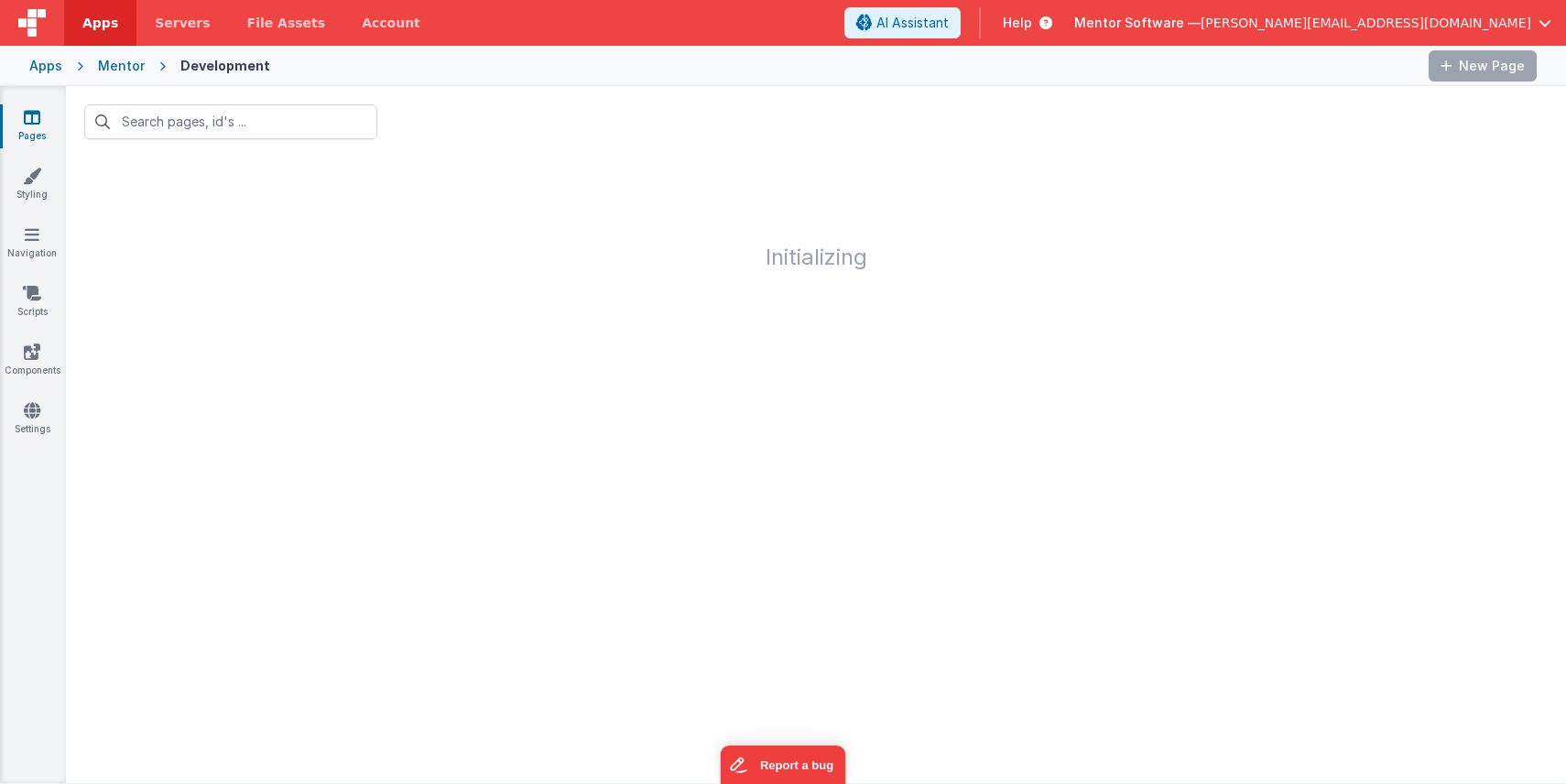
click at [1526, 25] on span "[PERSON_NAME][EMAIL_ADDRESS][DOMAIN_NAME]" at bounding box center [1365, 23] width 330 height 19
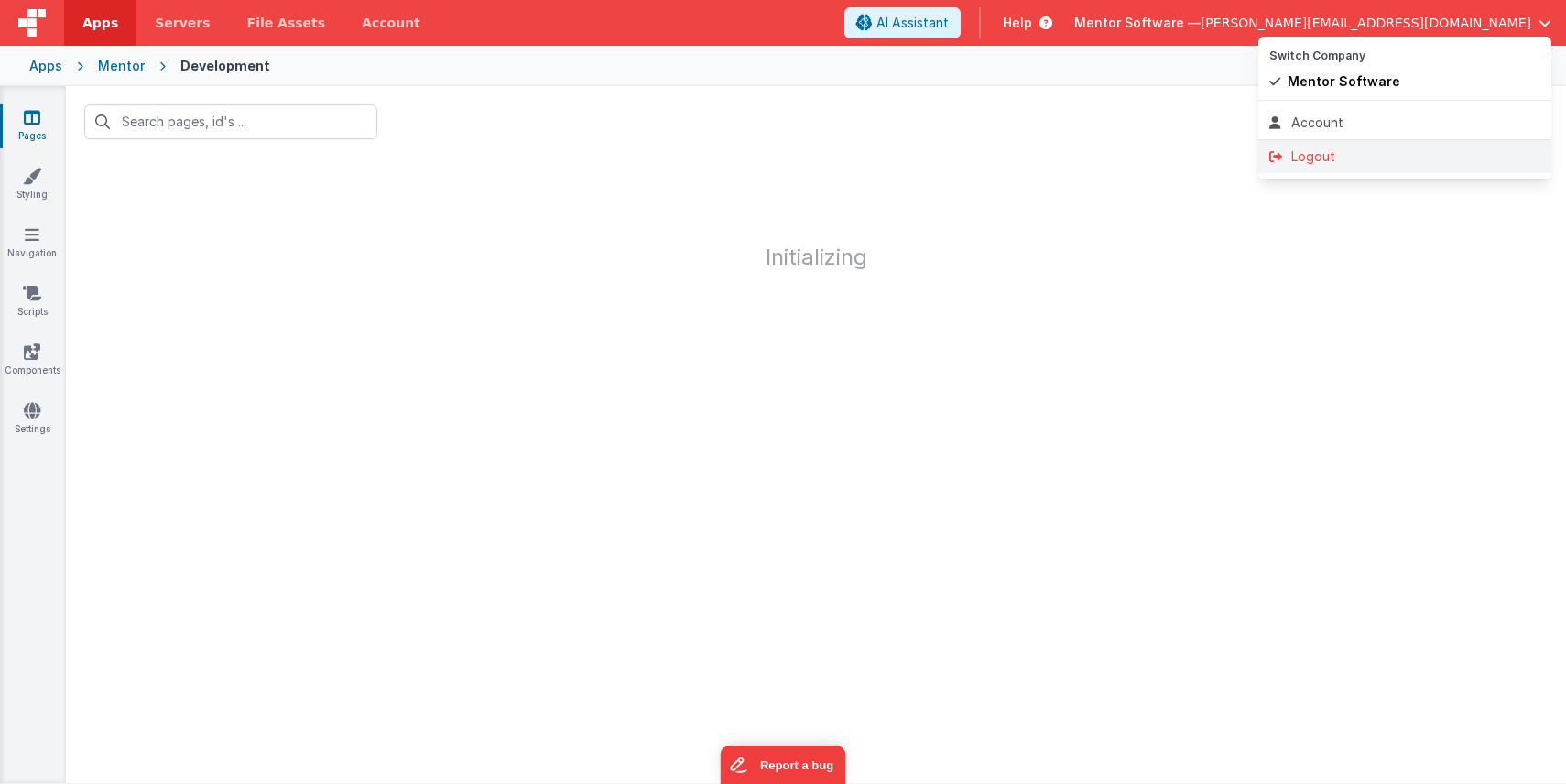
click at [1324, 157] on div "Logout" at bounding box center [1404, 156] width 271 height 19
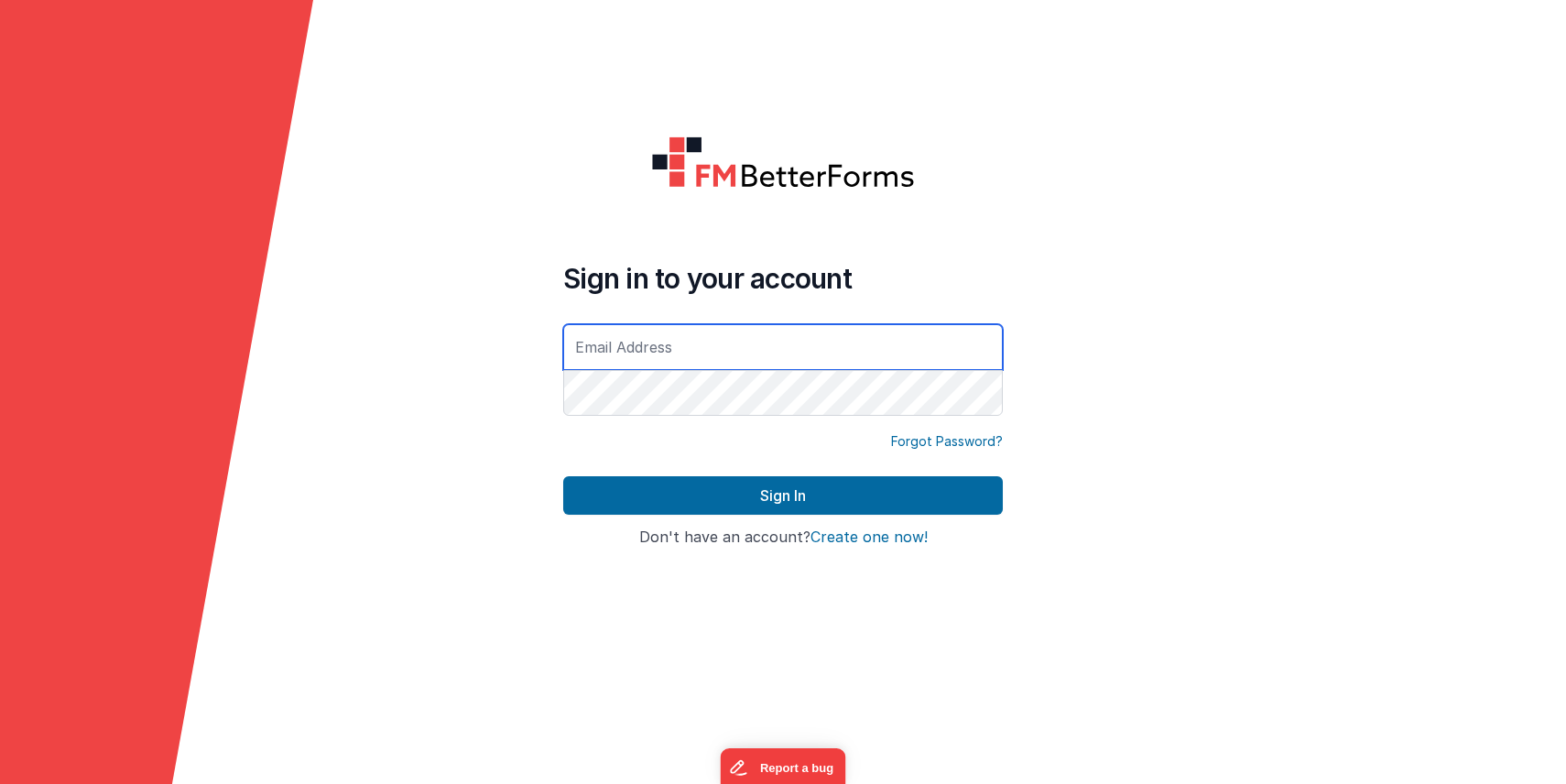
type input "[PERSON_NAME][EMAIL_ADDRESS][DOMAIN_NAME]"
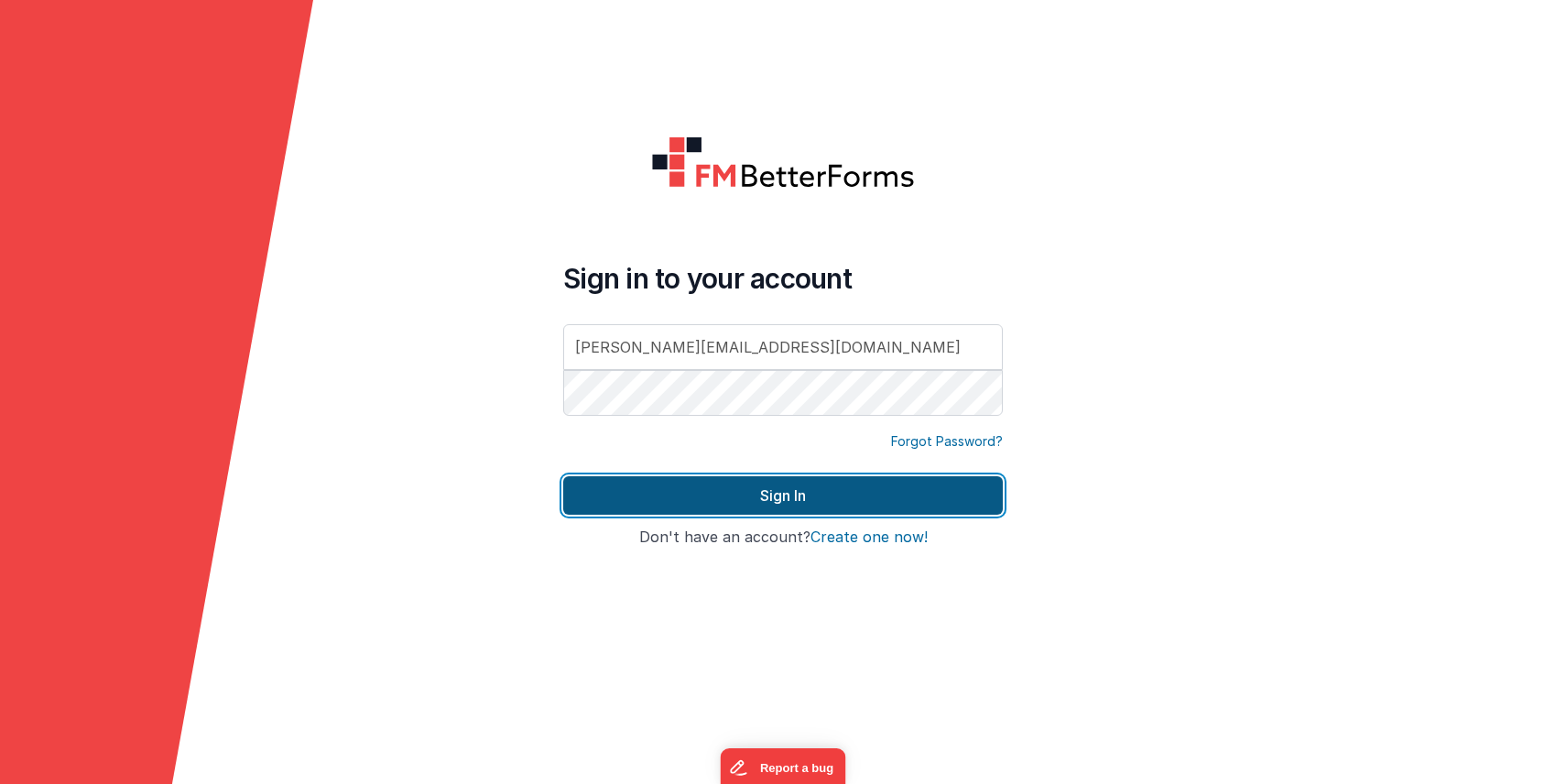
click at [761, 476] on button "Sign In" at bounding box center [783, 495] width 439 height 38
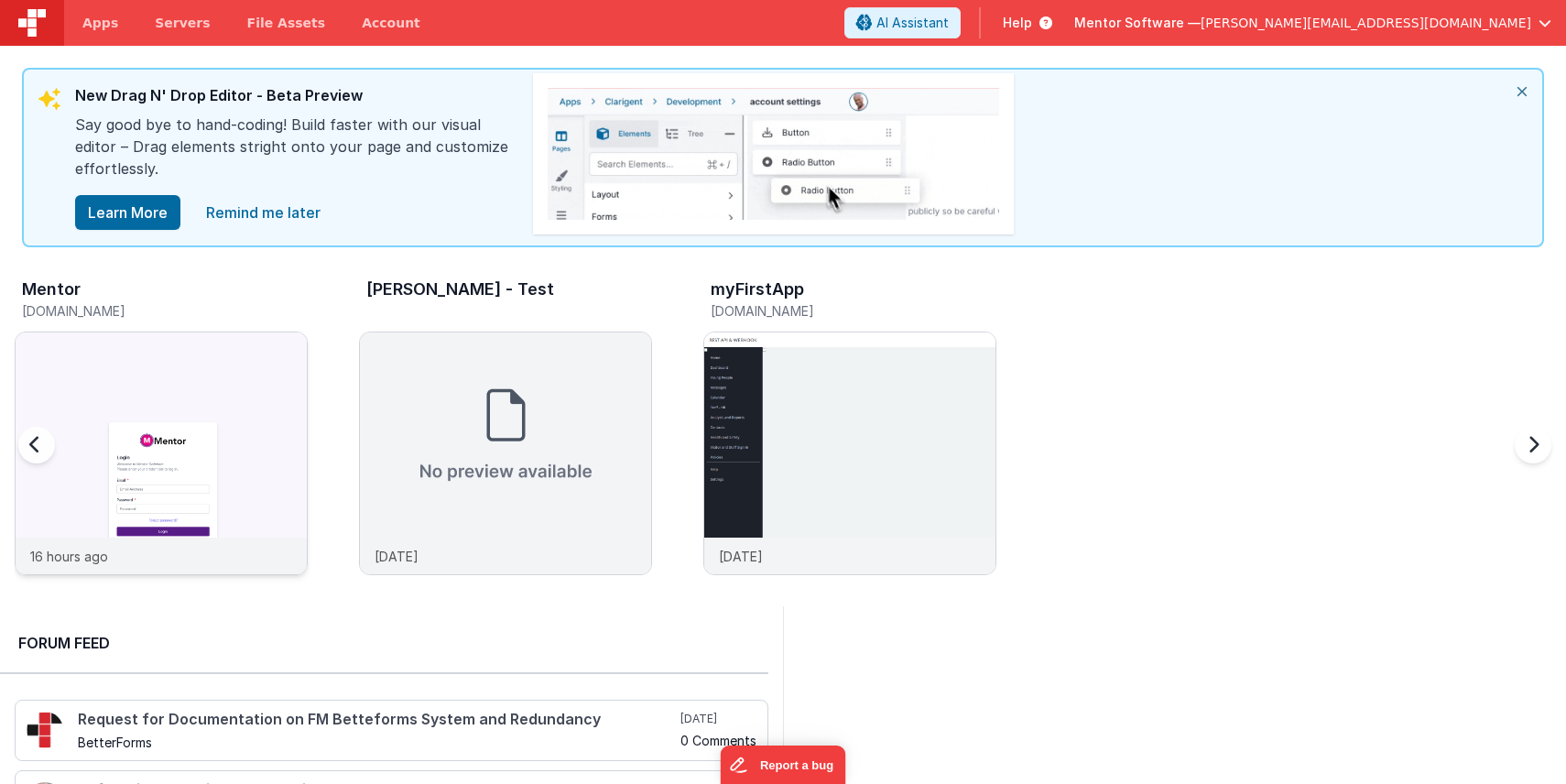
click at [245, 351] on img at bounding box center [161, 477] width 291 height 291
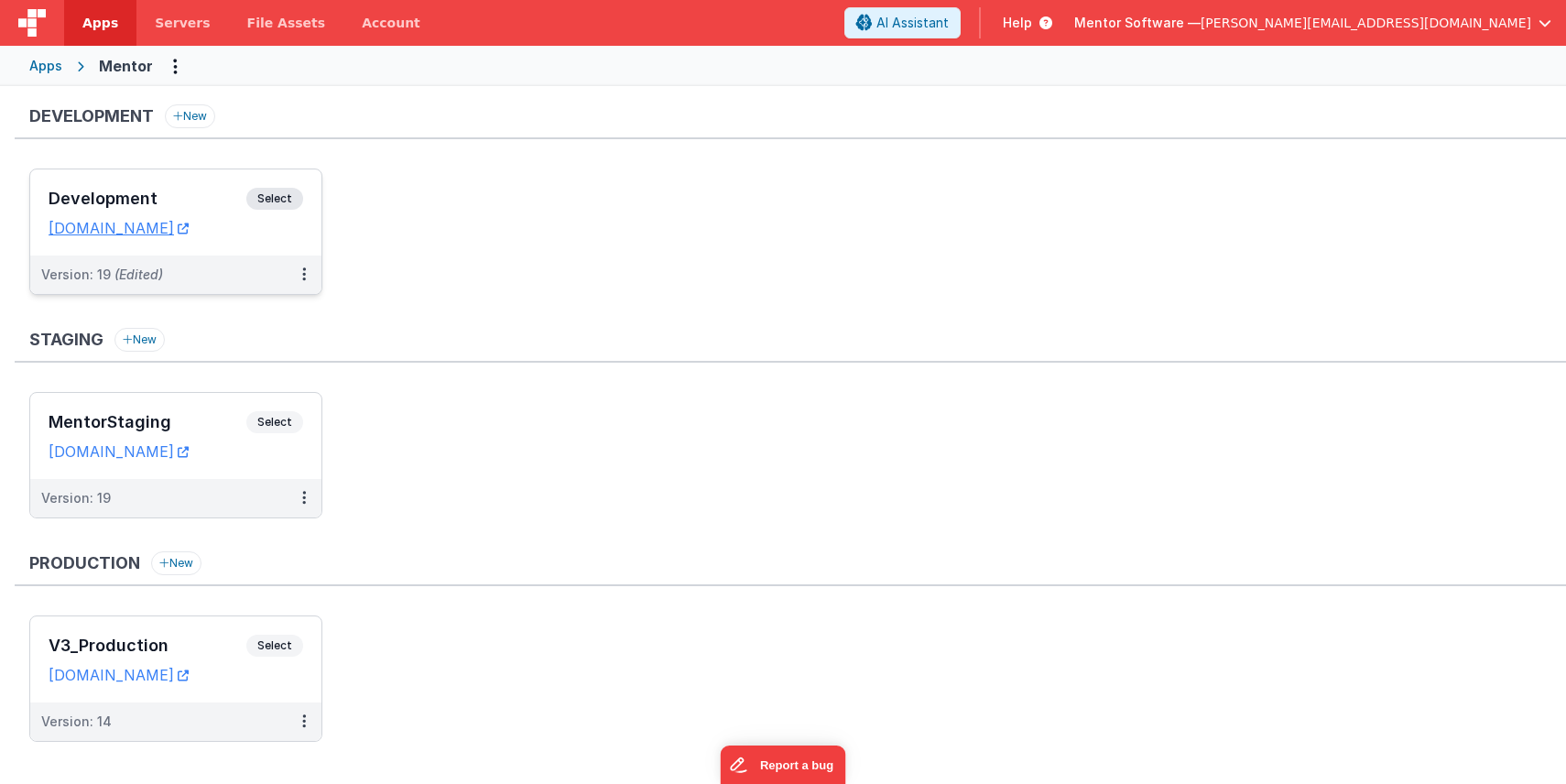
click at [203, 201] on h3 "Development" at bounding box center [147, 199] width 198 height 19
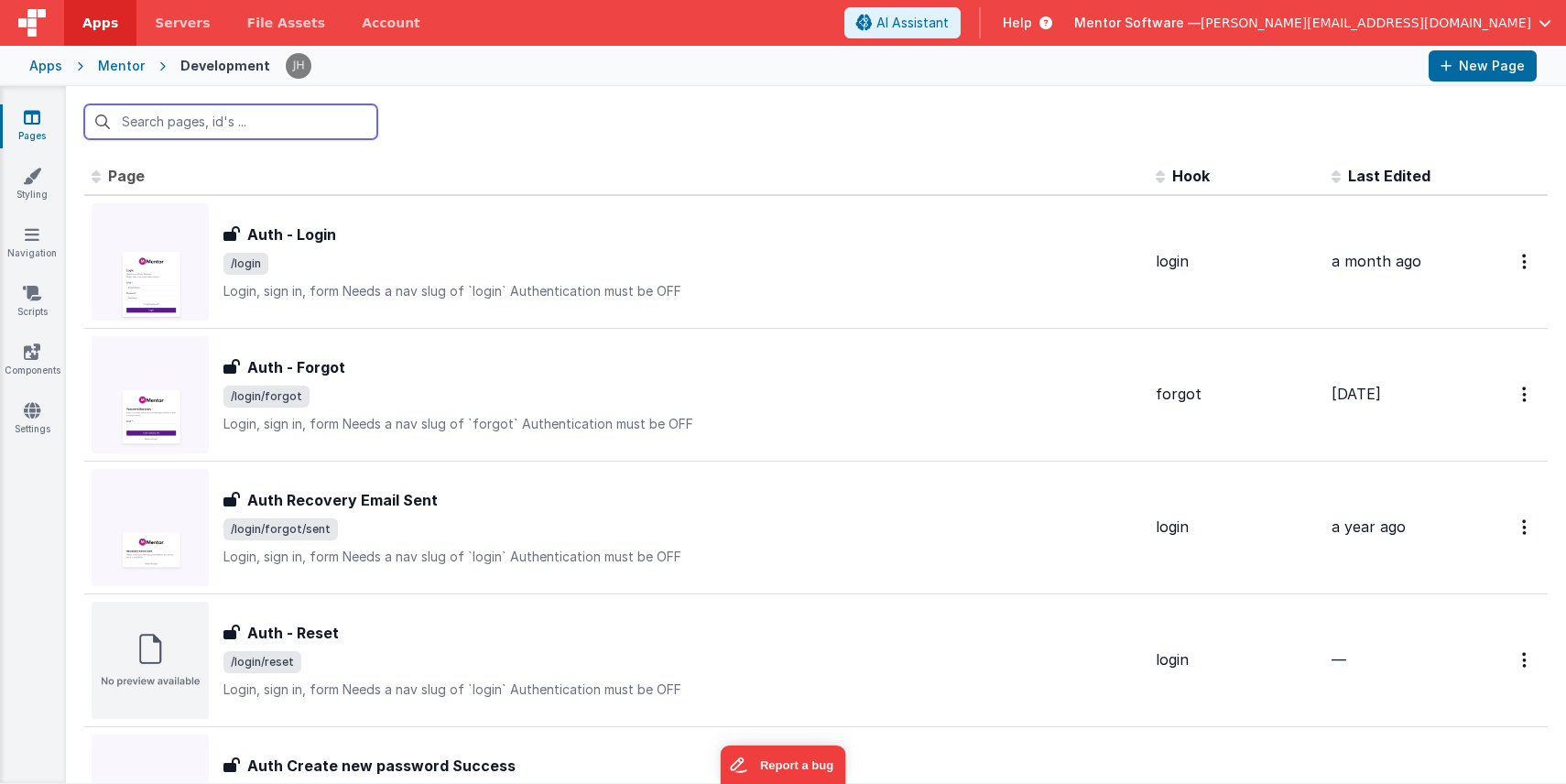
click at [248, 120] on input "text" at bounding box center [231, 121] width 293 height 34
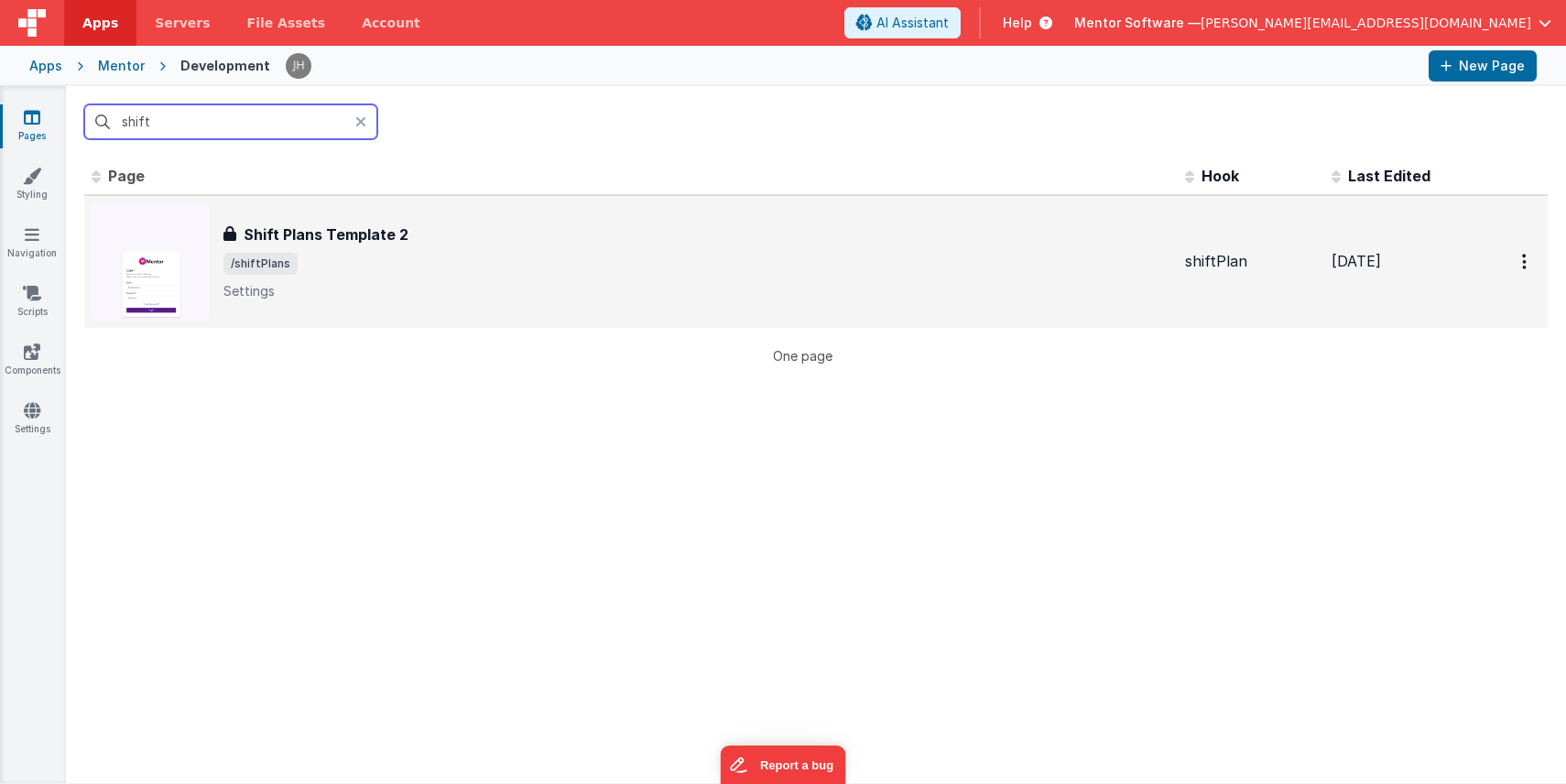
type input "shift"
click at [401, 290] on p "Settings" at bounding box center [697, 291] width 947 height 19
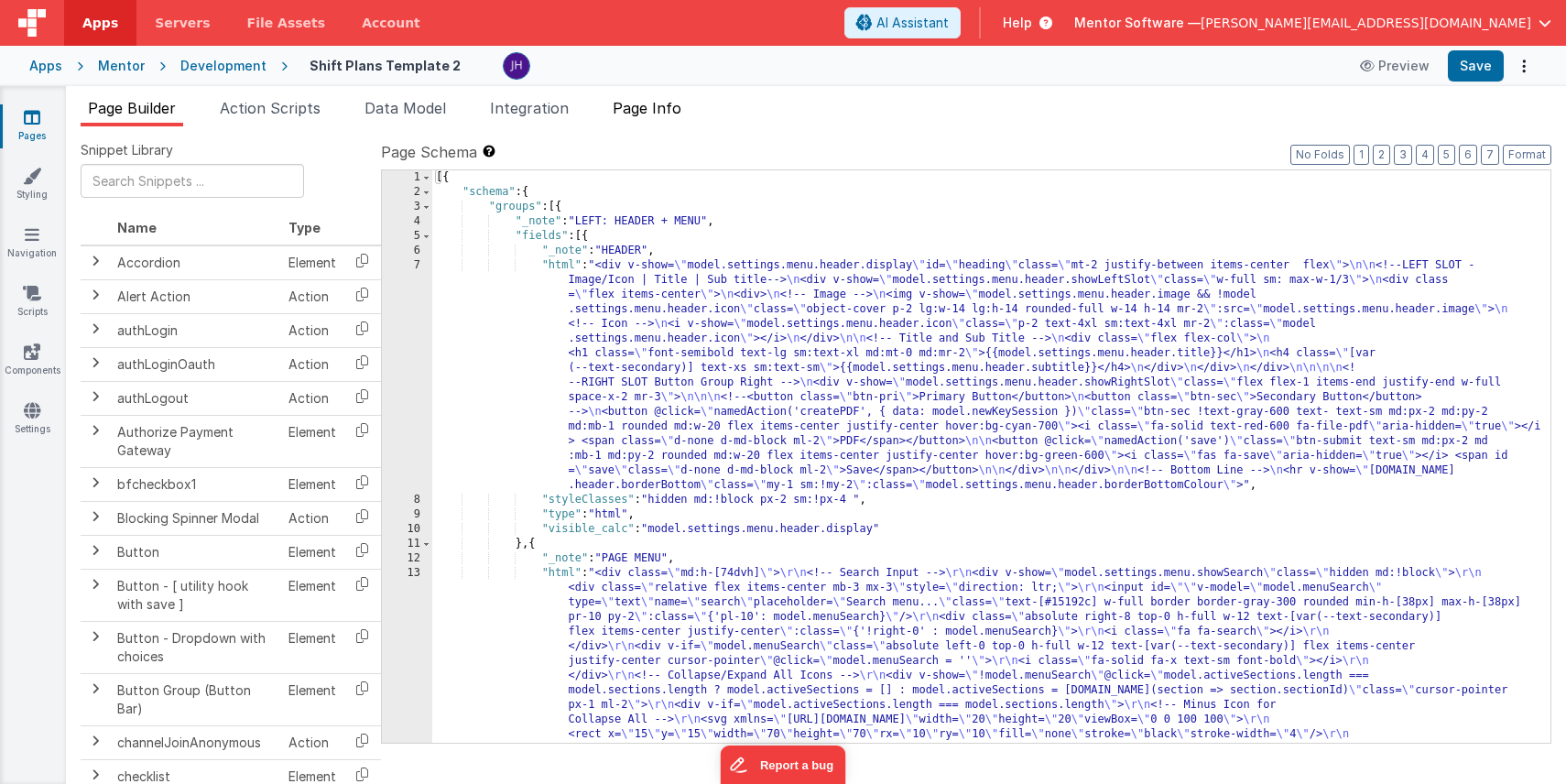
click at [666, 113] on span "Page Info" at bounding box center [647, 108] width 69 height 19
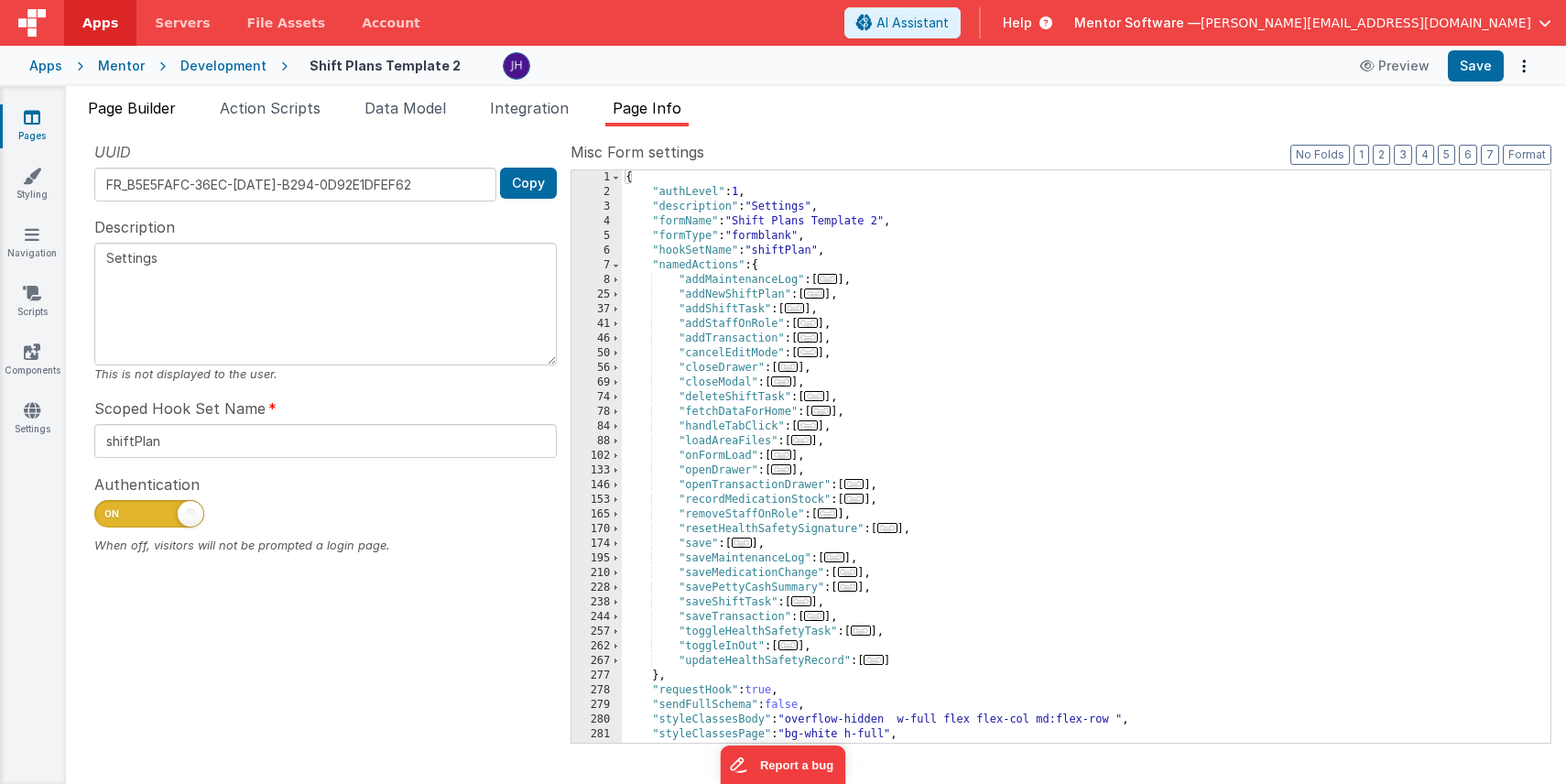
click at [154, 100] on span "Page Builder" at bounding box center [131, 108] width 87 height 19
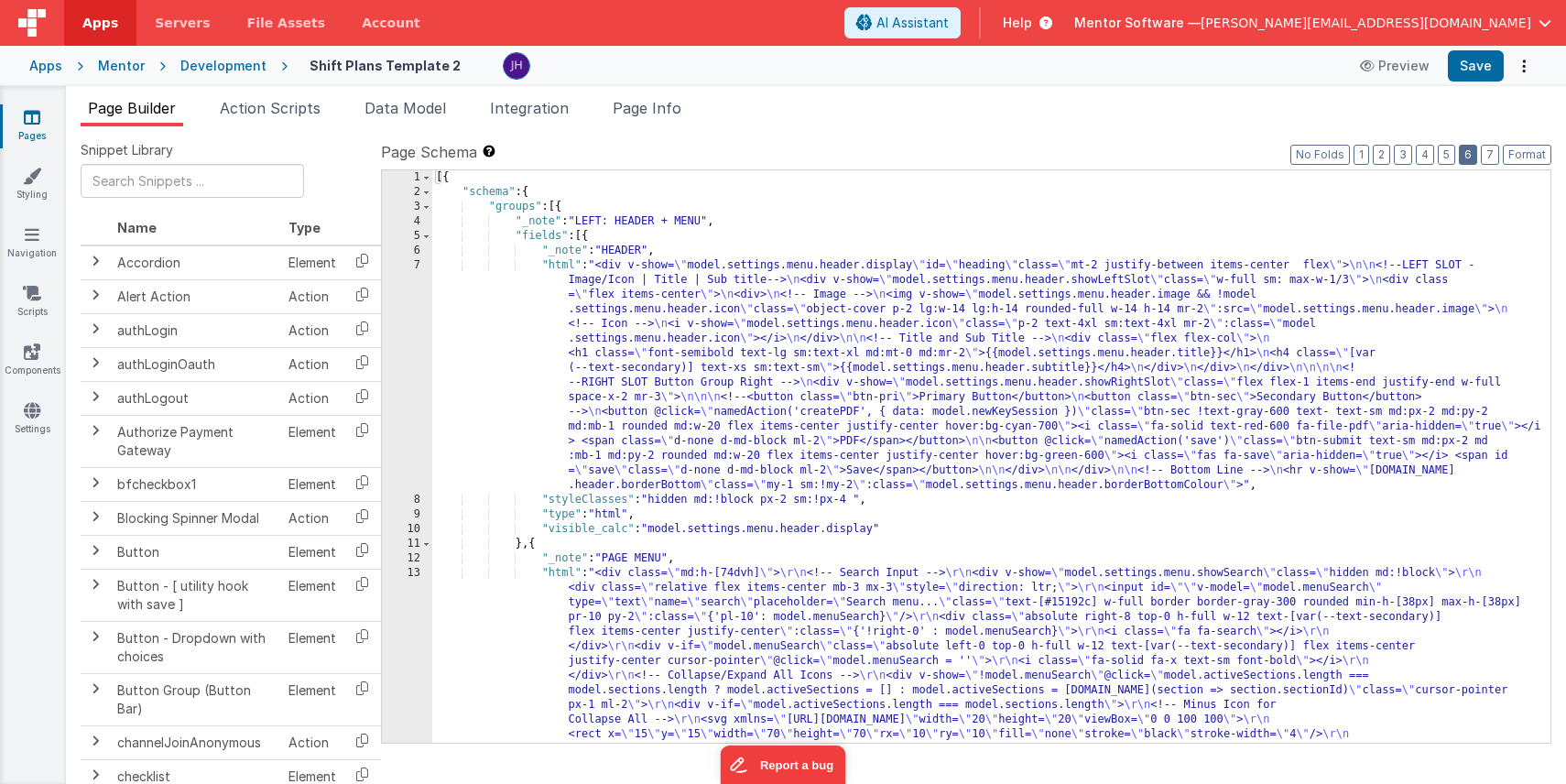
click at [1478, 156] on button "6" at bounding box center [1468, 155] width 19 height 20
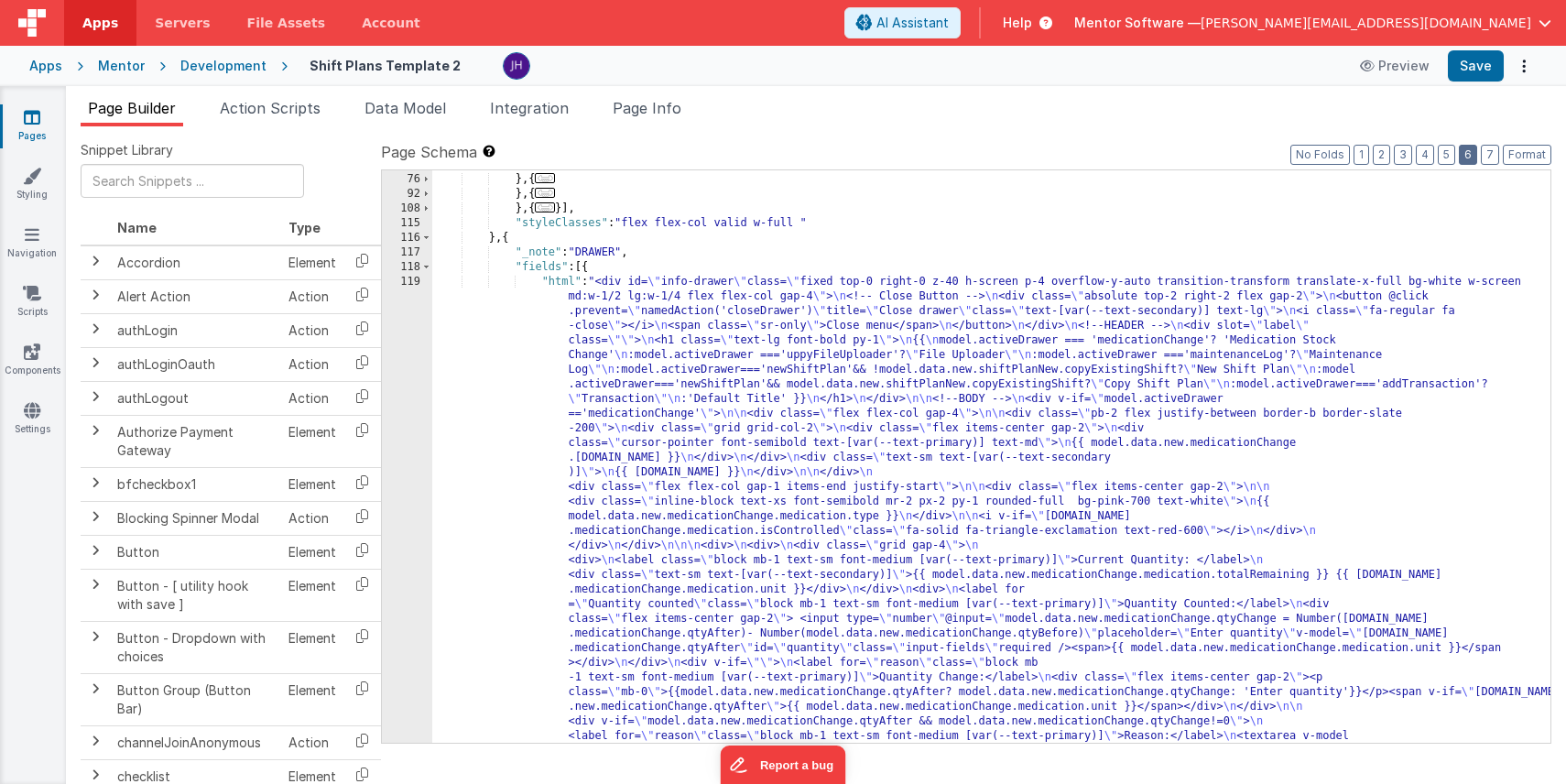
scroll to position [2228, 0]
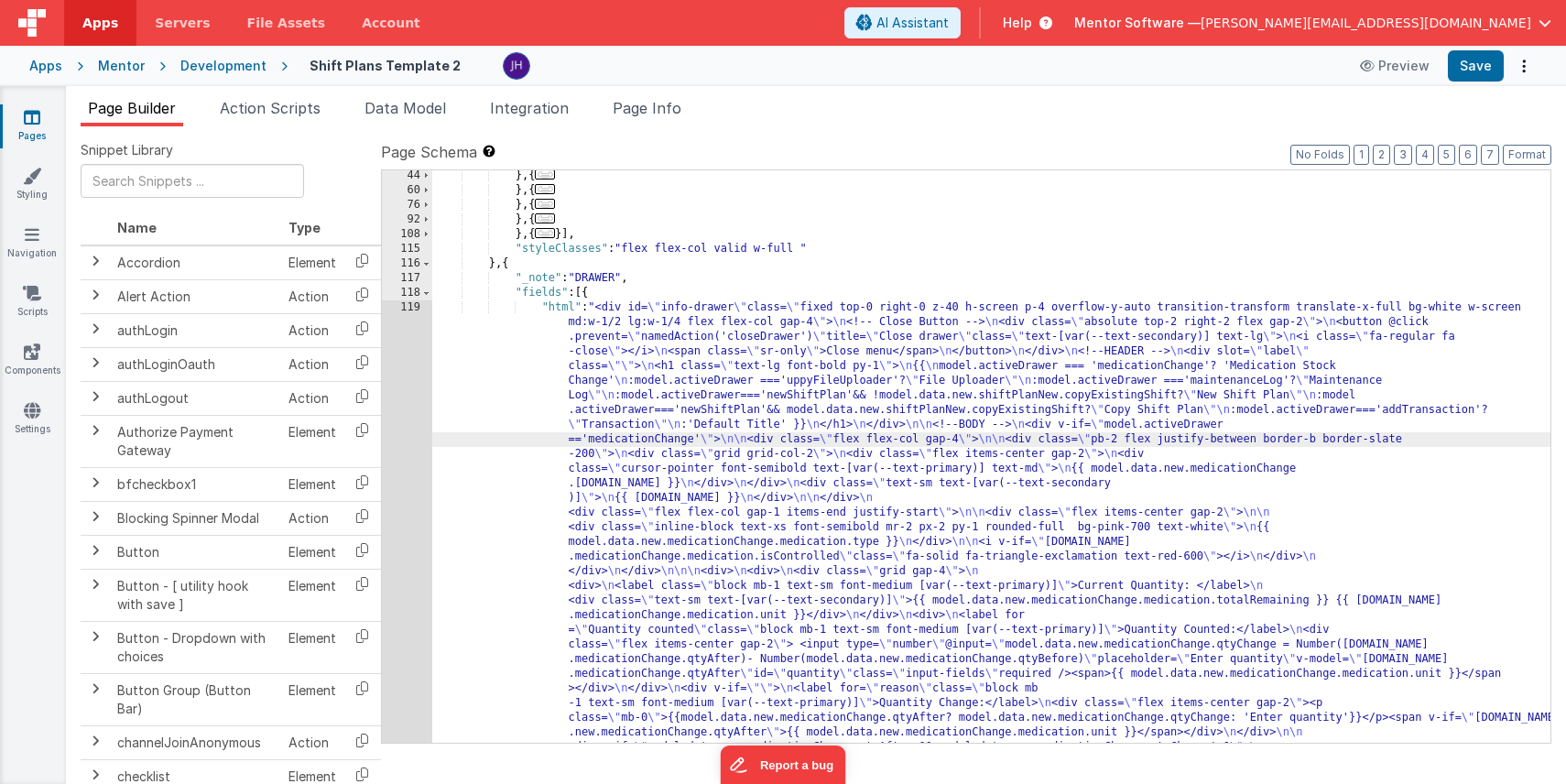
scroll to position [4100, 0]
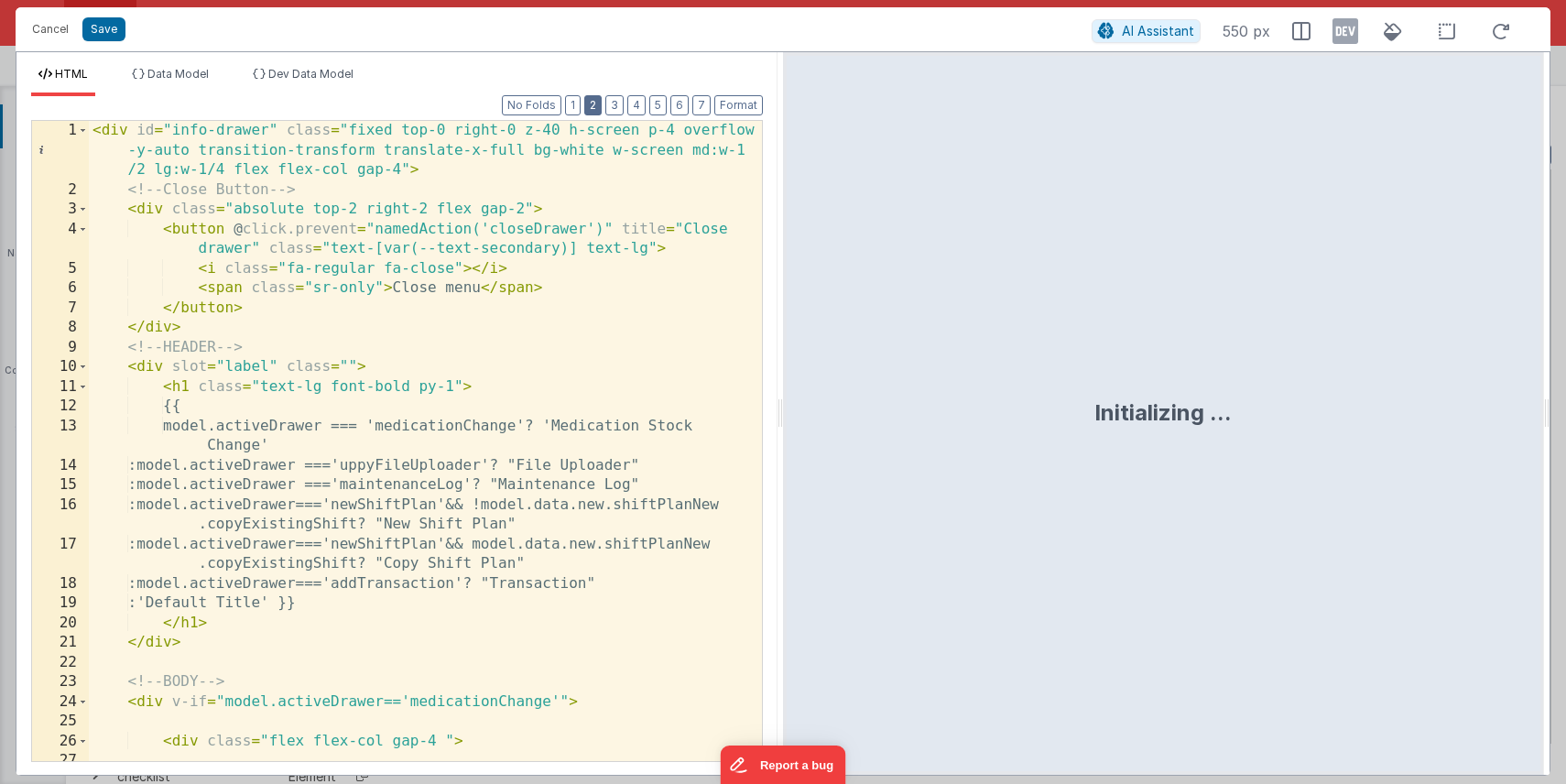
click at [592, 112] on button "2" at bounding box center [593, 105] width 18 height 20
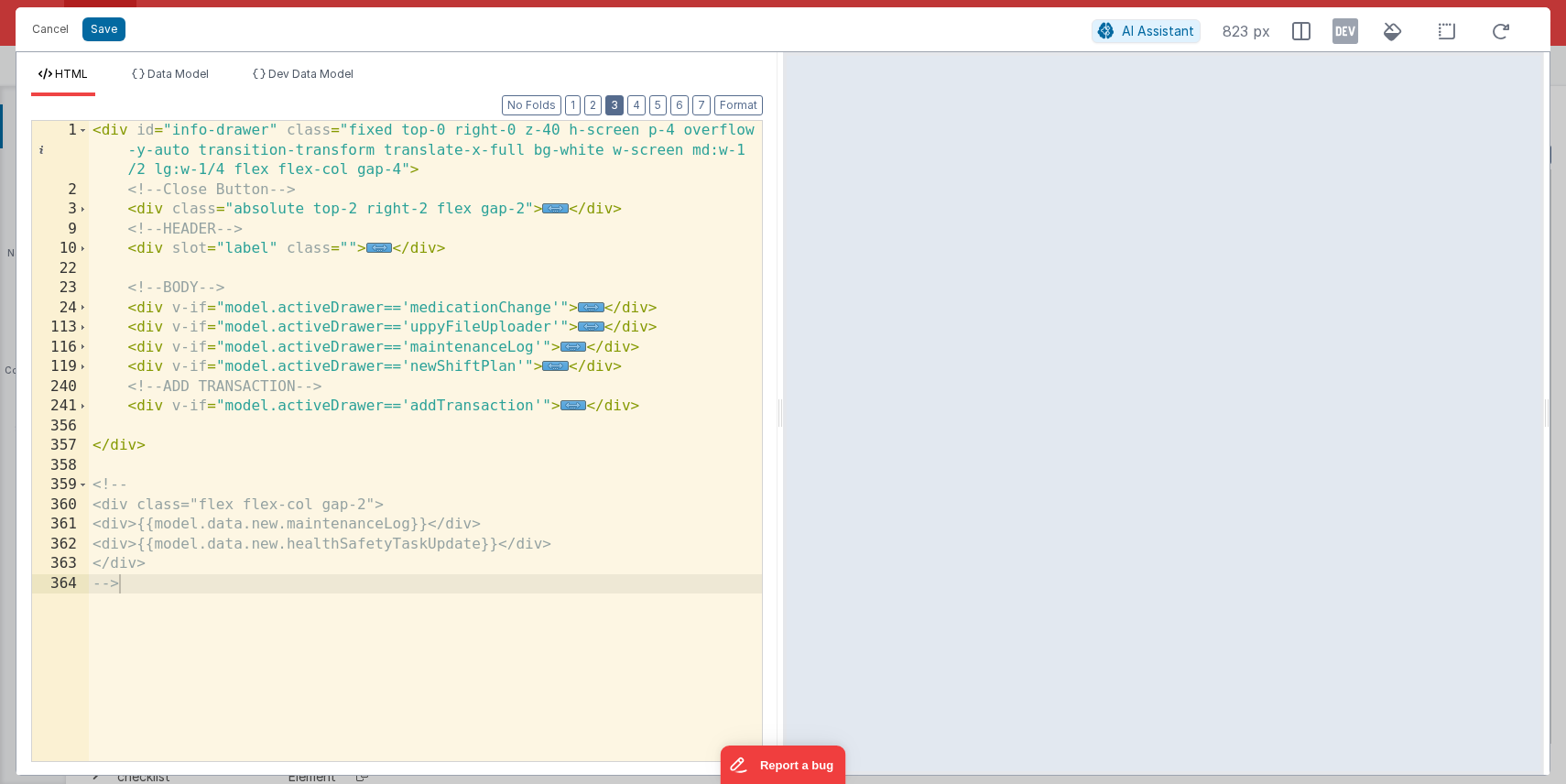
click at [619, 102] on button "3" at bounding box center [615, 105] width 19 height 20
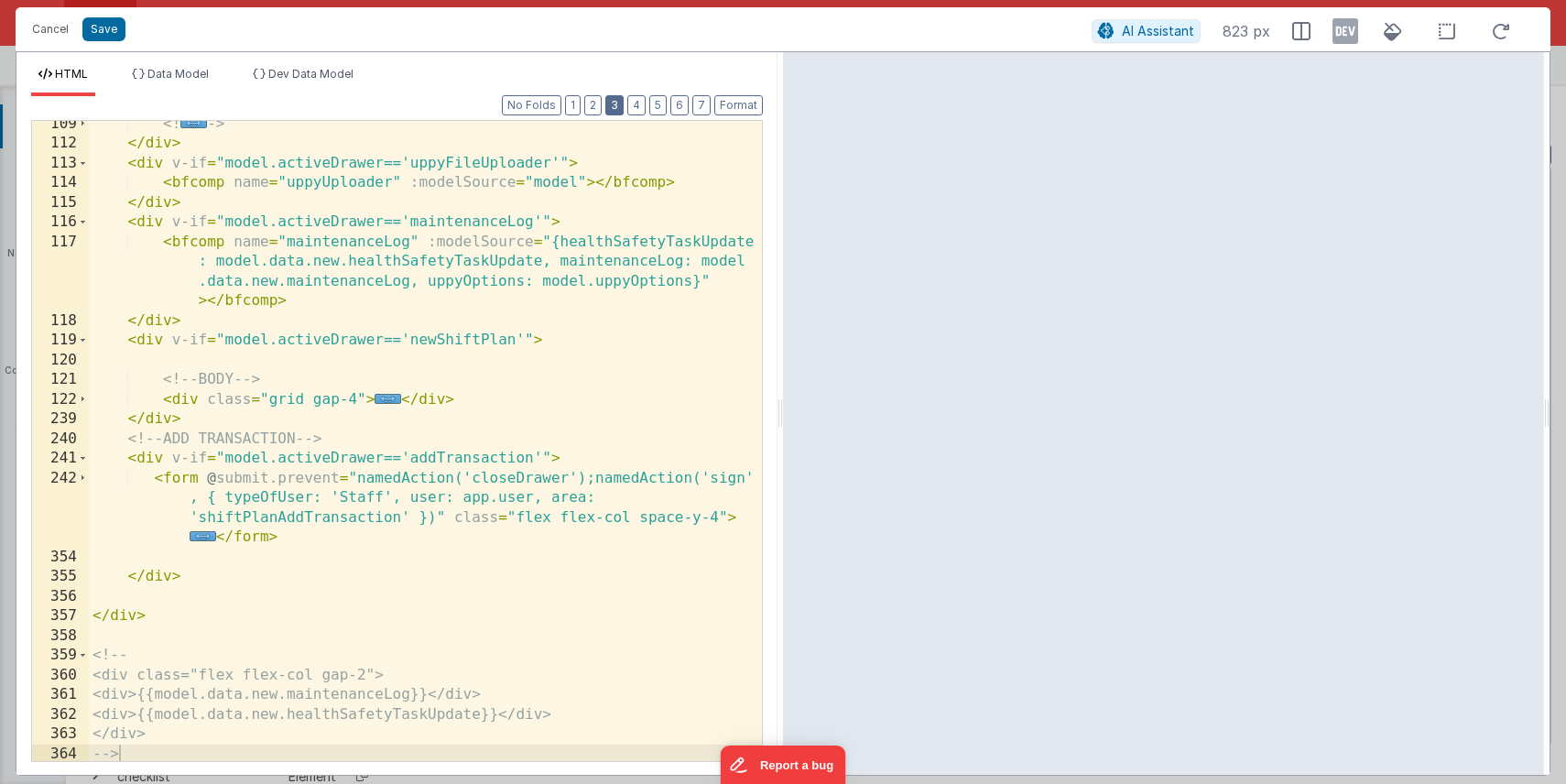
scroll to position [364, 0]
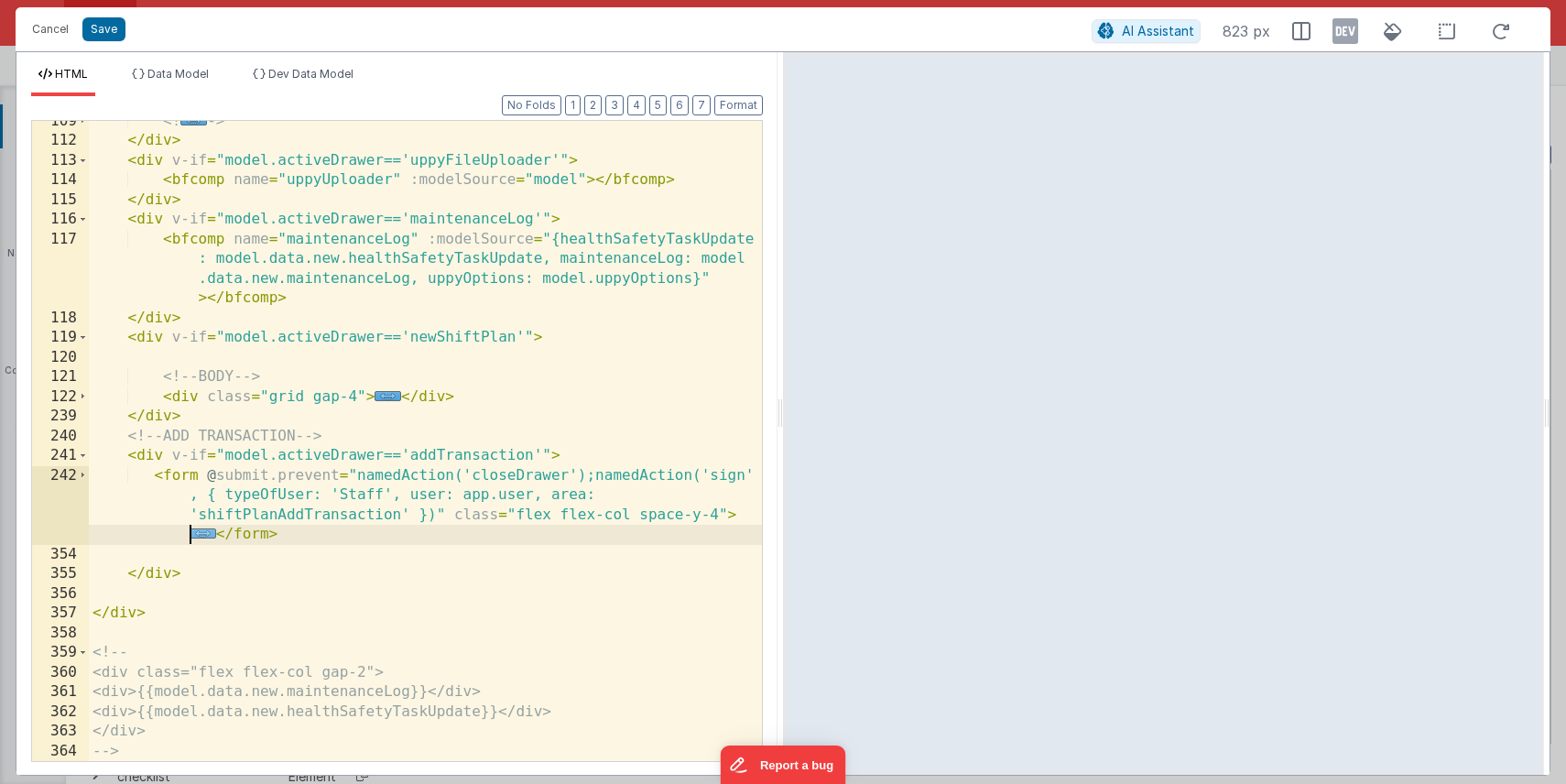
click at [208, 531] on span "..." at bounding box center [203, 533] width 27 height 10
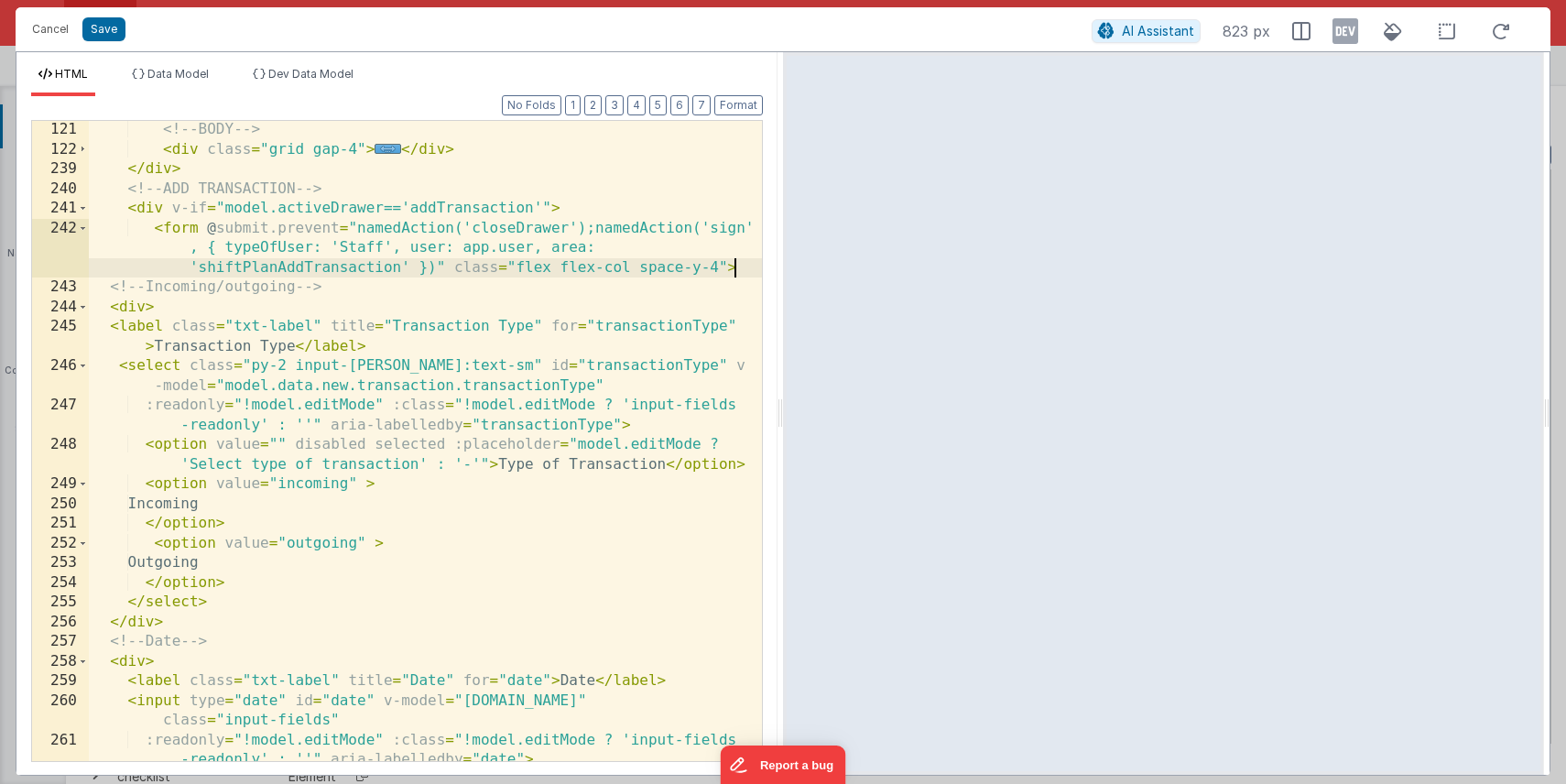
scroll to position [613, 0]
drag, startPoint x: 56, startPoint y: 32, endPoint x: 195, endPoint y: 73, distance: 144.9
click at [55, 32] on button "Cancel" at bounding box center [50, 30] width 55 height 26
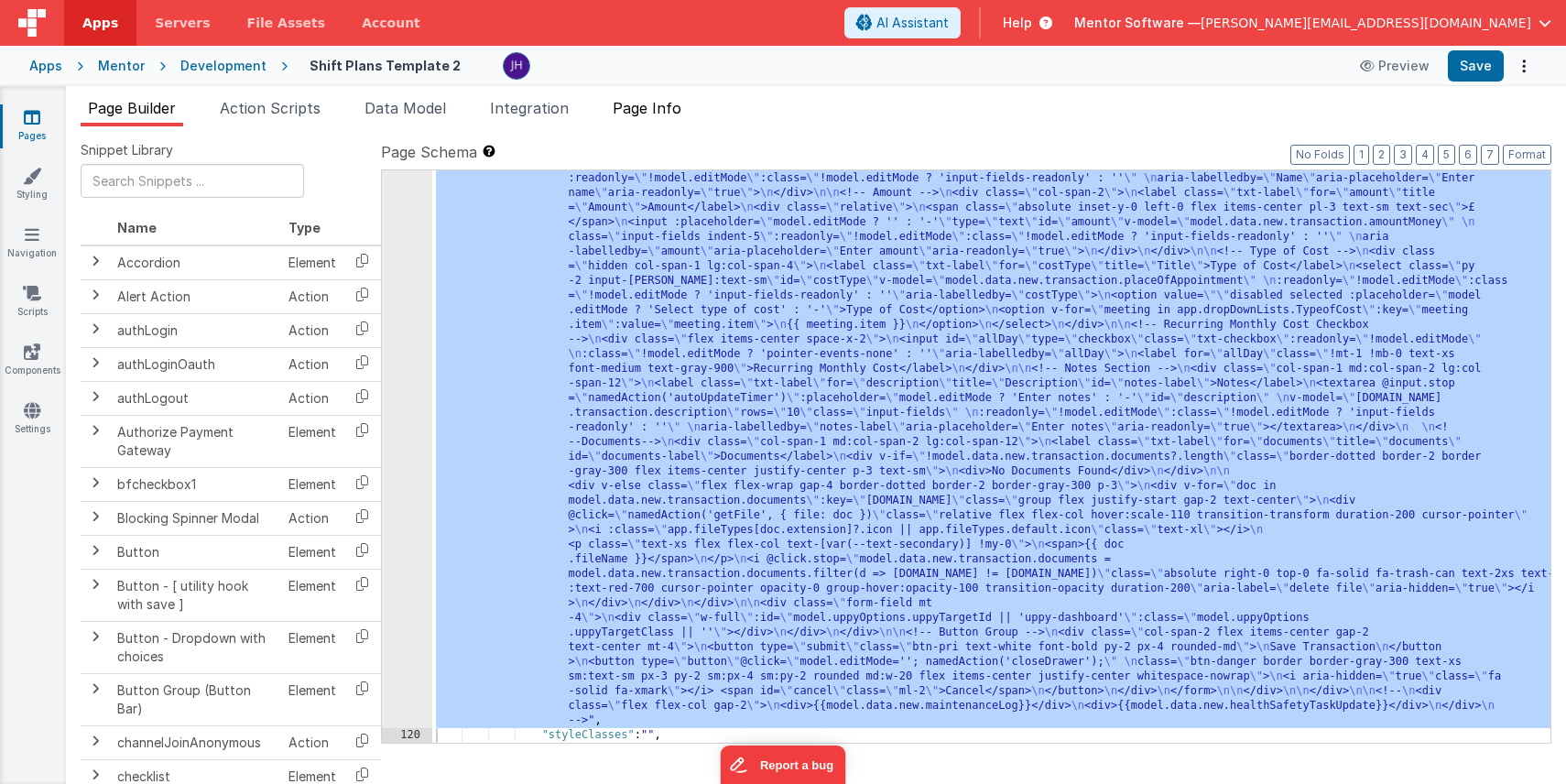
click at [670, 110] on span "Page Info" at bounding box center [647, 108] width 69 height 19
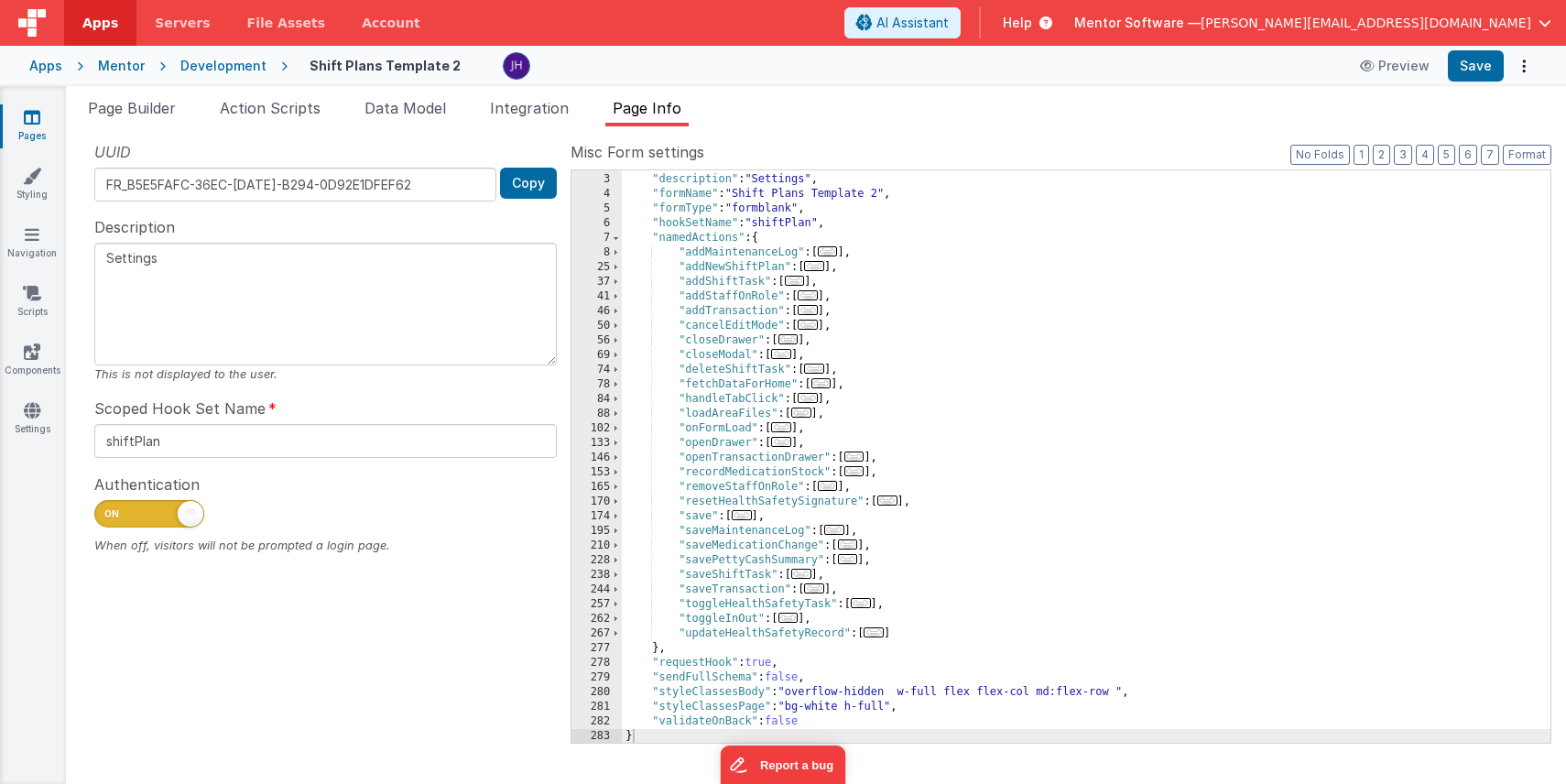
scroll to position [28, 0]
click at [818, 590] on span "..." at bounding box center [814, 588] width 20 height 10
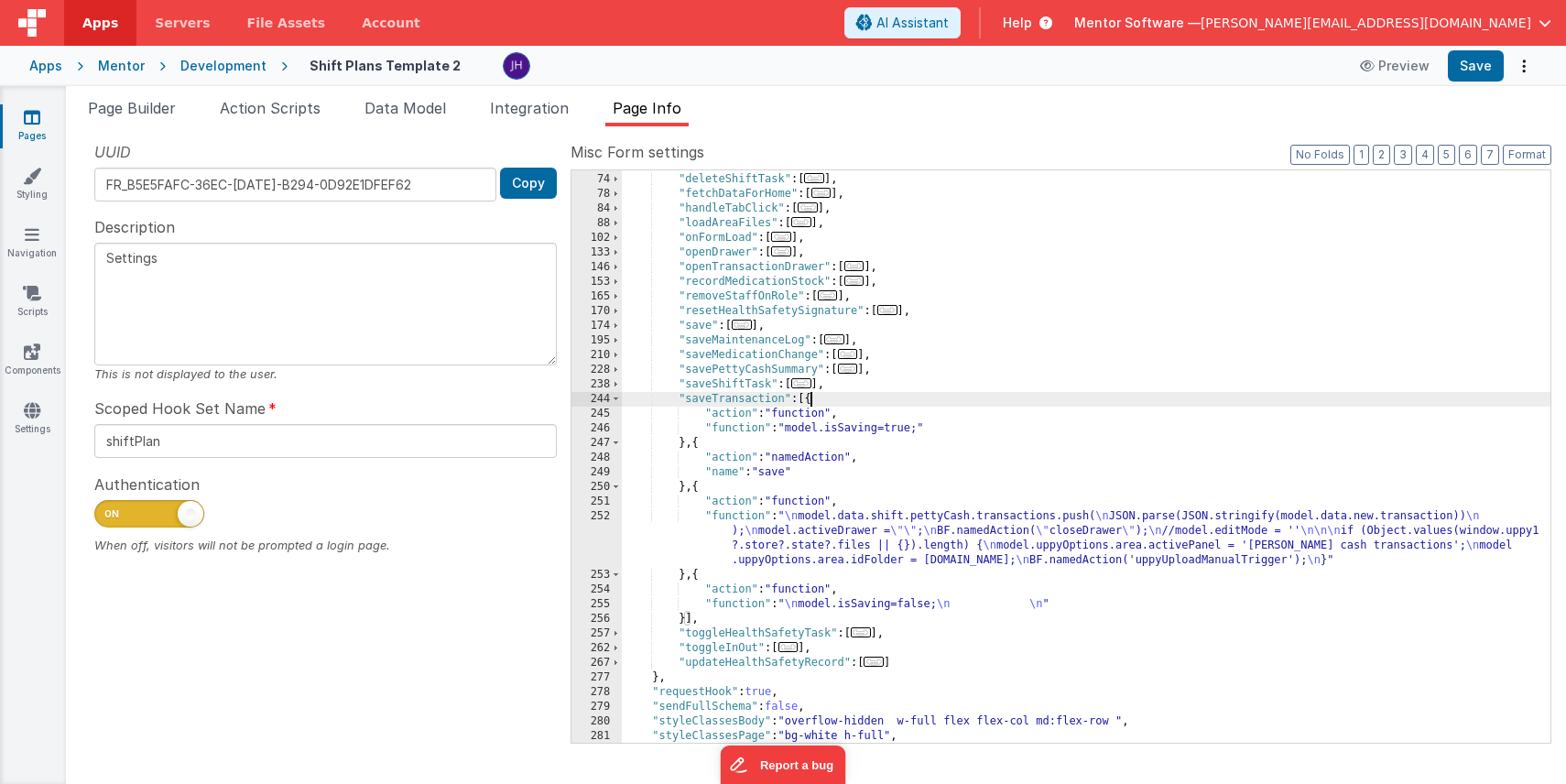
scroll to position [247, 0]
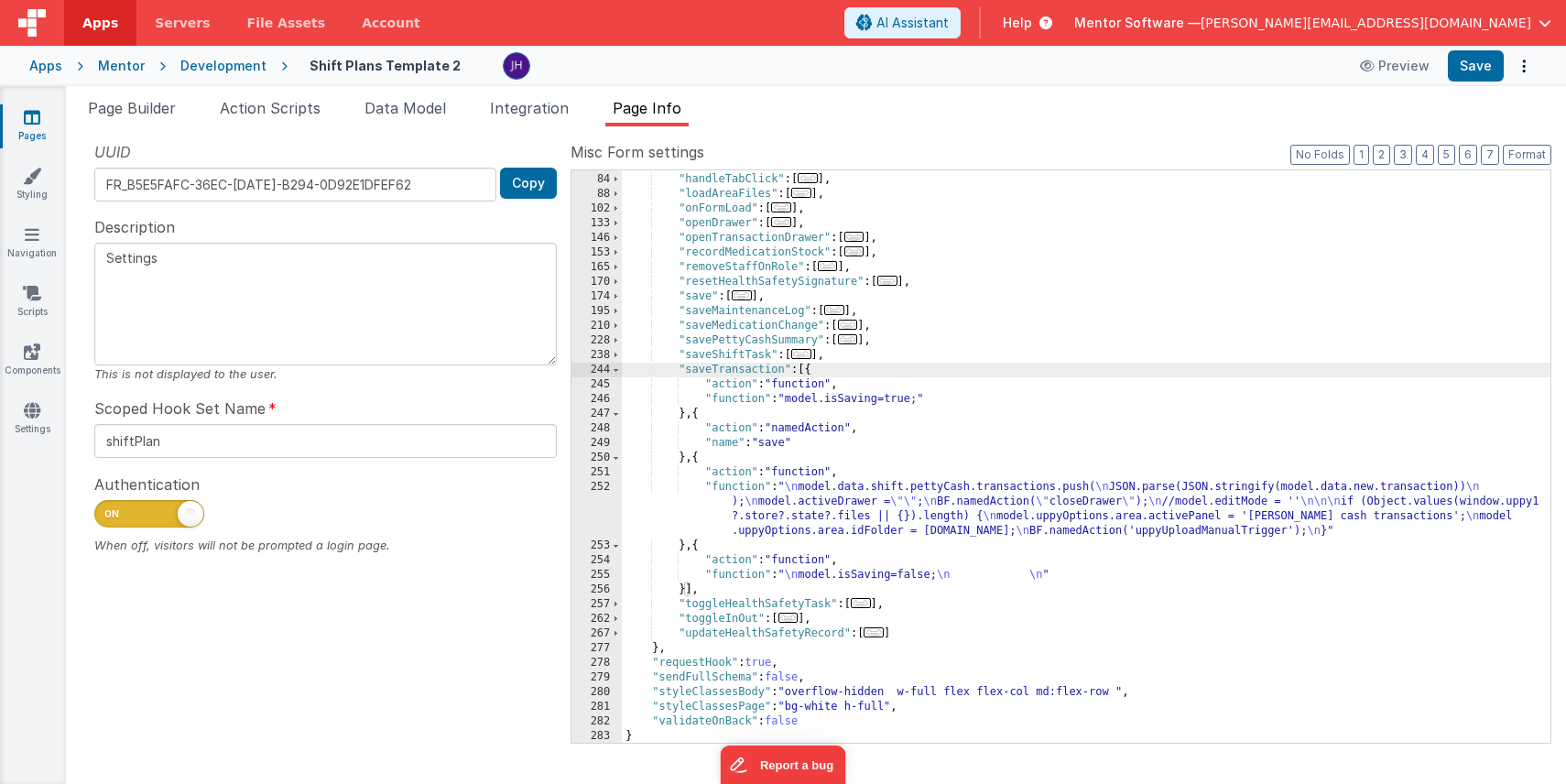
click at [982, 517] on div ""fetchDataForHome" : [ ... ] , "handleTabClick" : [ ... ] , "loadAreaFiles" : […" at bounding box center [1086, 458] width 929 height 602
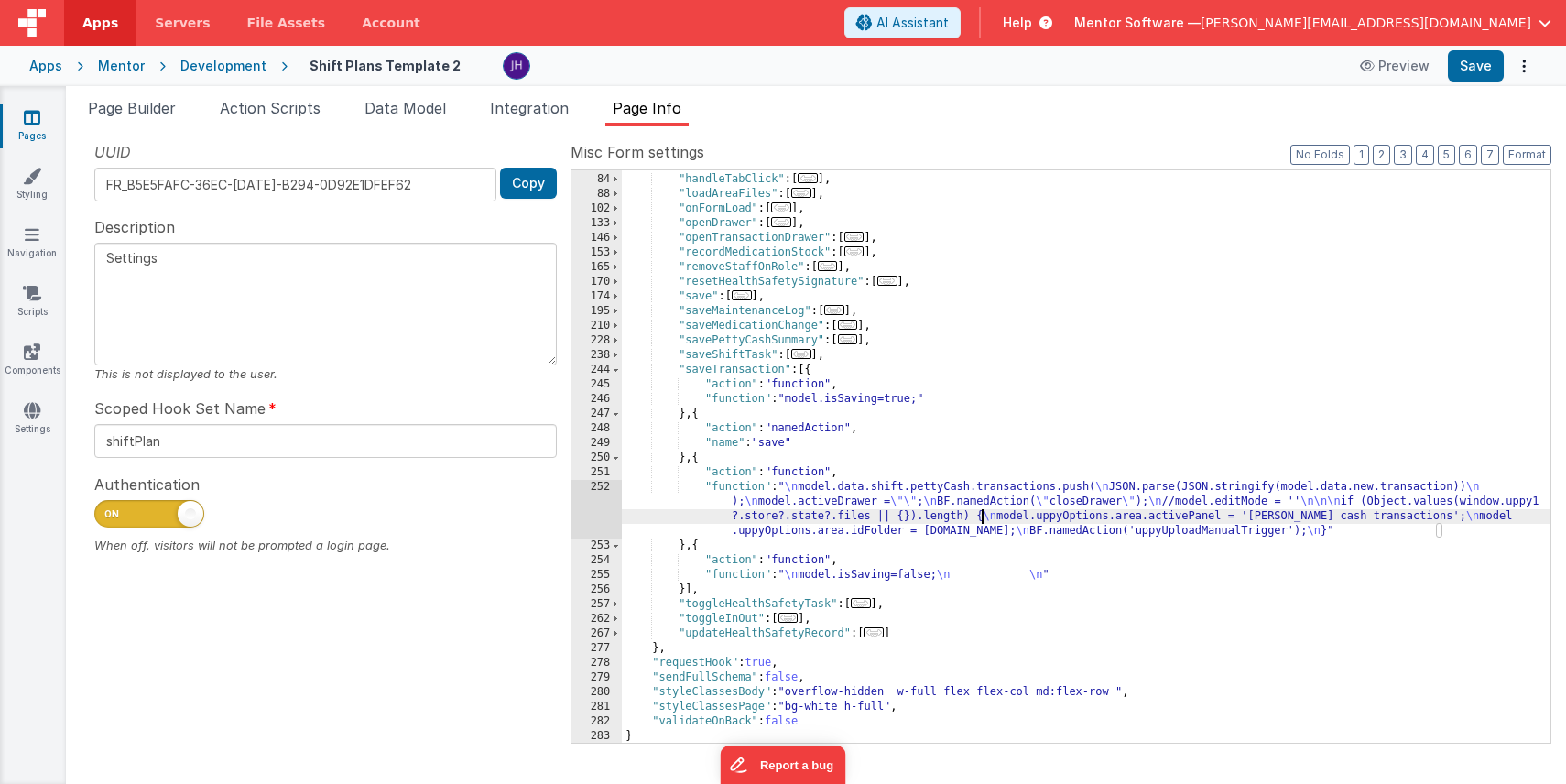
click at [600, 506] on div "252" at bounding box center [596, 509] width 50 height 59
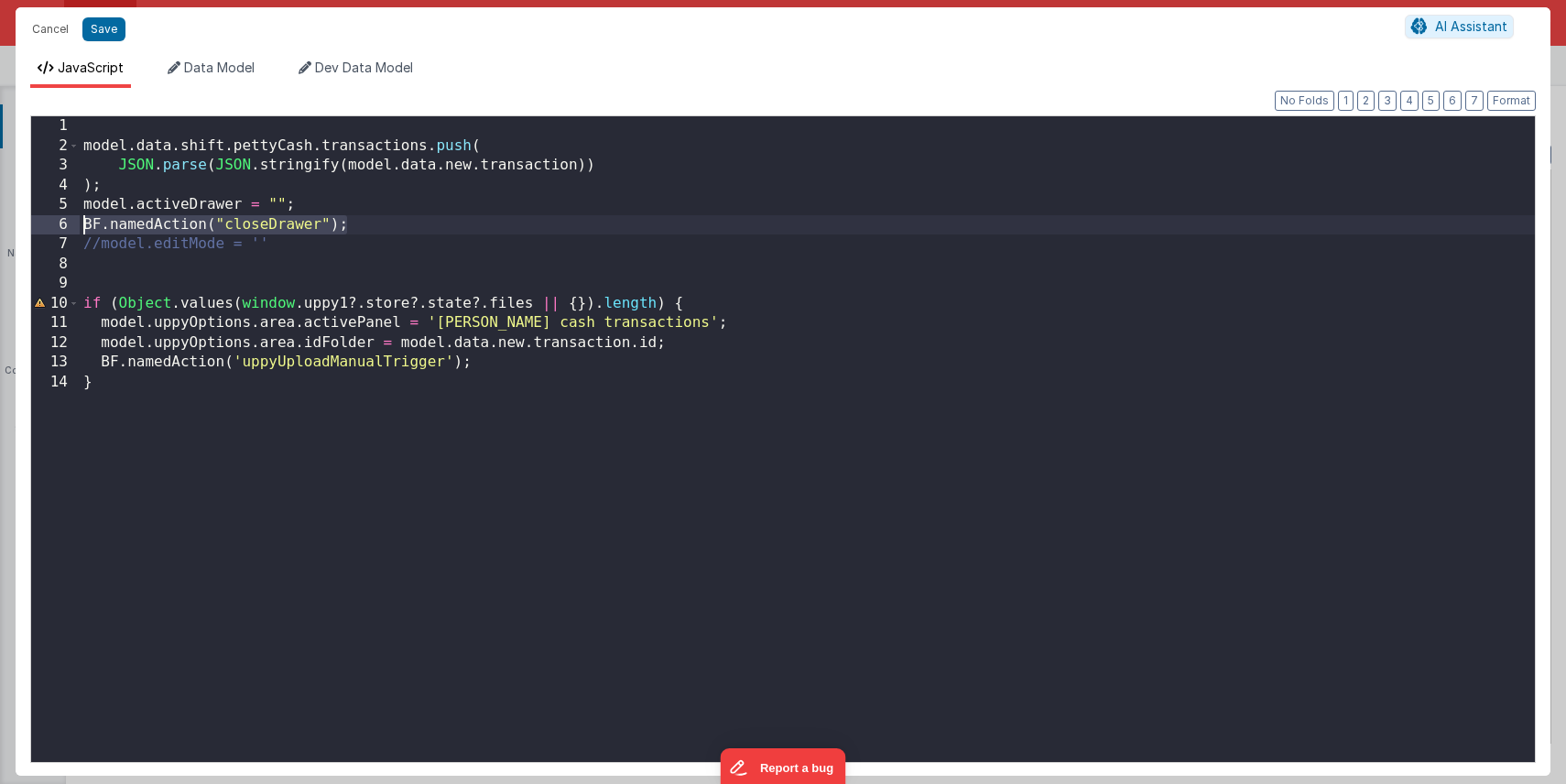
drag, startPoint x: 368, startPoint y: 225, endPoint x: 54, endPoint y: 224, distance: 314.0
click at [54, 224] on div "1 2 3 4 5 6 7 8 9 10 11 12 13 14 model . data . shift . pettyCash . transaction…" at bounding box center [783, 439] width 1506 height 647
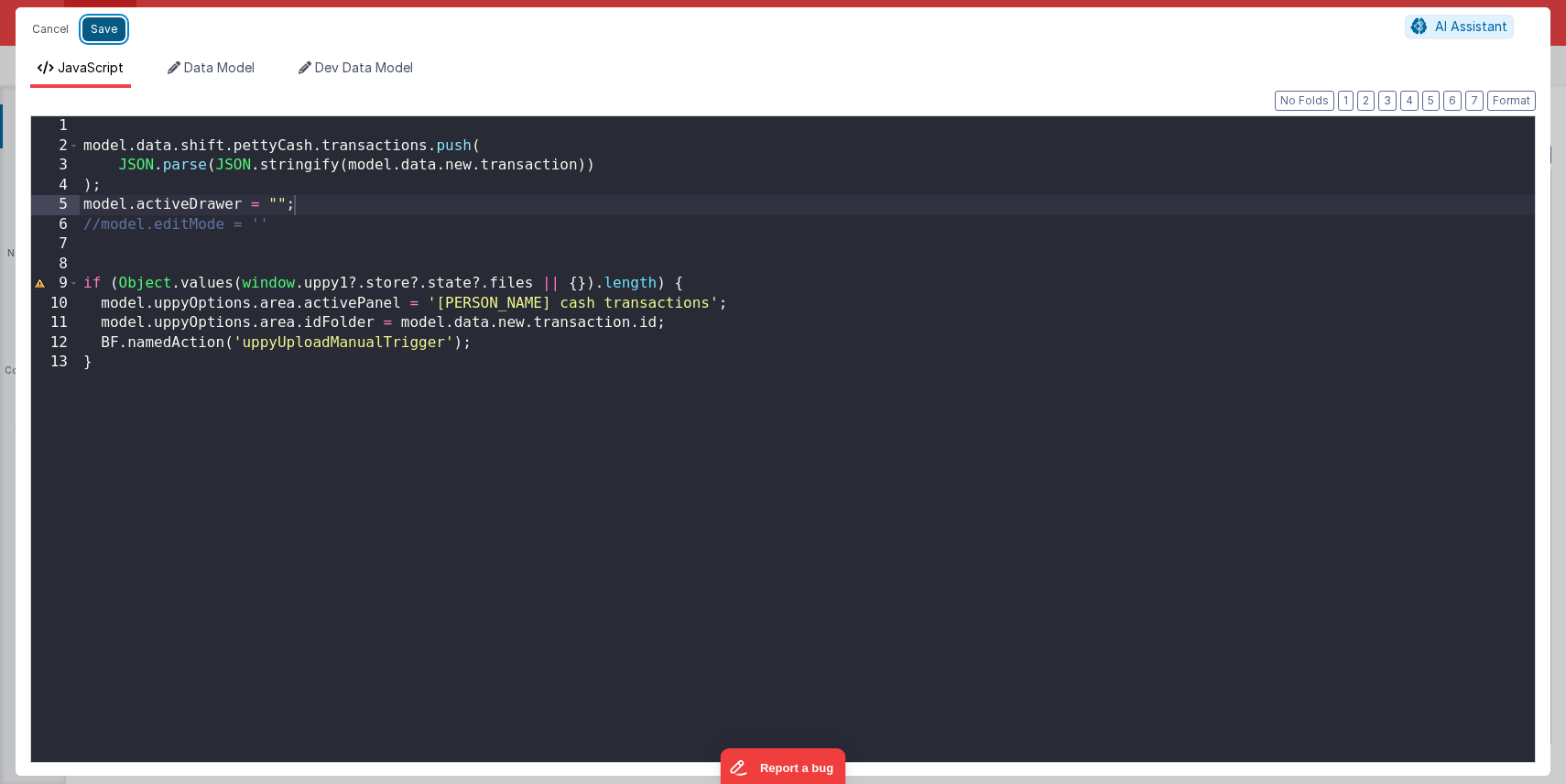
click at [103, 27] on button "Save" at bounding box center [104, 30] width 43 height 24
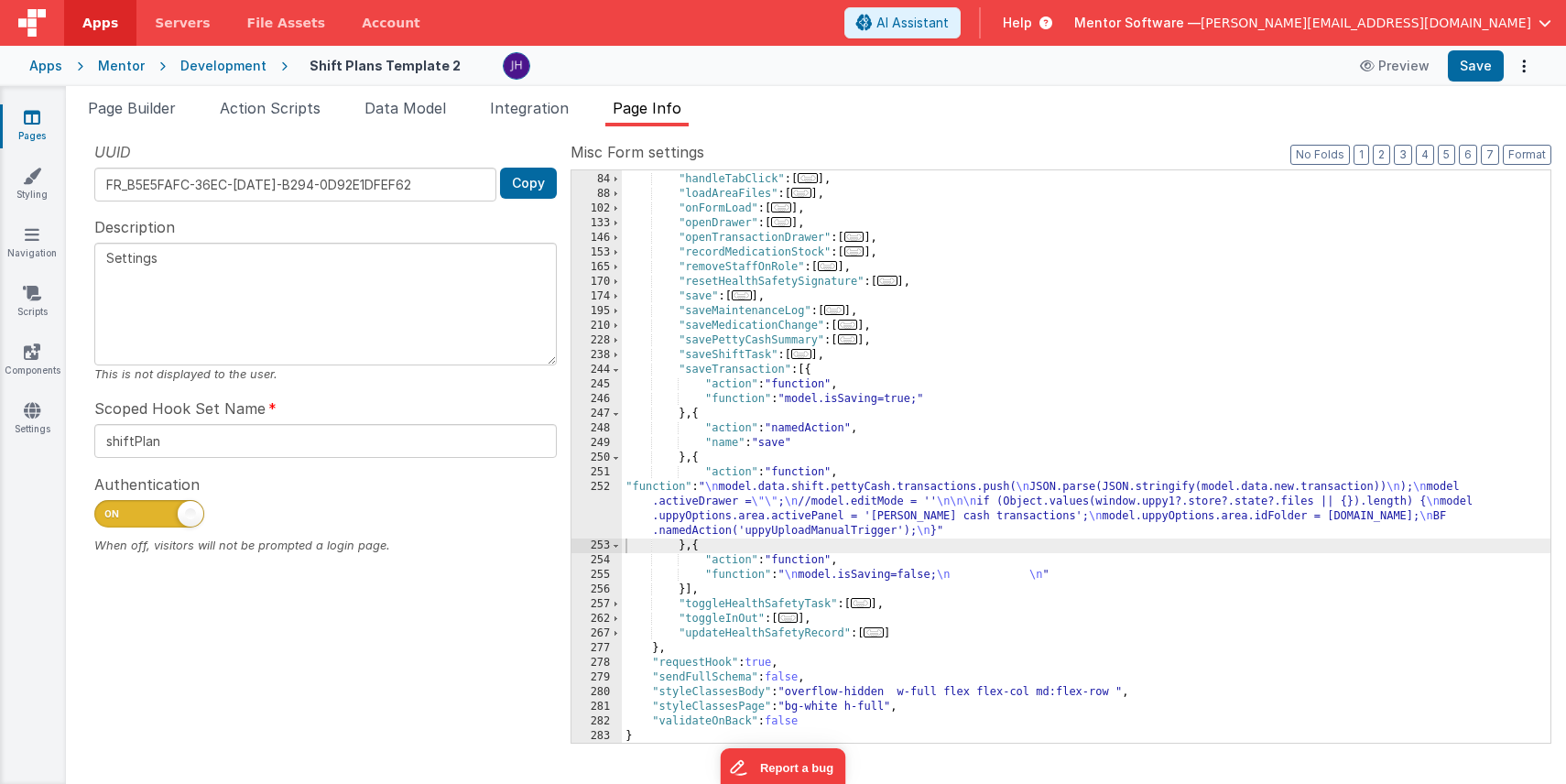
click at [770, 568] on div ""fetchDataForHome" : [ ... ] , "handleTabClick" : [ ... ] , "loadAreaFiles" : […" at bounding box center [1086, 458] width 929 height 602
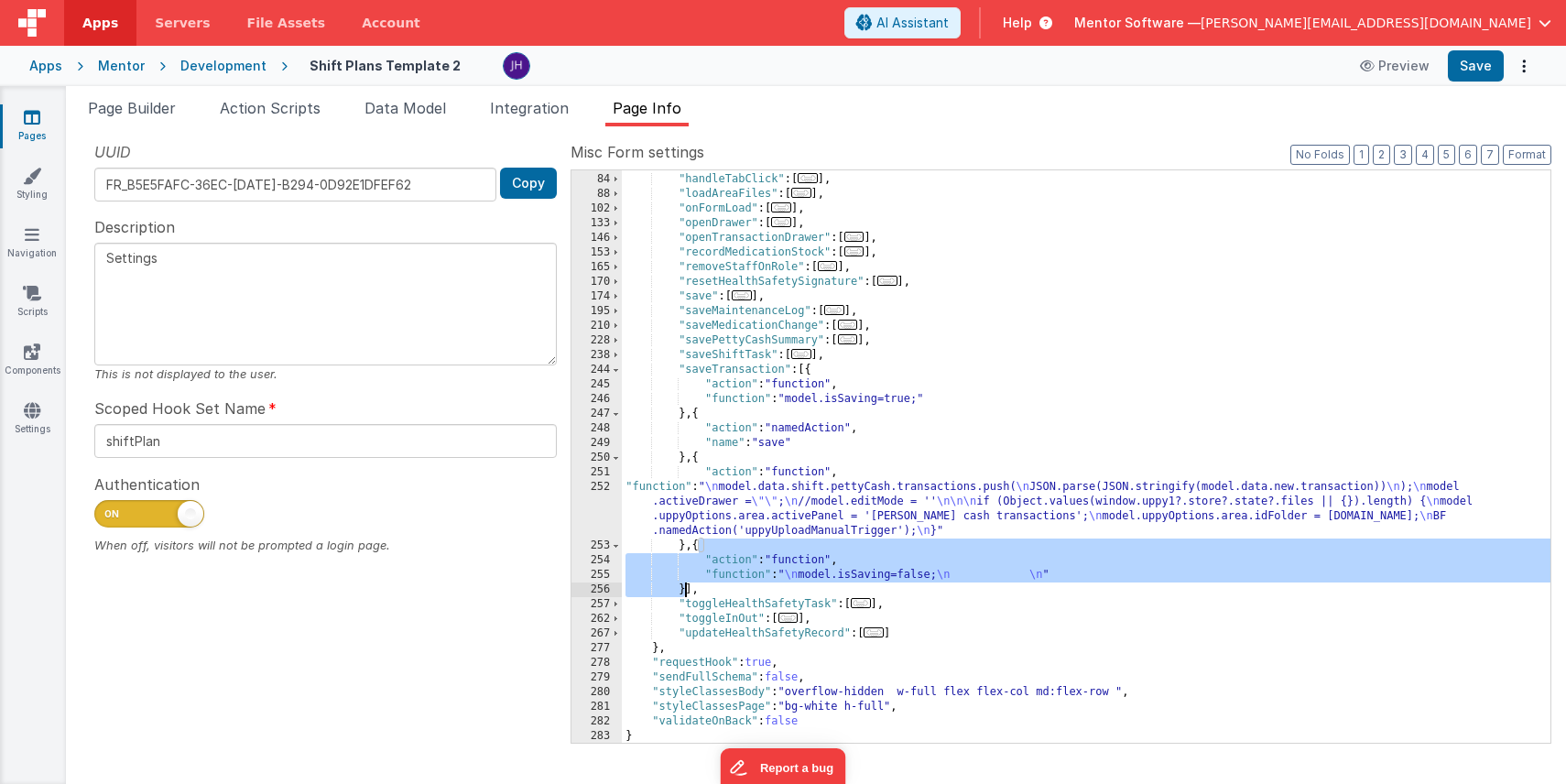
drag, startPoint x: 698, startPoint y: 548, endPoint x: 683, endPoint y: 591, distance: 45.5
click at [683, 591] on div ""fetchDataForHome" : [ ... ] , "handleTabClick" : [ ... ] , "loadAreaFiles" : […" at bounding box center [1086, 458] width 929 height 602
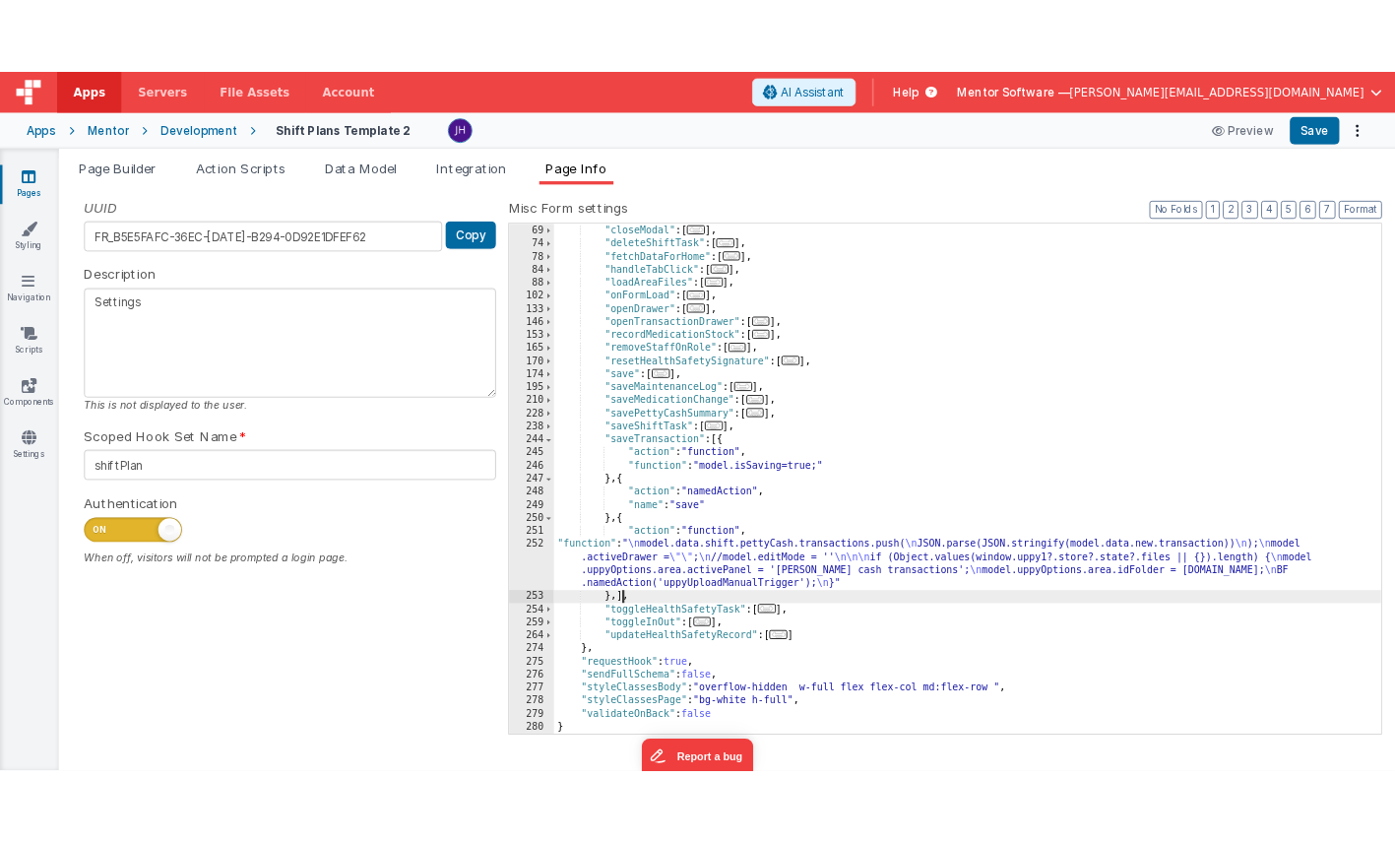
scroll to position [219, 0]
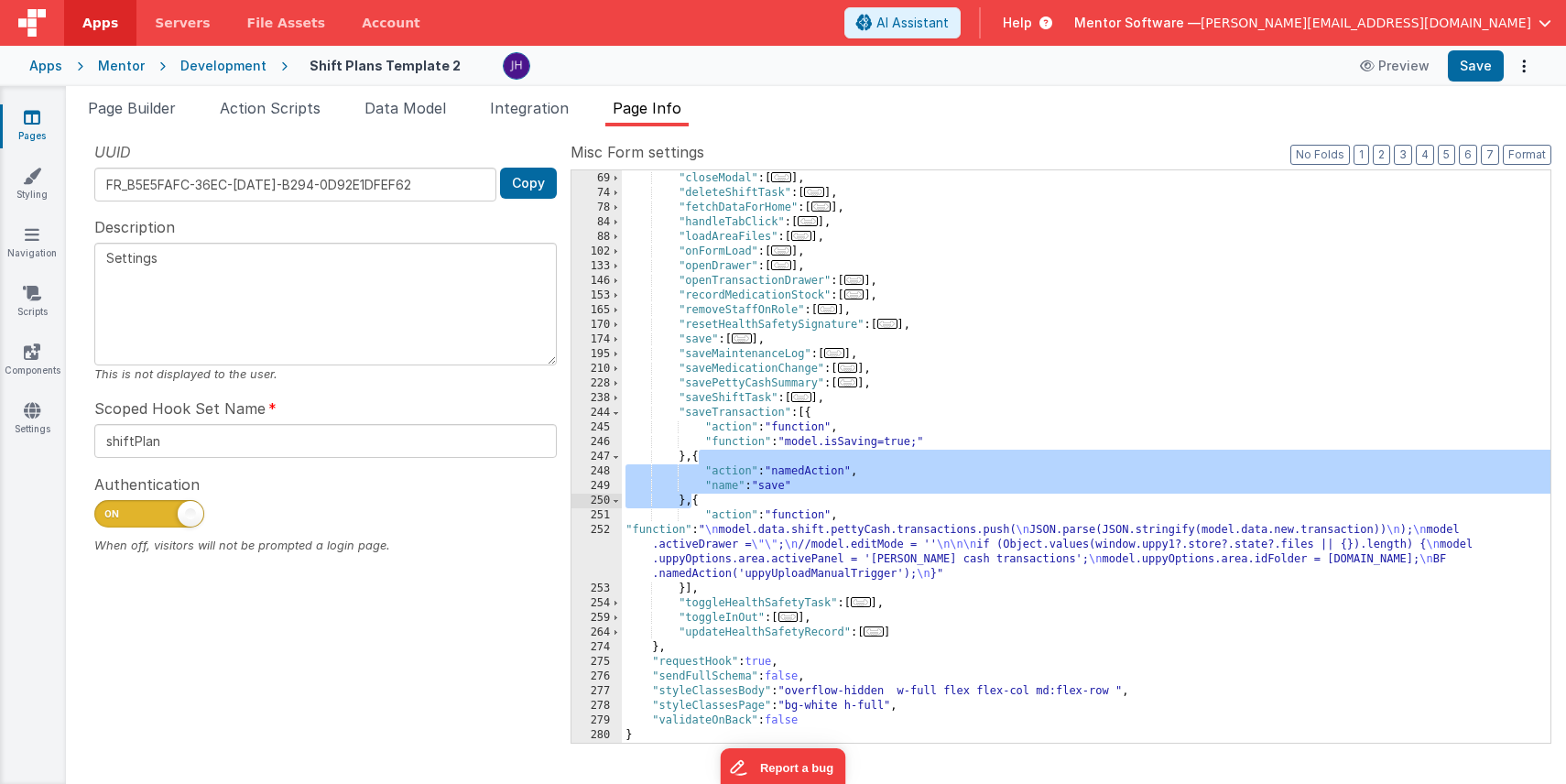
drag, startPoint x: 699, startPoint y: 455, endPoint x: 694, endPoint y: 501, distance: 46.3
click at [694, 501] on div ""closeDrawer" : [ ... ] , "closeModal" : [ ... ] , "deleteShiftTask" : [ ... ] …" at bounding box center [1086, 457] width 929 height 602
click at [863, 542] on div ""closeDrawer" : [ ... ] , "closeModal" : [ ... ] , "deleteShiftTask" : [ ... ] …" at bounding box center [1086, 457] width 929 height 602
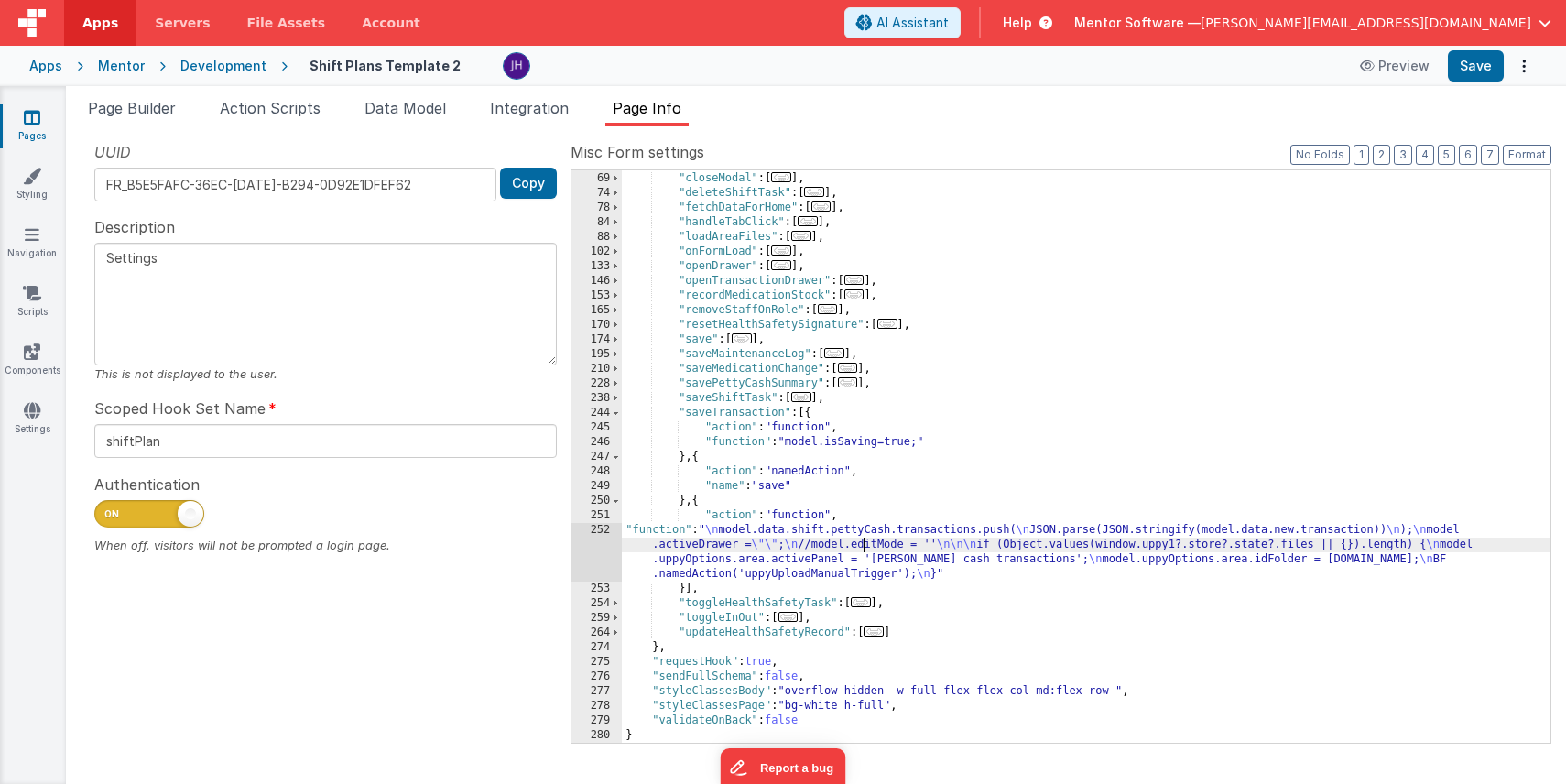
click at [609, 539] on div "252" at bounding box center [596, 551] width 50 height 59
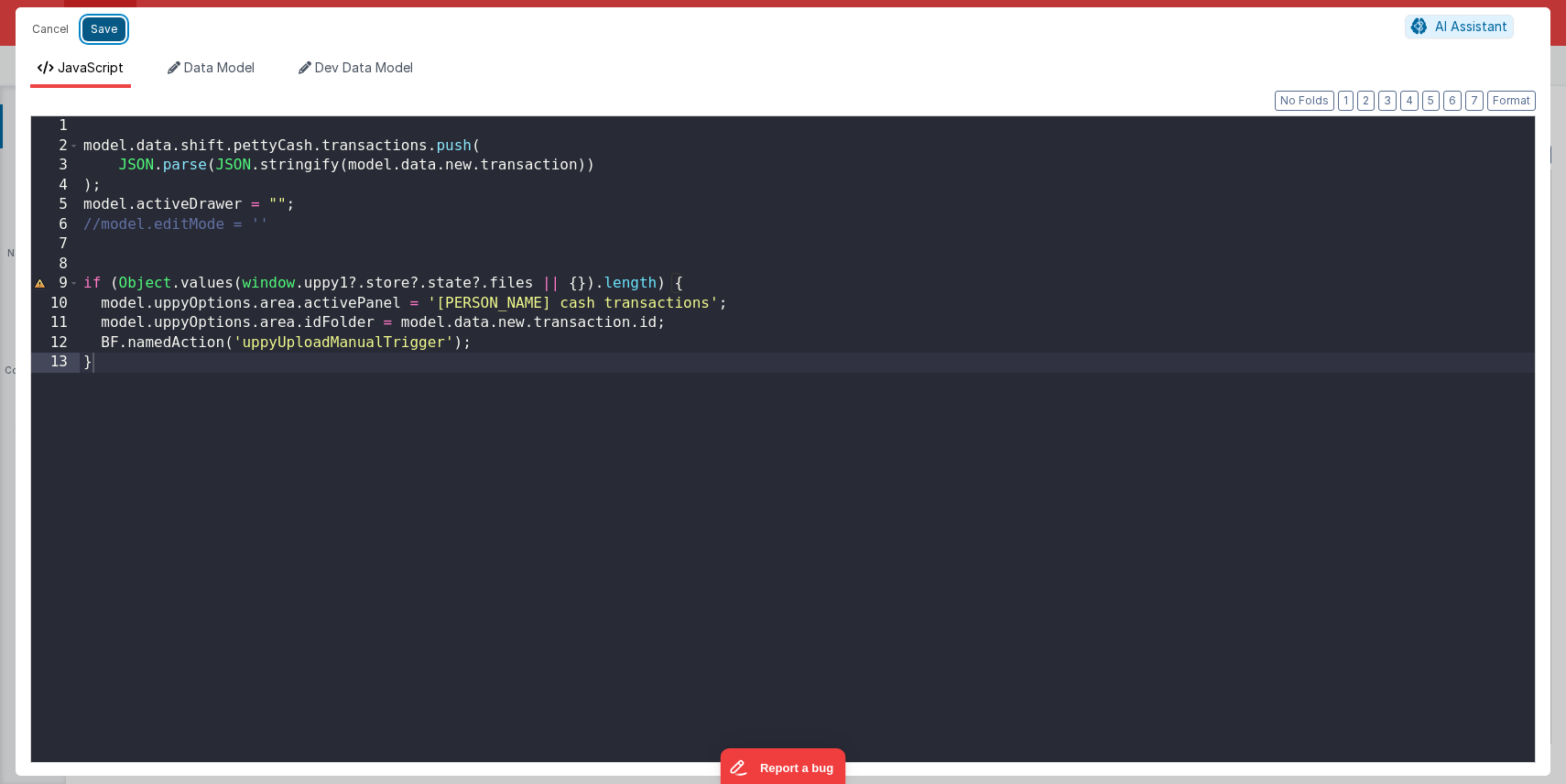
click at [99, 34] on button "Save" at bounding box center [104, 30] width 43 height 24
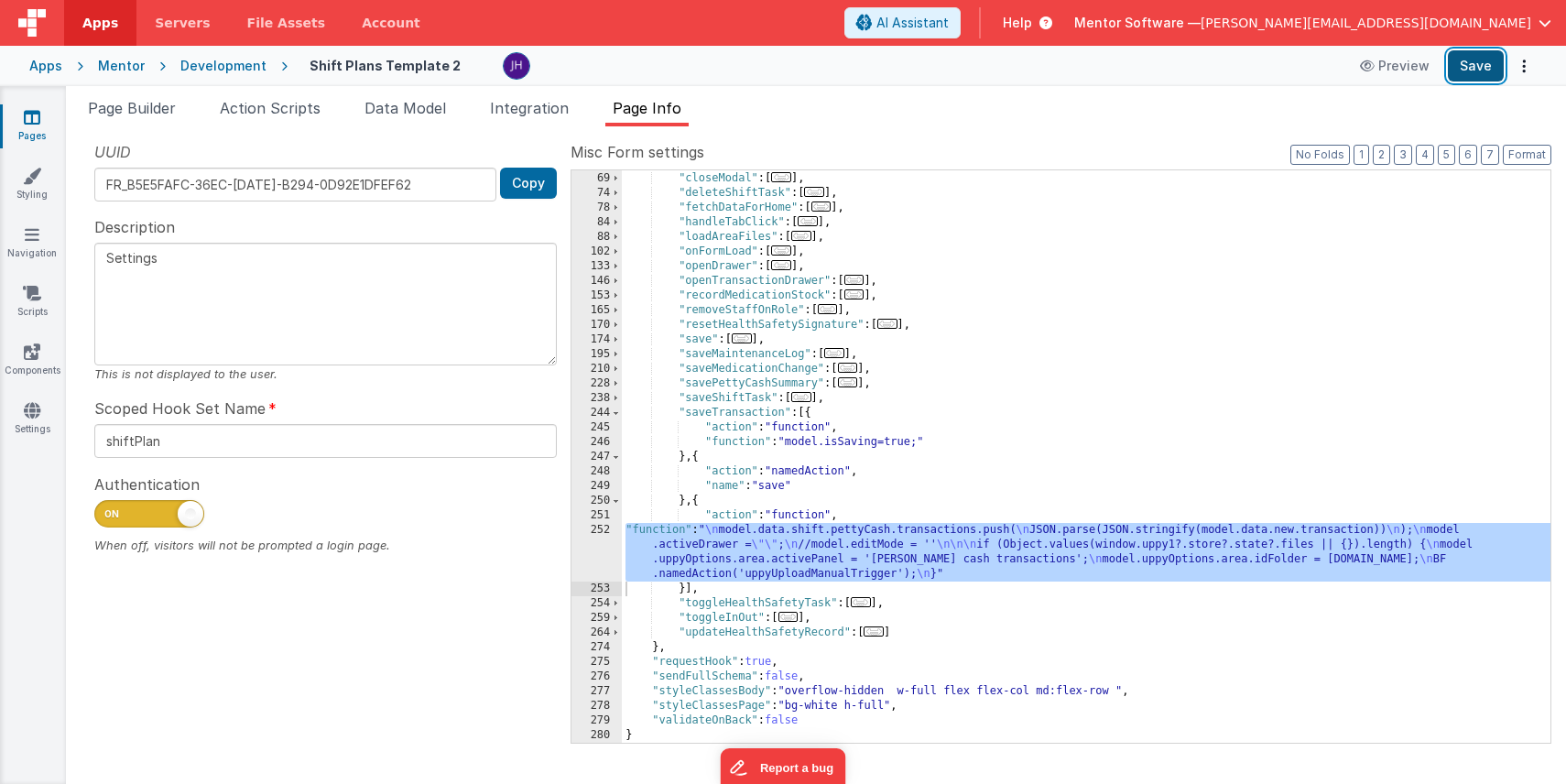
click at [1466, 67] on button "Save" at bounding box center [1476, 65] width 56 height 31
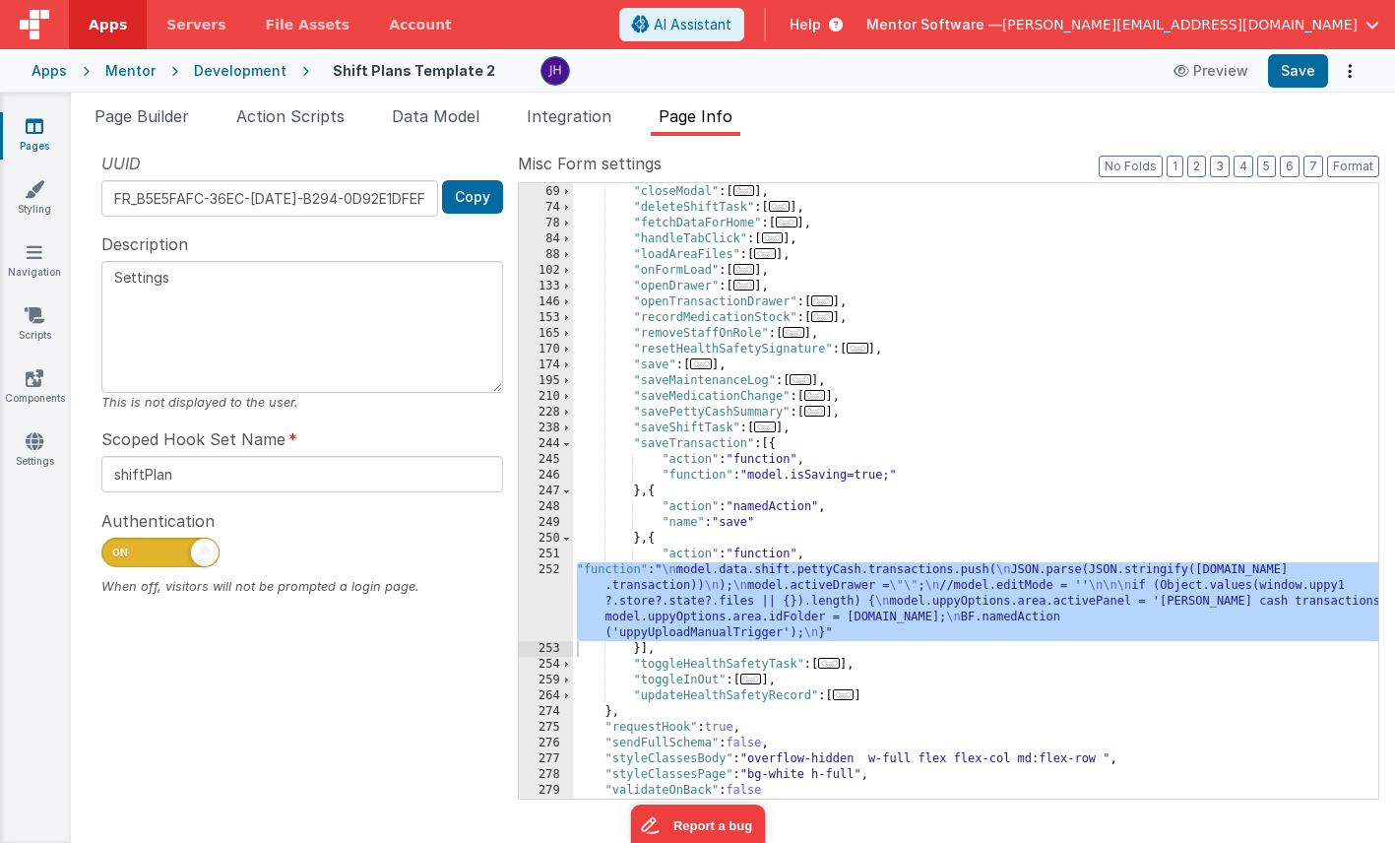
scroll to position [235, 0]
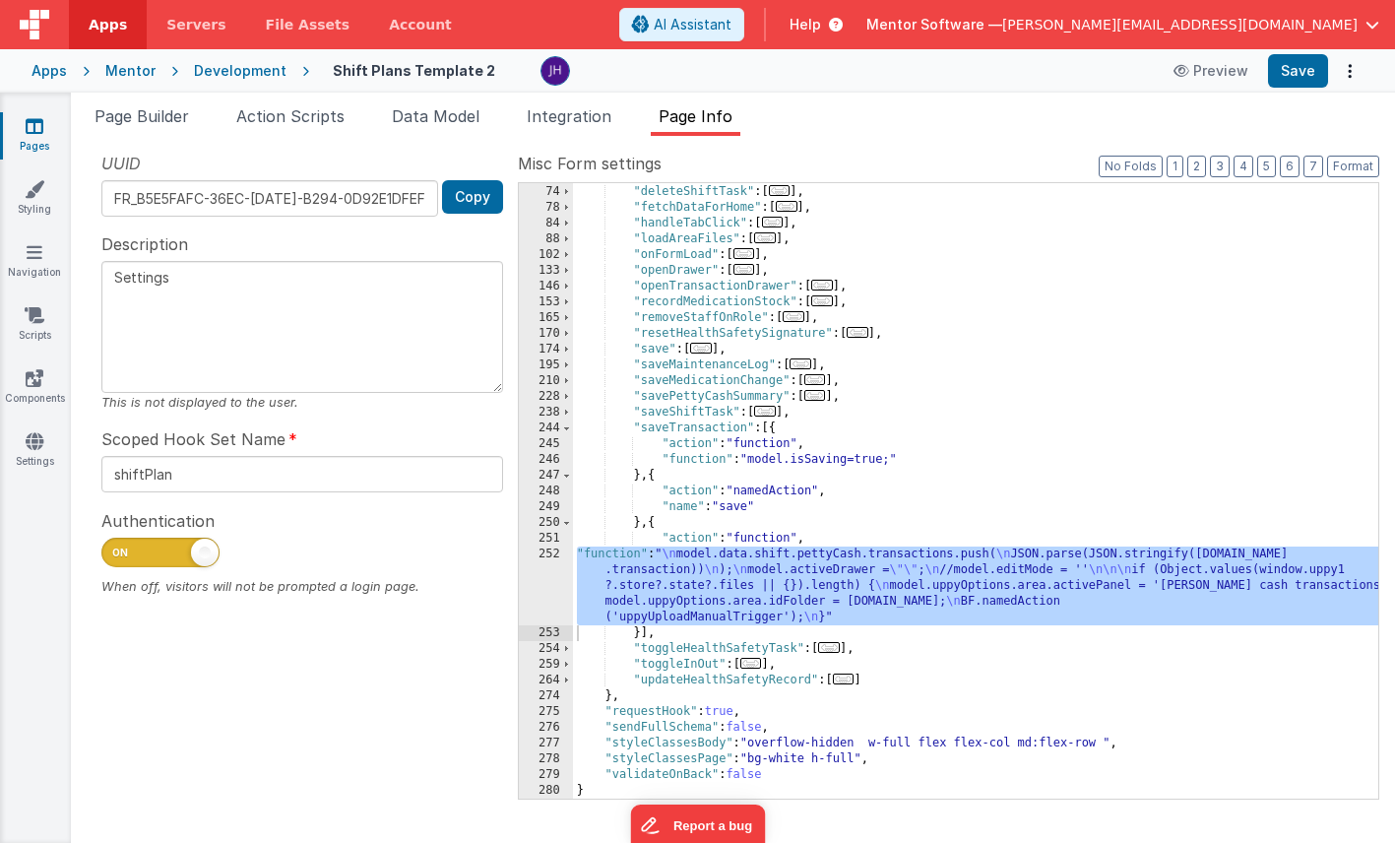
click at [734, 568] on div ""closeModal" : [ ... ] , "deleteShiftTask" : [ ... ] , "fetchDataForHome" : [ .…" at bounding box center [975, 491] width 805 height 647
click at [552, 576] on div "252" at bounding box center [546, 585] width 54 height 79
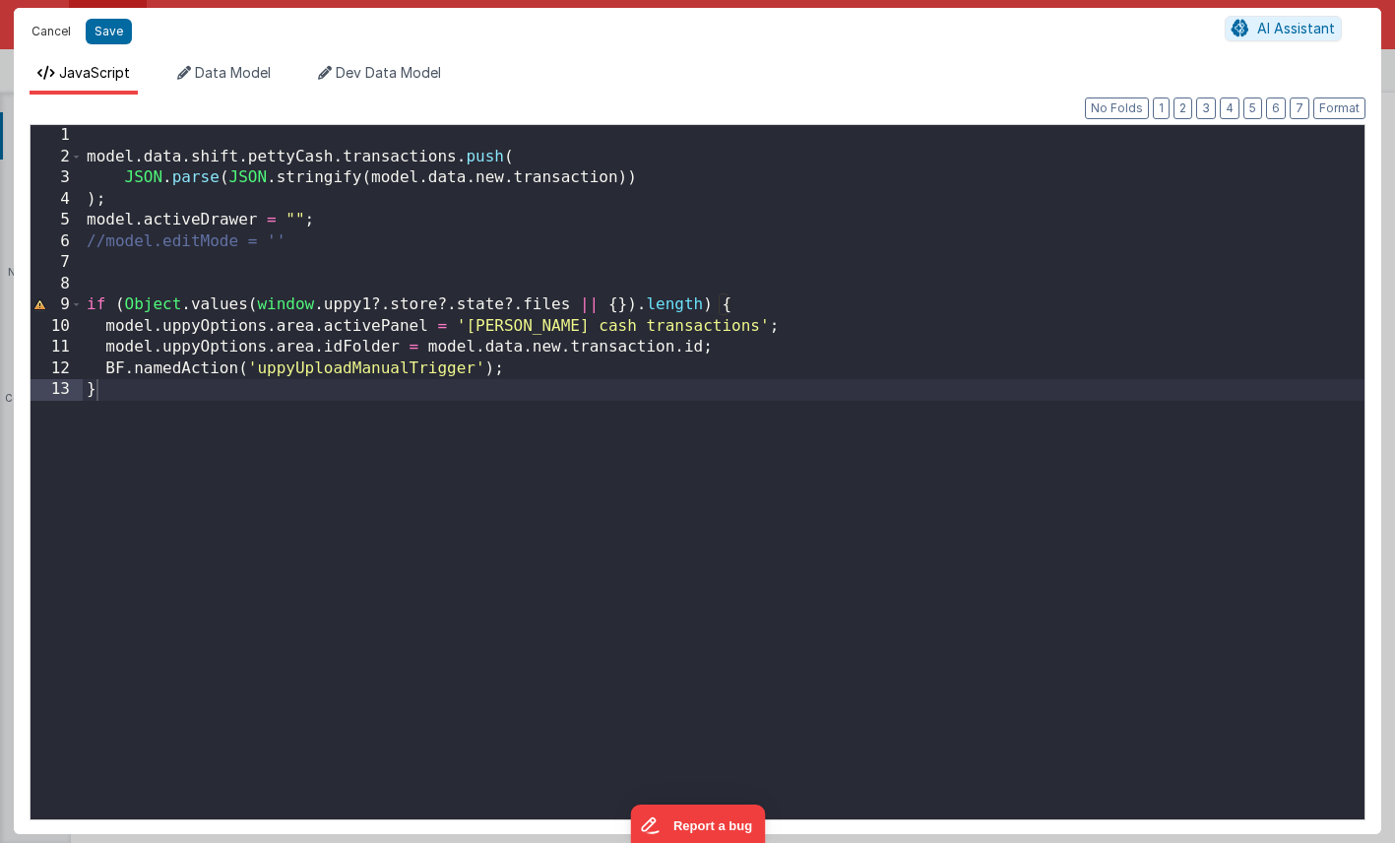
click at [50, 35] on button "Cancel" at bounding box center [51, 32] width 59 height 28
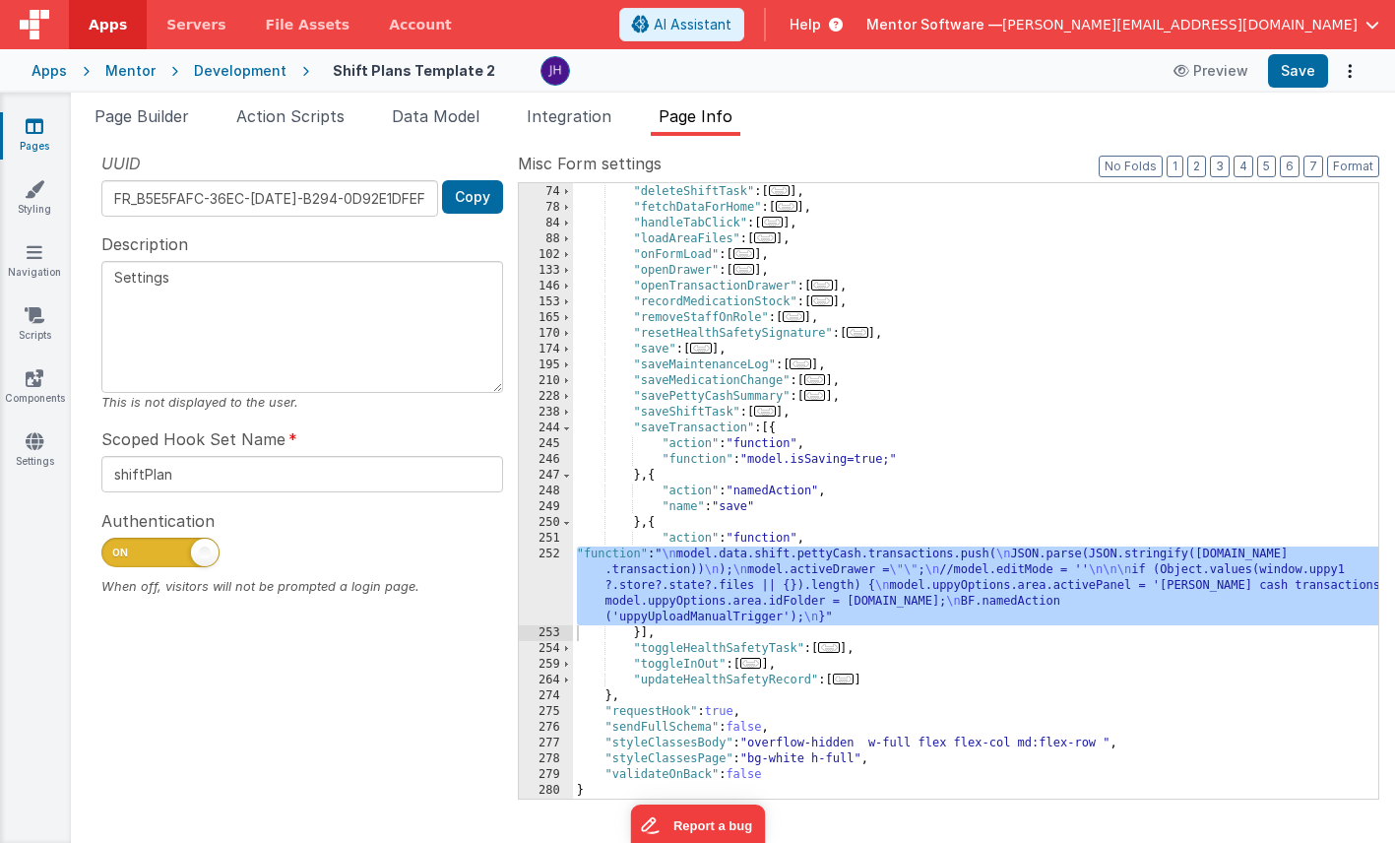
click at [824, 459] on div ""closeModal" : [ ... ] , "deleteShiftTask" : [ ... ] , "fetchDataForHome" : [ .…" at bounding box center [975, 491] width 805 height 647
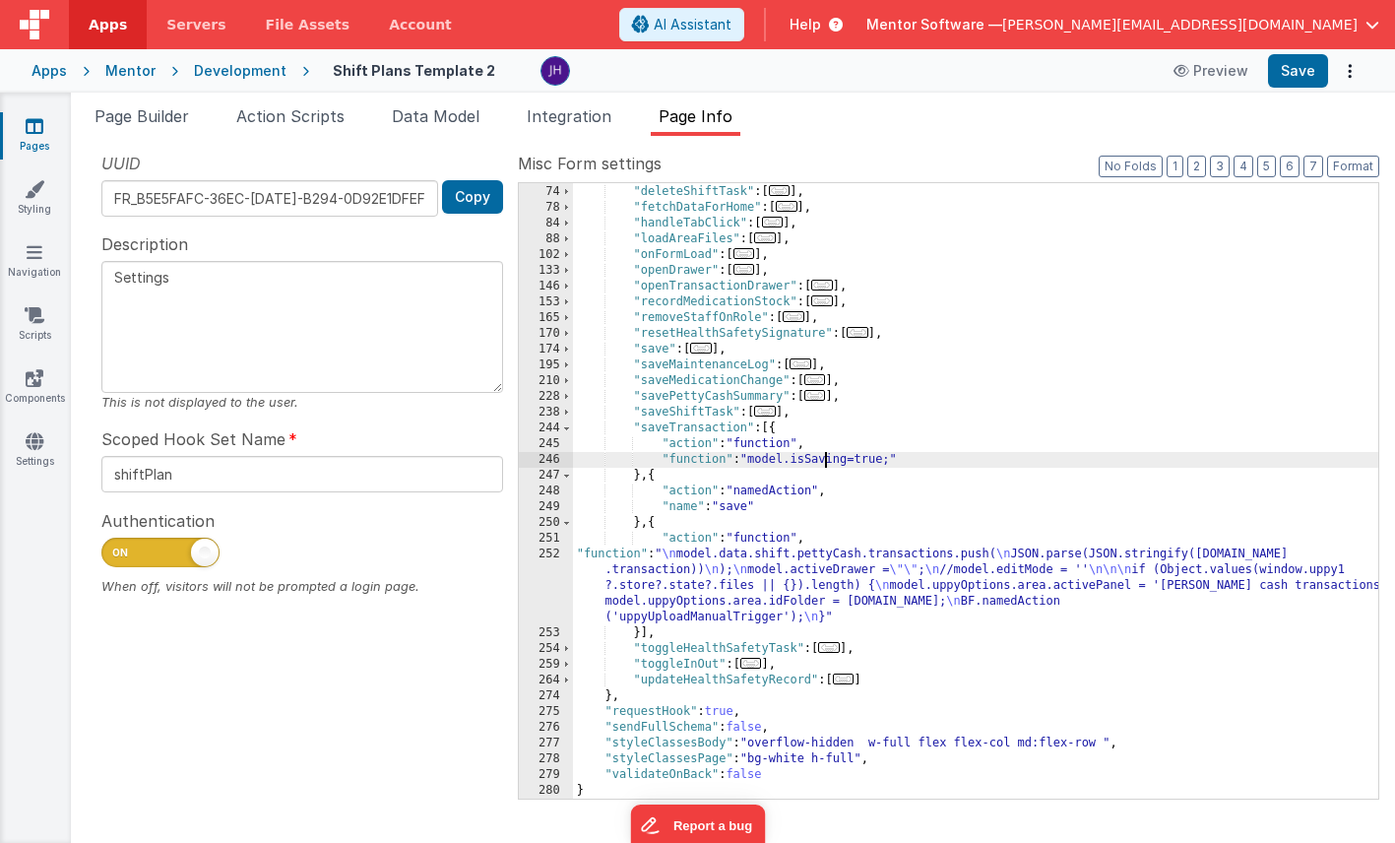
click at [555, 461] on div "246" at bounding box center [546, 460] width 54 height 16
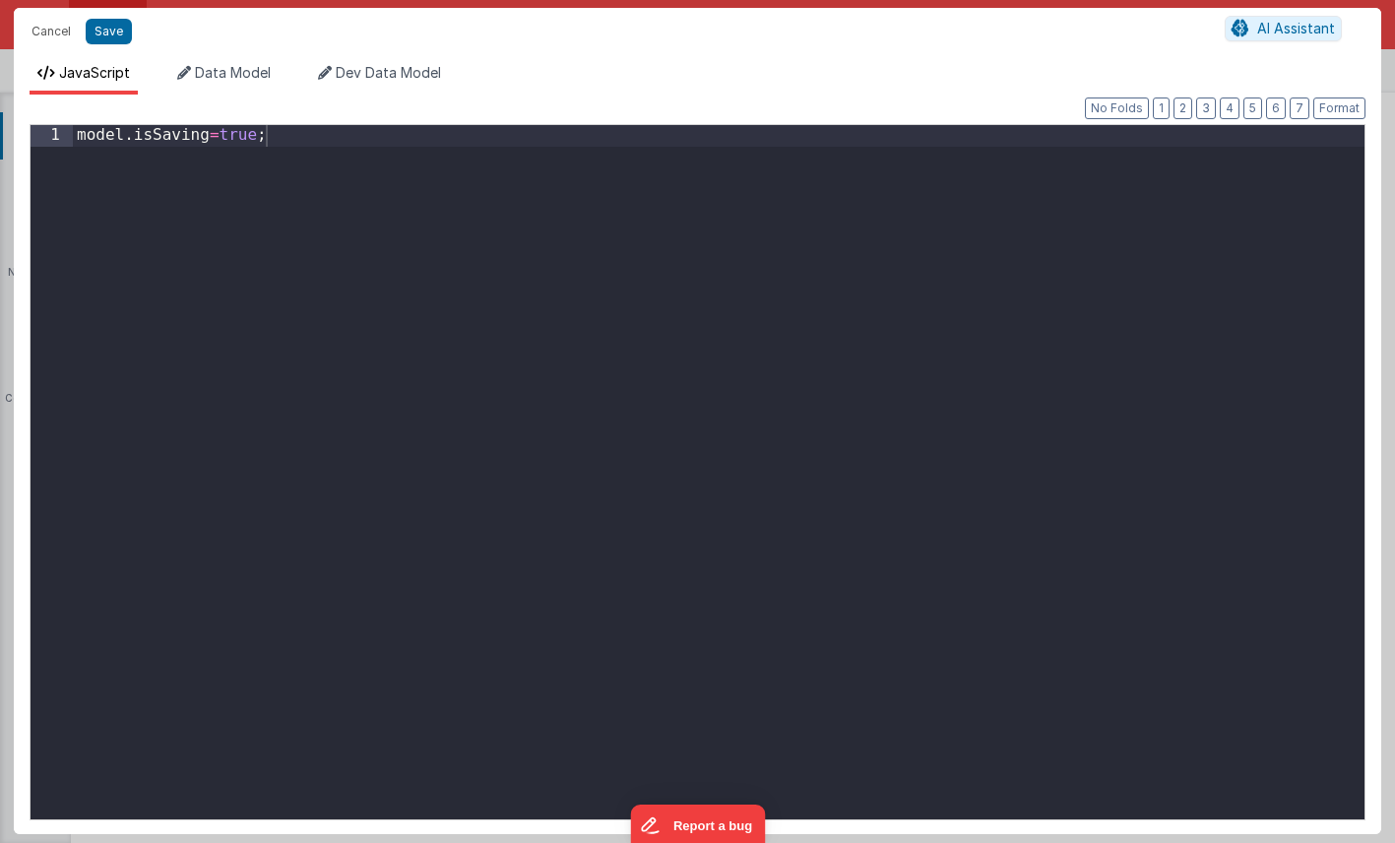
click at [532, 138] on div "model . isSaving = true ;" at bounding box center [718, 493] width 1291 height 736
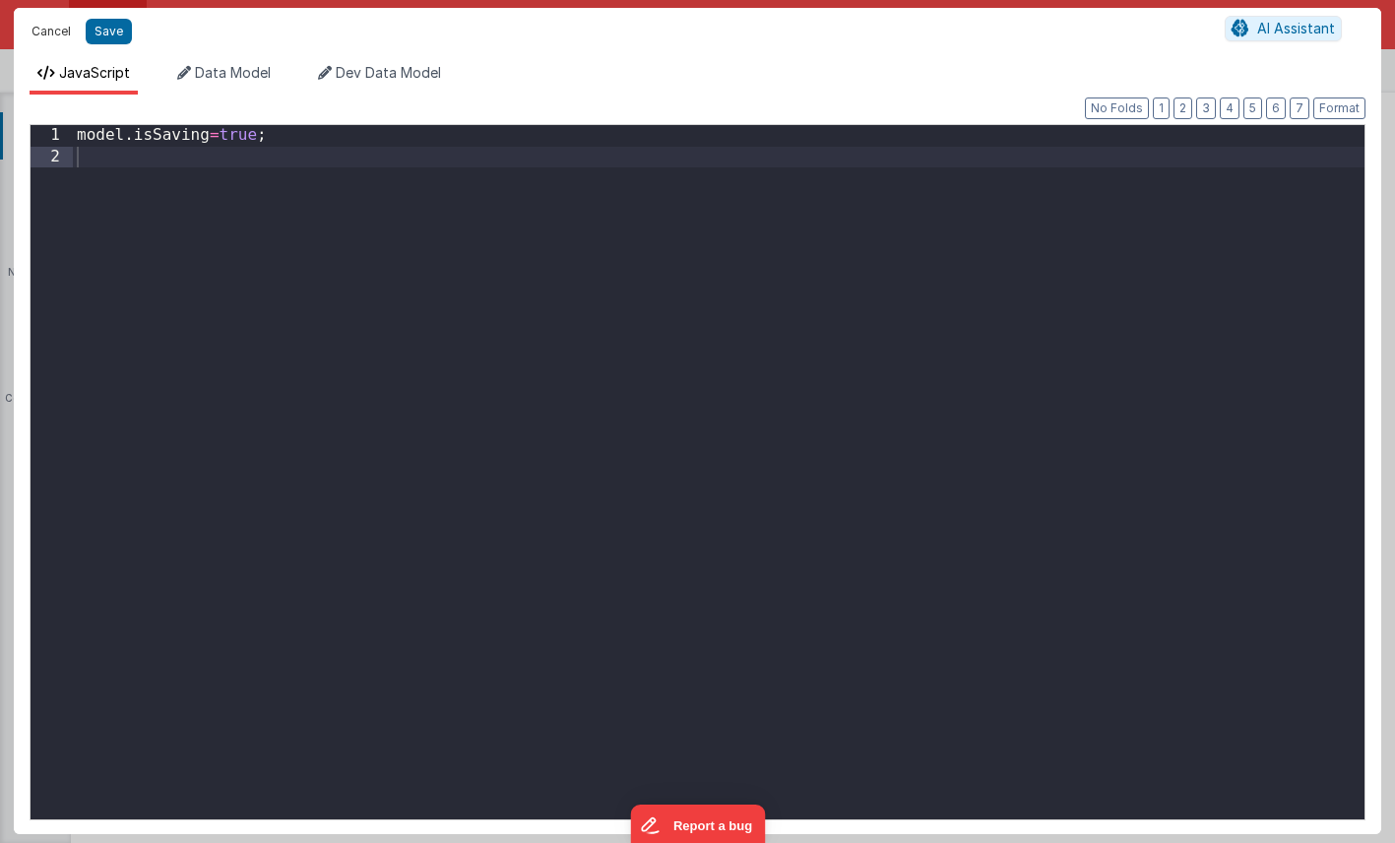
click at [44, 25] on button "Cancel" at bounding box center [51, 32] width 59 height 28
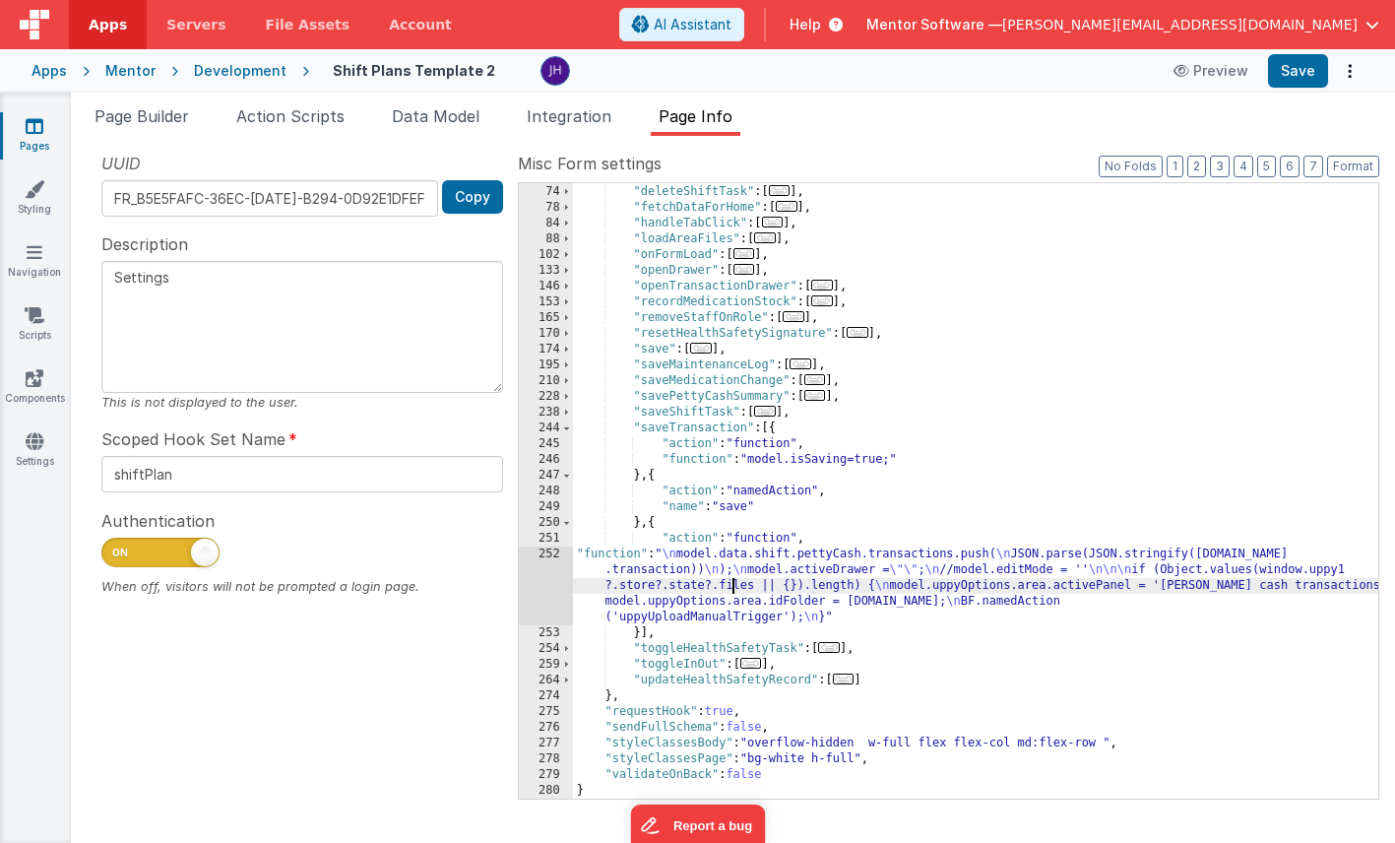
click at [735, 584] on div ""closeModal" : [ ... ] , "deleteShiftTask" : [ ... ] , "fetchDataForHome" : [ .…" at bounding box center [975, 491] width 805 height 647
click at [541, 577] on div "252" at bounding box center [546, 585] width 54 height 79
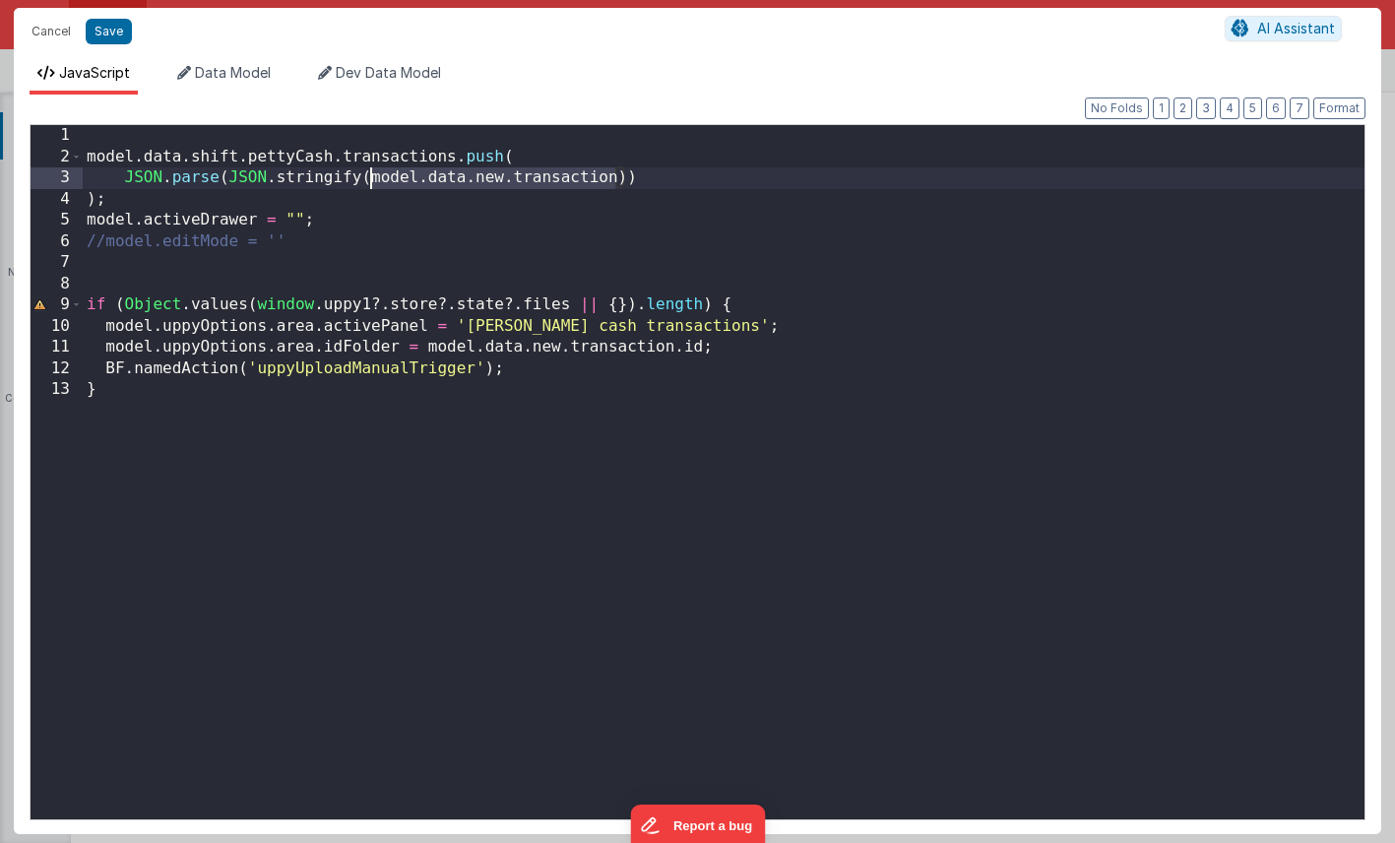
drag, startPoint x: 616, startPoint y: 179, endPoint x: 375, endPoint y: 179, distance: 241.1
click at [375, 179] on div "model . data . shift . pettyCash . transactions . push ( JSON . parse ( JSON . …" at bounding box center [724, 493] width 1282 height 736
drag, startPoint x: 368, startPoint y: 179, endPoint x: 620, endPoint y: 179, distance: 252.0
click at [620, 179] on div "model . data . shift . pettyCash . transactions . push ( JSON . parse ( JSON . …" at bounding box center [724, 493] width 1282 height 736
click at [47, 27] on button "Cancel" at bounding box center [51, 32] width 59 height 28
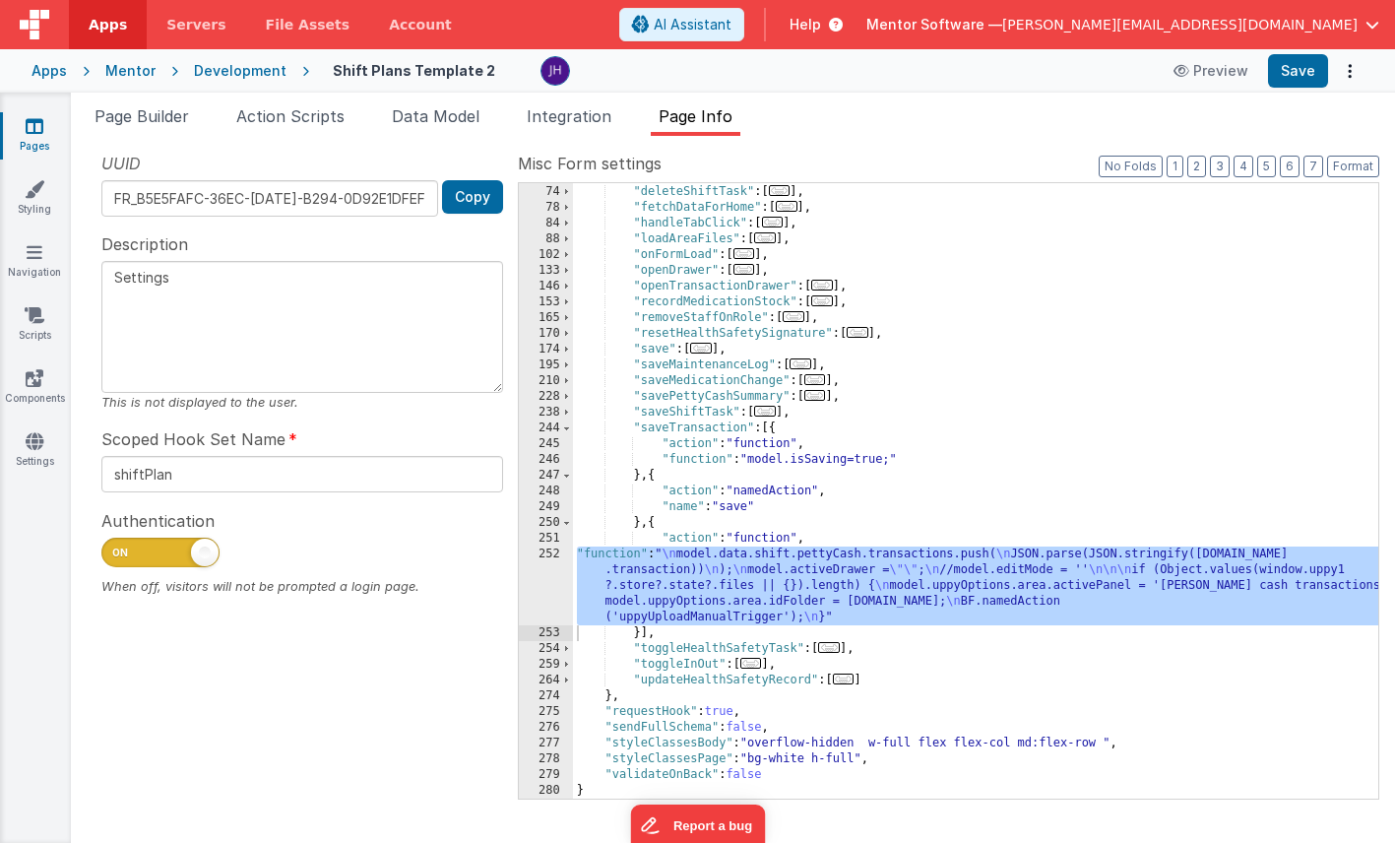
click at [808, 458] on div ""closeModal" : [ ... ] , "deleteShiftTask" : [ ... ] , "fetchDataForHome" : [ .…" at bounding box center [975, 491] width 805 height 647
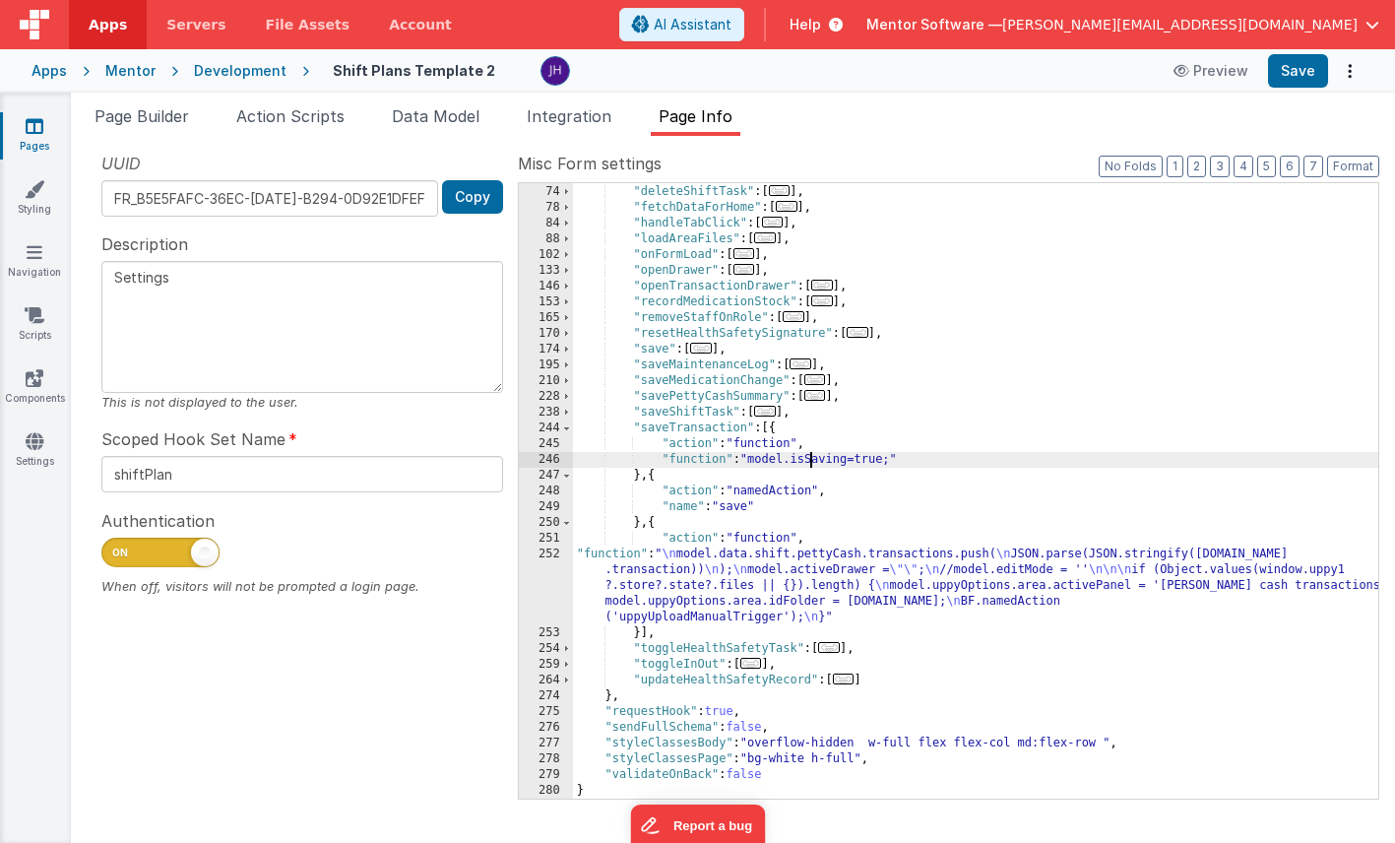
click at [757, 575] on div ""closeModal" : [ ... ] , "deleteShiftTask" : [ ... ] , "fetchDataForHome" : [ .…" at bounding box center [975, 491] width 805 height 647
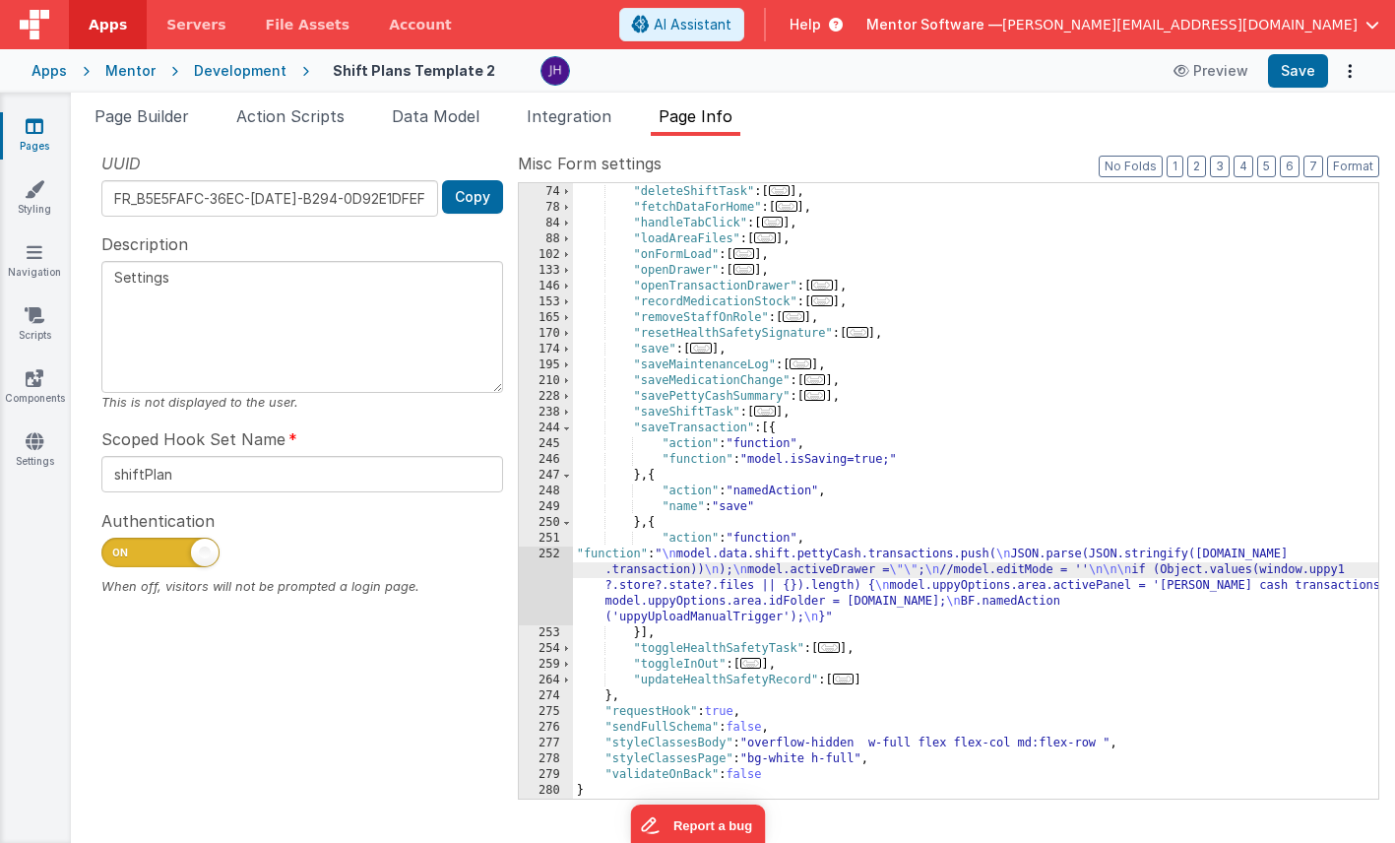
click at [555, 569] on div "252" at bounding box center [546, 585] width 54 height 79
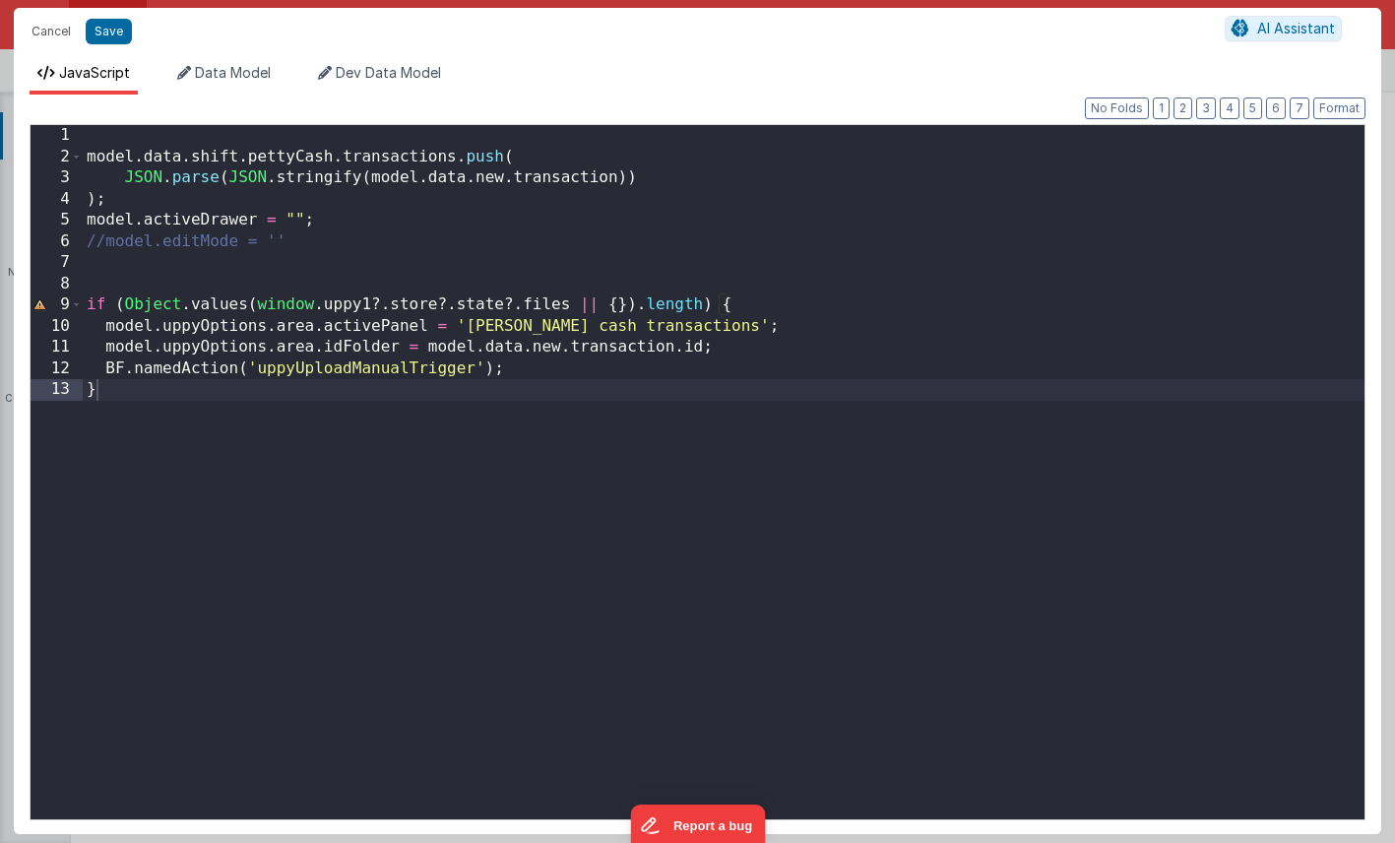
click at [520, 137] on div "model . data . shift . pettyCash . transactions . push ( JSON . parse ( JSON . …" at bounding box center [724, 493] width 1282 height 736
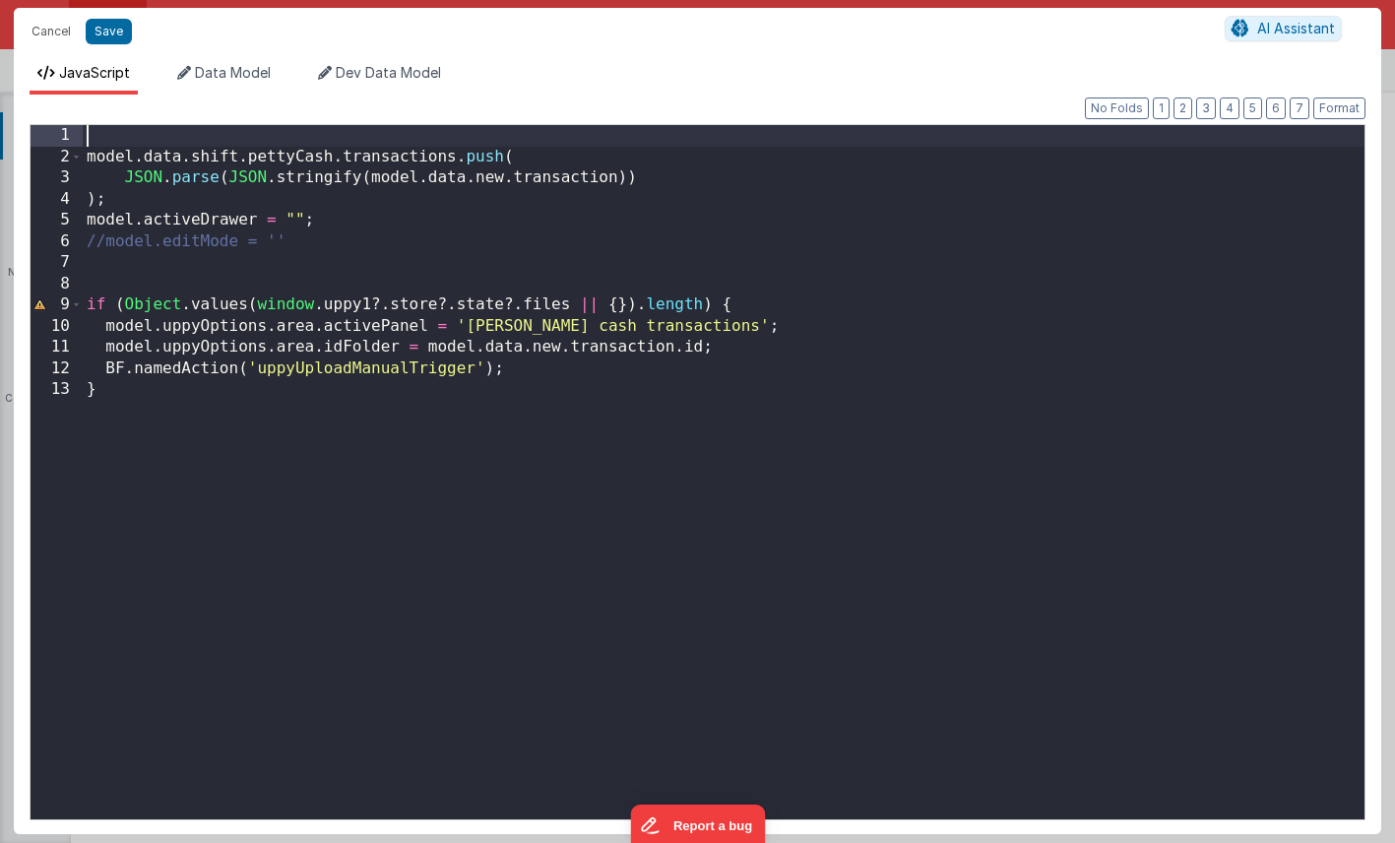
paste textarea
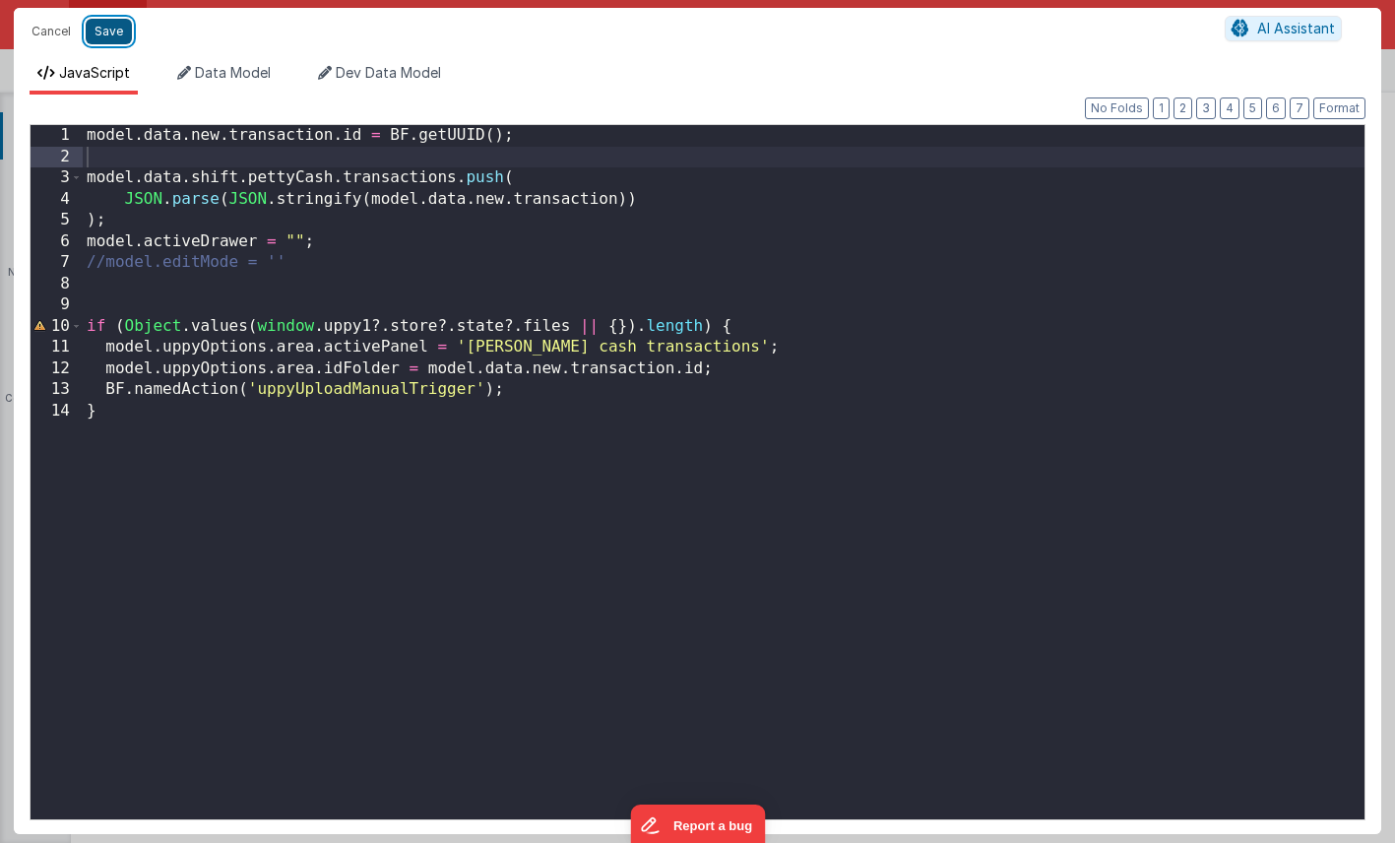
click at [110, 32] on button "Save" at bounding box center [109, 32] width 46 height 26
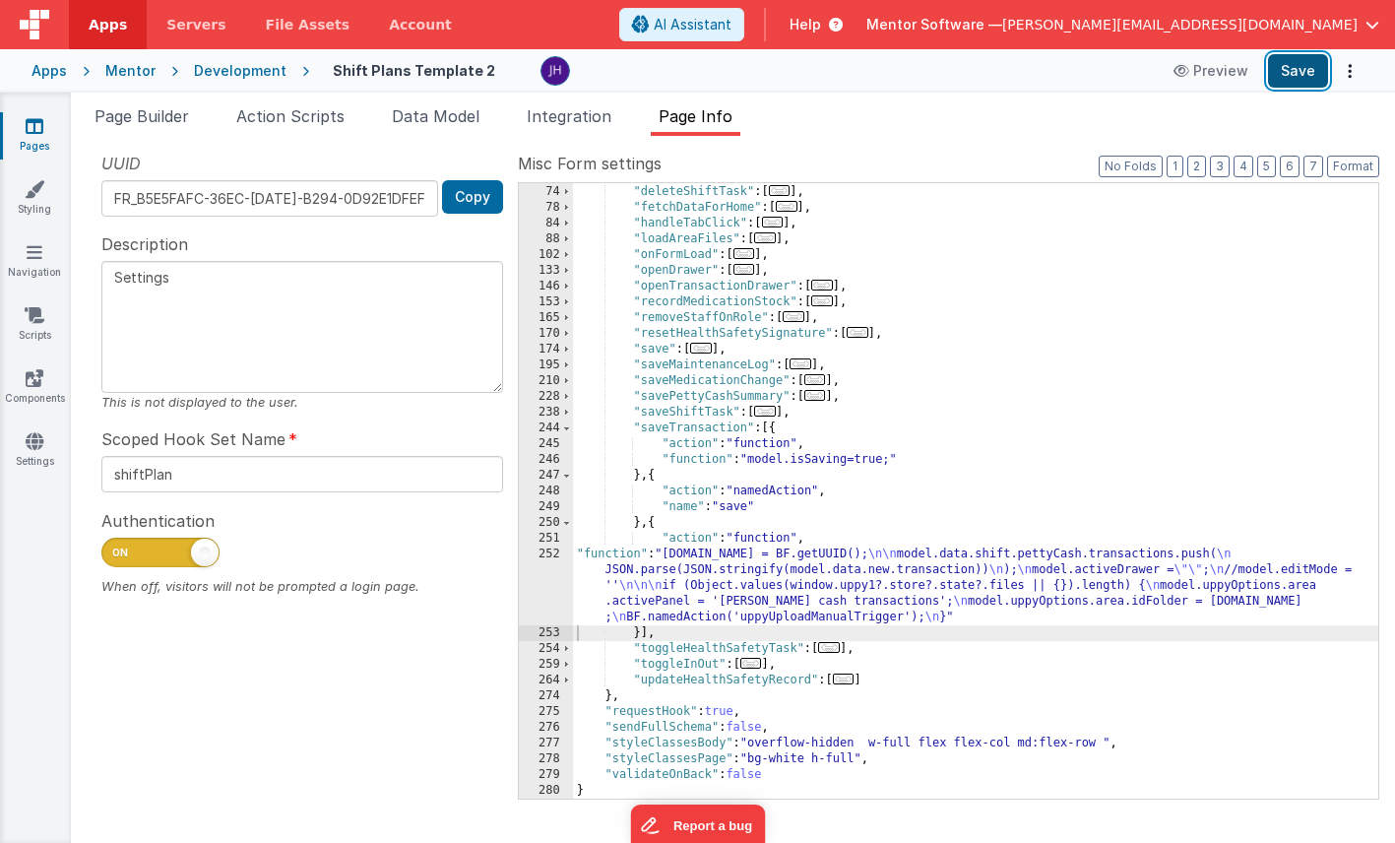
click at [1302, 72] on button "Save" at bounding box center [1298, 70] width 60 height 33
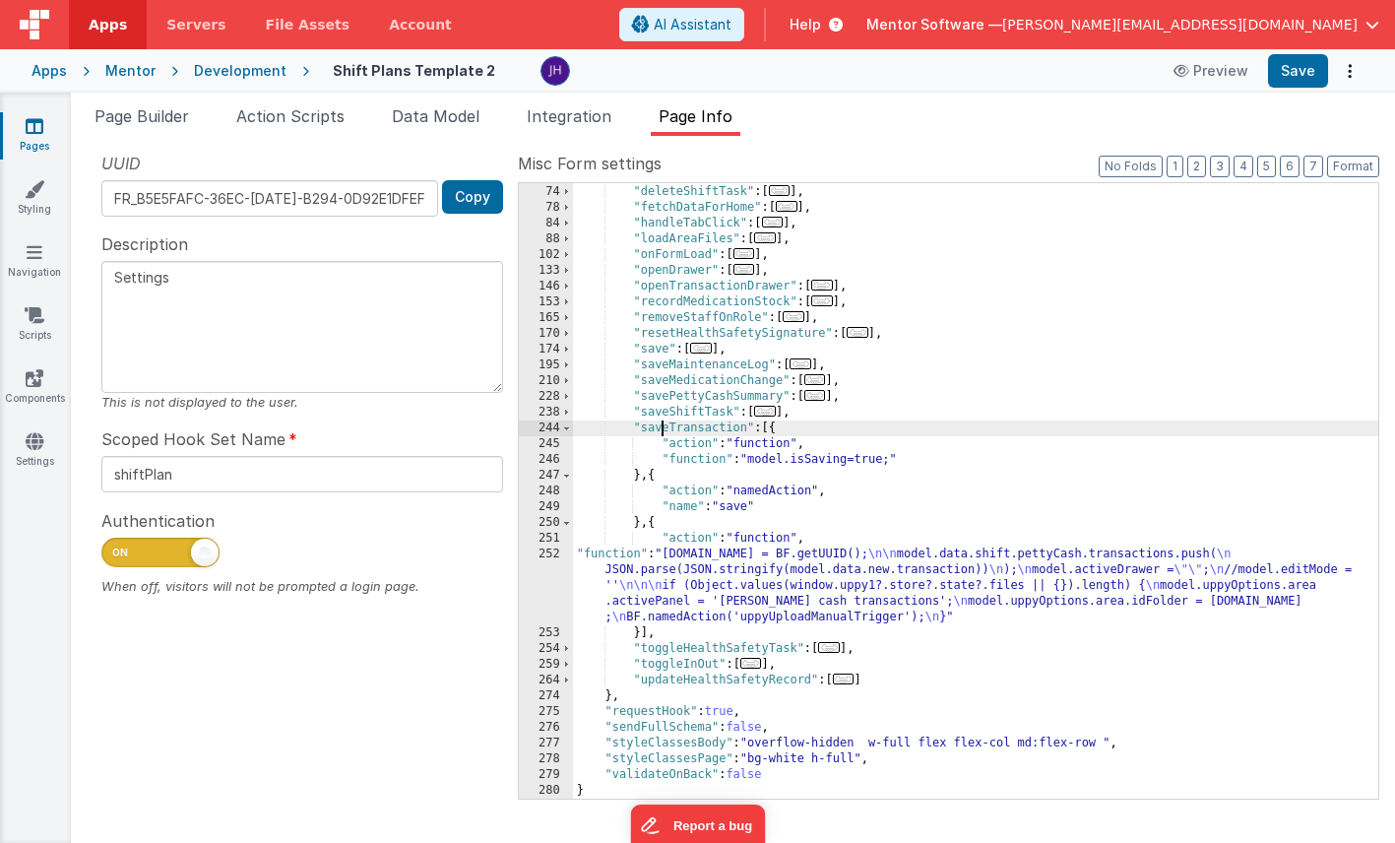
click at [661, 428] on div ""closeModal" : [ ... ] , "deleteShiftTask" : [ ... ] , "fetchDataForHome" : [ .…" at bounding box center [975, 491] width 805 height 647
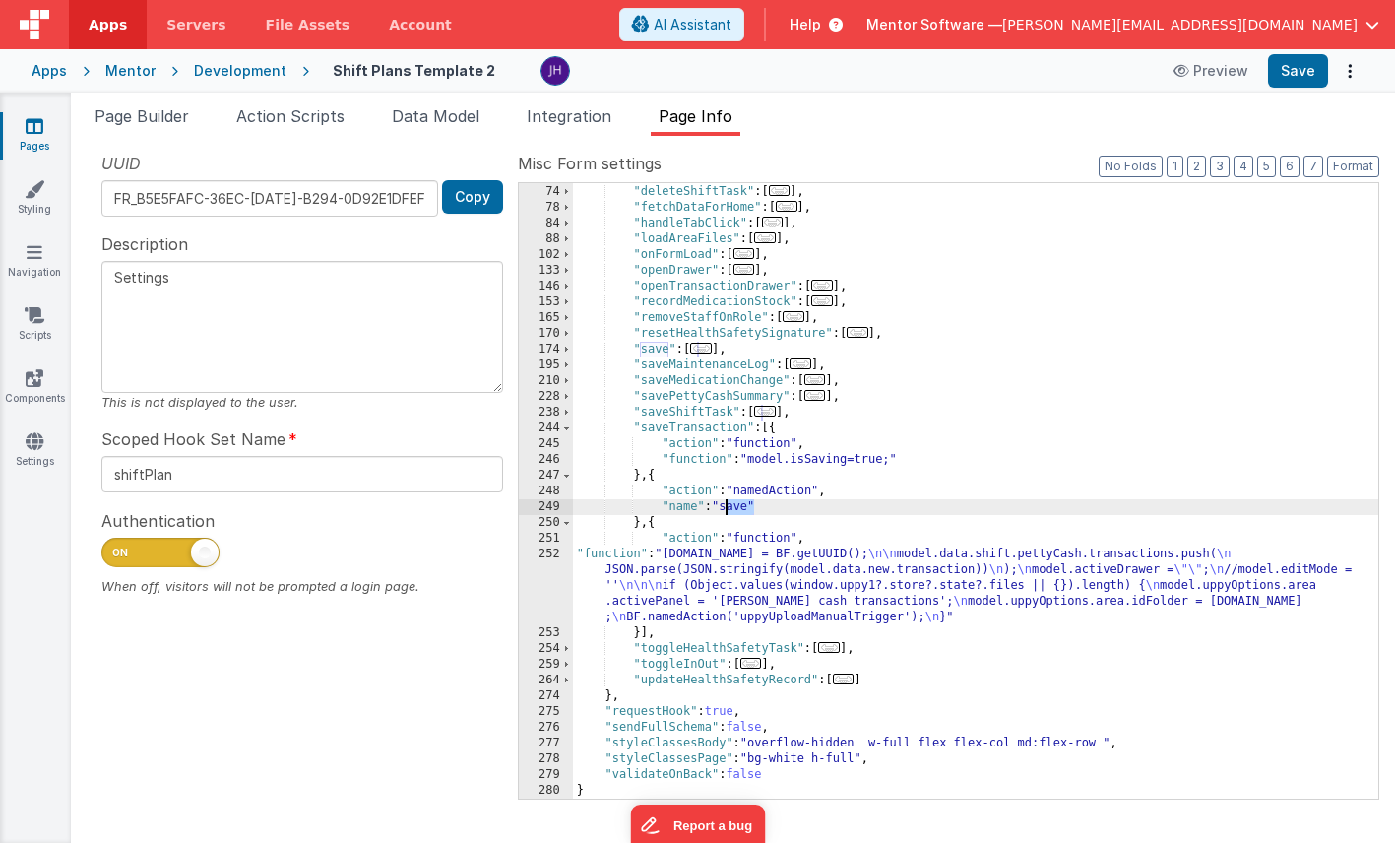
drag, startPoint x: 753, startPoint y: 507, endPoint x: 727, endPoint y: 511, distance: 25.9
click at [726, 511] on div ""closeModal" : [ ... ] , "deleteShiftTask" : [ ... ] , "fetchDataForHome" : [ .…" at bounding box center [975, 491] width 805 height 647
click at [774, 414] on span "..." at bounding box center [765, 411] width 22 height 11
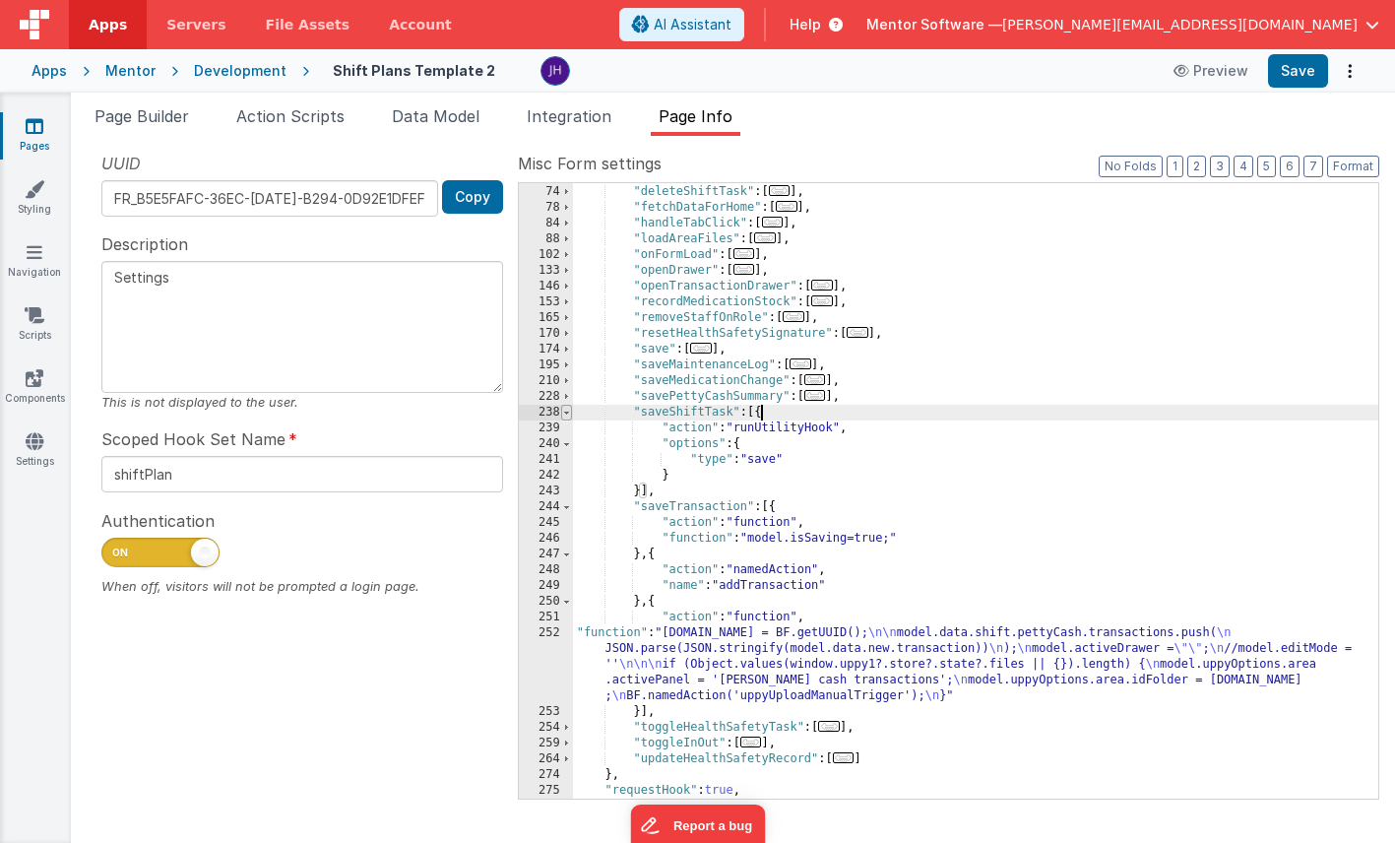
click at [566, 414] on span at bounding box center [566, 413] width 11 height 16
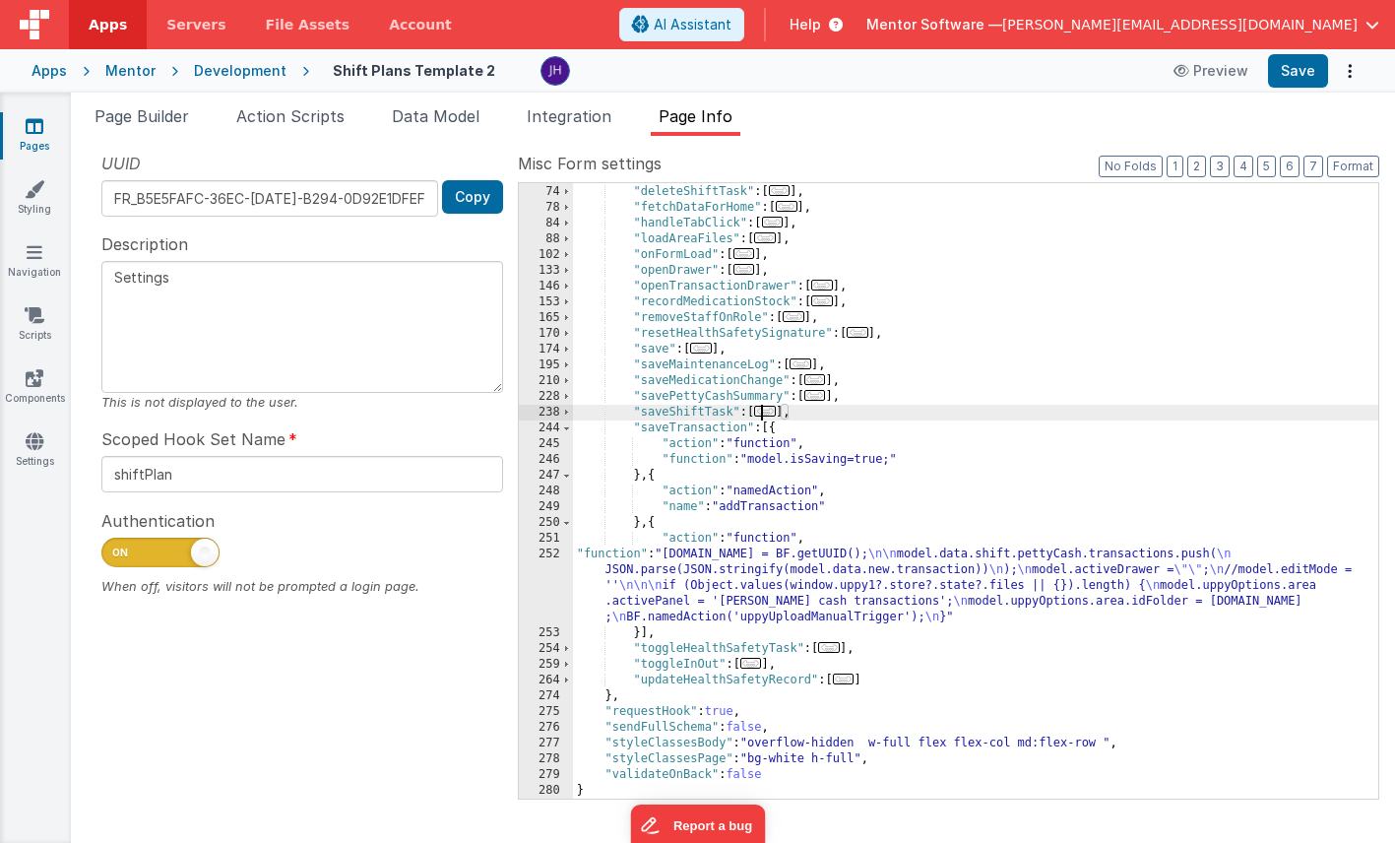
click at [784, 579] on div ""closeModal" : [ ... ] , "deleteShiftTask" : [ ... ] , "fetchDataForHome" : [ .…" at bounding box center [975, 491] width 805 height 647
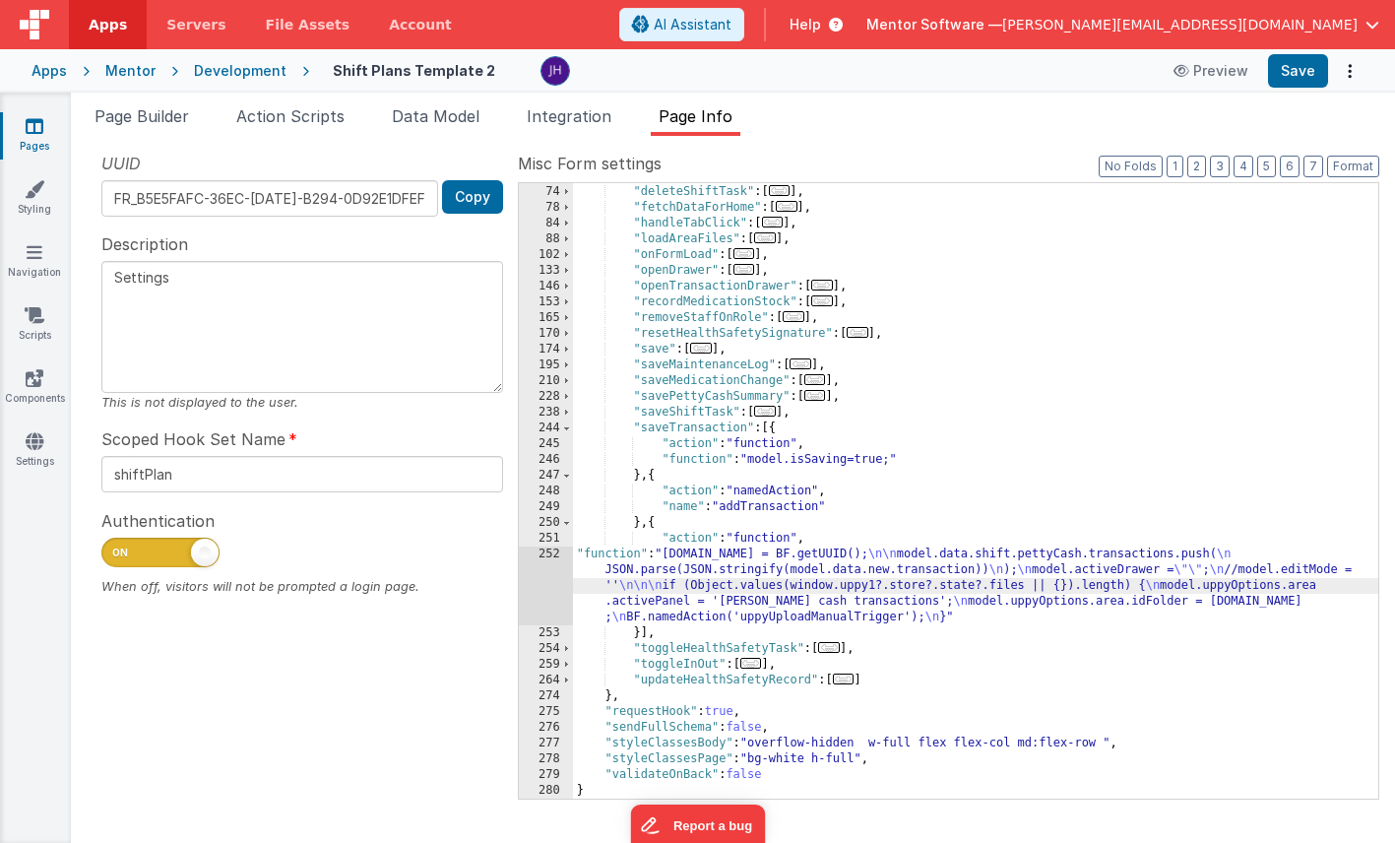
click at [552, 580] on div "252" at bounding box center [546, 585] width 54 height 79
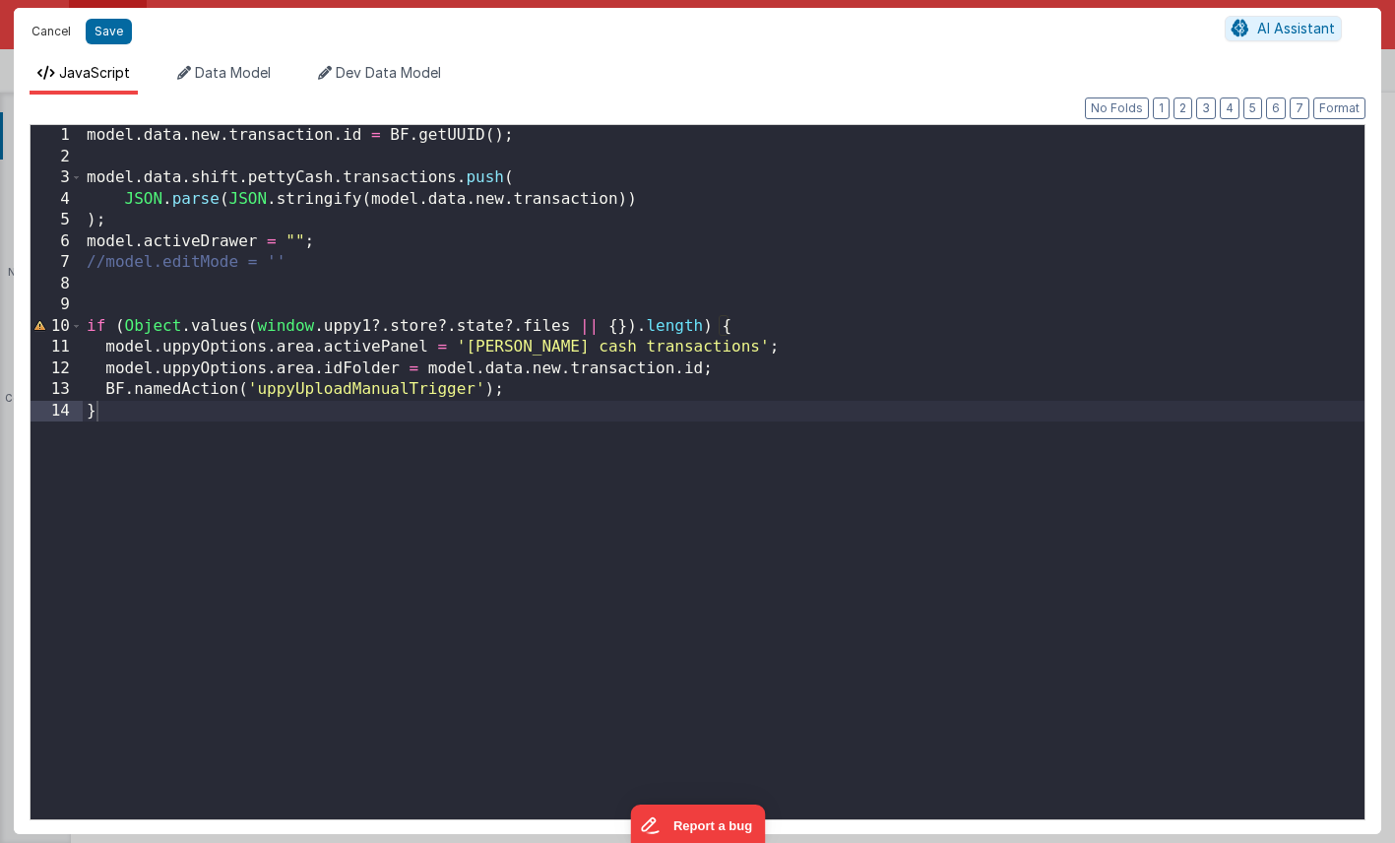
click at [42, 33] on button "Cancel" at bounding box center [51, 32] width 59 height 28
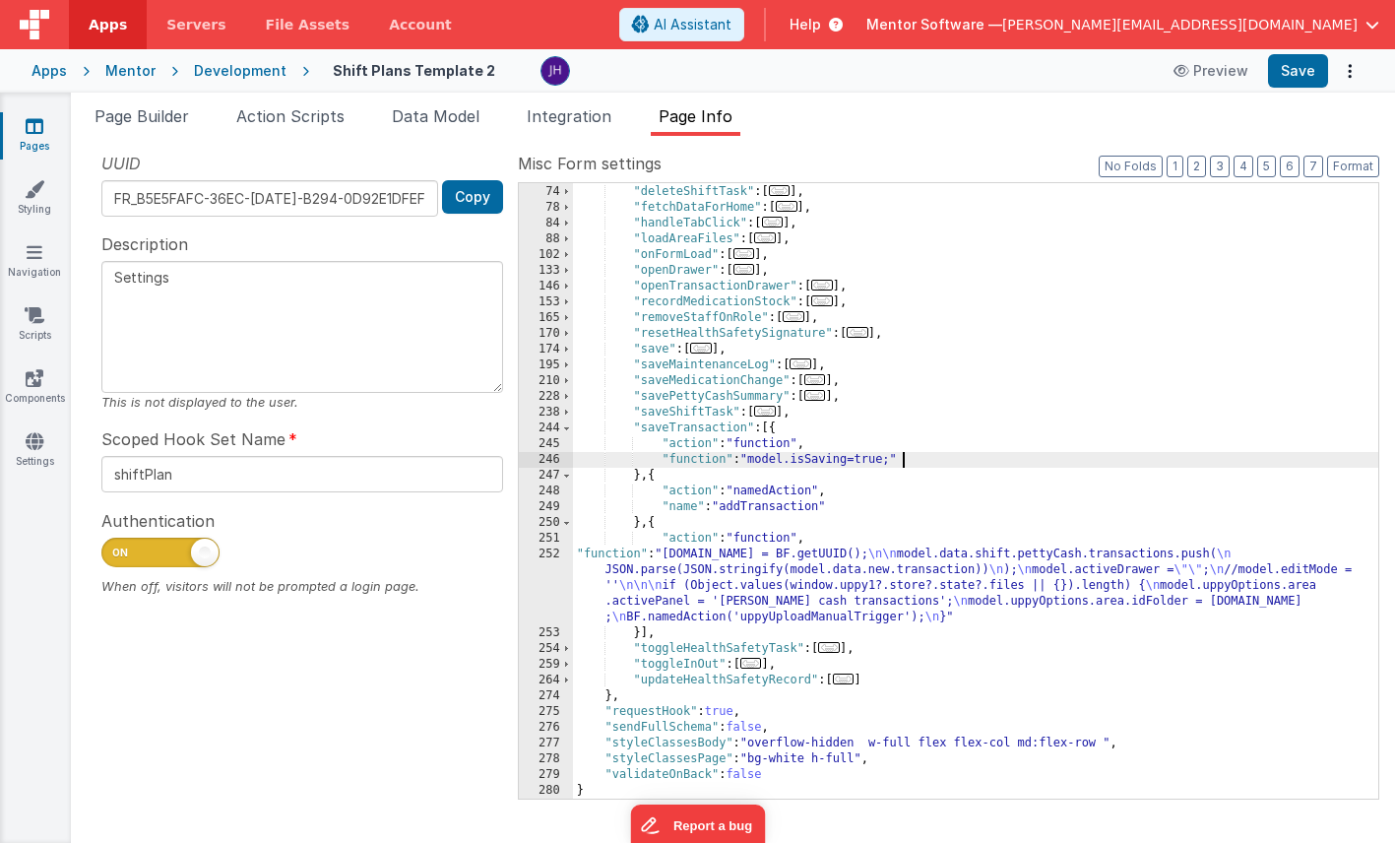
click at [941, 462] on div ""closeModal" : [ ... ] , "deleteShiftTask" : [ ... ] , "fetchDataForHome" : [ .…" at bounding box center [975, 491] width 805 height 647
click at [841, 502] on div ""closeModal" : [ ... ] , "deleteShiftTask" : [ ... ] , "fetchDataForHome" : [ .…" at bounding box center [975, 491] width 805 height 647
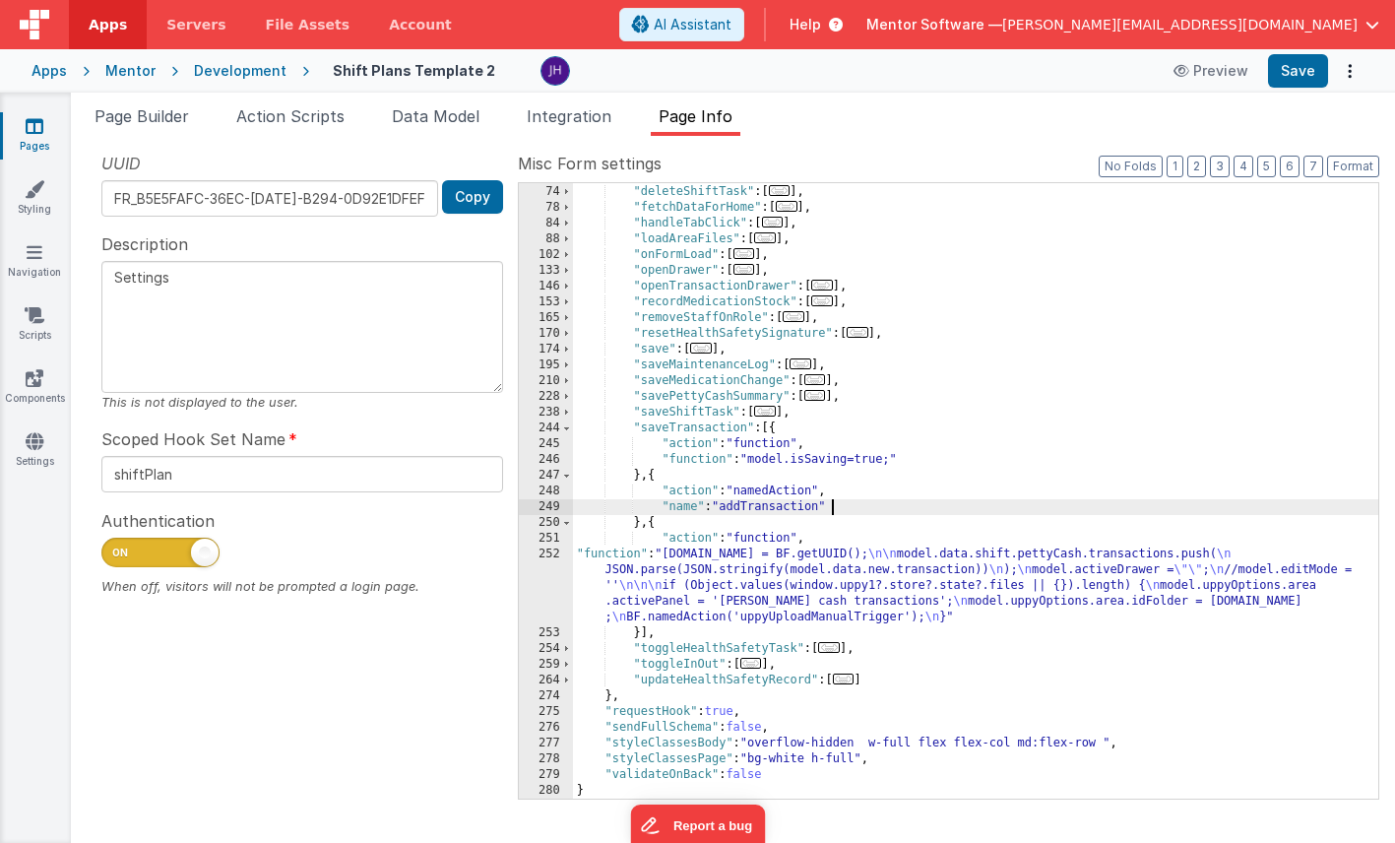
click at [769, 502] on div ""closeModal" : [ ... ] , "deleteShiftTask" : [ ... ] , "fetchDataForHome" : [ .…" at bounding box center [975, 491] width 805 height 647
click at [1302, 76] on button "Save" at bounding box center [1298, 70] width 60 height 33
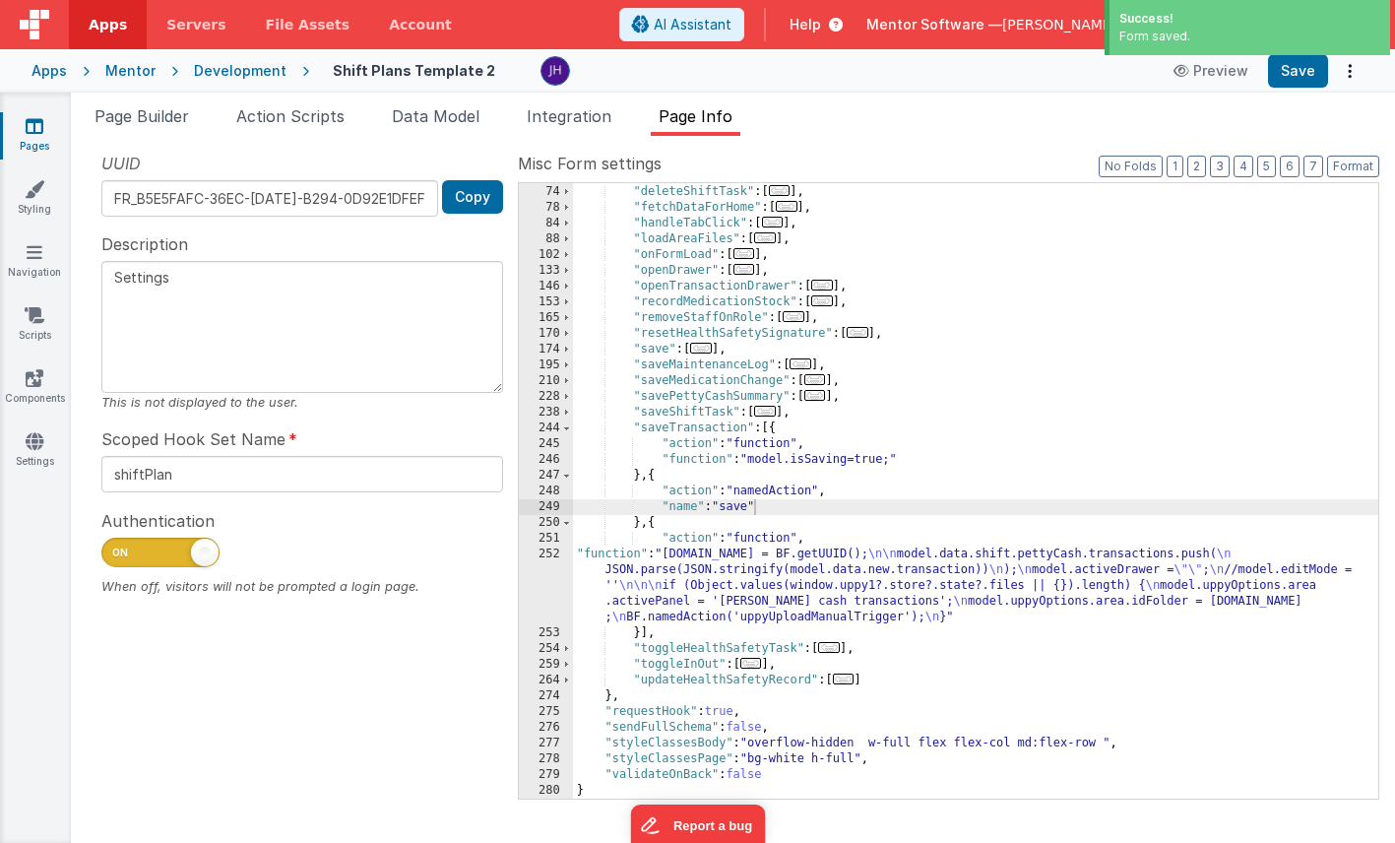
click at [847, 576] on div ""closeModal" : [ ... ] , "deleteShiftTask" : [ ... ] , "fetchDataForHome" : [ .…" at bounding box center [975, 491] width 805 height 647
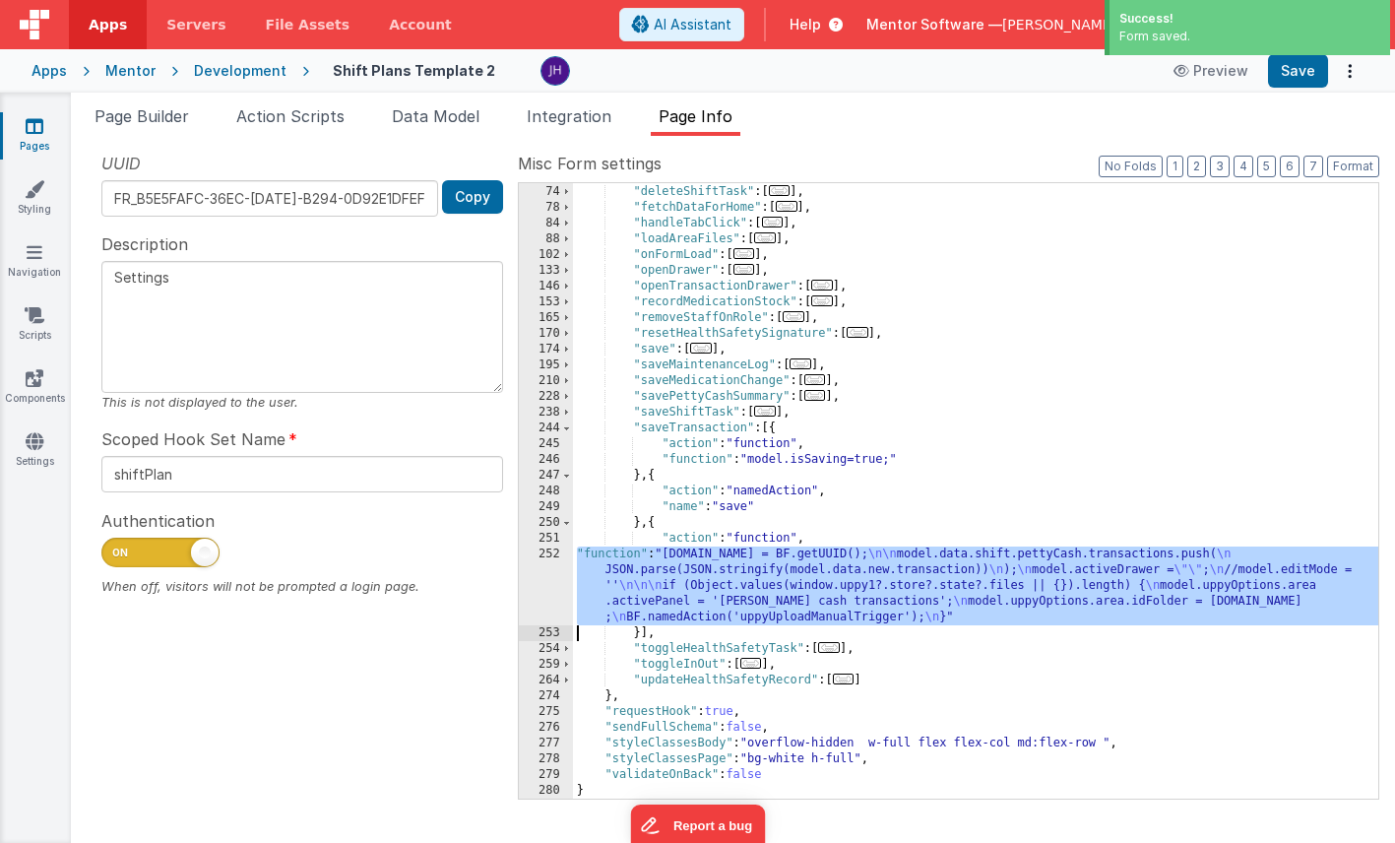
click at [555, 584] on div "252" at bounding box center [546, 585] width 54 height 79
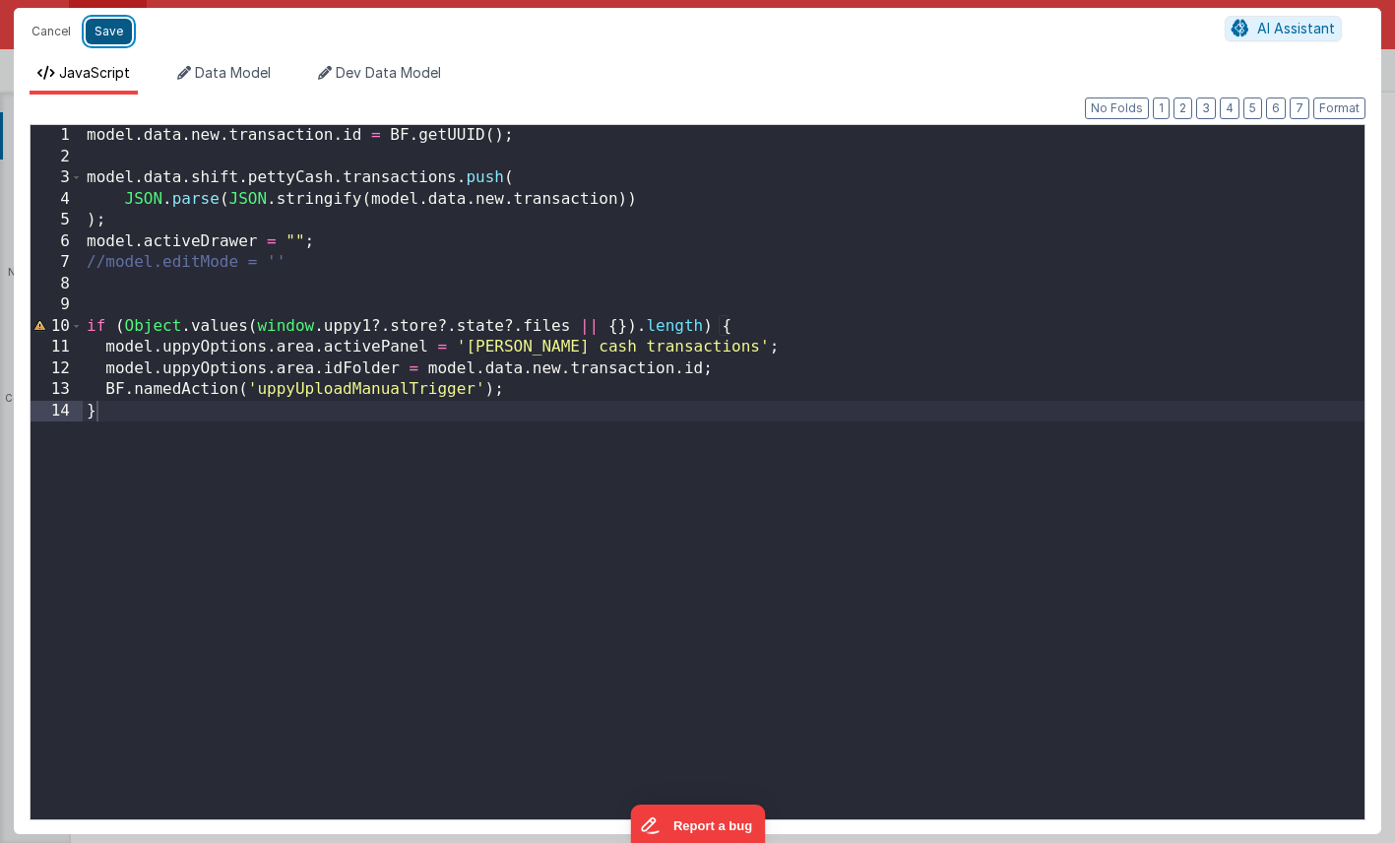
click at [103, 29] on button "Save" at bounding box center [109, 32] width 46 height 26
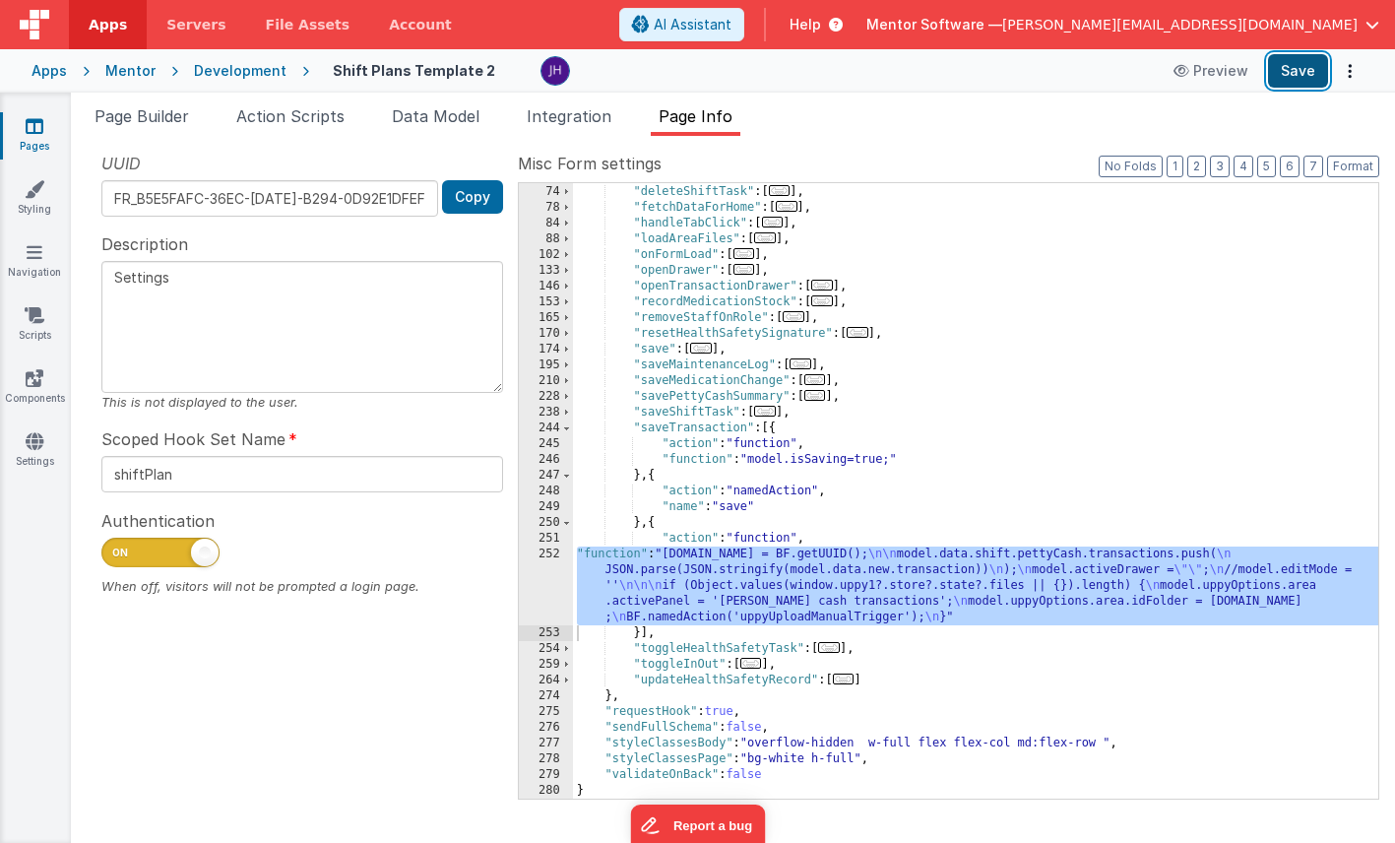
click at [1286, 72] on button "Save" at bounding box center [1298, 70] width 60 height 33
click at [712, 564] on div ""closeModal" : [ ... ] , "deleteShiftTask" : [ ... ] , "fetchDataForHome" : [ .…" at bounding box center [975, 491] width 805 height 647
click at [544, 569] on div "252" at bounding box center [546, 585] width 54 height 79
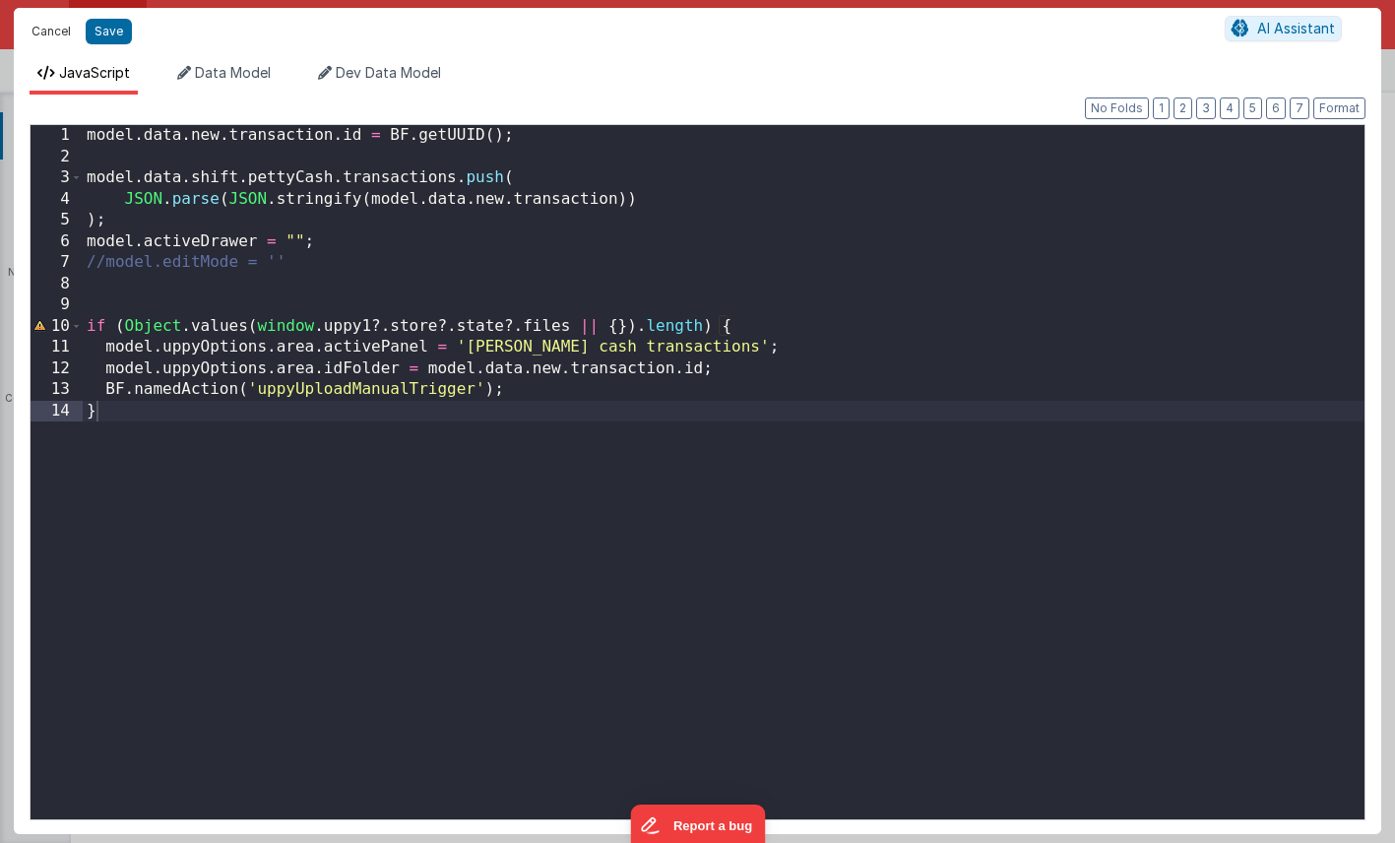
click at [52, 32] on button "Cancel" at bounding box center [51, 32] width 59 height 28
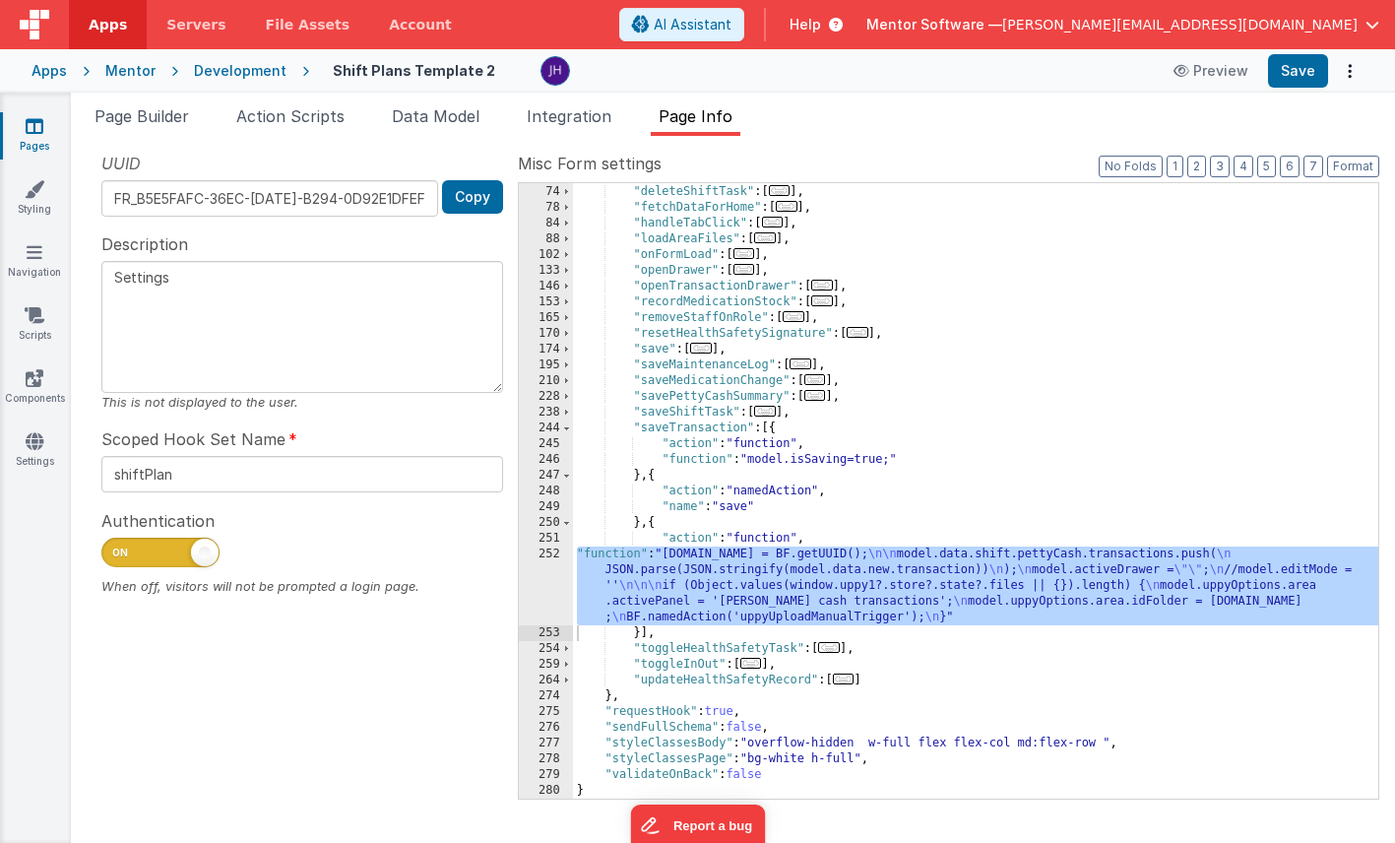
click at [728, 577] on div ""closeModal" : [ ... ] , "deleteShiftTask" : [ ... ] , "fetchDataForHome" : [ .…" at bounding box center [975, 491] width 805 height 647
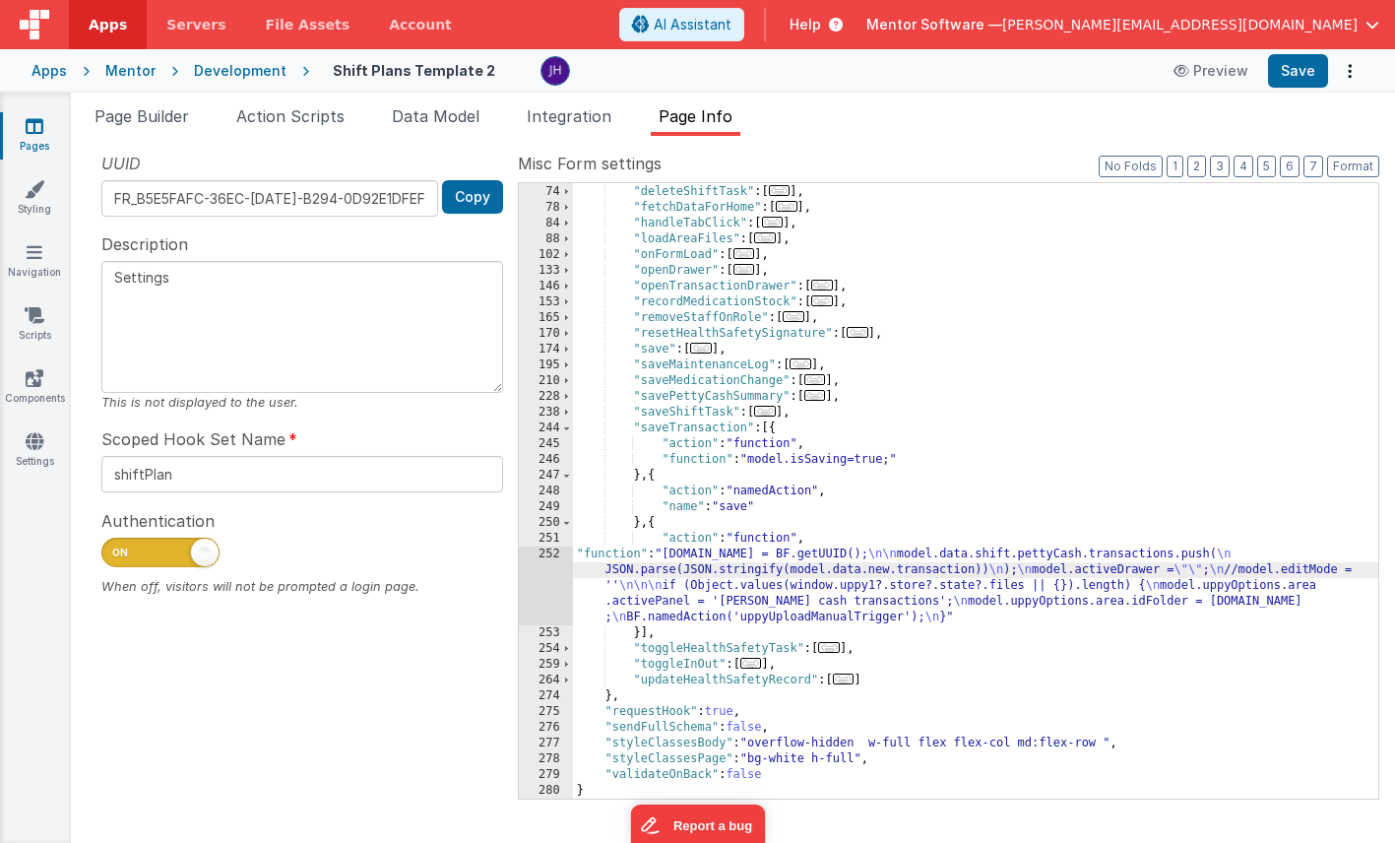
click at [544, 577] on div "252" at bounding box center [546, 585] width 54 height 79
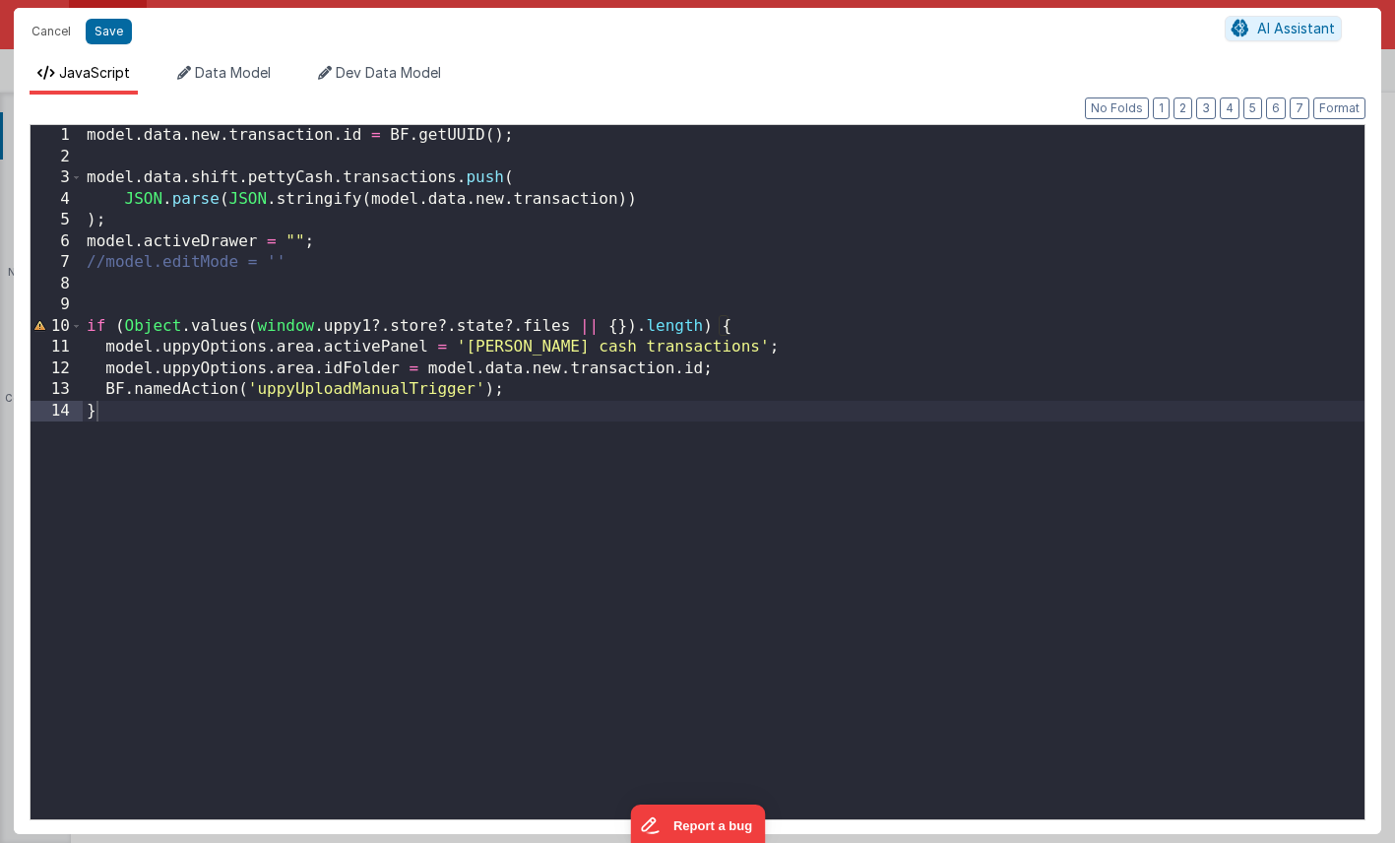
click at [86, 133] on div "model . data . new . transaction . id = BF . getUUID ( ) ; model . data . shift…" at bounding box center [724, 493] width 1282 height 736
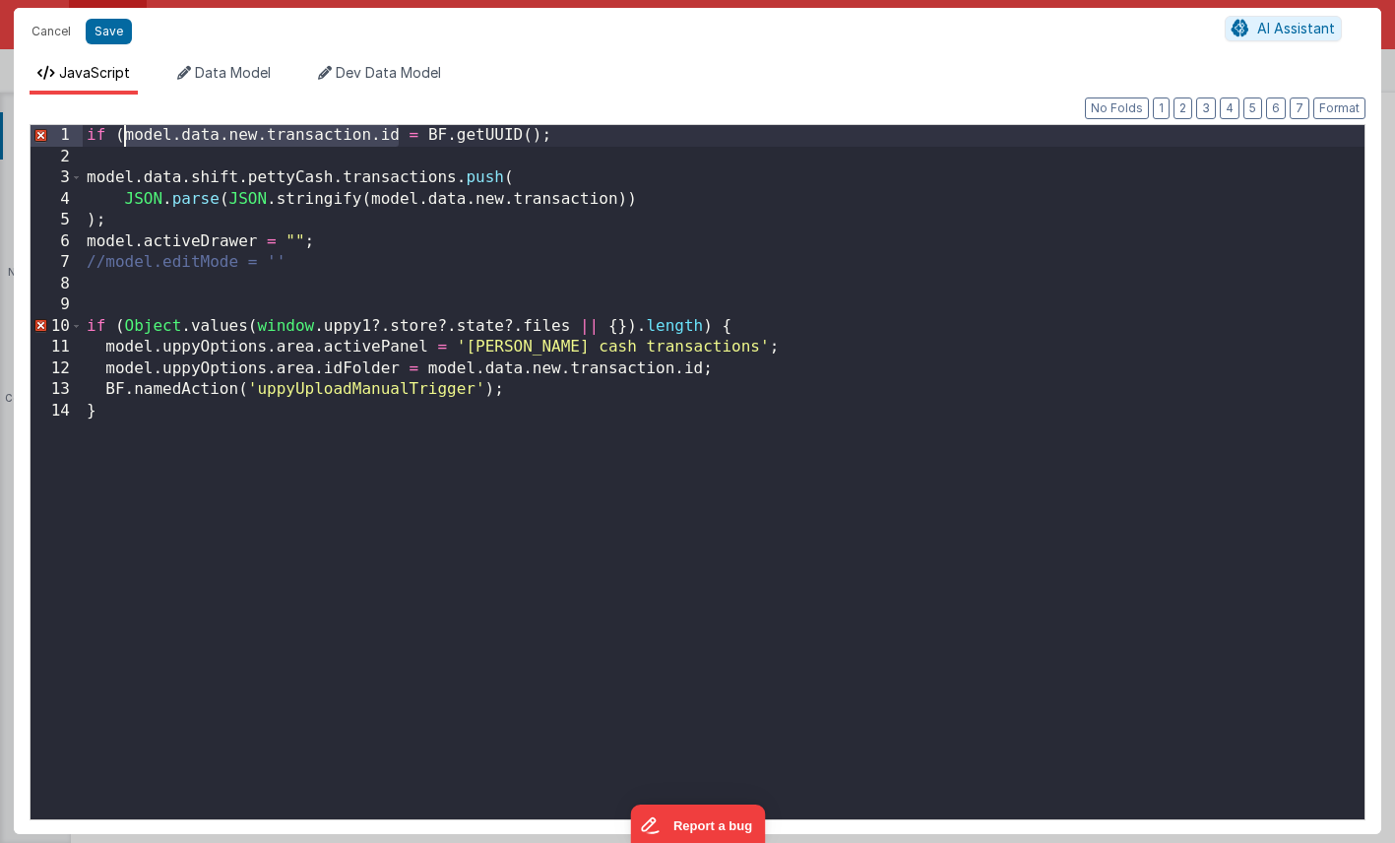
drag, startPoint x: 399, startPoint y: 135, endPoint x: 123, endPoint y: 128, distance: 275.7
click at [123, 128] on div "if ( model . data . new . transaction . id = BF . getUUID ( ) ; model . data . …" at bounding box center [724, 493] width 1282 height 736
click at [410, 137] on div "if ( ! model . data . new . transaction . id = BF . getUUID ( ) ; model . data …" at bounding box center [724, 493] width 1282 height 736
click at [430, 136] on div "if ( ! model . data . new . transaction . id = BF . getUUID ( ) ; model . data …" at bounding box center [724, 493] width 1282 height 736
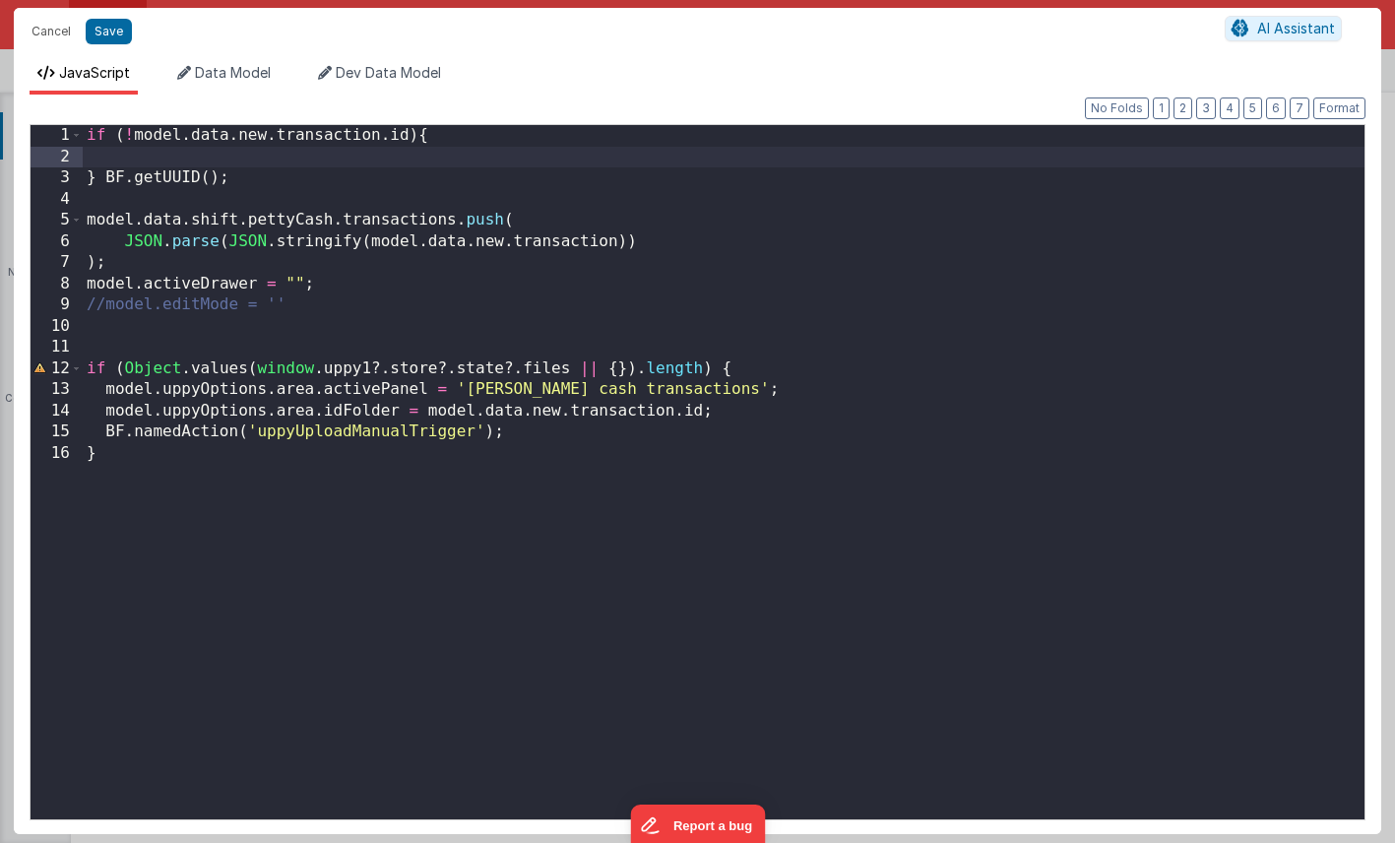
paste textarea
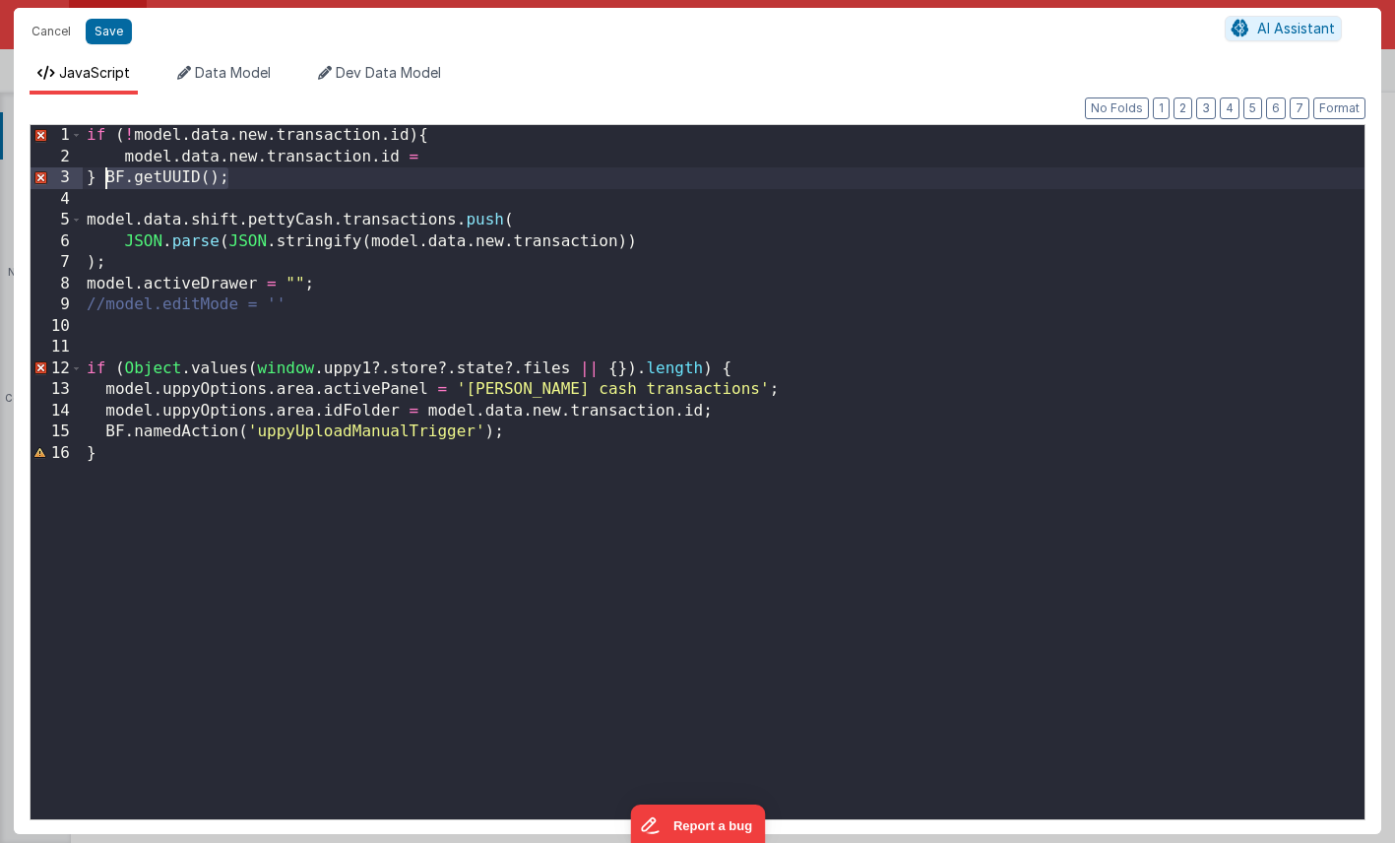
drag, startPoint x: 226, startPoint y: 181, endPoint x: 107, endPoint y: 180, distance: 119.1
click at [107, 180] on div "if ( ! model . data . new . transaction . id ) { model . data . new . transacti…" at bounding box center [724, 493] width 1282 height 736
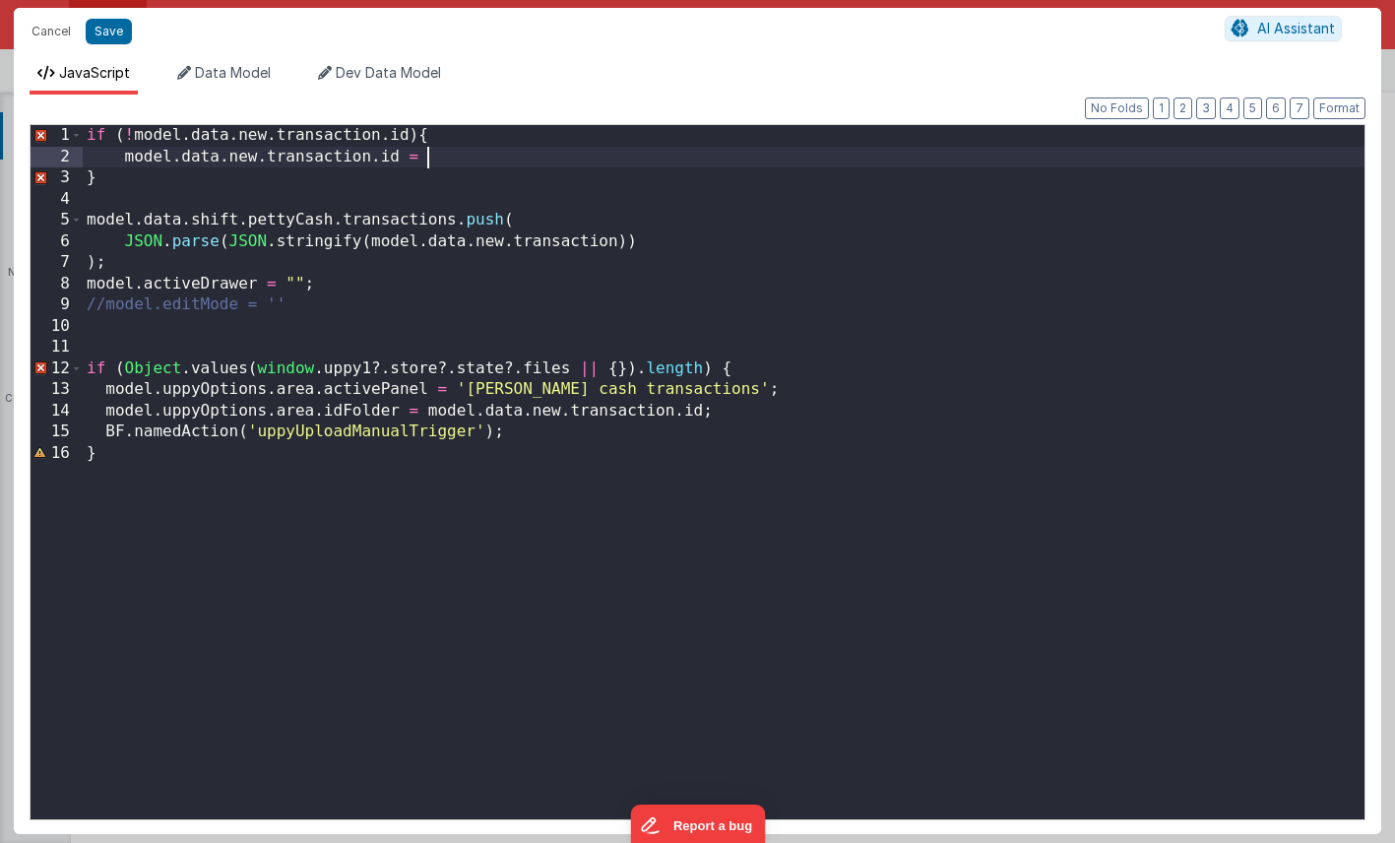
click at [433, 155] on div "if ( ! model . data . new . transaction . id ) { model . data . new . transacti…" at bounding box center [724, 493] width 1282 height 736
click at [111, 34] on button "Save" at bounding box center [109, 32] width 46 height 26
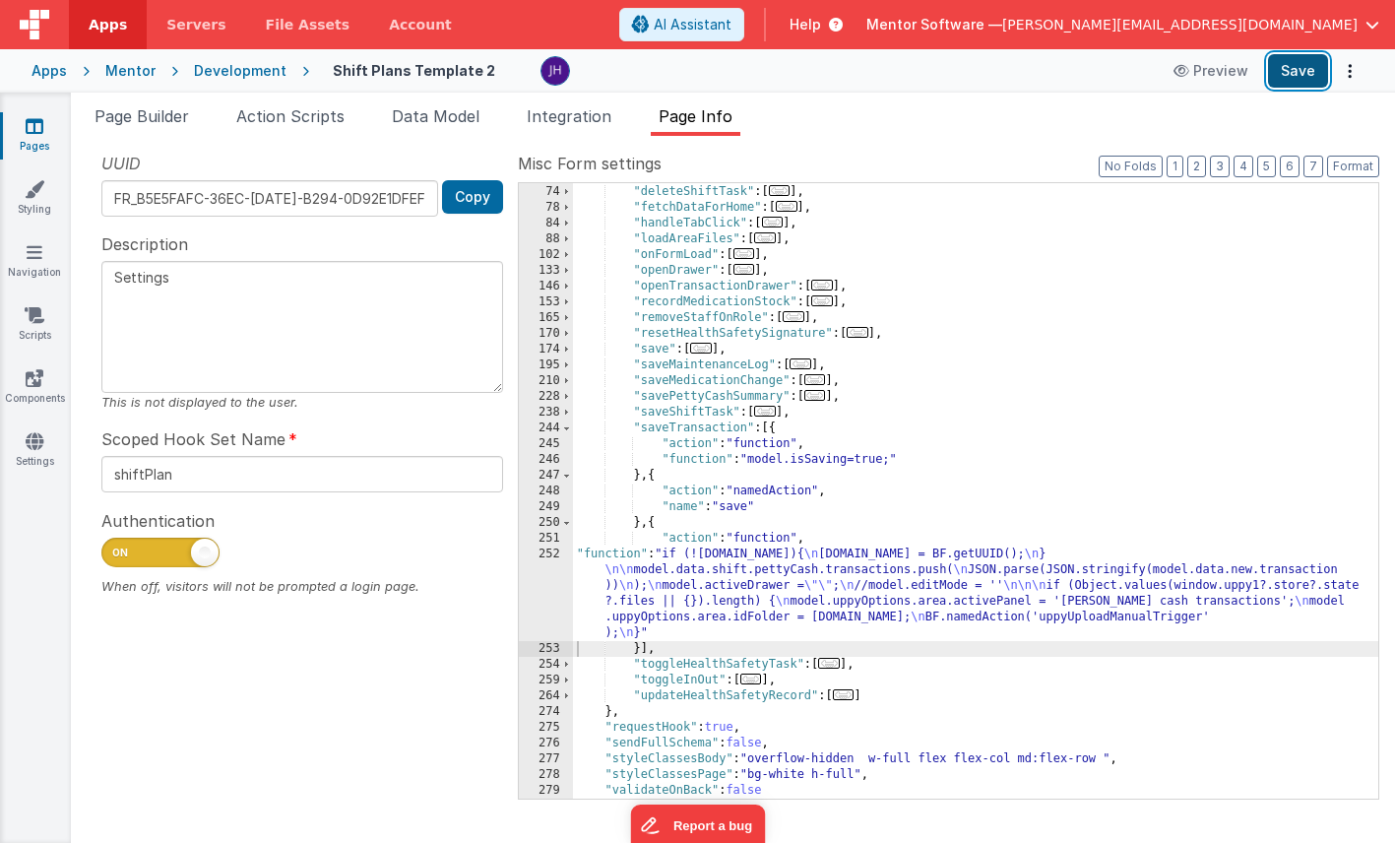
click at [1289, 78] on button "Save" at bounding box center [1298, 70] width 60 height 33
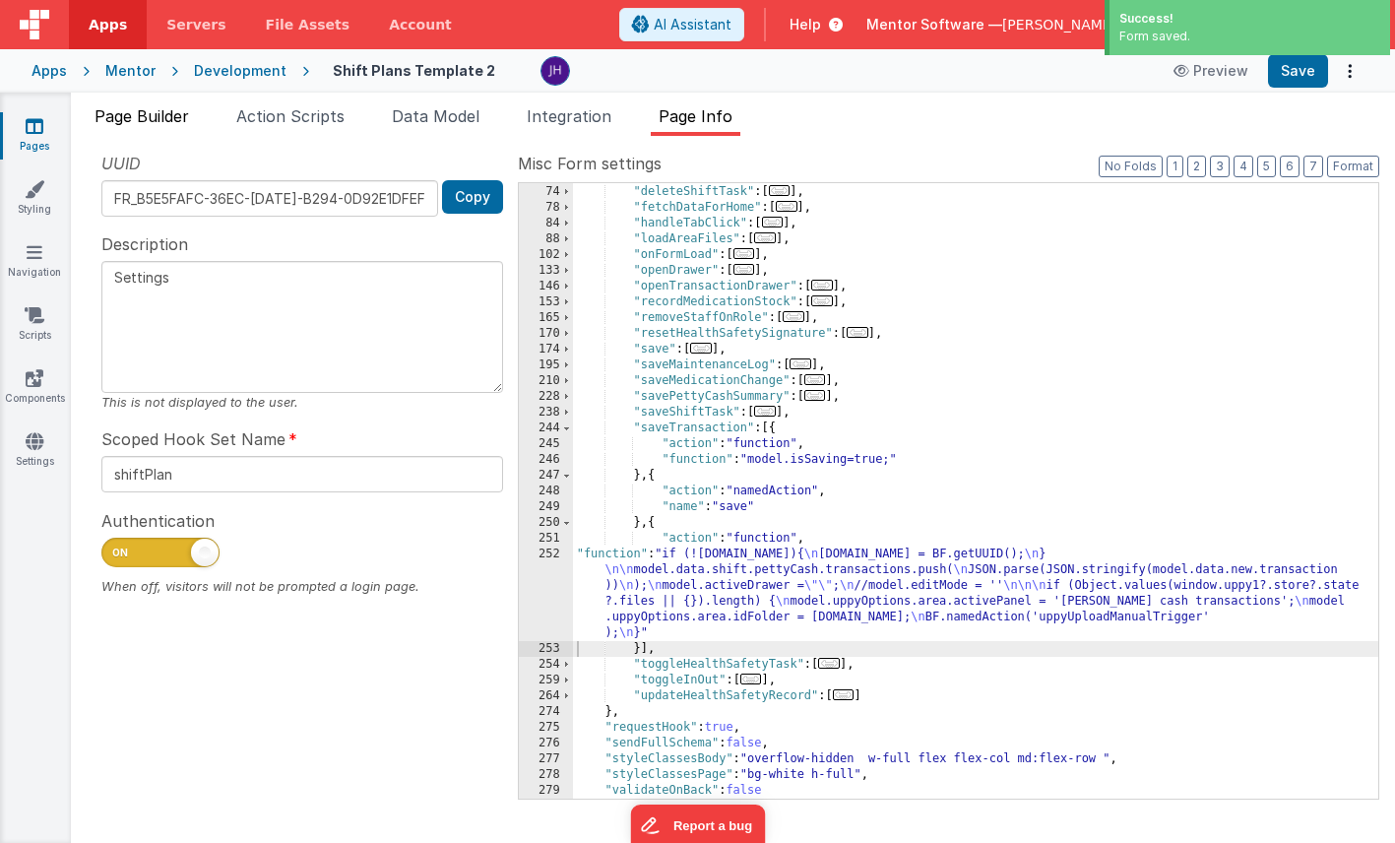
click at [159, 118] on span "Page Builder" at bounding box center [141, 116] width 94 height 20
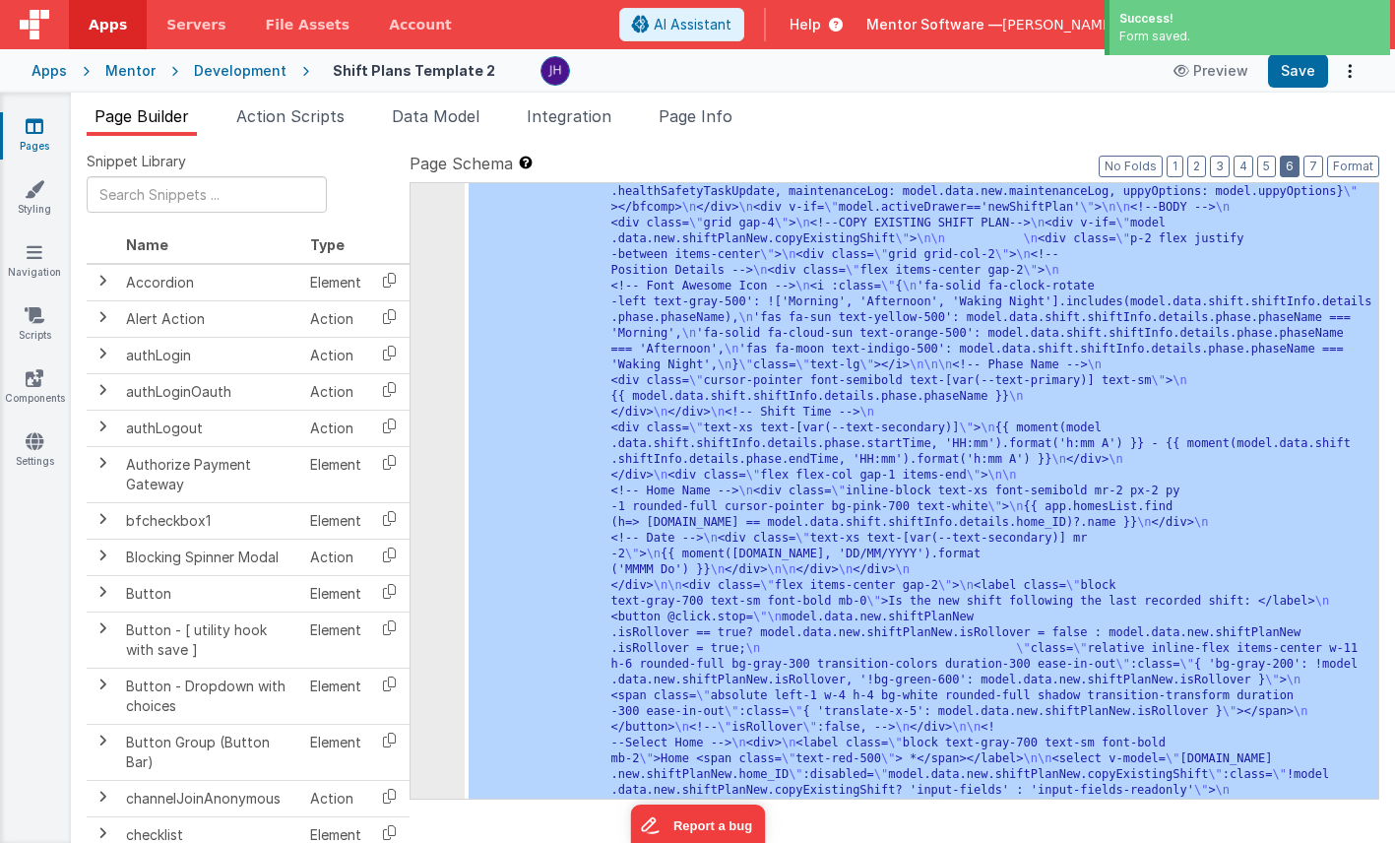
click at [1295, 169] on button "6" at bounding box center [1290, 167] width 20 height 22
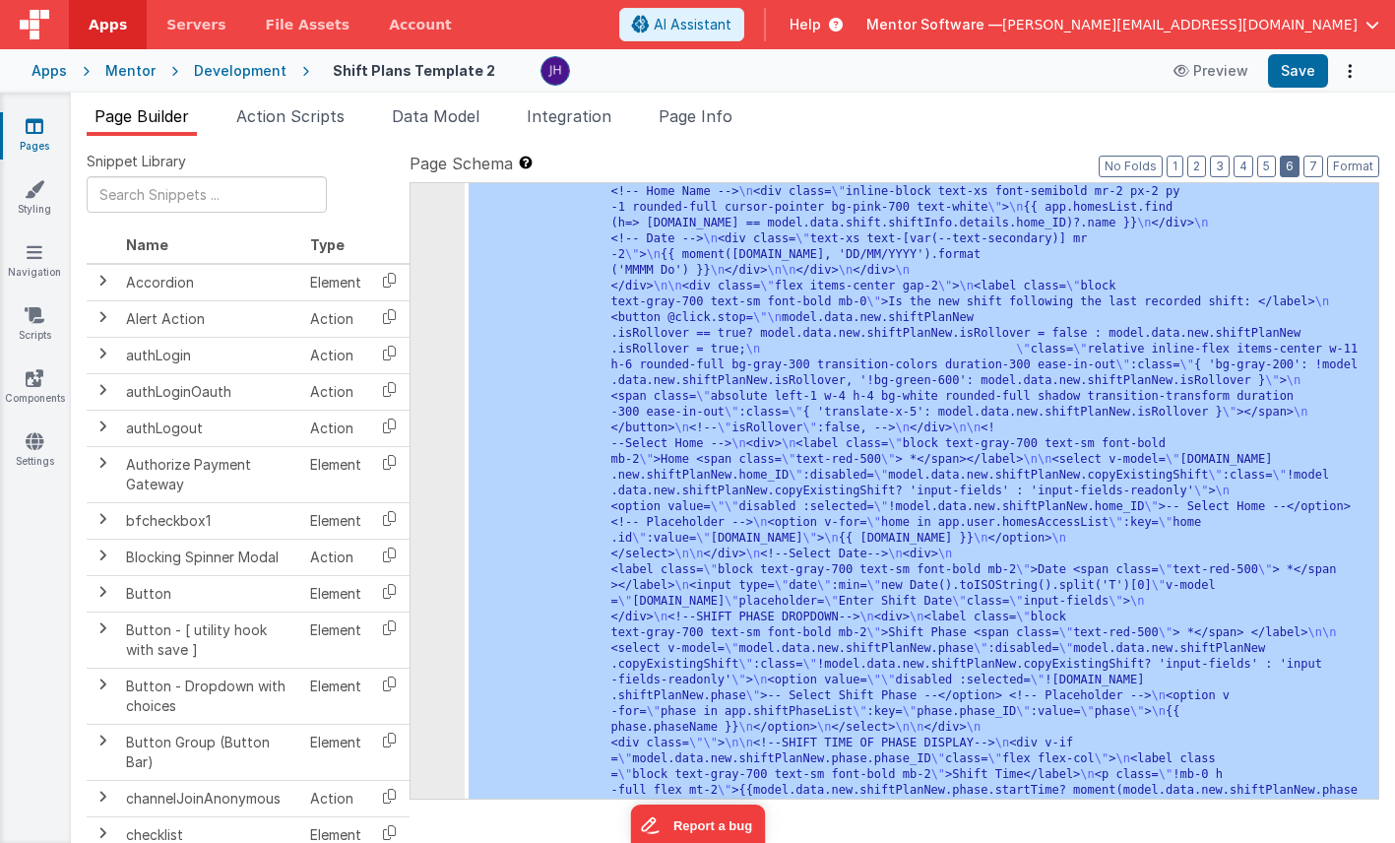
scroll to position [4670, 0]
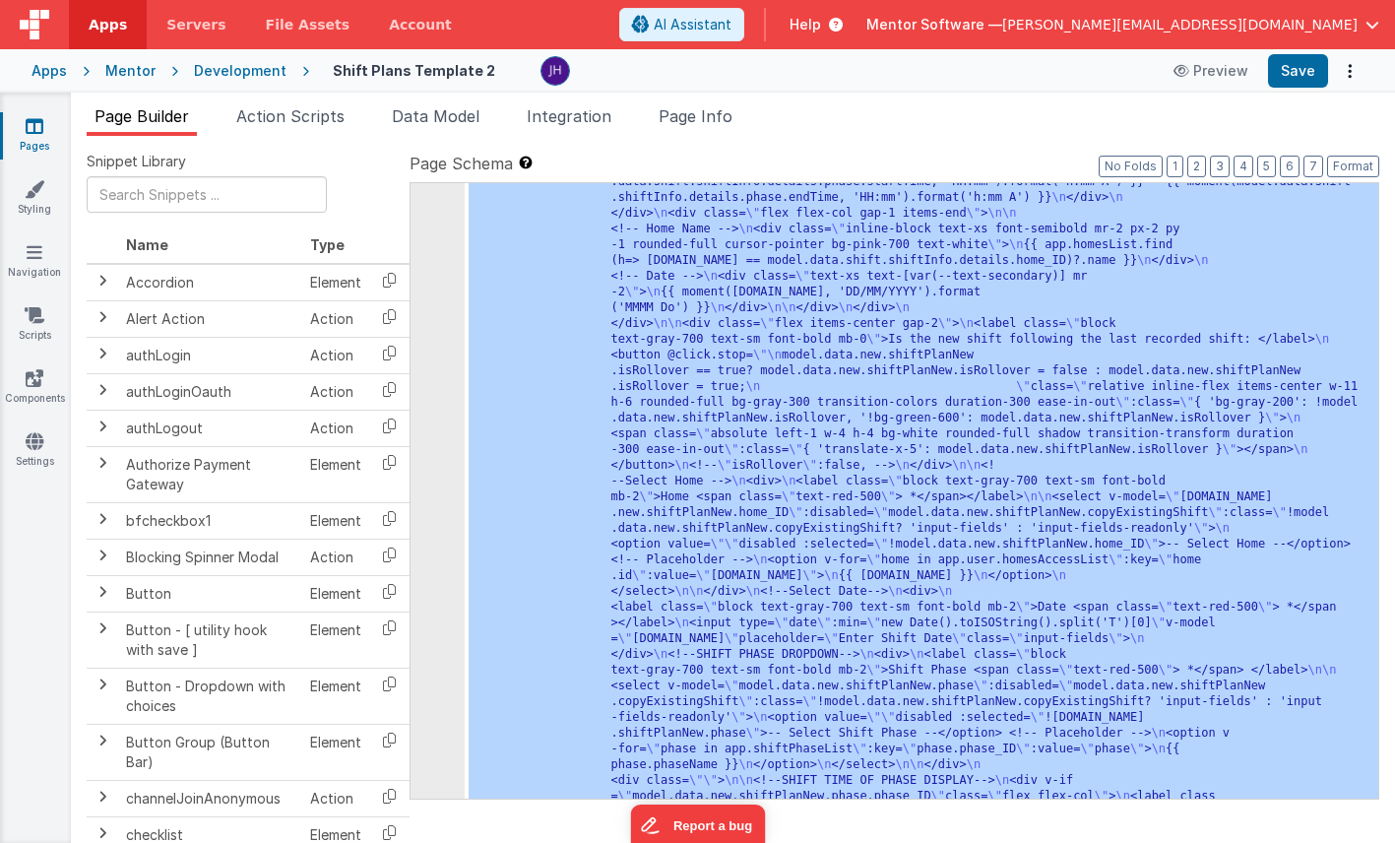
click at [428, 328] on div "119" at bounding box center [437, 552] width 54 height 3433
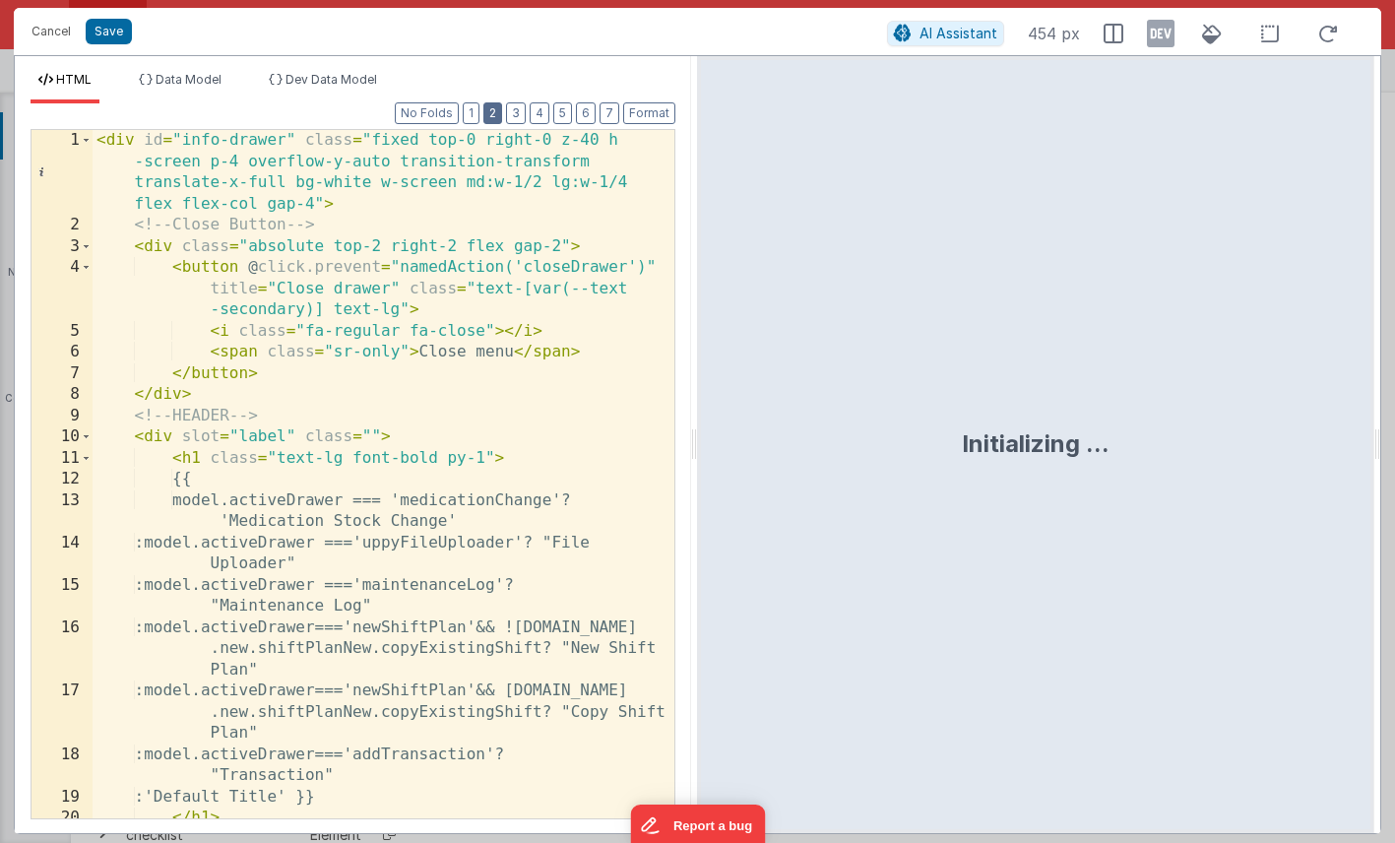
click at [500, 120] on button "2" at bounding box center [492, 113] width 19 height 22
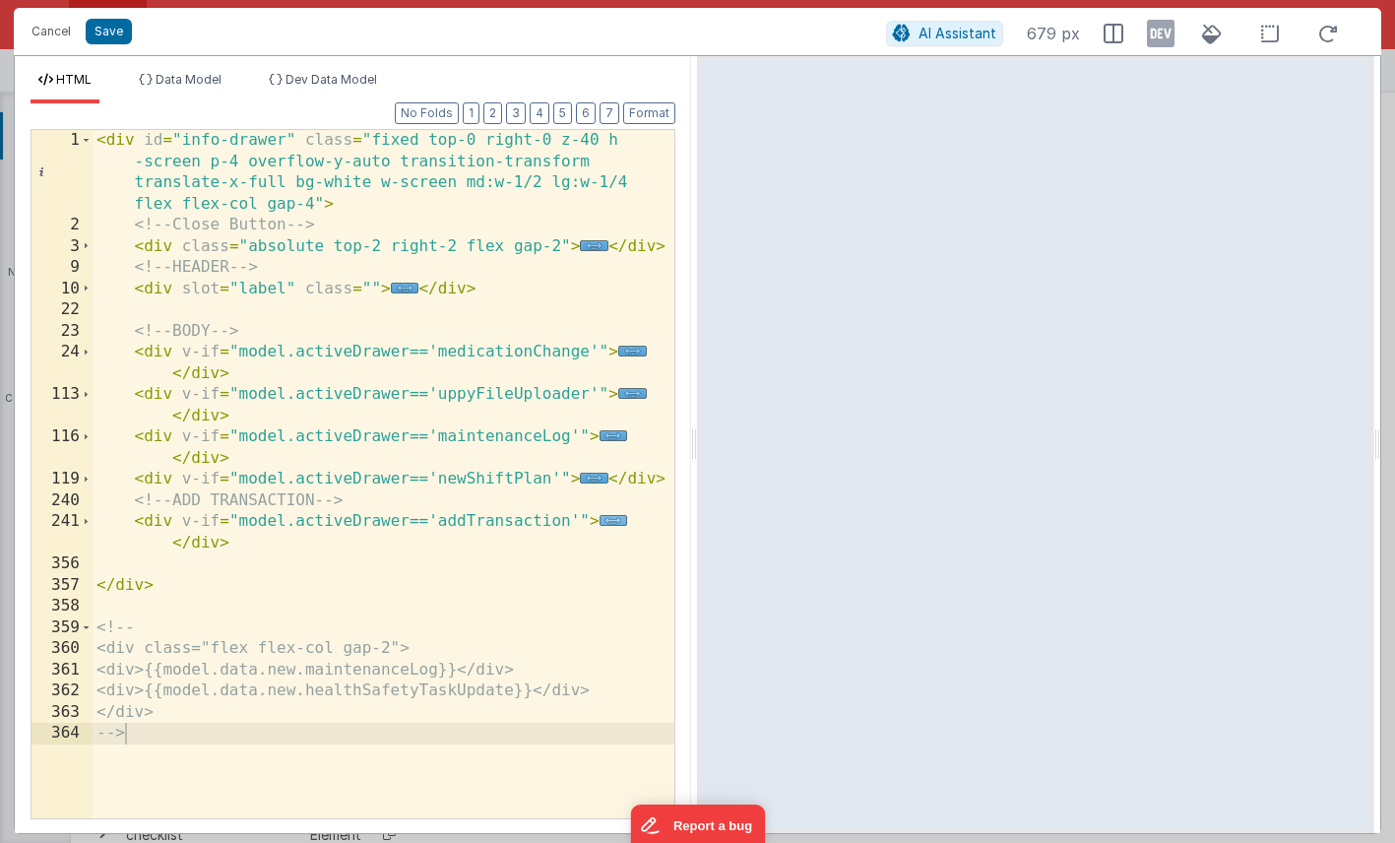
click at [614, 524] on span "..." at bounding box center [613, 520] width 29 height 11
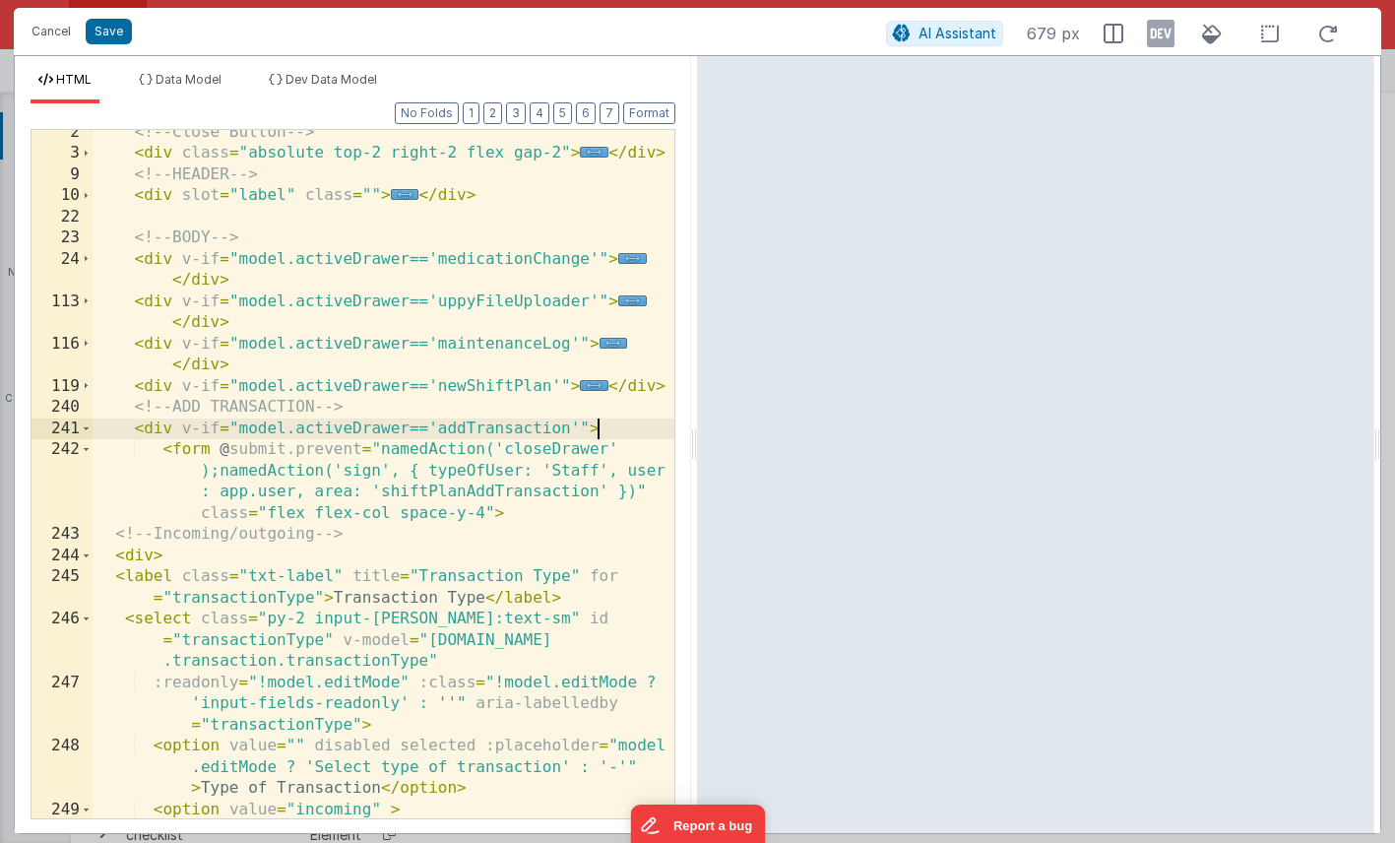
scroll to position [93, 0]
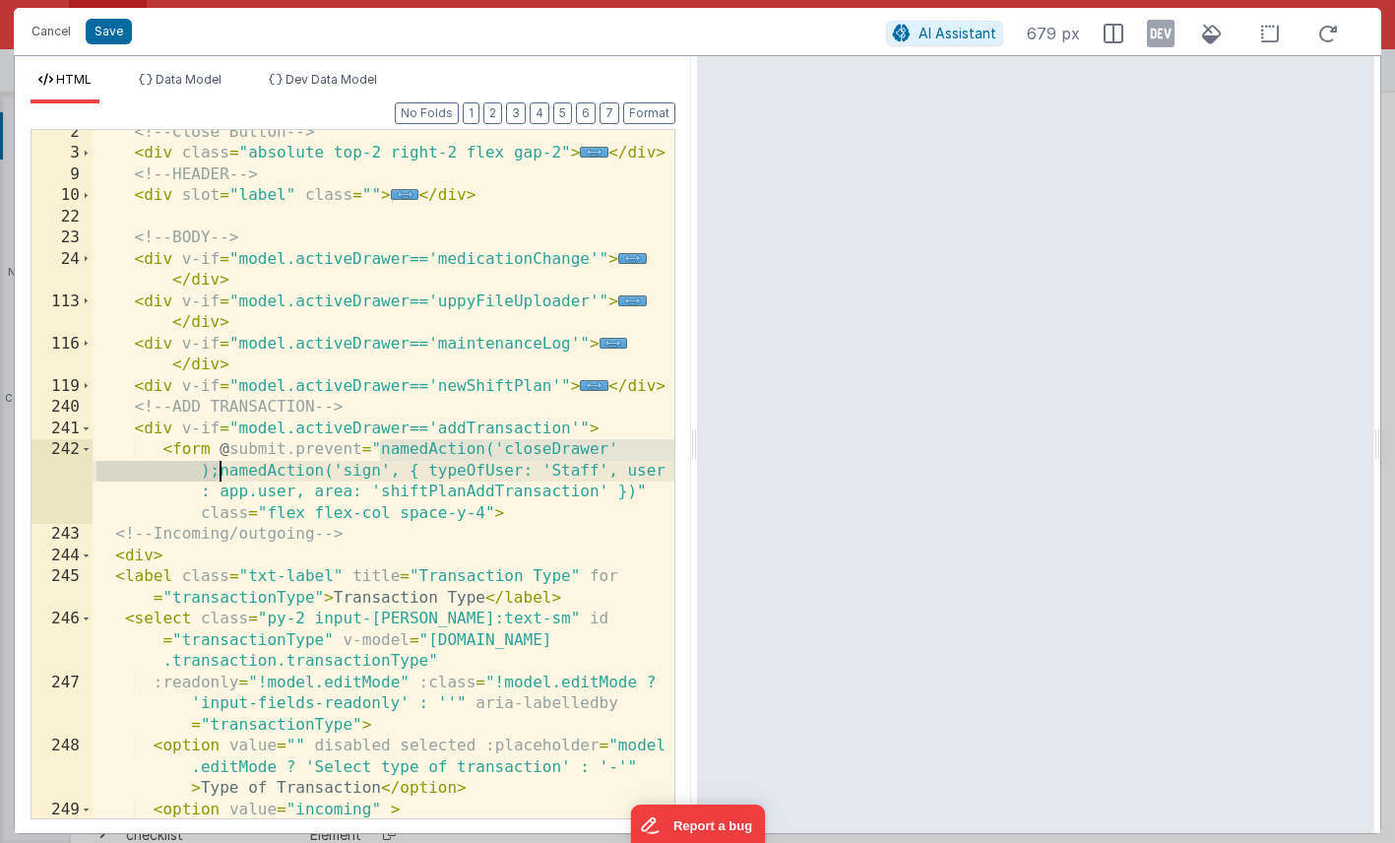
drag, startPoint x: 380, startPoint y: 449, endPoint x: 219, endPoint y: 465, distance: 162.2
click at [219, 465] on div "<!-- Close Button --> < div class = "absolute top-2 right-2 flex gap-2" > ... <…" at bounding box center [384, 487] width 582 height 730
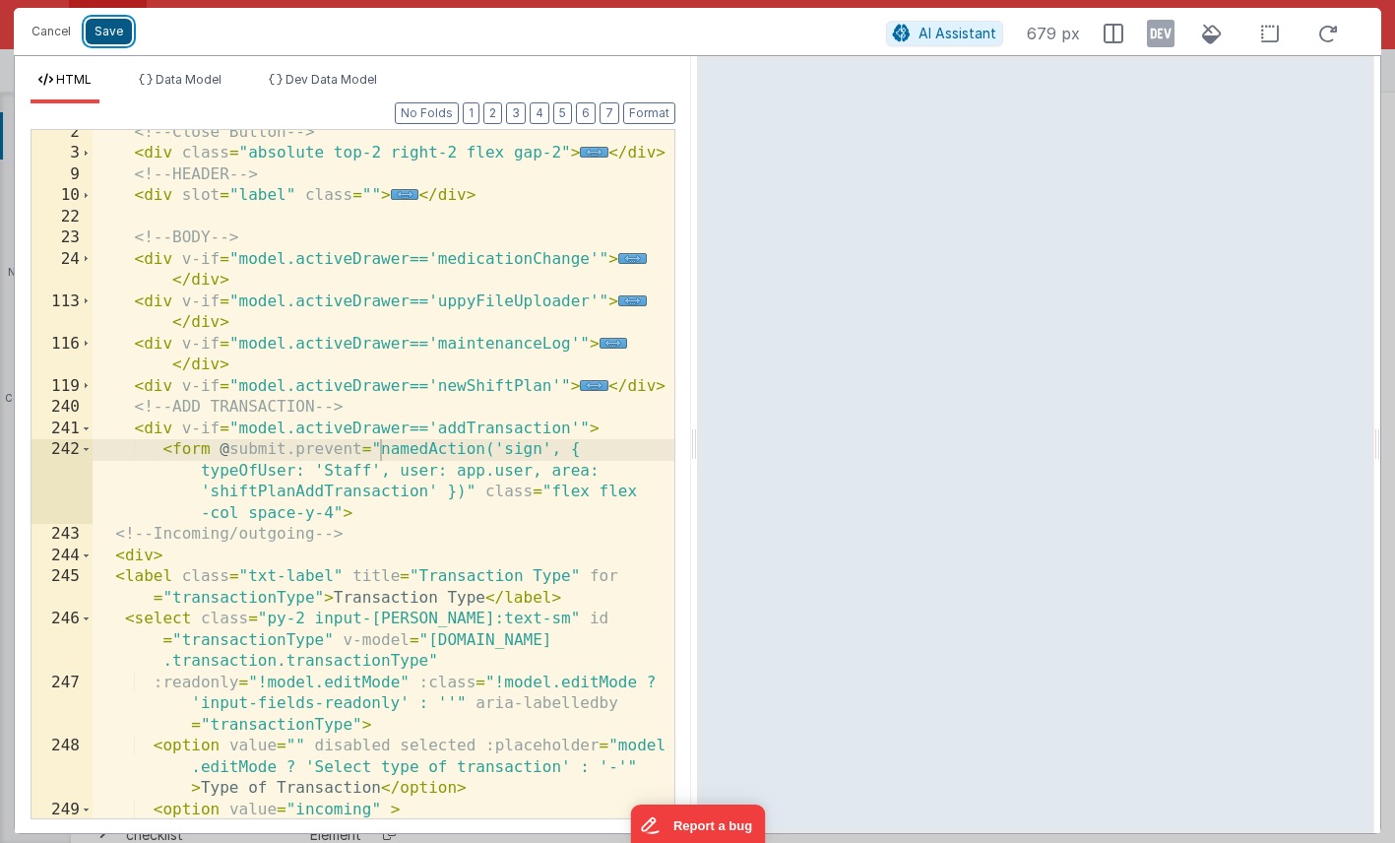
click at [109, 31] on button "Save" at bounding box center [109, 32] width 46 height 26
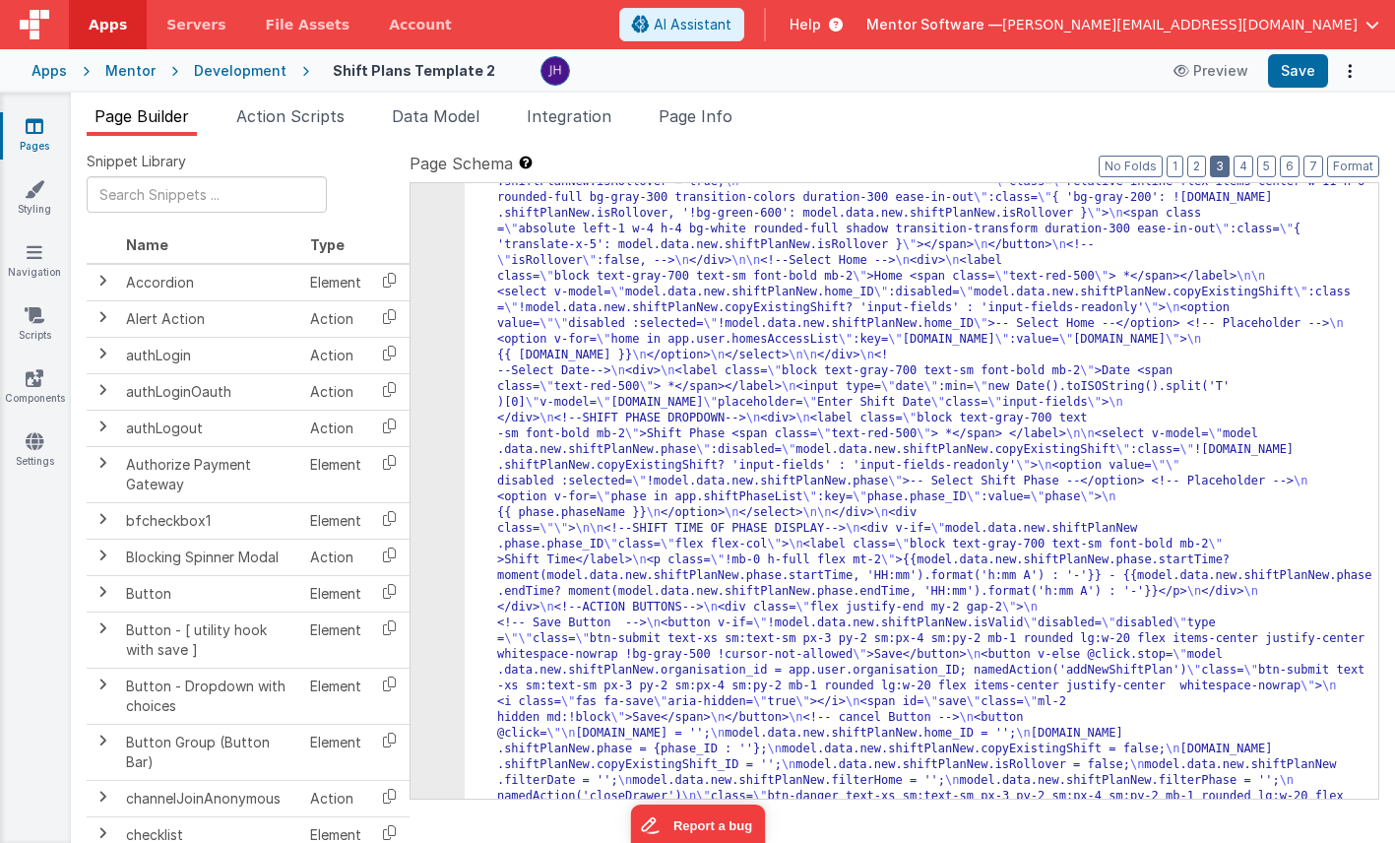
click at [1225, 160] on button "3" at bounding box center [1220, 167] width 20 height 22
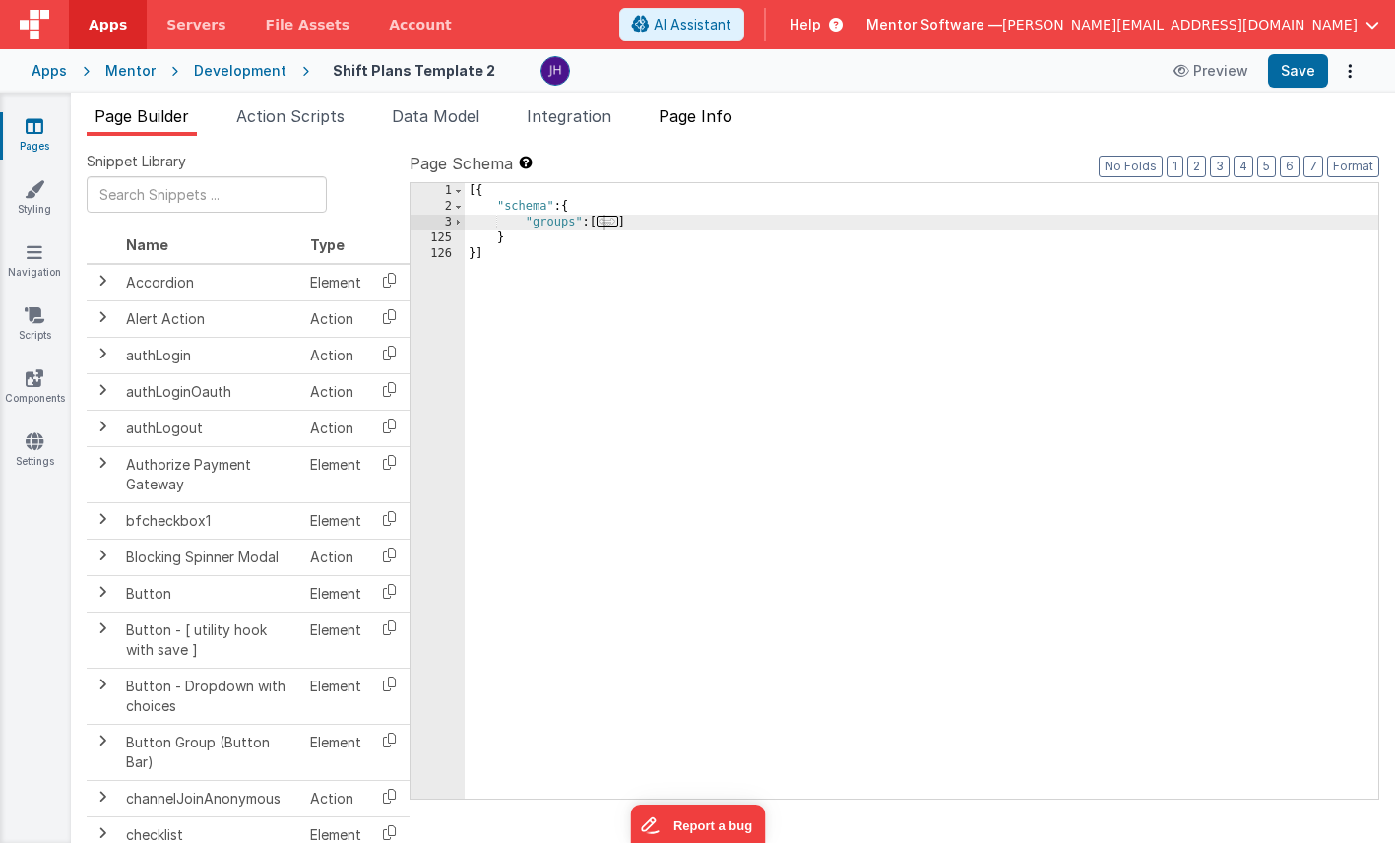
click at [715, 117] on span "Page Info" at bounding box center [695, 116] width 74 height 20
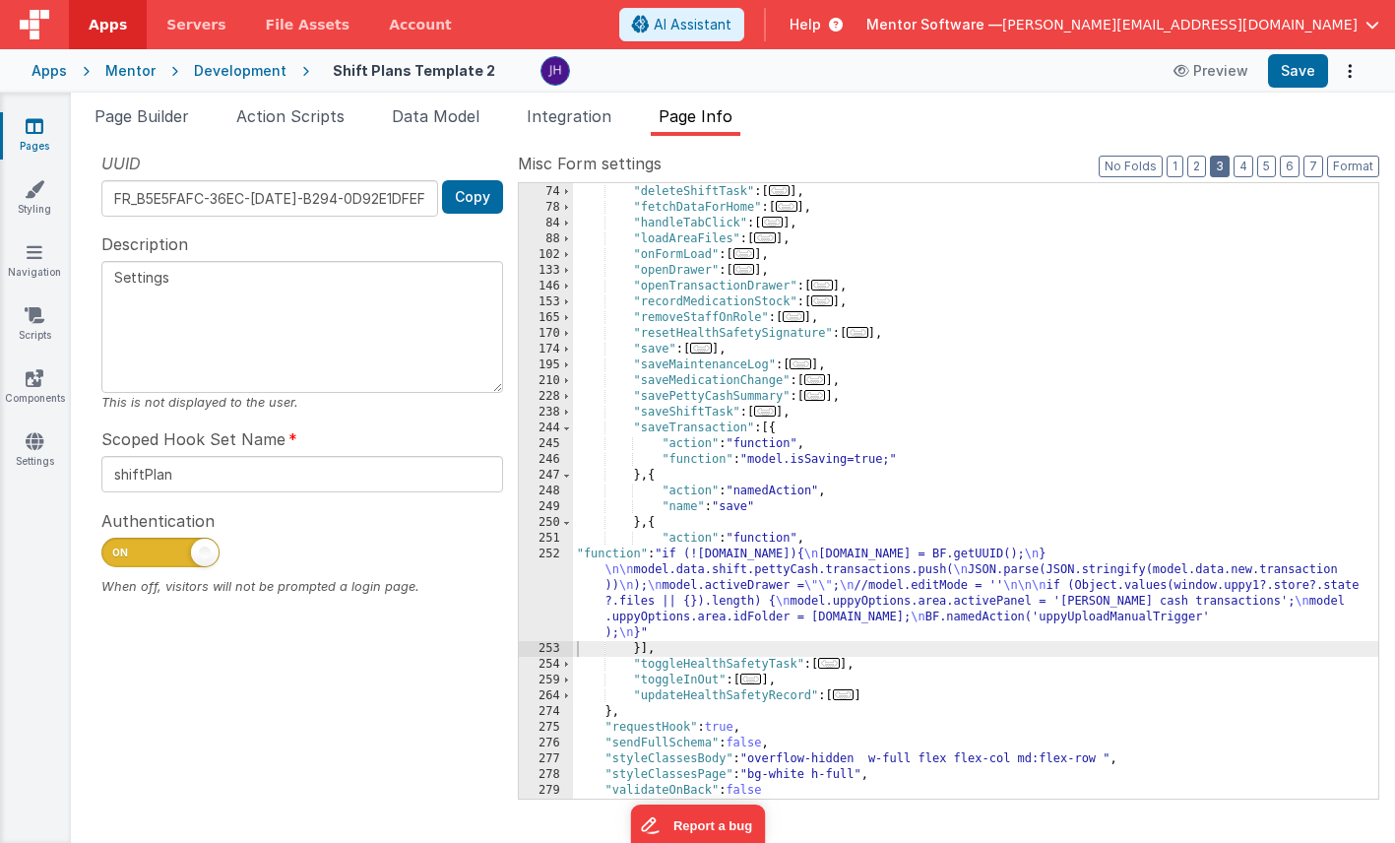
click at [1215, 167] on button "3" at bounding box center [1220, 167] width 20 height 22
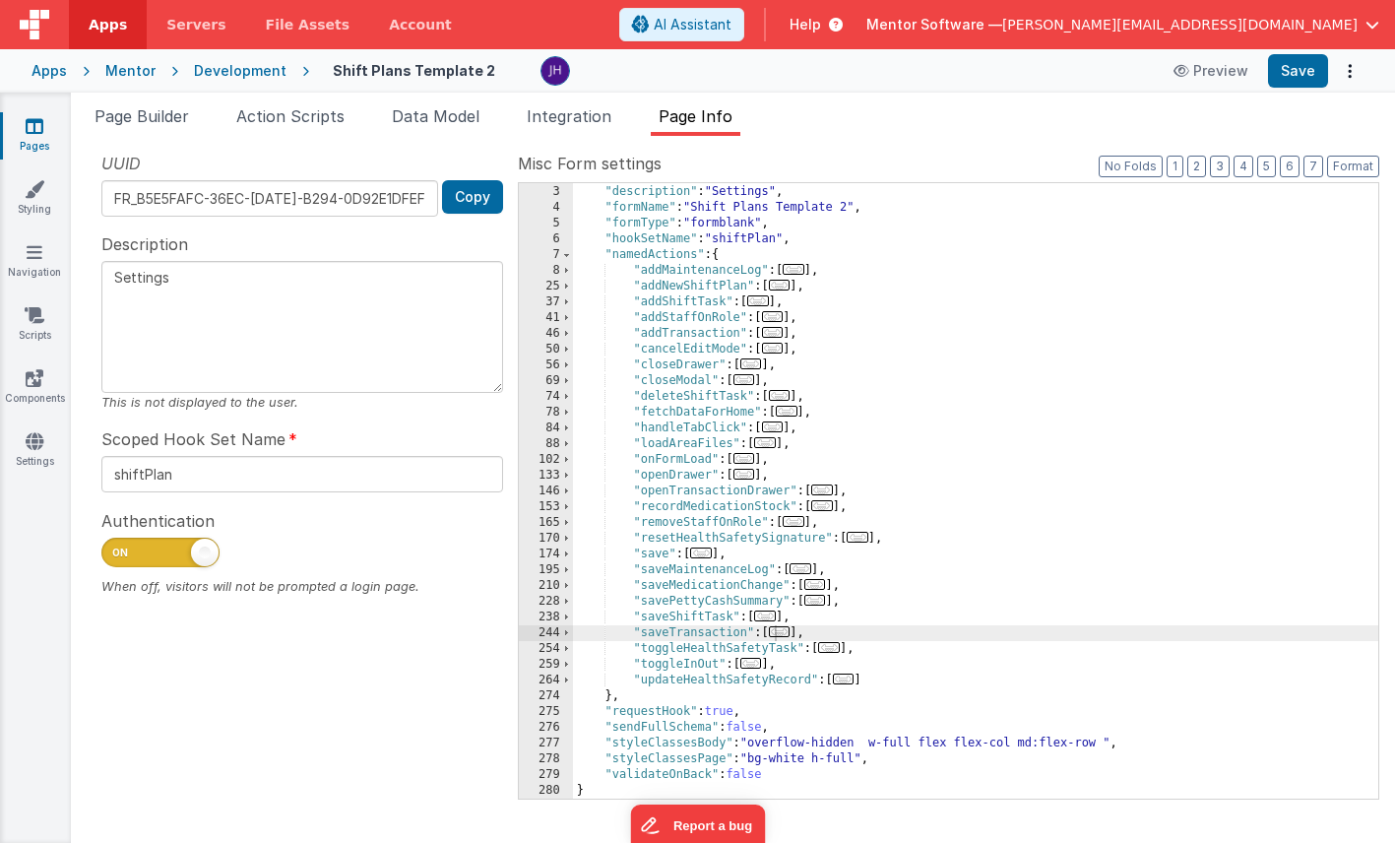
click at [786, 635] on span "..." at bounding box center [780, 631] width 22 height 11
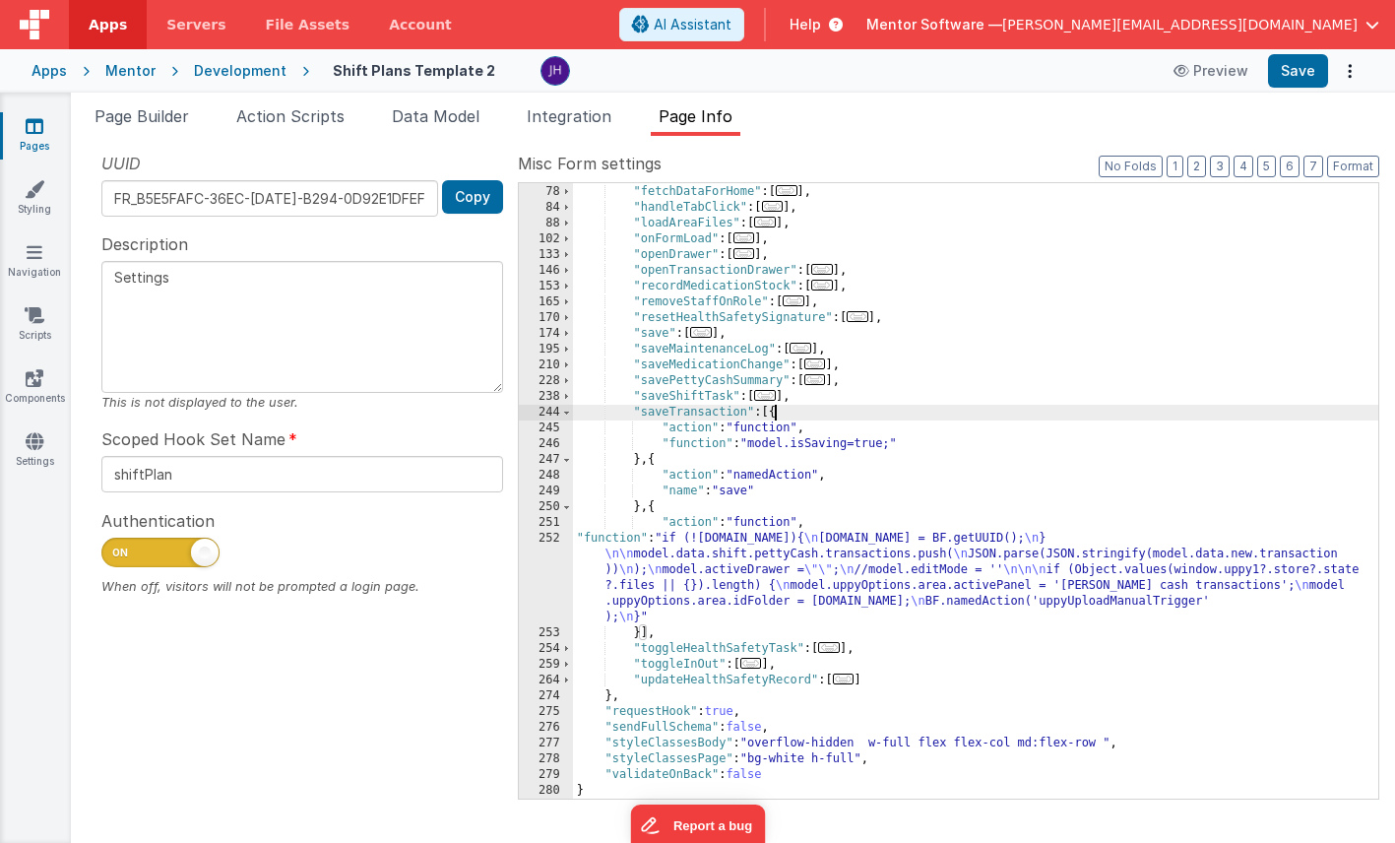
scroll to position [251, 0]
click at [567, 409] on span at bounding box center [566, 413] width 11 height 16
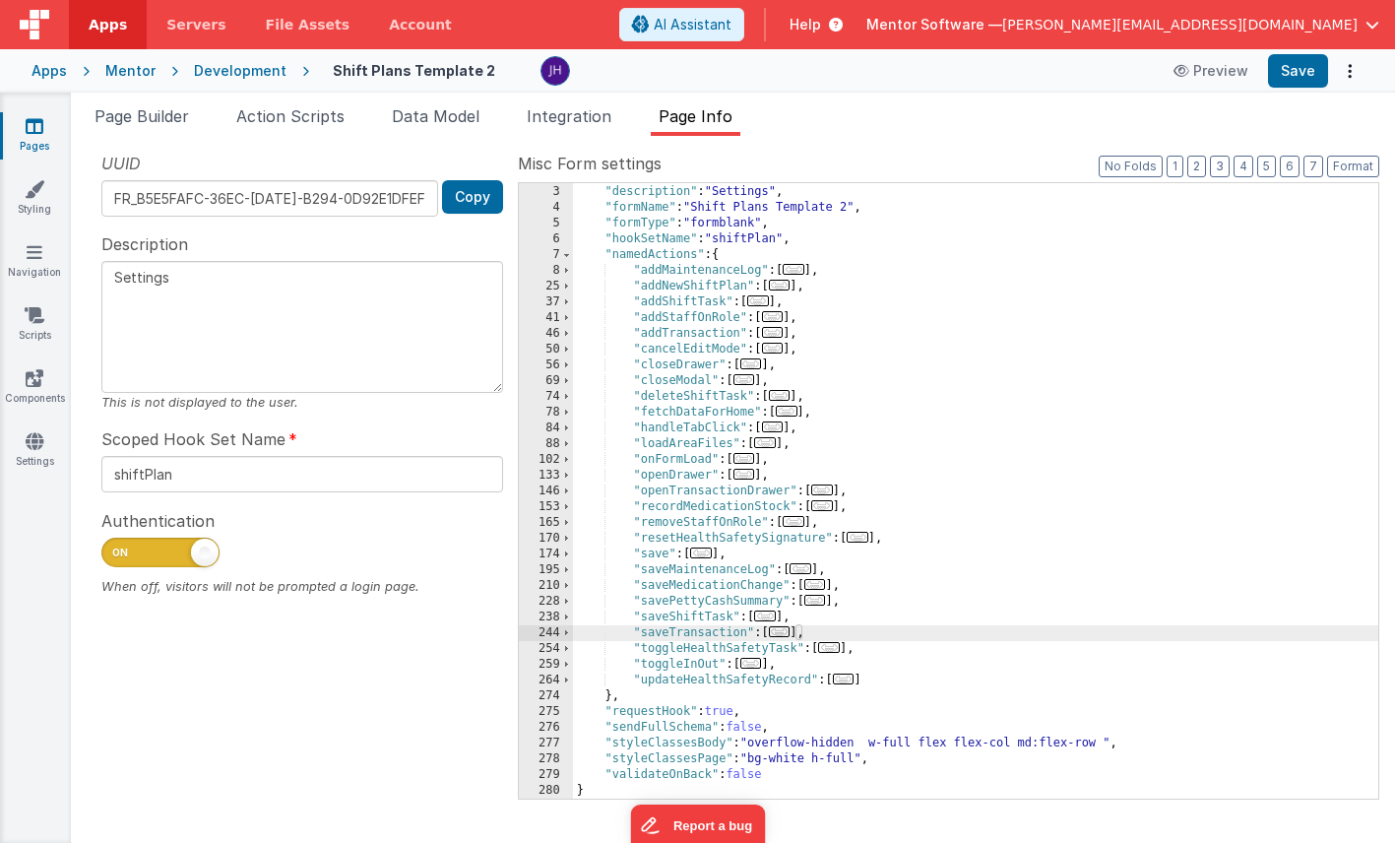
click at [849, 635] on div ""authLevel" : 1 , "description" : "Settings" , "formName" : "Shift Plans Templa…" at bounding box center [975, 491] width 805 height 647
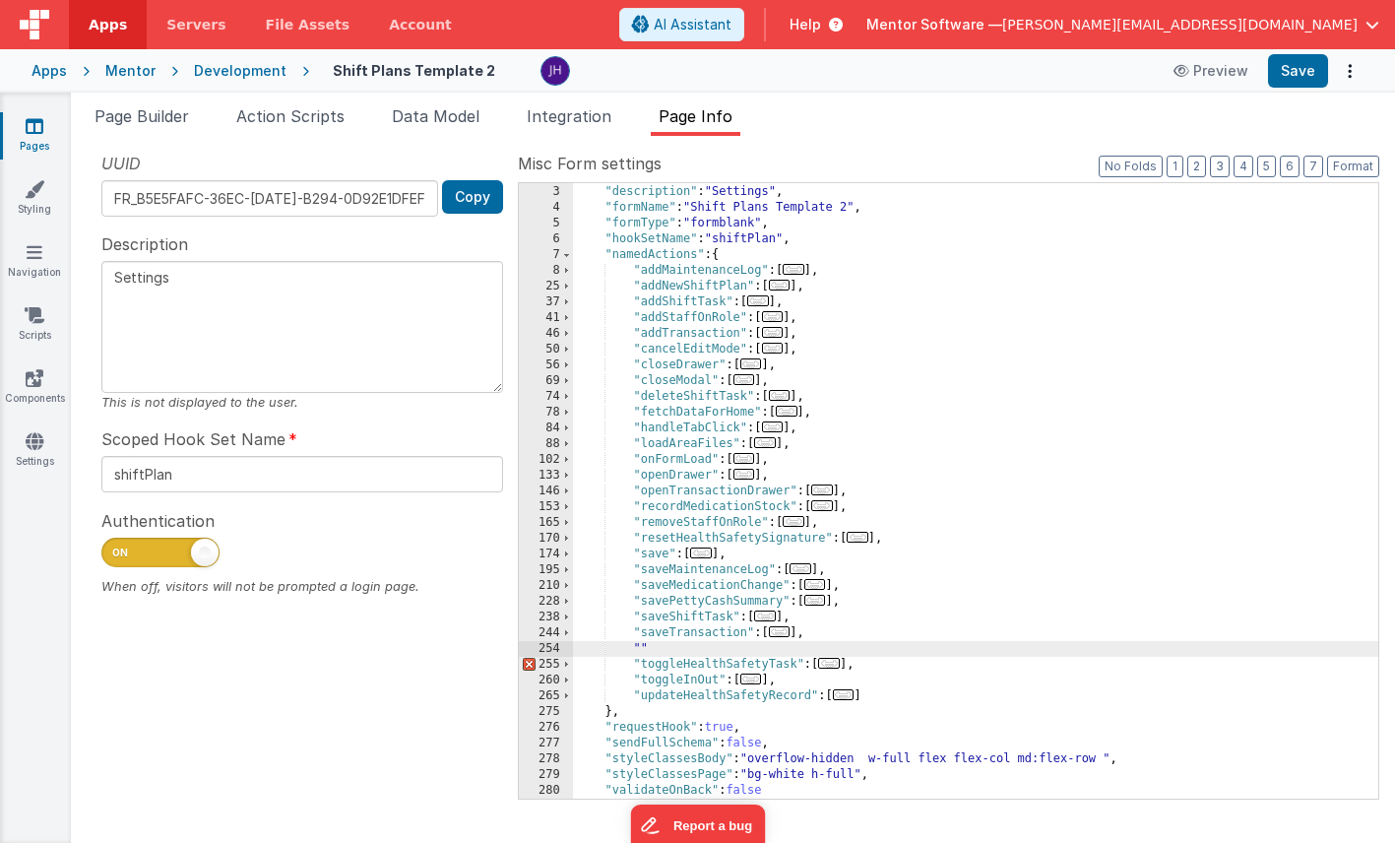
paste textarea
click at [845, 650] on div ""authLevel" : 1 , "description" : "Settings" , "formName" : "Shift Plans Templa…" at bounding box center [975, 491] width 805 height 647
click at [783, 633] on span "..." at bounding box center [780, 631] width 22 height 11
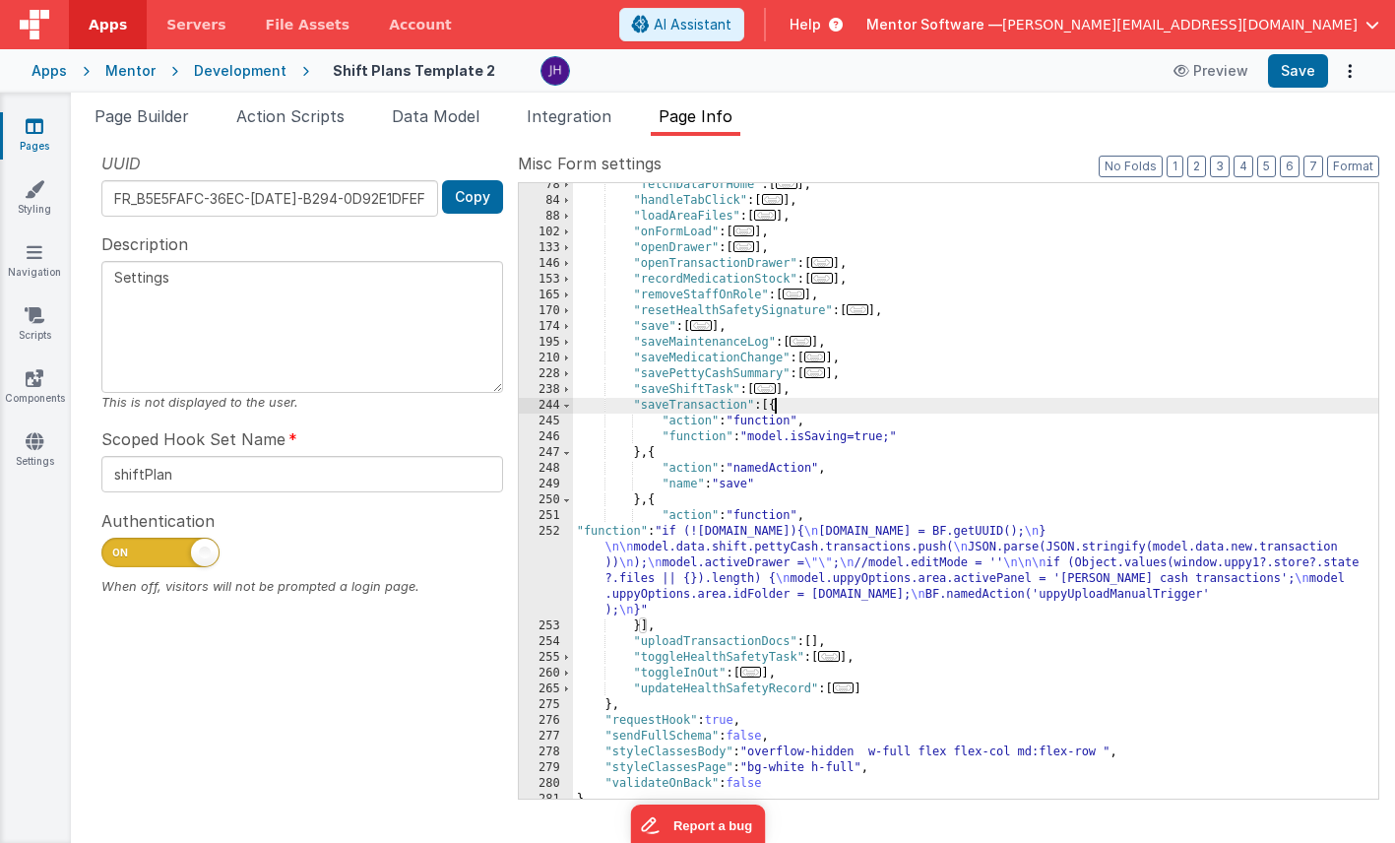
scroll to position [267, 0]
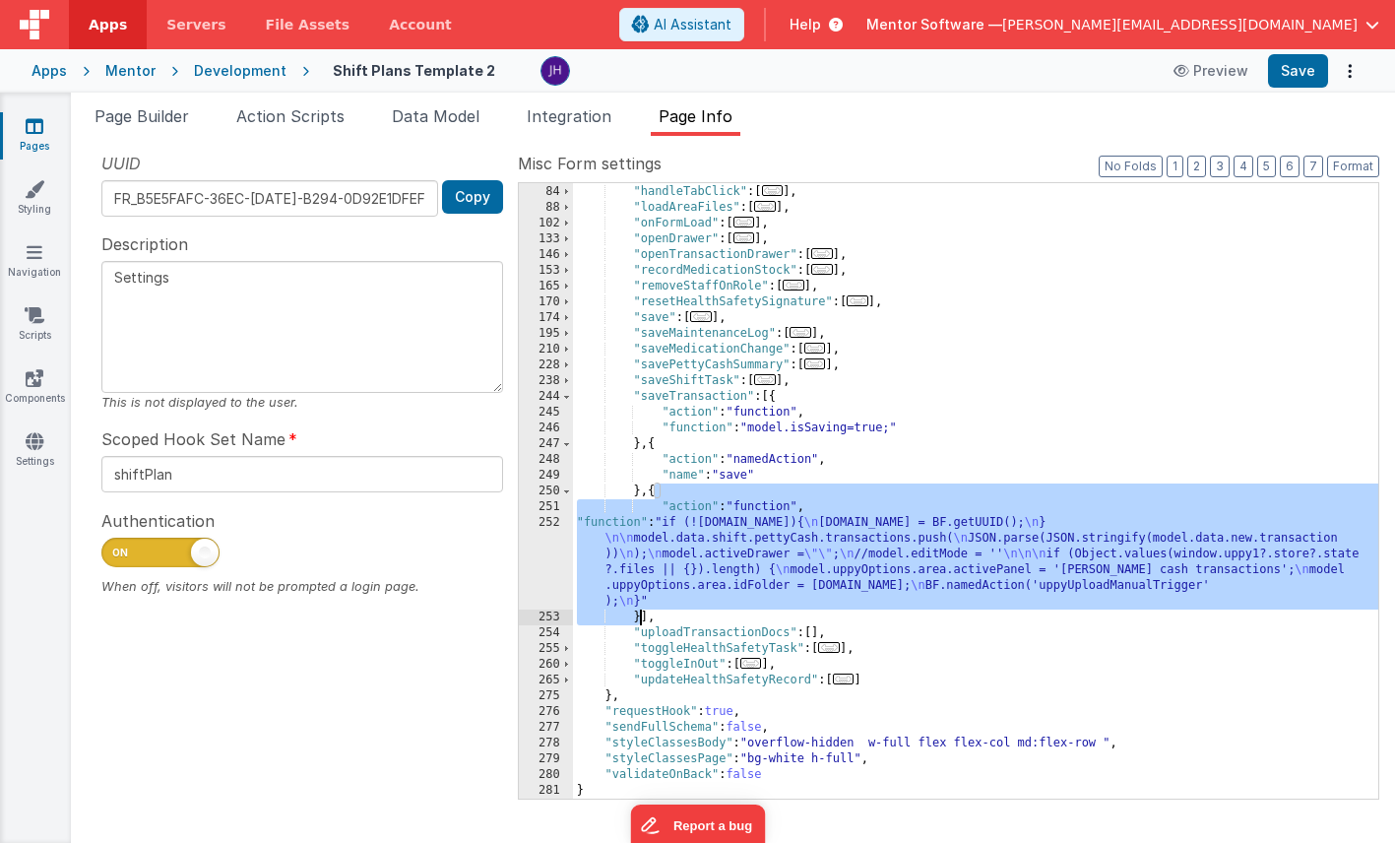
drag, startPoint x: 655, startPoint y: 492, endPoint x: 639, endPoint y: 614, distance: 123.1
click at [639, 614] on div ""fetchDataForHome" : [ ... ] , "handleTabClick" : [ ... ] , "loadAreaFiles" : […" at bounding box center [975, 491] width 805 height 647
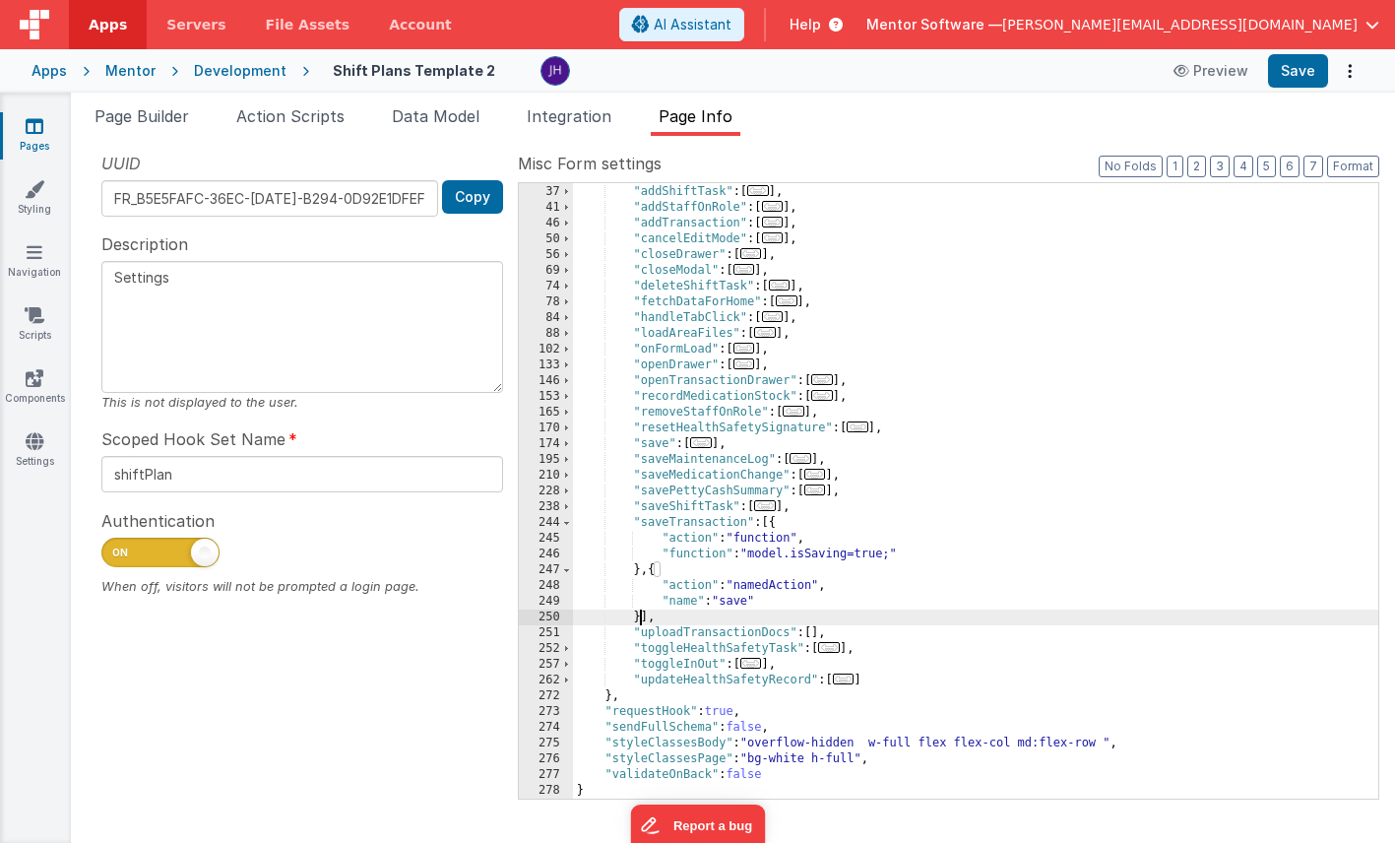
click at [811, 635] on div ""addNewShiftPlan" : [ ... ] , "addShiftTask" : [ ... ] , "addStaffOnRole" : [ .…" at bounding box center [975, 491] width 805 height 647
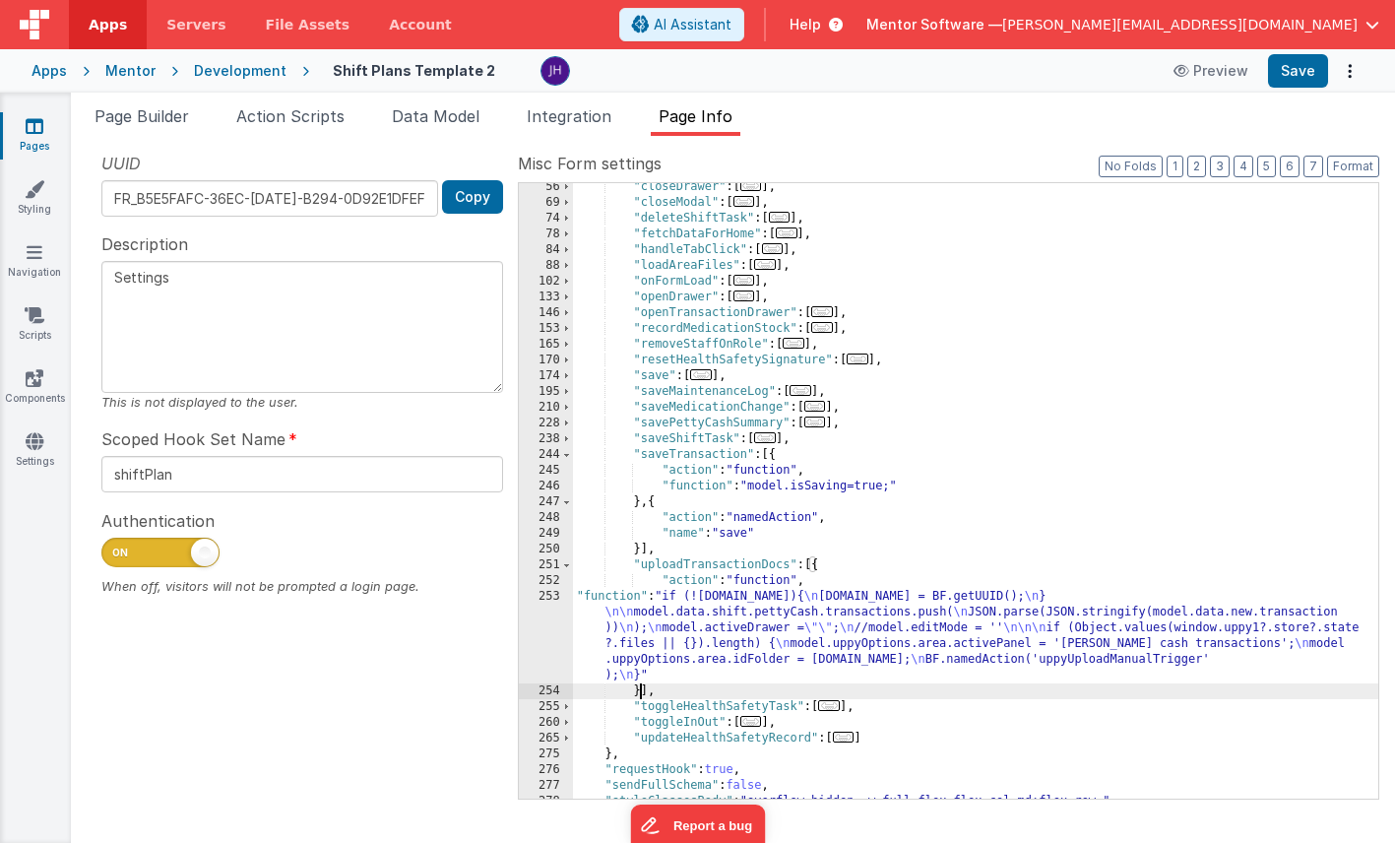
scroll to position [267, 0]
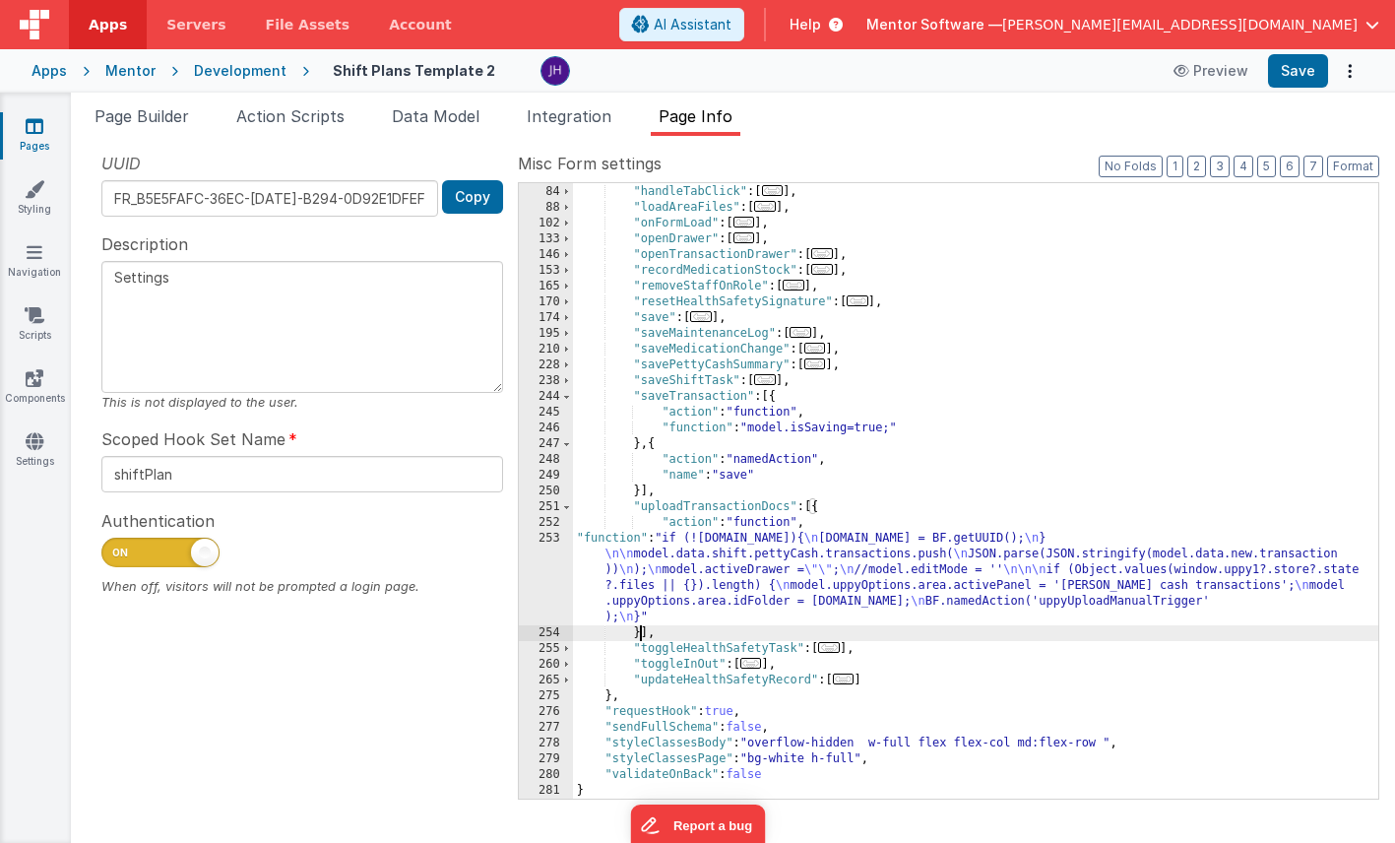
click at [763, 556] on div ""fetchDataForHome" : [ ... ] , "handleTabClick" : [ ... ] , "loadAreaFiles" : […" at bounding box center [975, 491] width 805 height 647
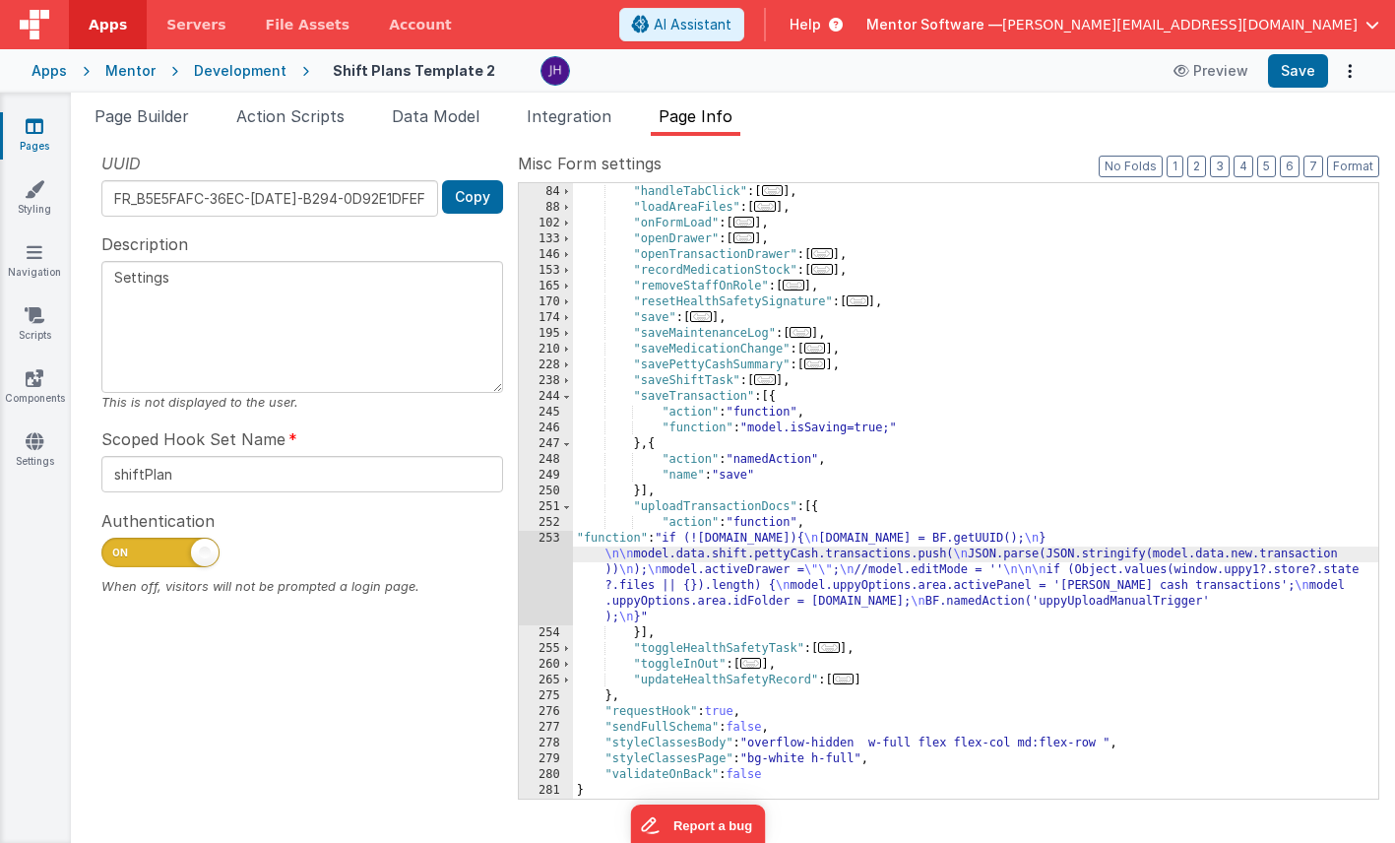
click at [549, 564] on div "253" at bounding box center [546, 578] width 54 height 94
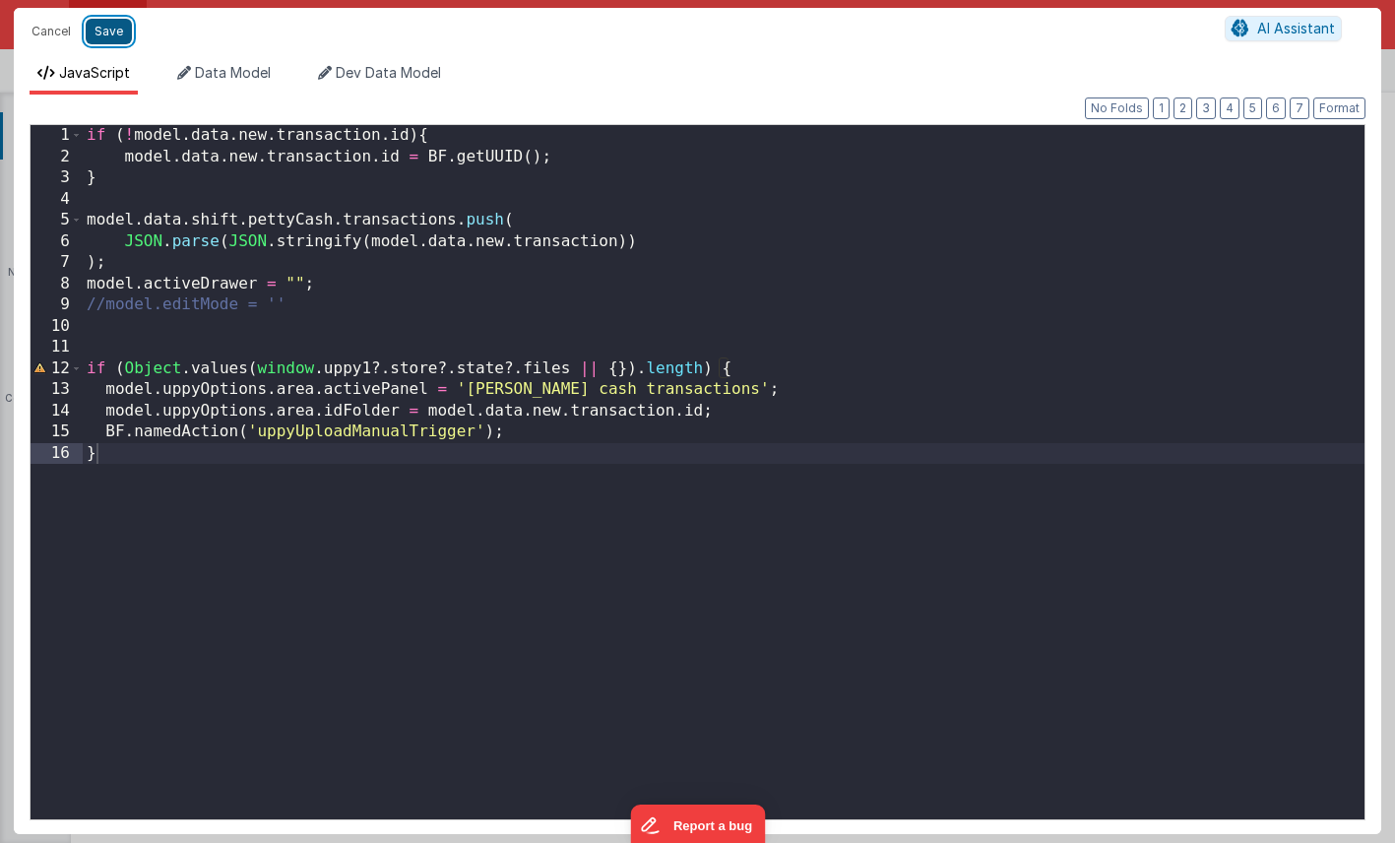
click at [105, 28] on button "Save" at bounding box center [109, 32] width 46 height 26
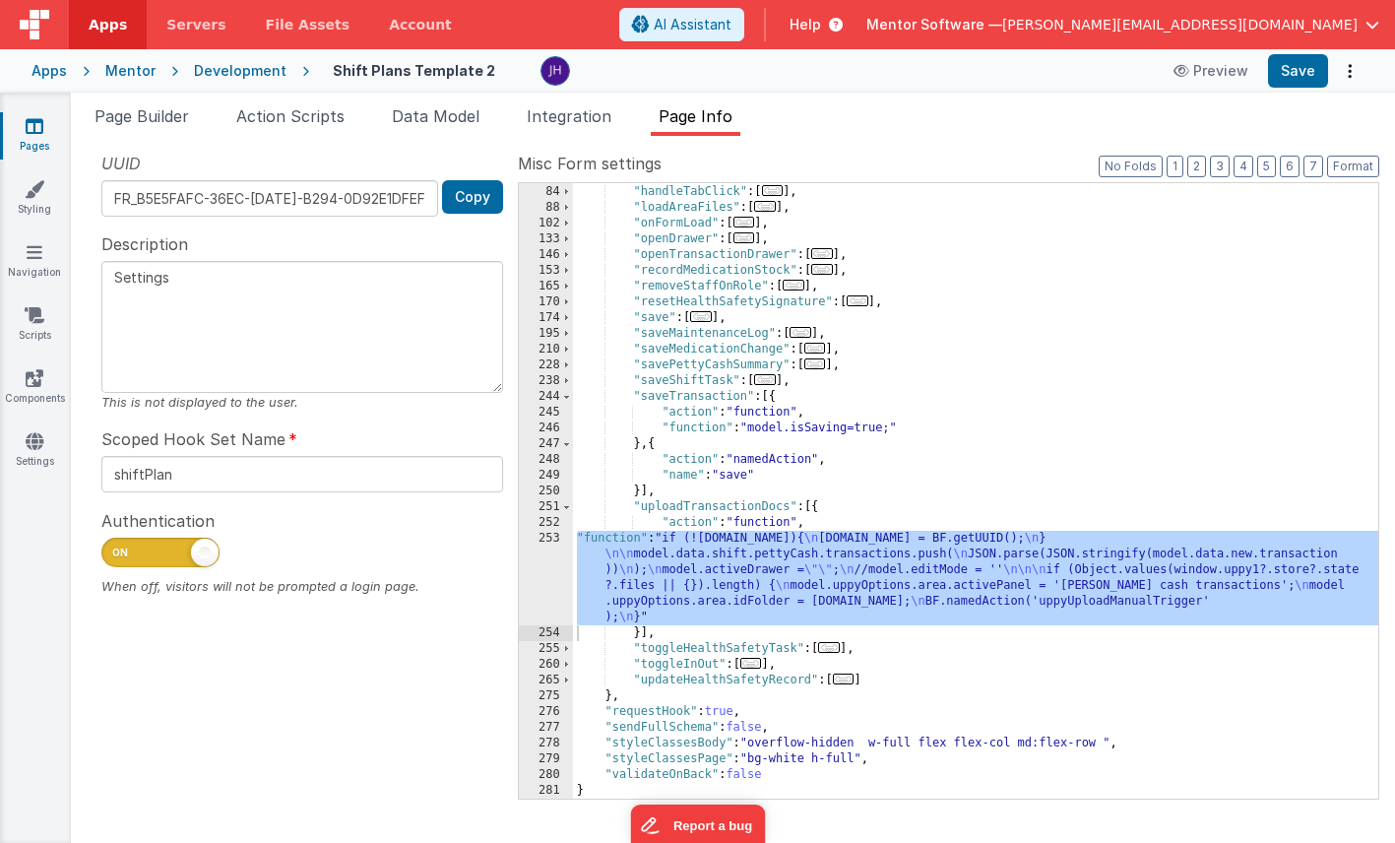
click at [1044, 344] on div ""fetchDataForHome" : [ ... ] , "handleTabClick" : [ ... ] , "loadAreaFiles" : […" at bounding box center [975, 491] width 805 height 647
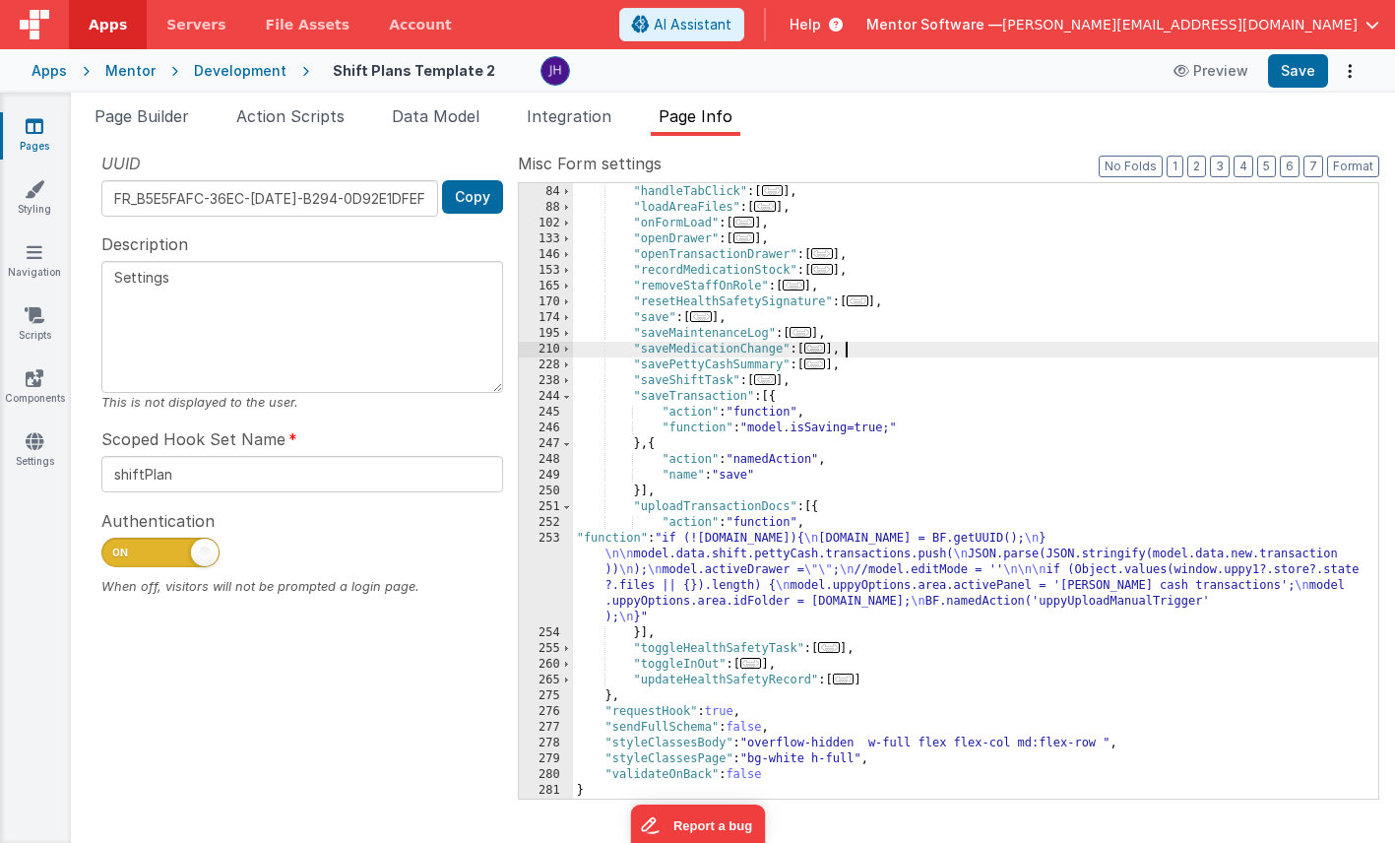
click at [767, 561] on div ""fetchDataForHome" : [ ... ] , "handleTabClick" : [ ... ] , "loadAreaFiles" : […" at bounding box center [975, 491] width 805 height 647
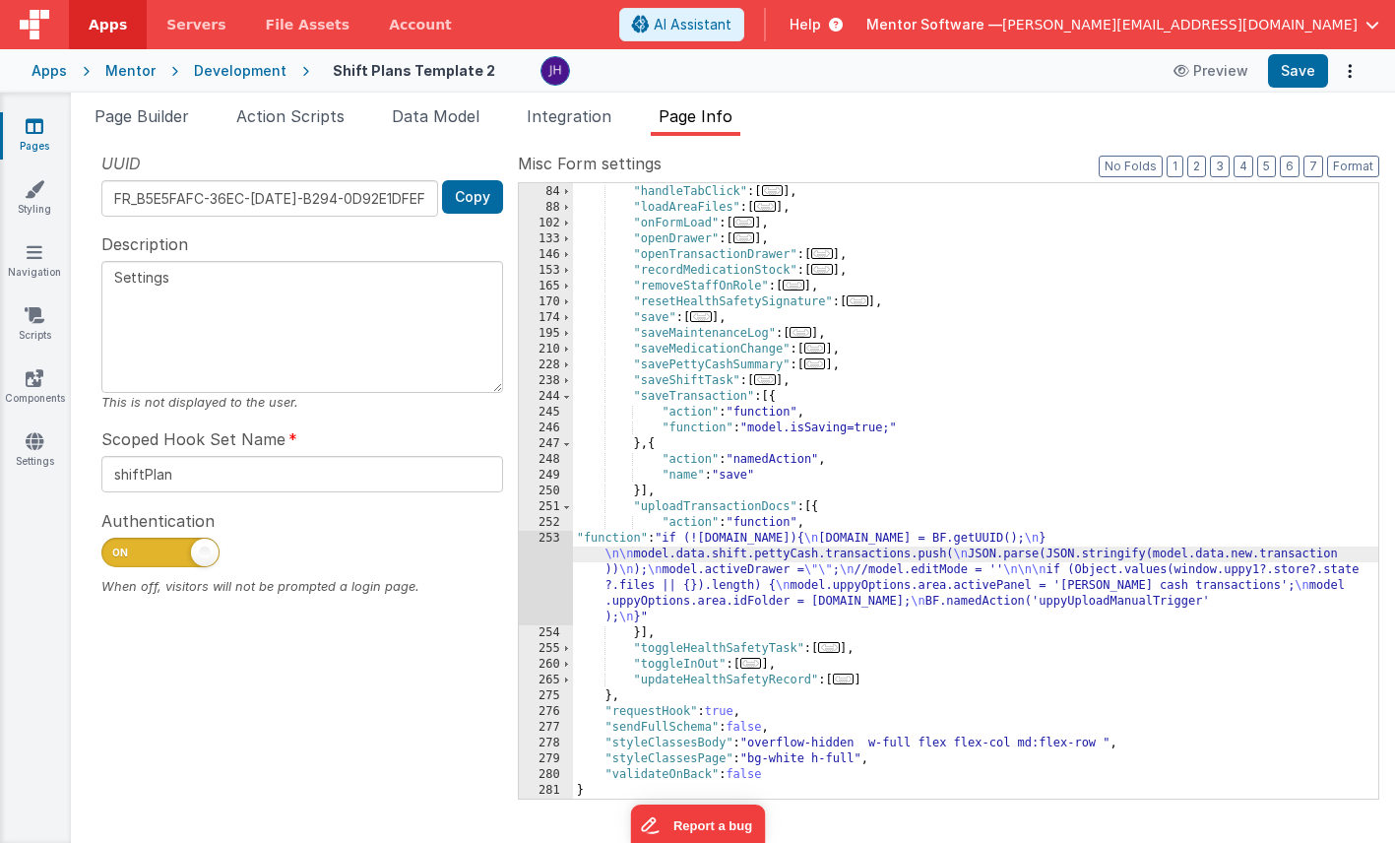
click at [552, 568] on div "253" at bounding box center [546, 578] width 54 height 94
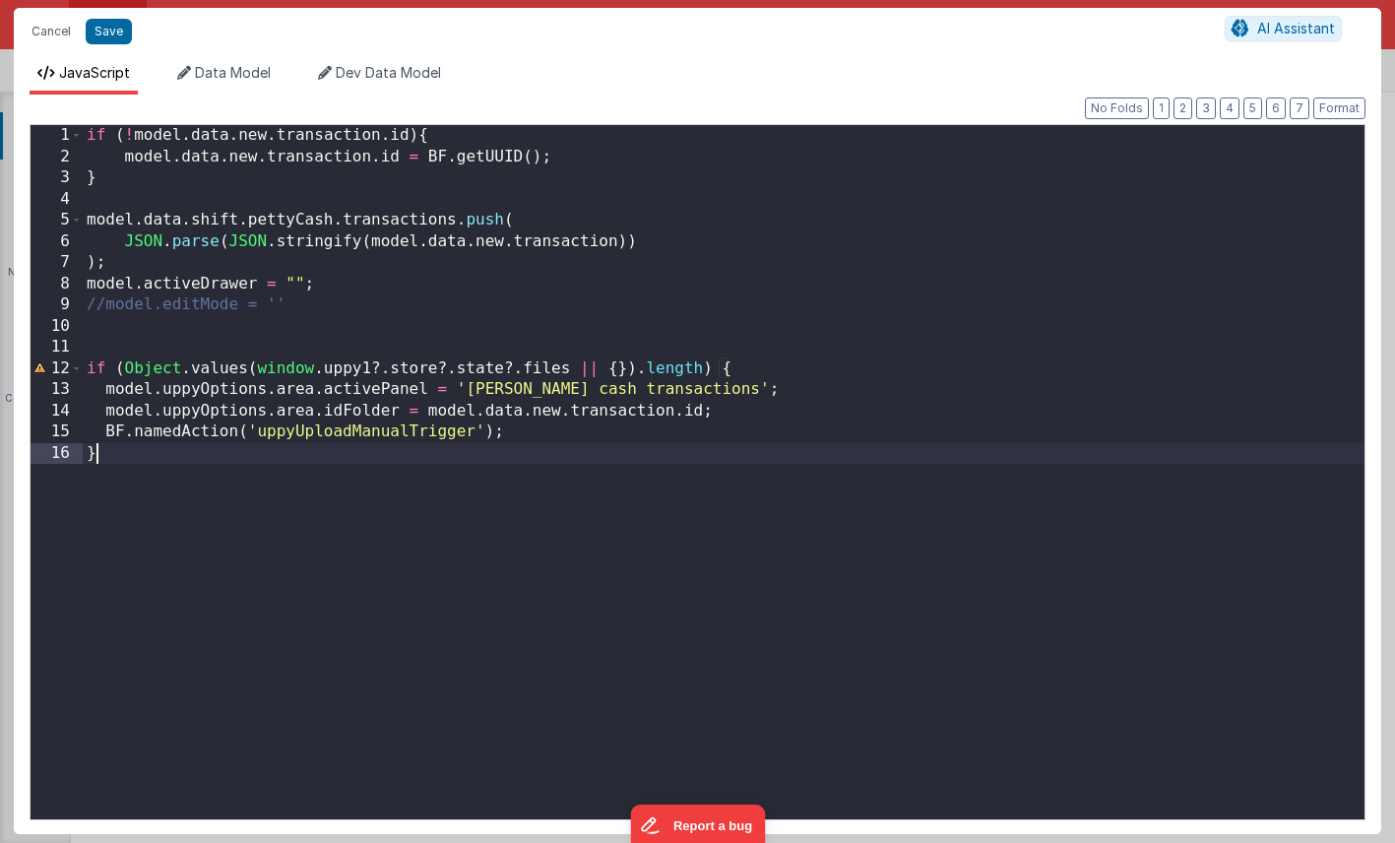
click at [709, 450] on div "if ( ! model . data . new . transaction . id ) { model . data . new . transacti…" at bounding box center [724, 493] width 1282 height 736
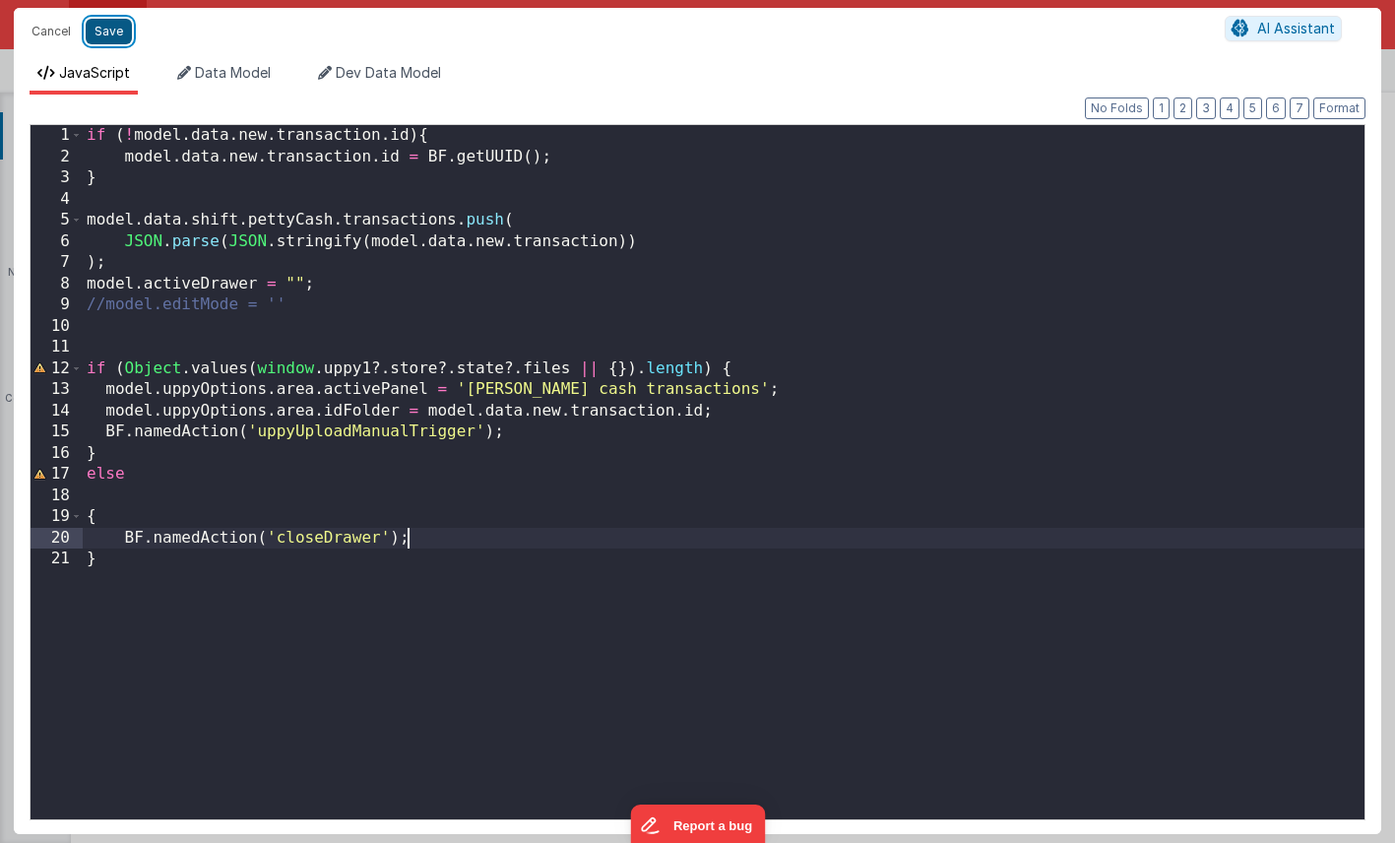
click at [114, 32] on button "Save" at bounding box center [109, 32] width 46 height 26
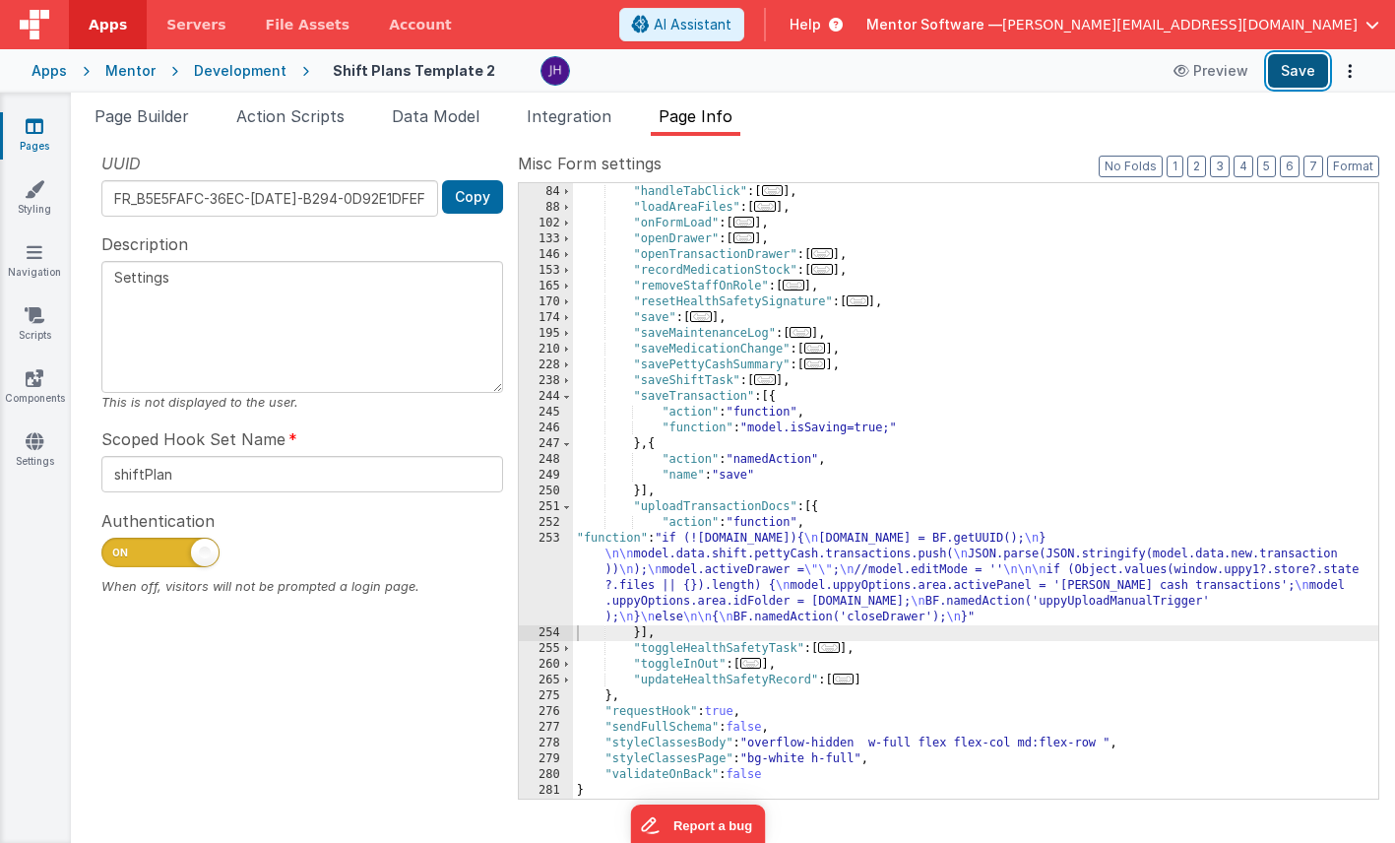
click at [1292, 65] on button "Save" at bounding box center [1298, 70] width 60 height 33
click at [762, 567] on div ""fetchDataForHome" : [ ... ] , "handleTabClick" : [ ... ] , "loadAreaFiles" : […" at bounding box center [975, 491] width 805 height 647
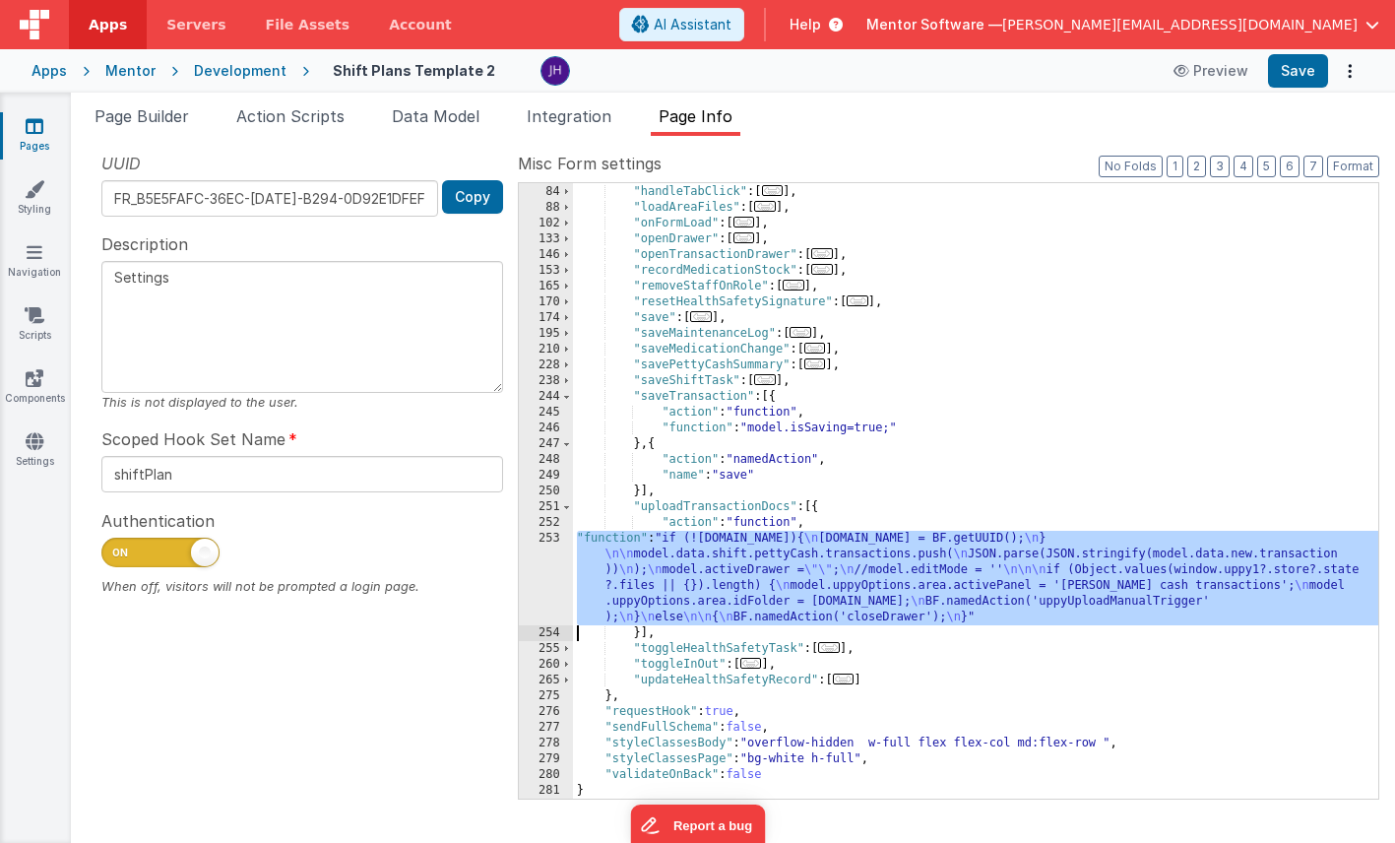
click at [549, 562] on div "253" at bounding box center [546, 578] width 54 height 94
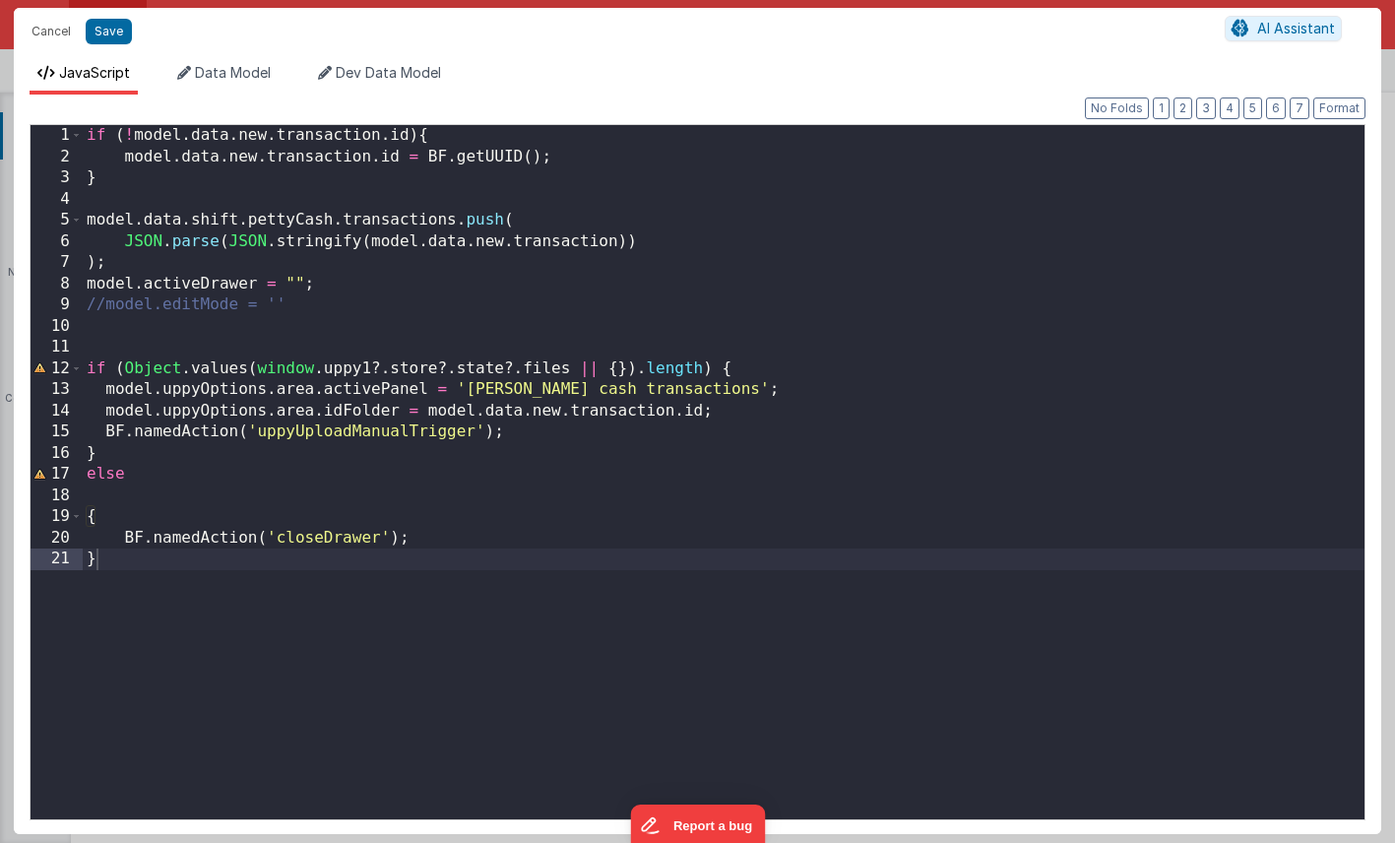
click at [771, 286] on div "if ( ! model . data . new . transaction . id ) { model . data . new . transacti…" at bounding box center [724, 493] width 1282 height 736
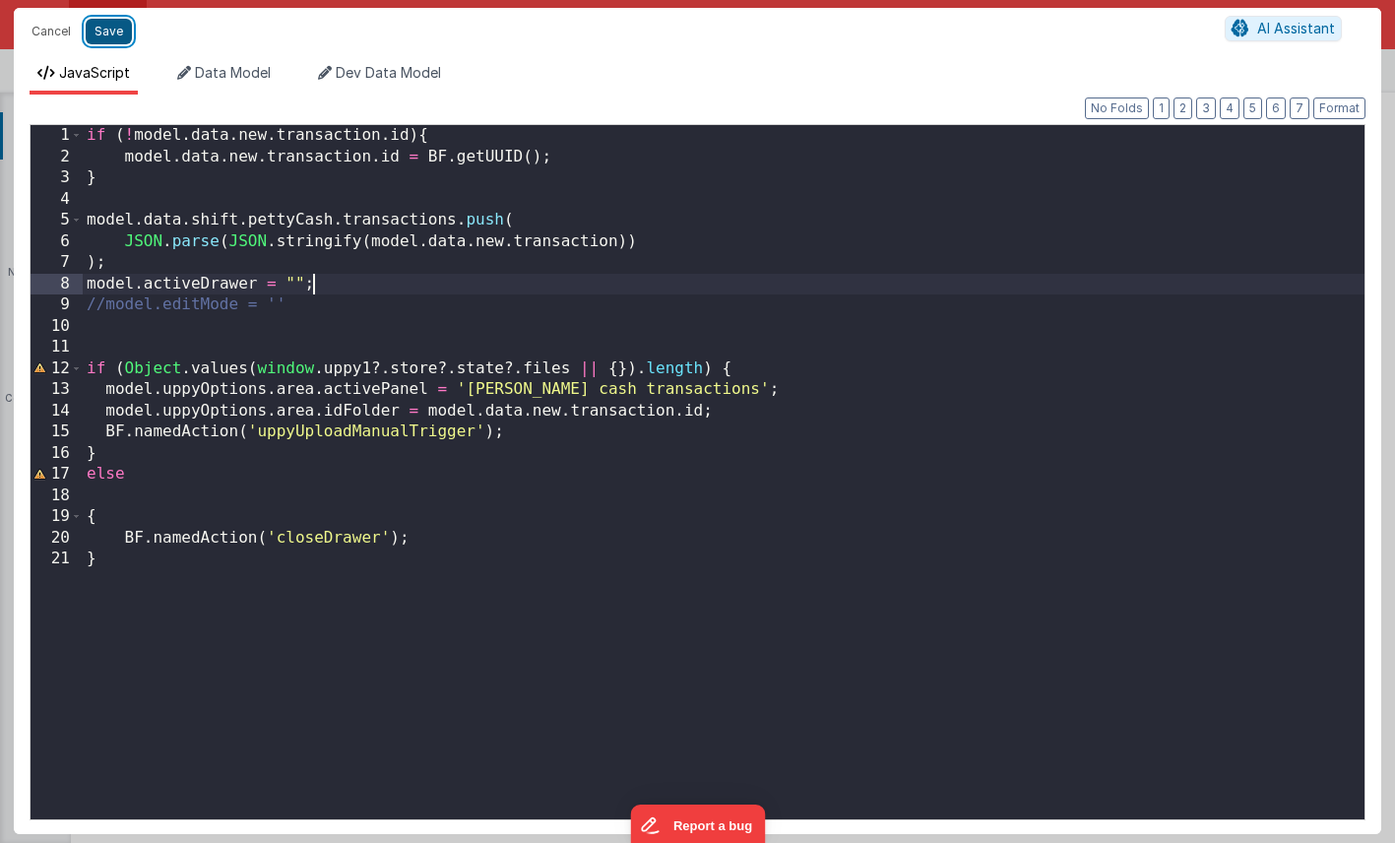
click at [105, 30] on button "Save" at bounding box center [109, 32] width 46 height 26
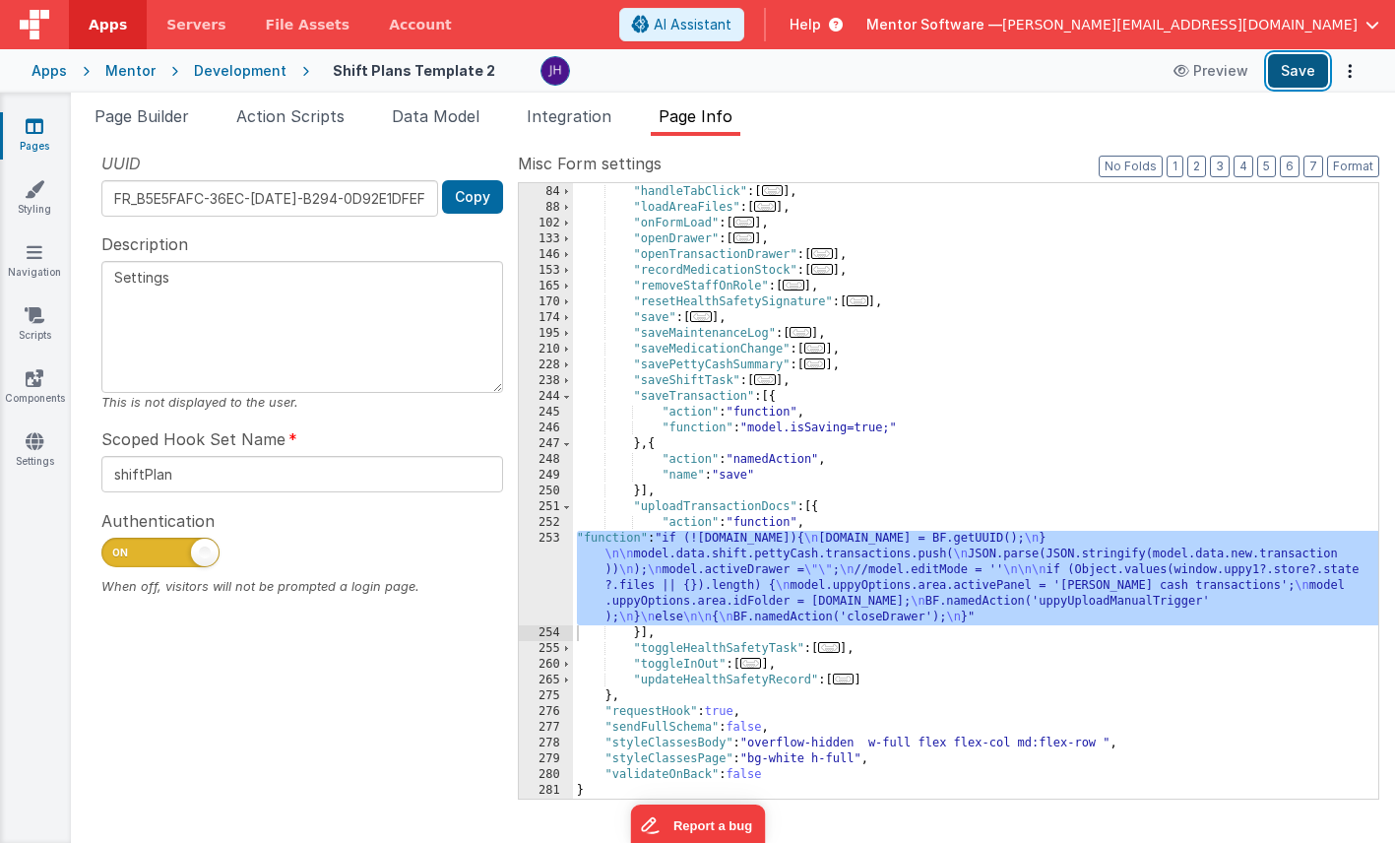
click at [1294, 70] on button "Save" at bounding box center [1298, 70] width 60 height 33
click at [558, 116] on span "Integration" at bounding box center [569, 116] width 85 height 20
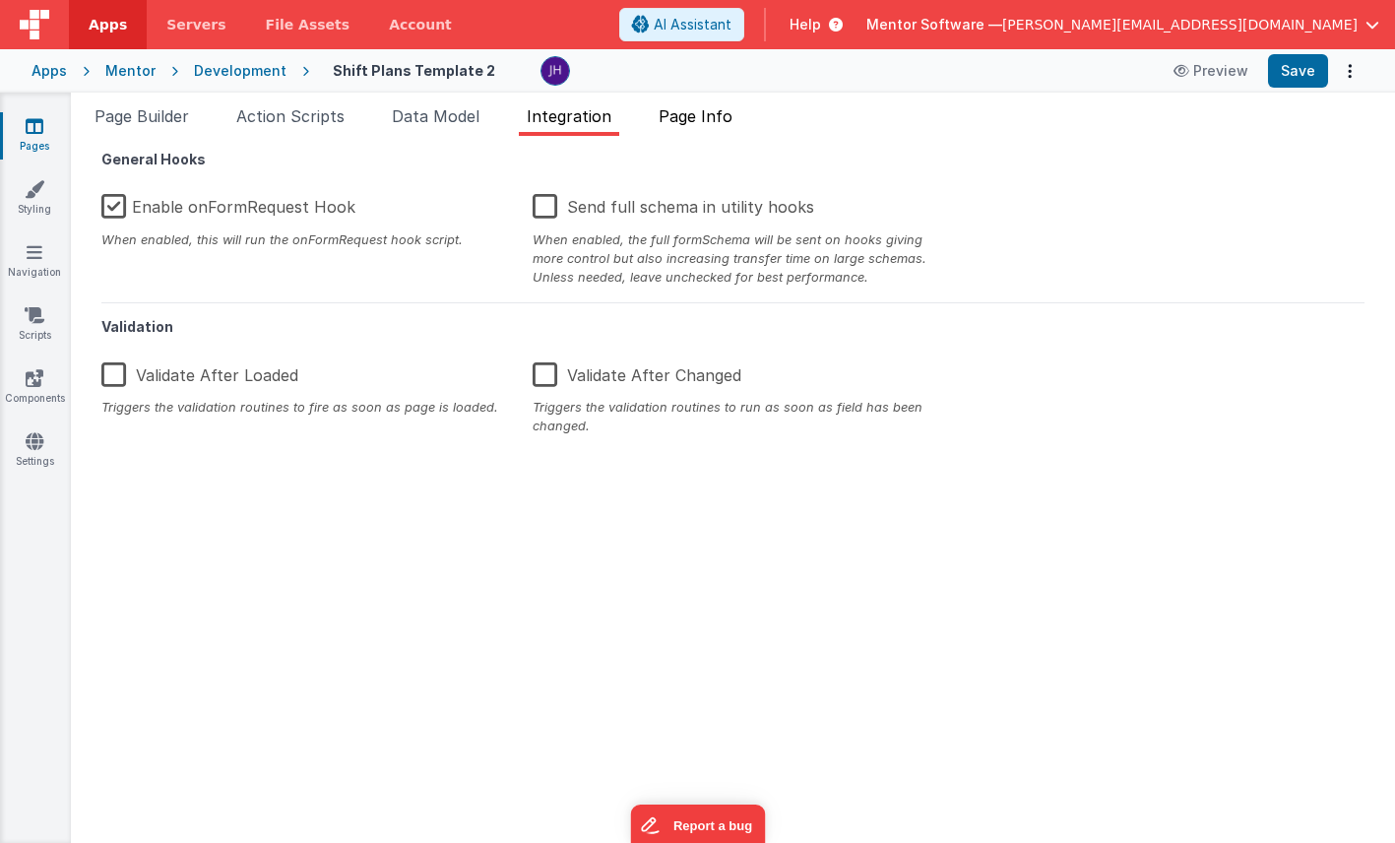
click at [714, 116] on span "Page Info" at bounding box center [695, 116] width 74 height 20
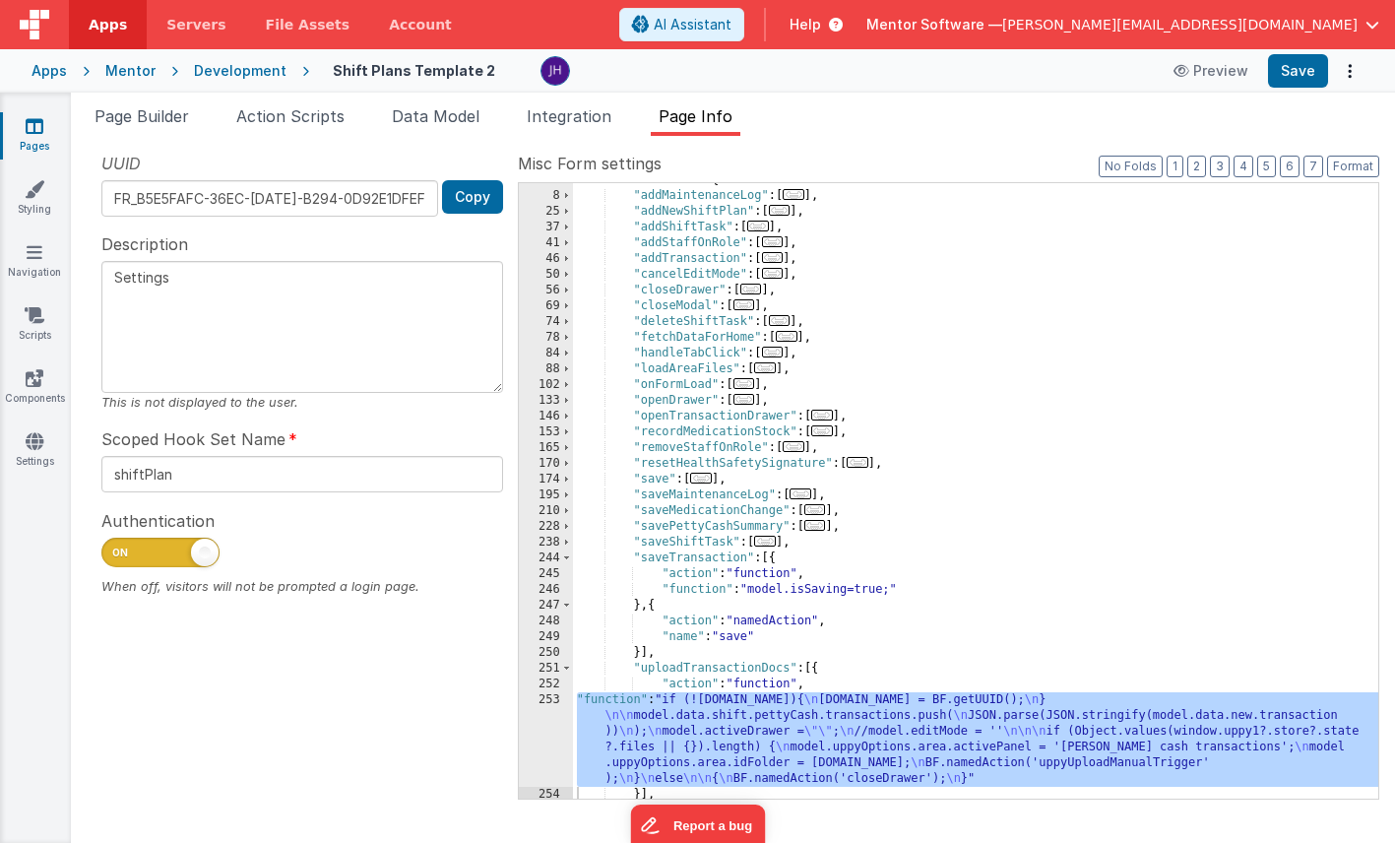
scroll to position [0, 0]
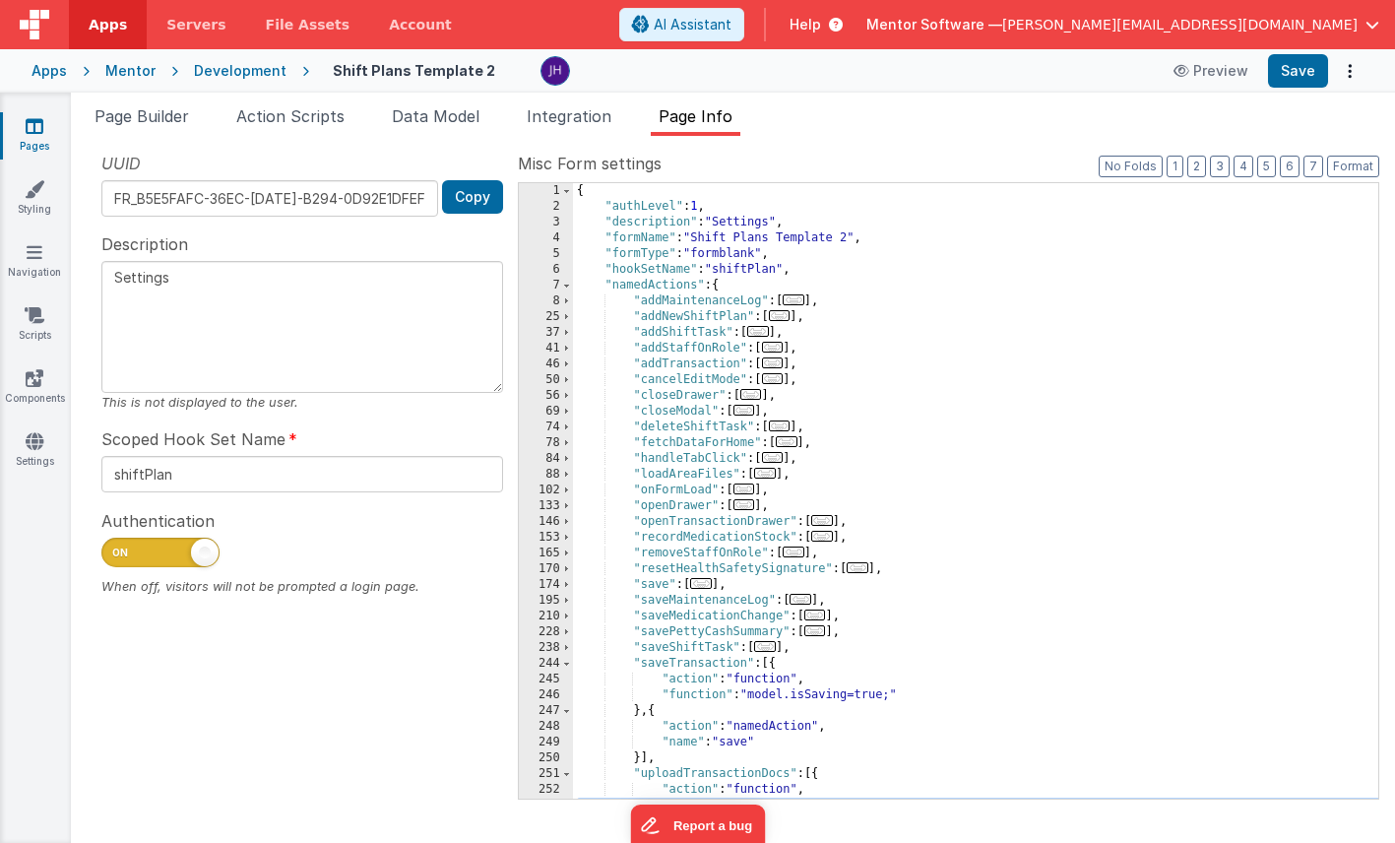
click at [779, 362] on span "..." at bounding box center [773, 362] width 22 height 11
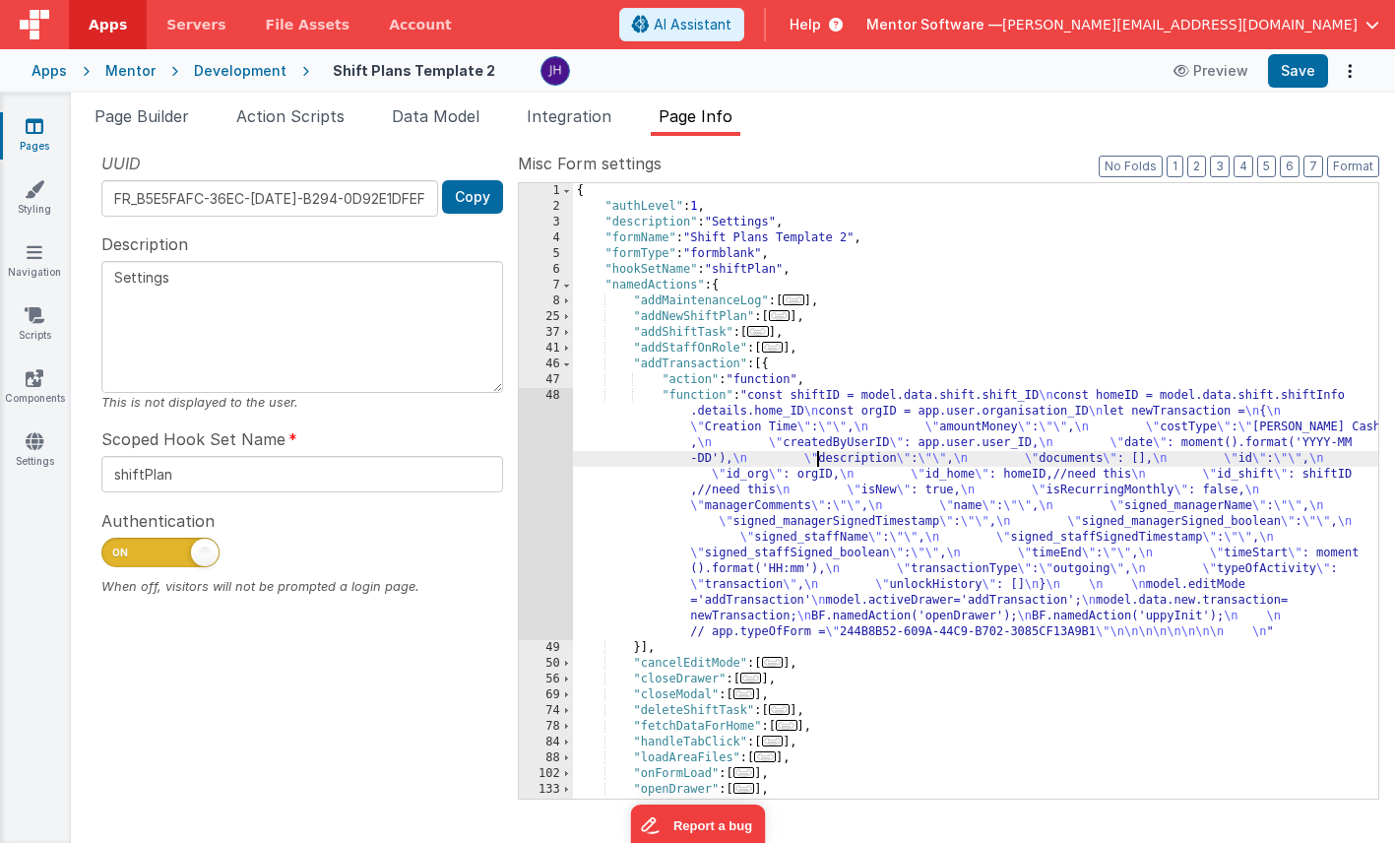
click at [816, 466] on div "{ "authLevel" : 1 , "description" : "Settings" , "formName" : "Shift Plans Temp…" at bounding box center [975, 506] width 805 height 647
click at [547, 464] on div "48" at bounding box center [546, 514] width 54 height 252
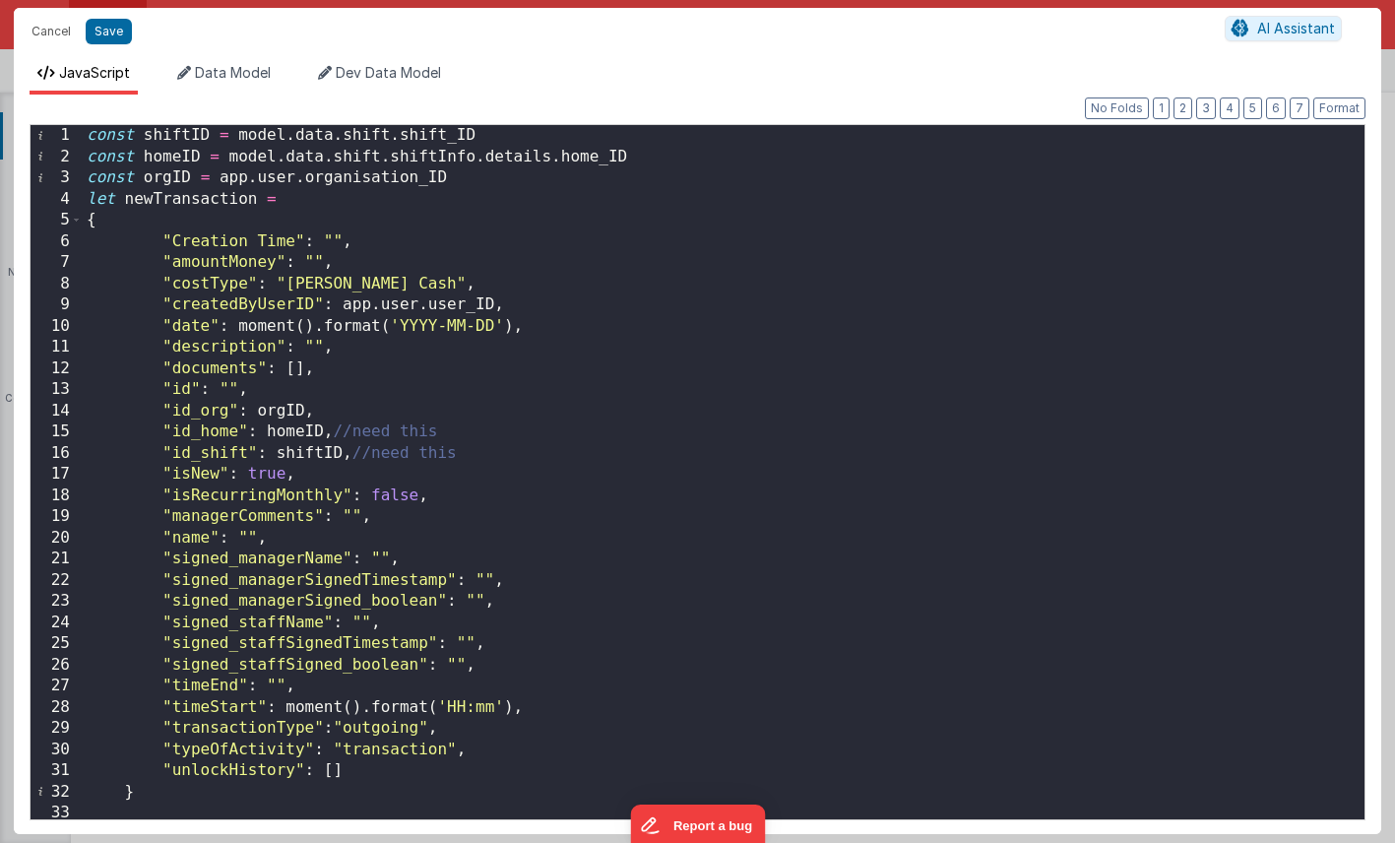
click at [237, 383] on div "const shiftID = model . data . shift . shift_ID const homeID = model . data . s…" at bounding box center [724, 493] width 1282 height 736
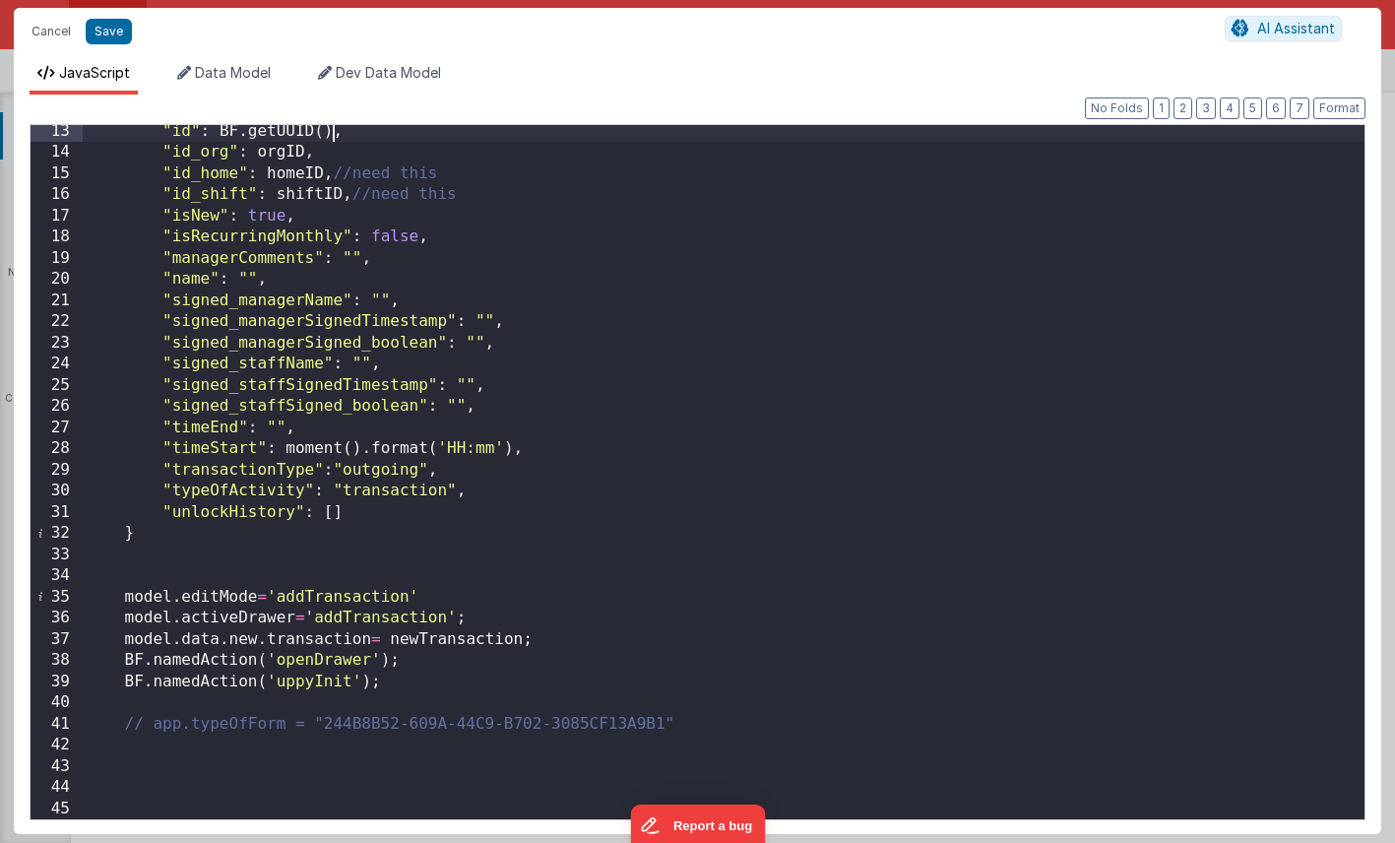
scroll to position [272, 0]
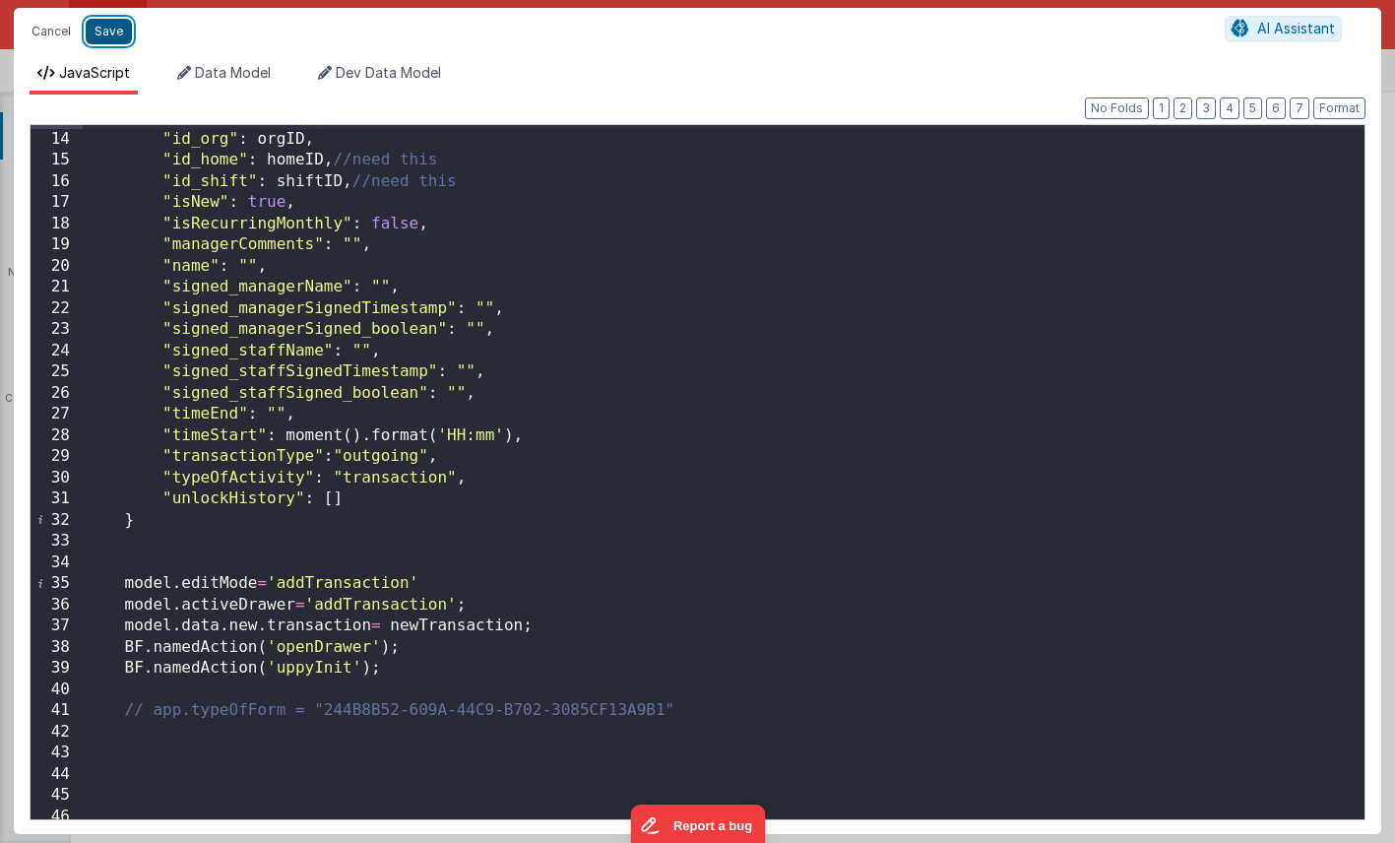
click at [111, 33] on button "Save" at bounding box center [109, 32] width 46 height 26
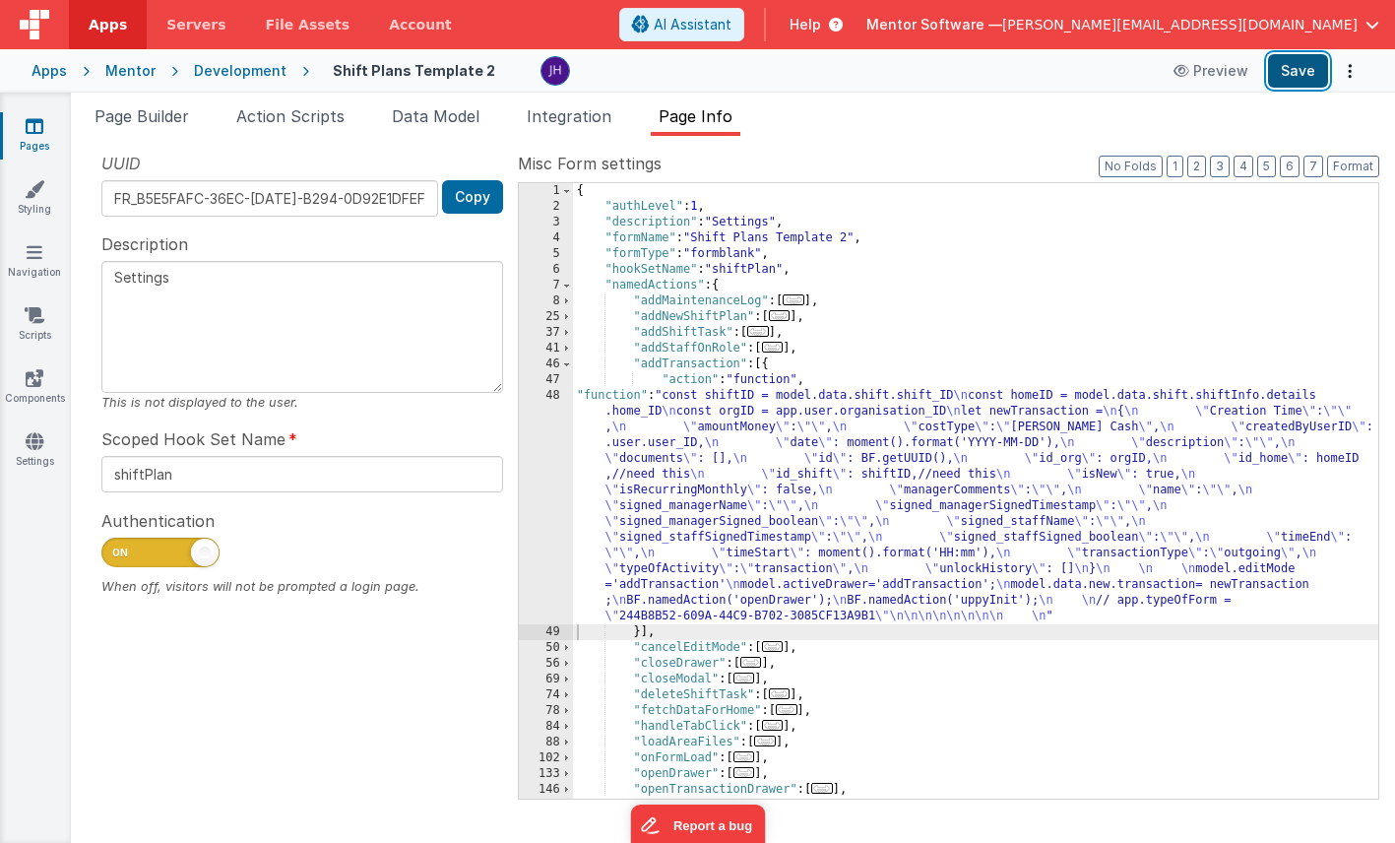
click at [1292, 75] on button "Save" at bounding box center [1298, 70] width 60 height 33
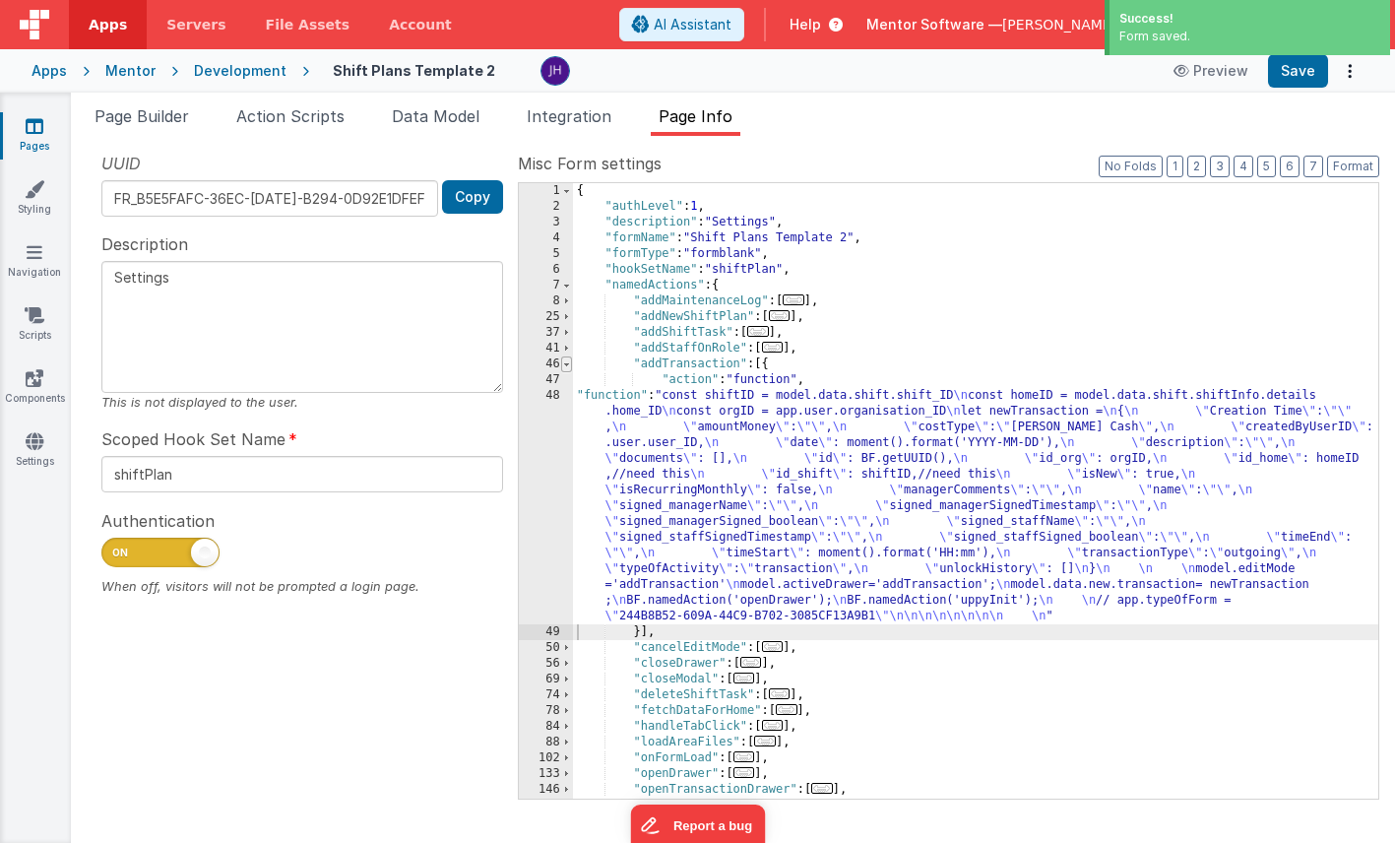
click at [568, 366] on span at bounding box center [566, 364] width 11 height 16
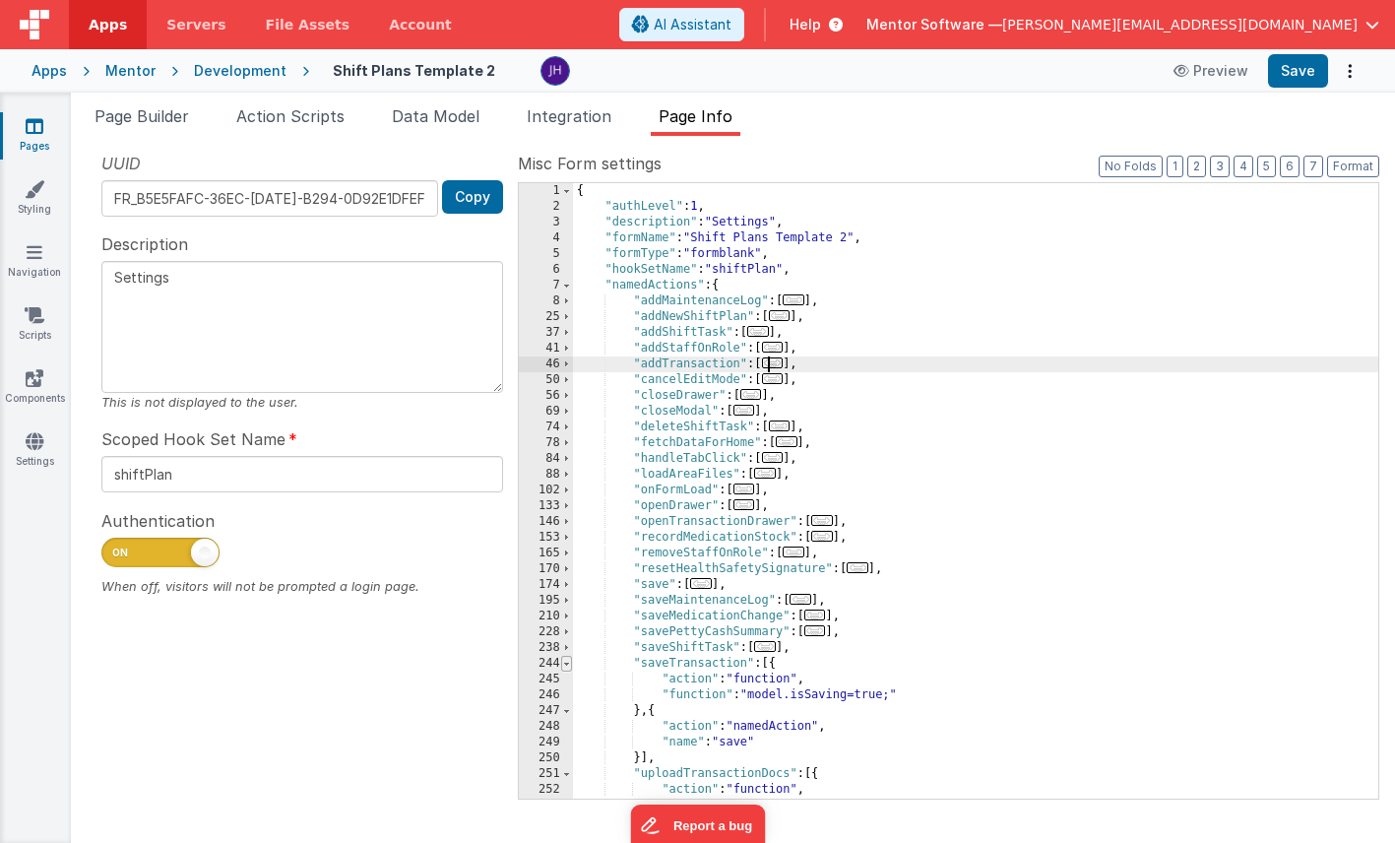
click at [566, 666] on span at bounding box center [566, 664] width 11 height 16
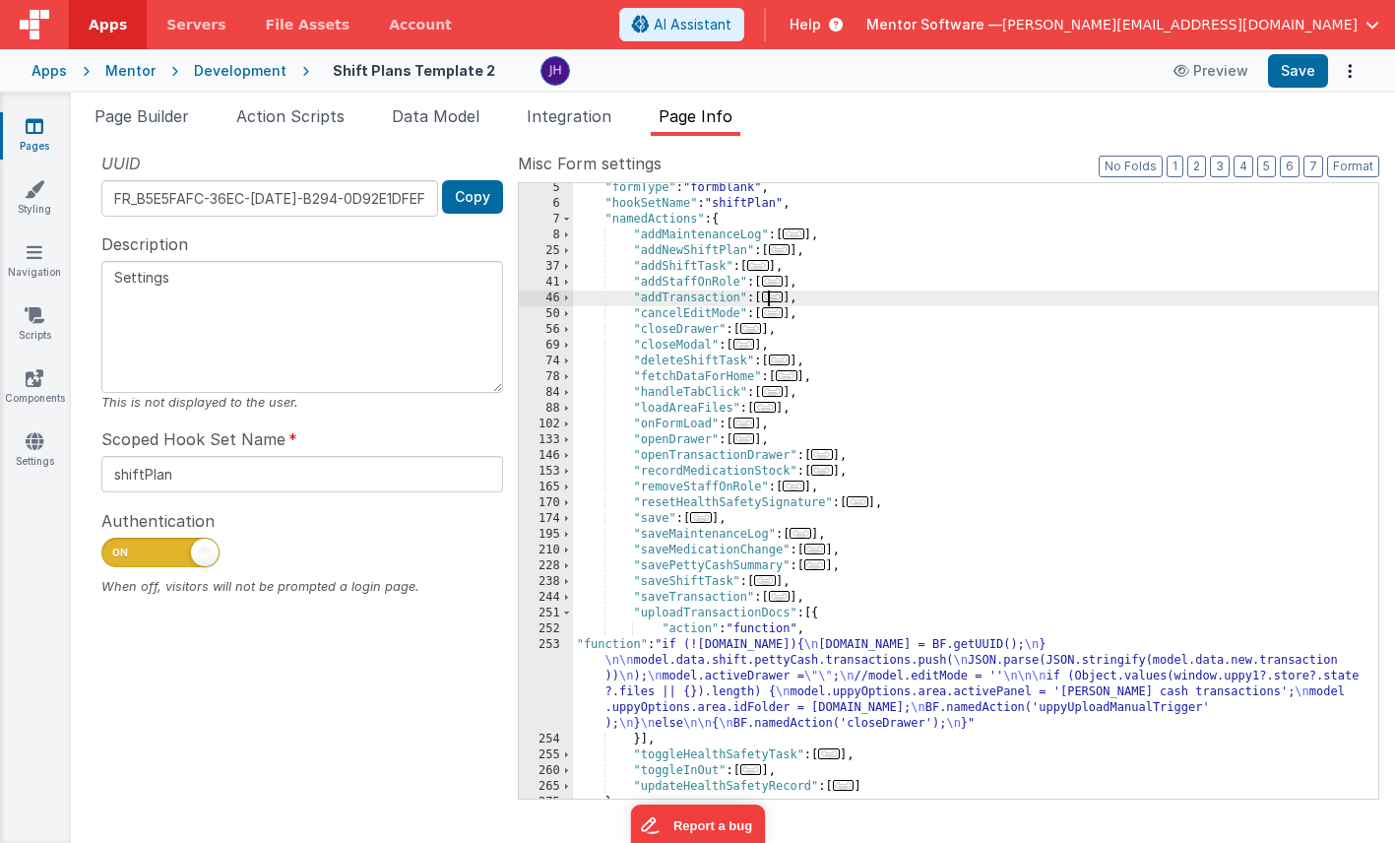
scroll to position [172, 0]
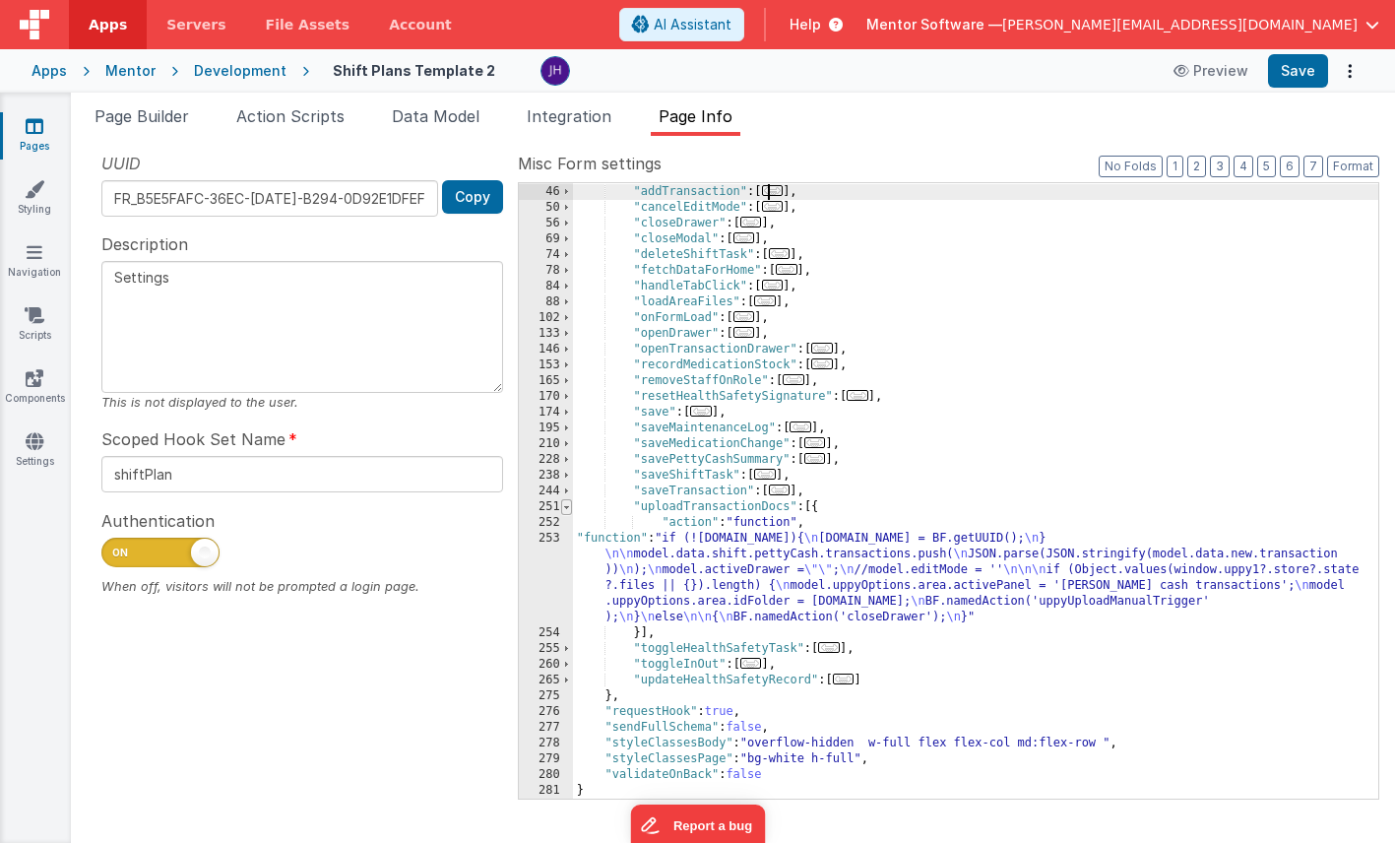
click at [568, 506] on span at bounding box center [566, 507] width 11 height 16
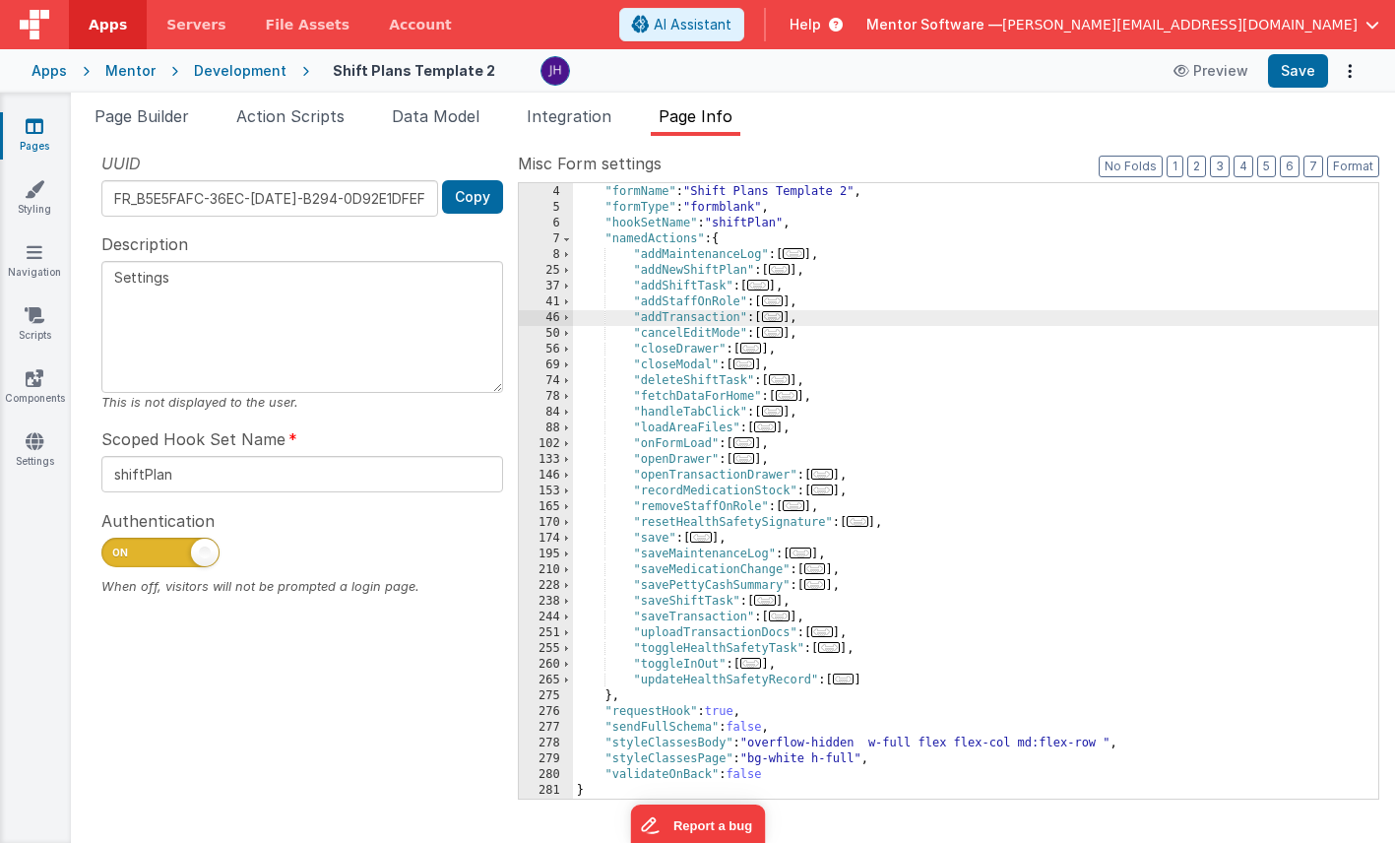
click at [778, 316] on span "..." at bounding box center [773, 316] width 22 height 11
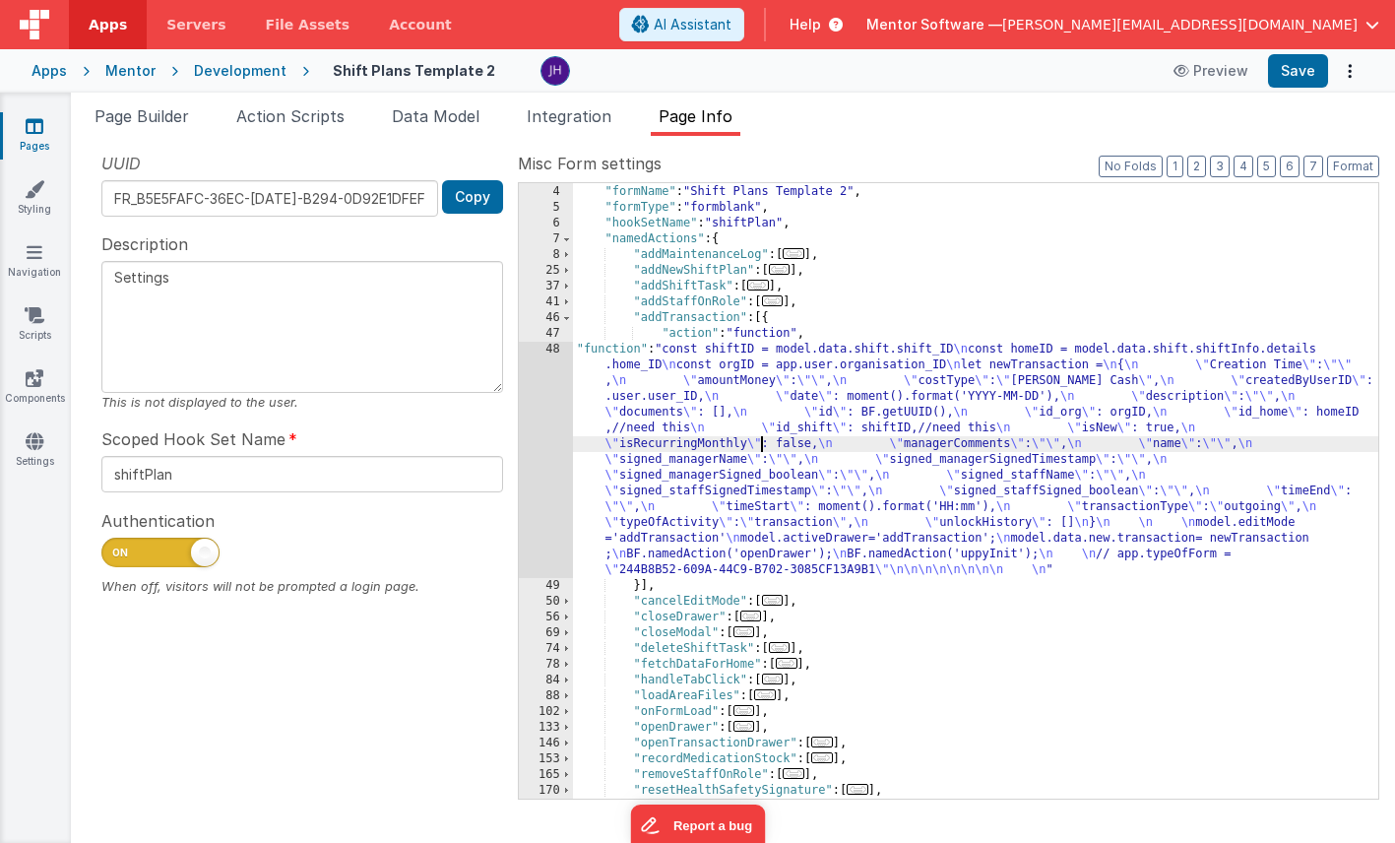
click at [761, 445] on div ""description" : "Settings" , "formName" : "Shift Plans Template 2" , "formType"…" at bounding box center [975, 491] width 805 height 647
click at [546, 417] on div "48" at bounding box center [546, 460] width 54 height 236
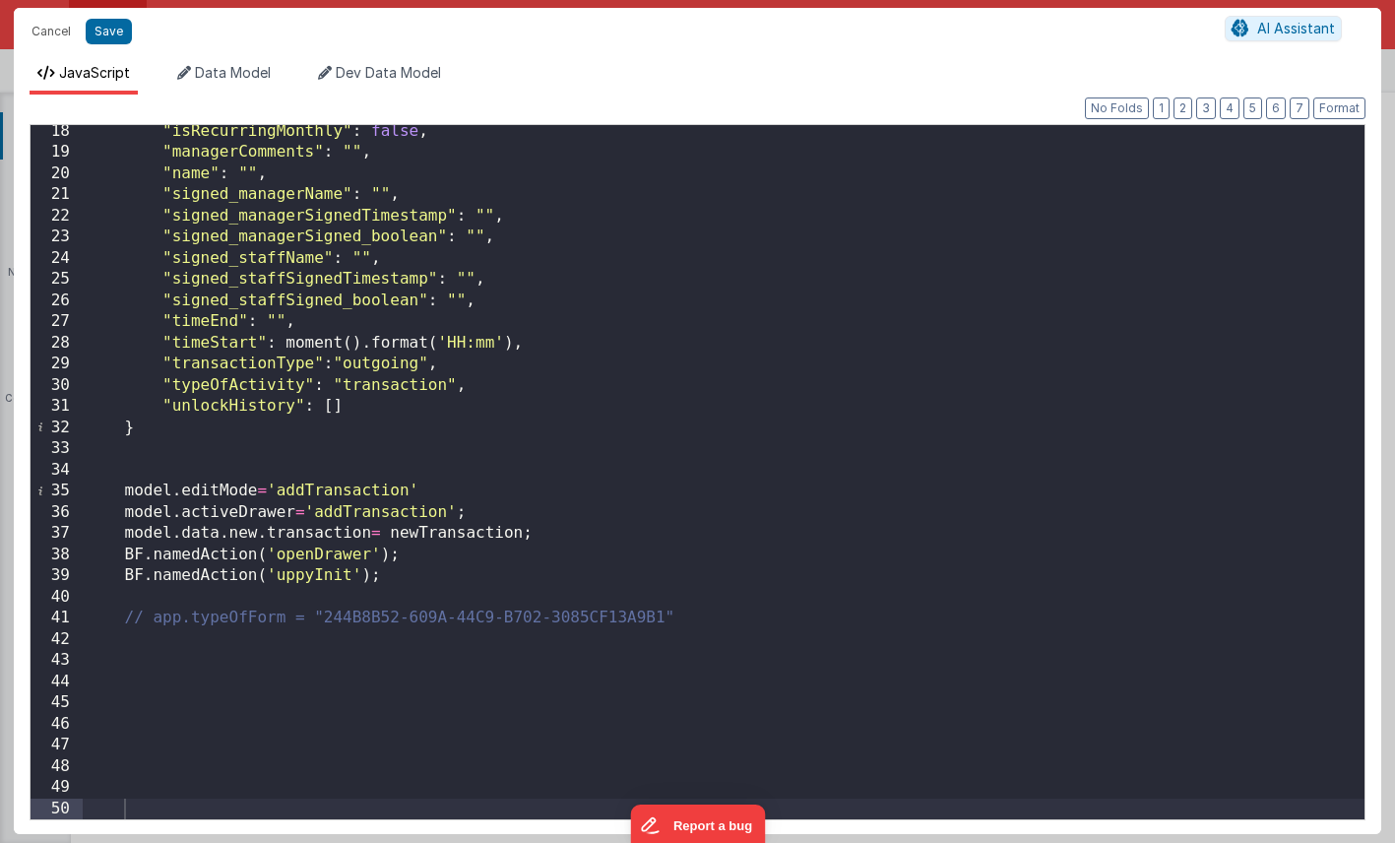
scroll to position [364, 0]
click at [52, 28] on button "Cancel" at bounding box center [51, 32] width 59 height 28
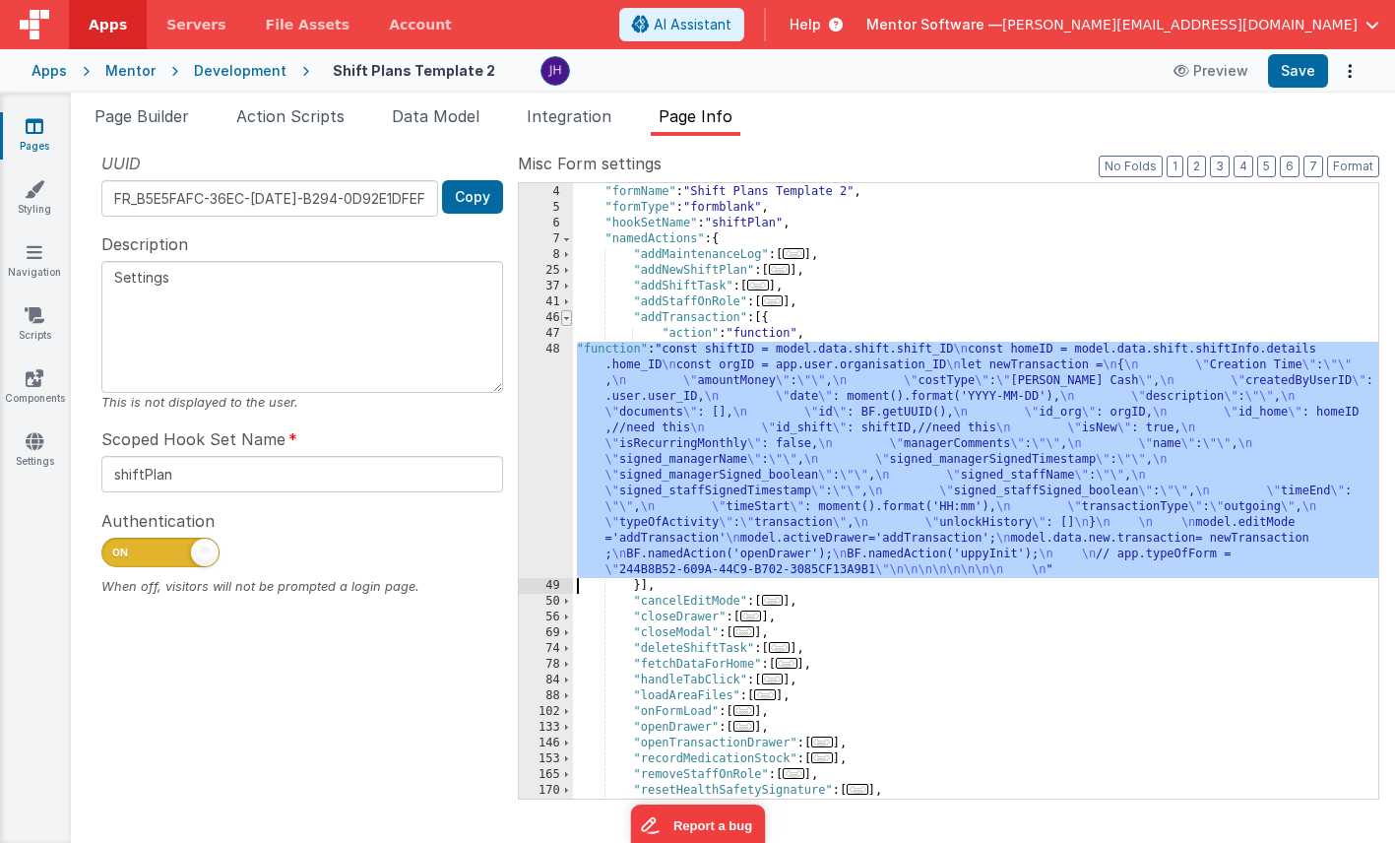
click at [571, 318] on span at bounding box center [566, 318] width 11 height 16
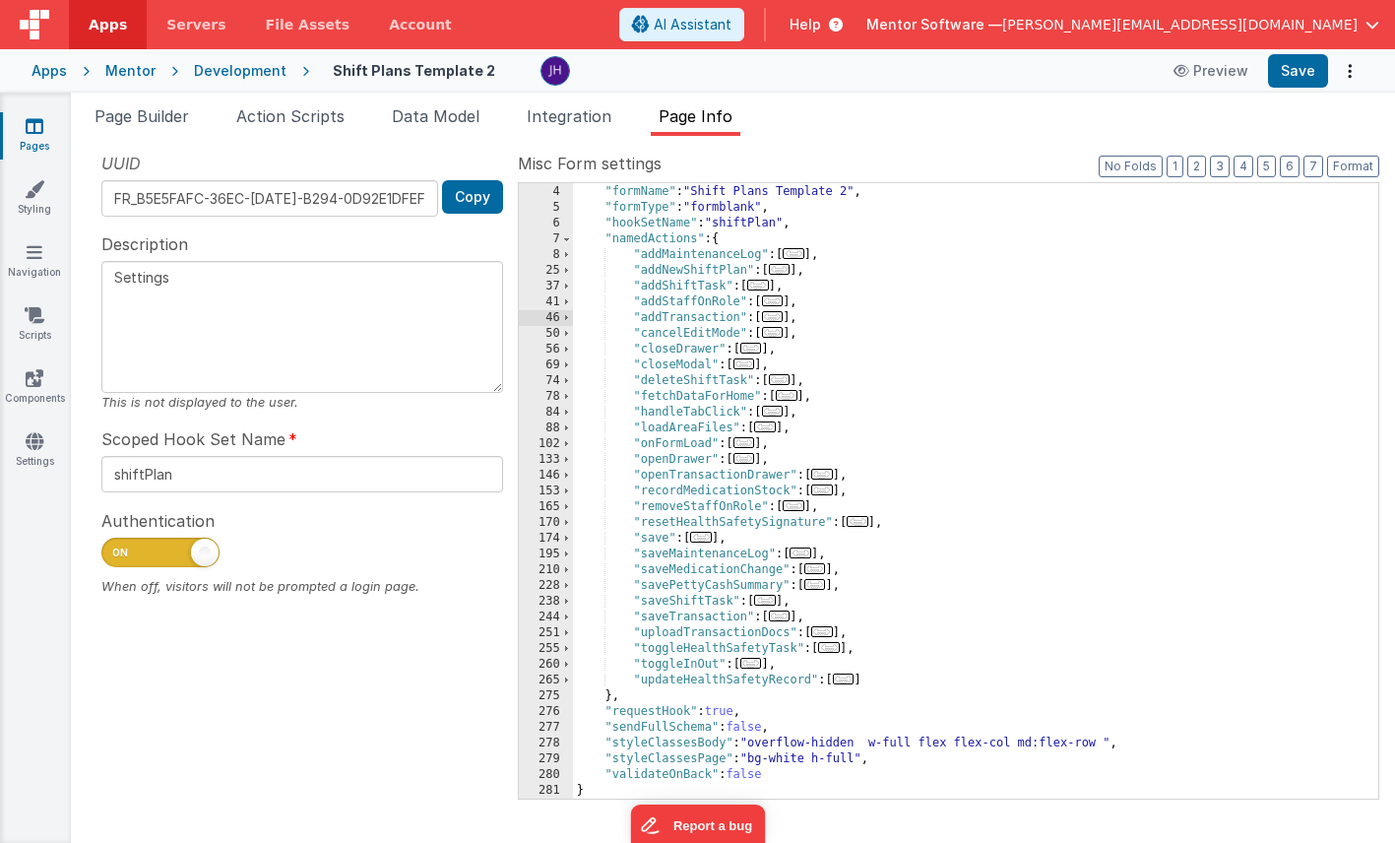
click at [711, 539] on span "..." at bounding box center [701, 537] width 22 height 11
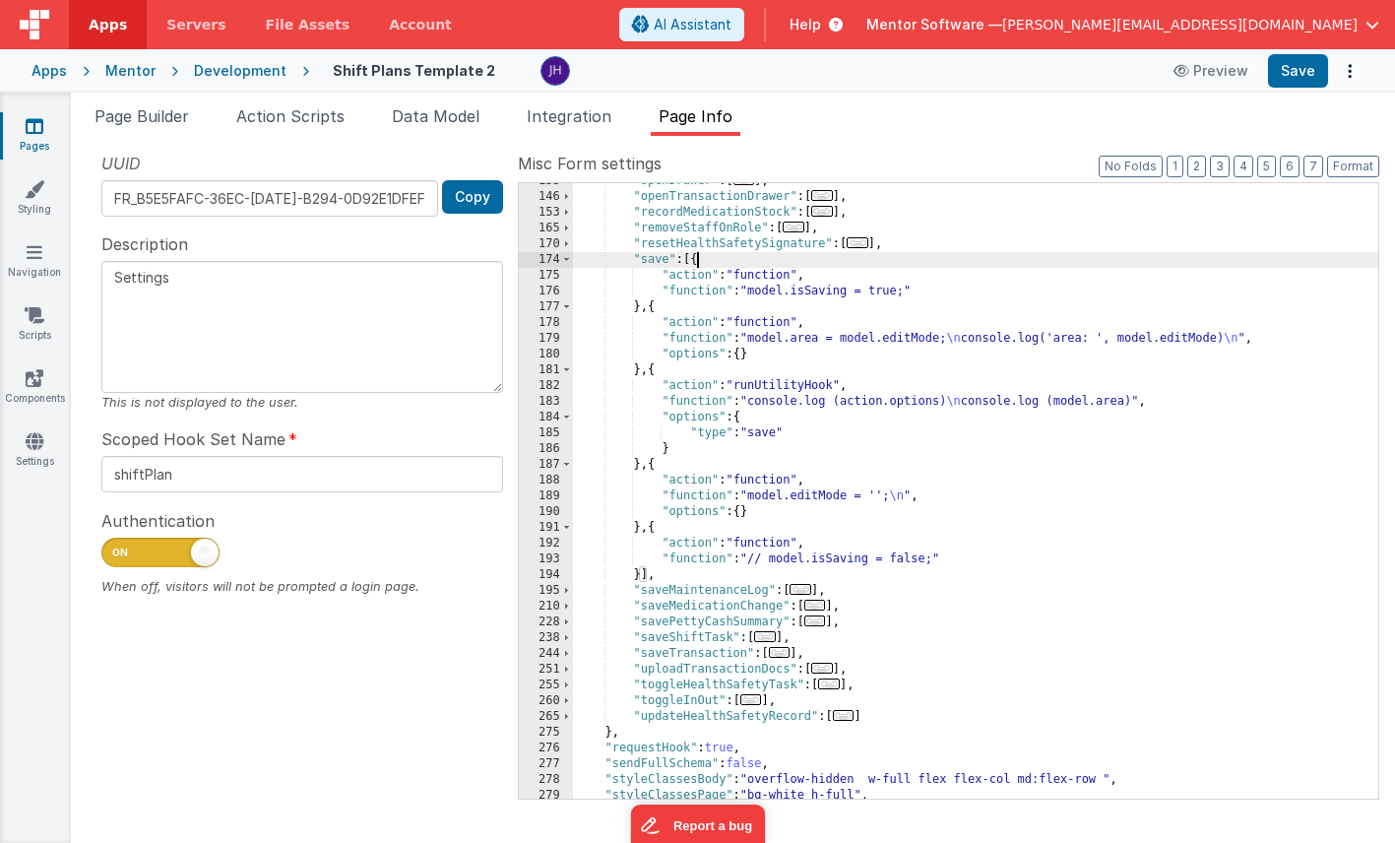
scroll to position [361, 0]
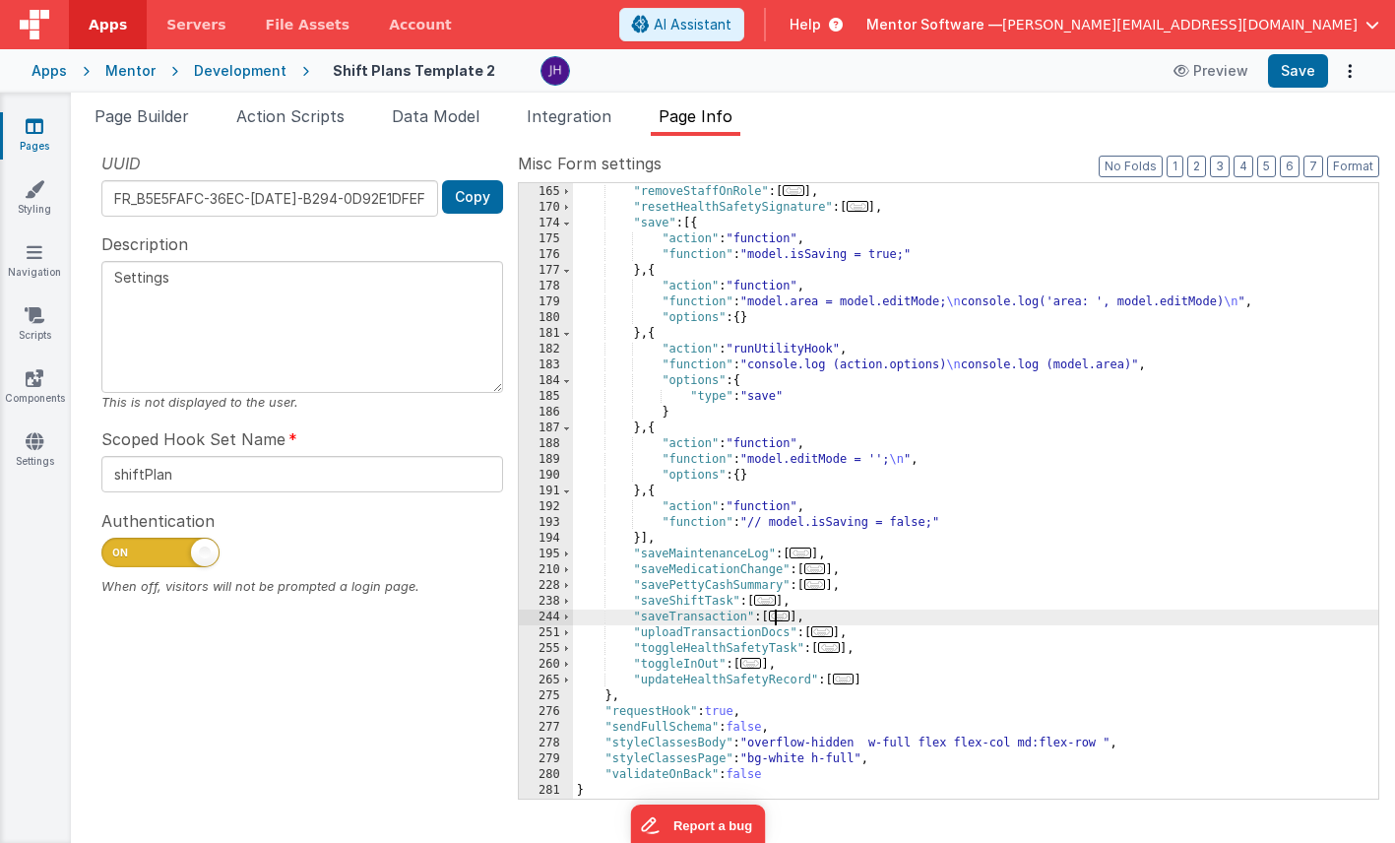
click at [783, 618] on span "..." at bounding box center [780, 615] width 22 height 11
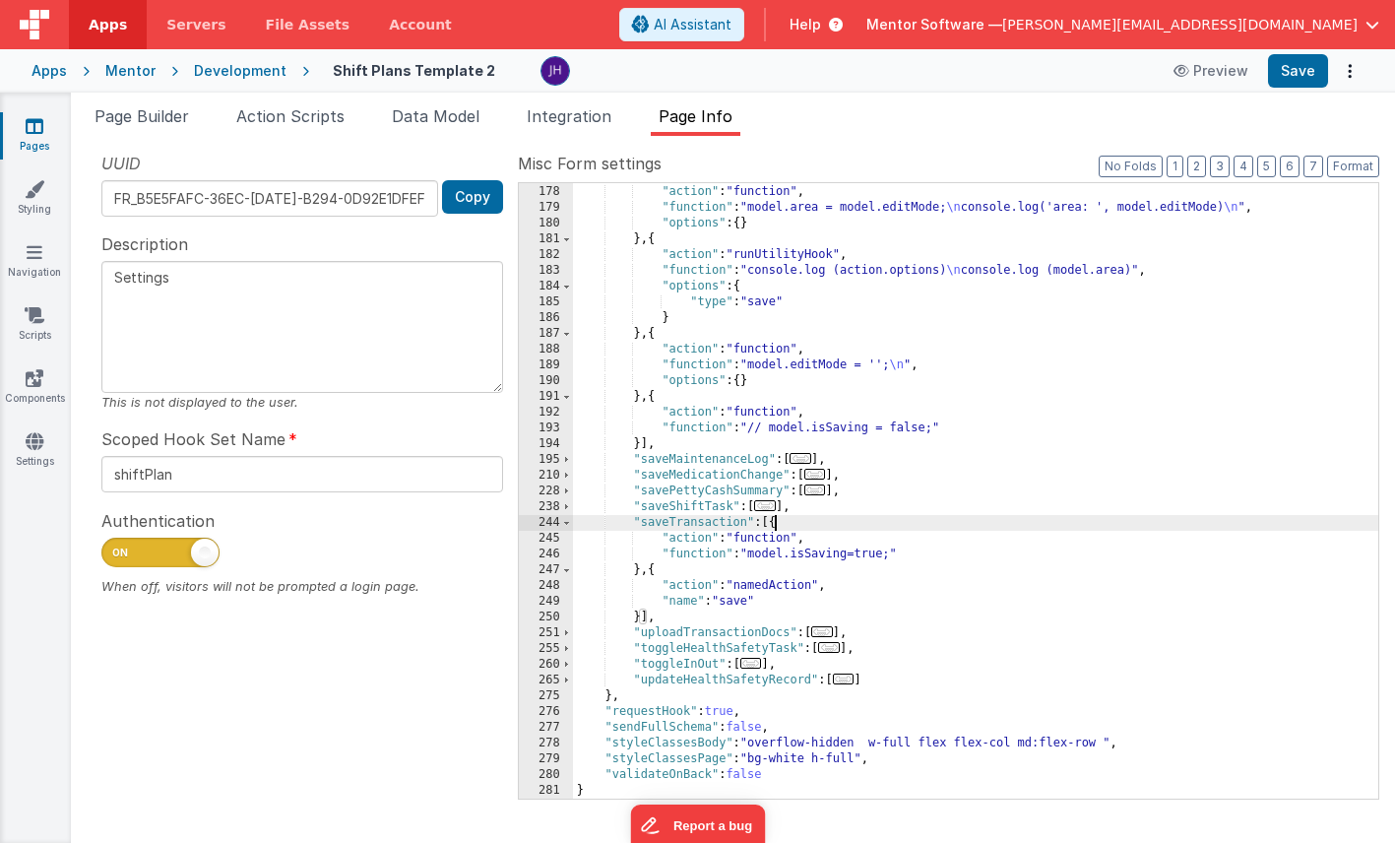
scroll to position [456, 0]
click at [1223, 170] on button "3" at bounding box center [1220, 167] width 20 height 22
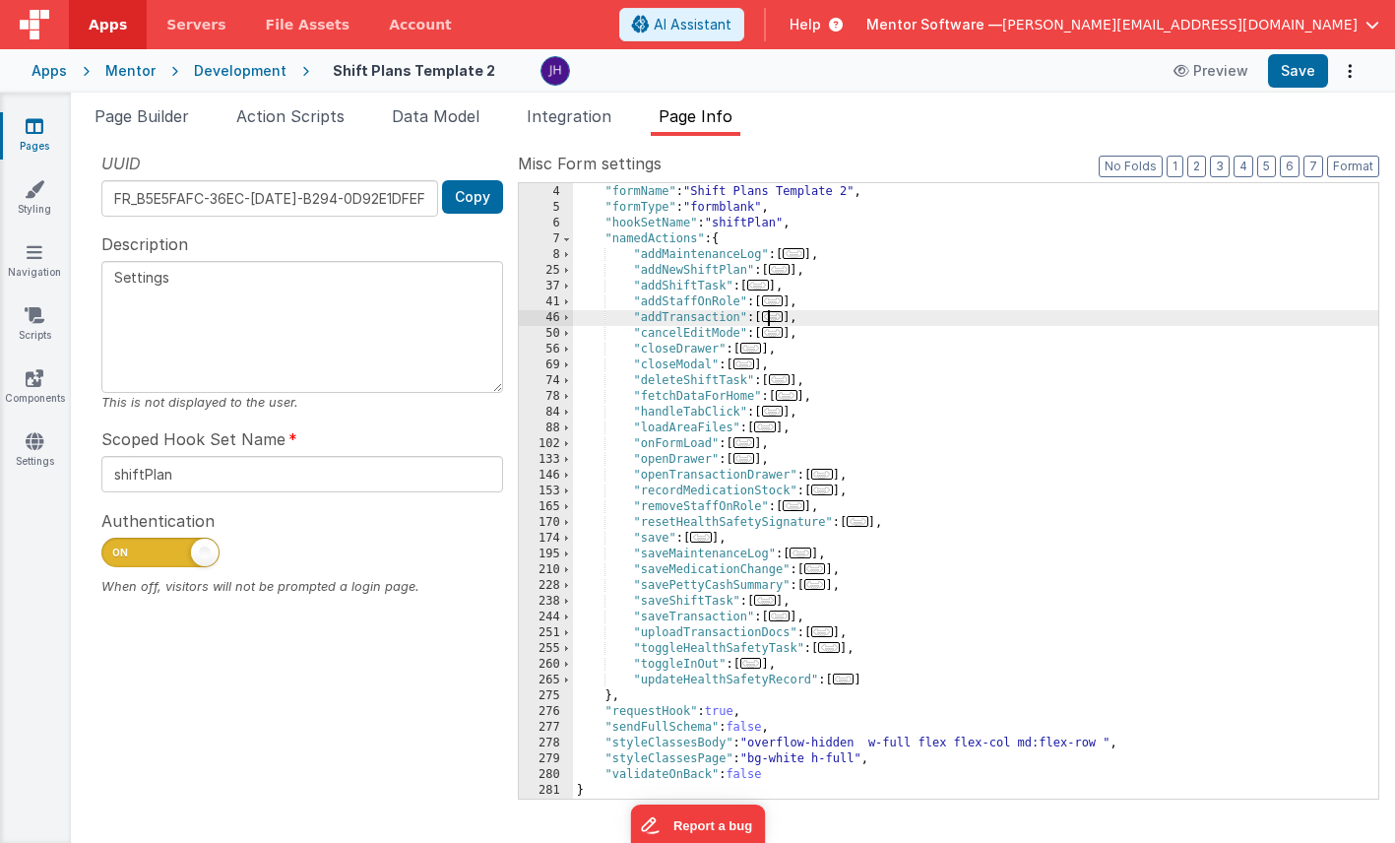
click at [783, 318] on span "..." at bounding box center [773, 316] width 22 height 11
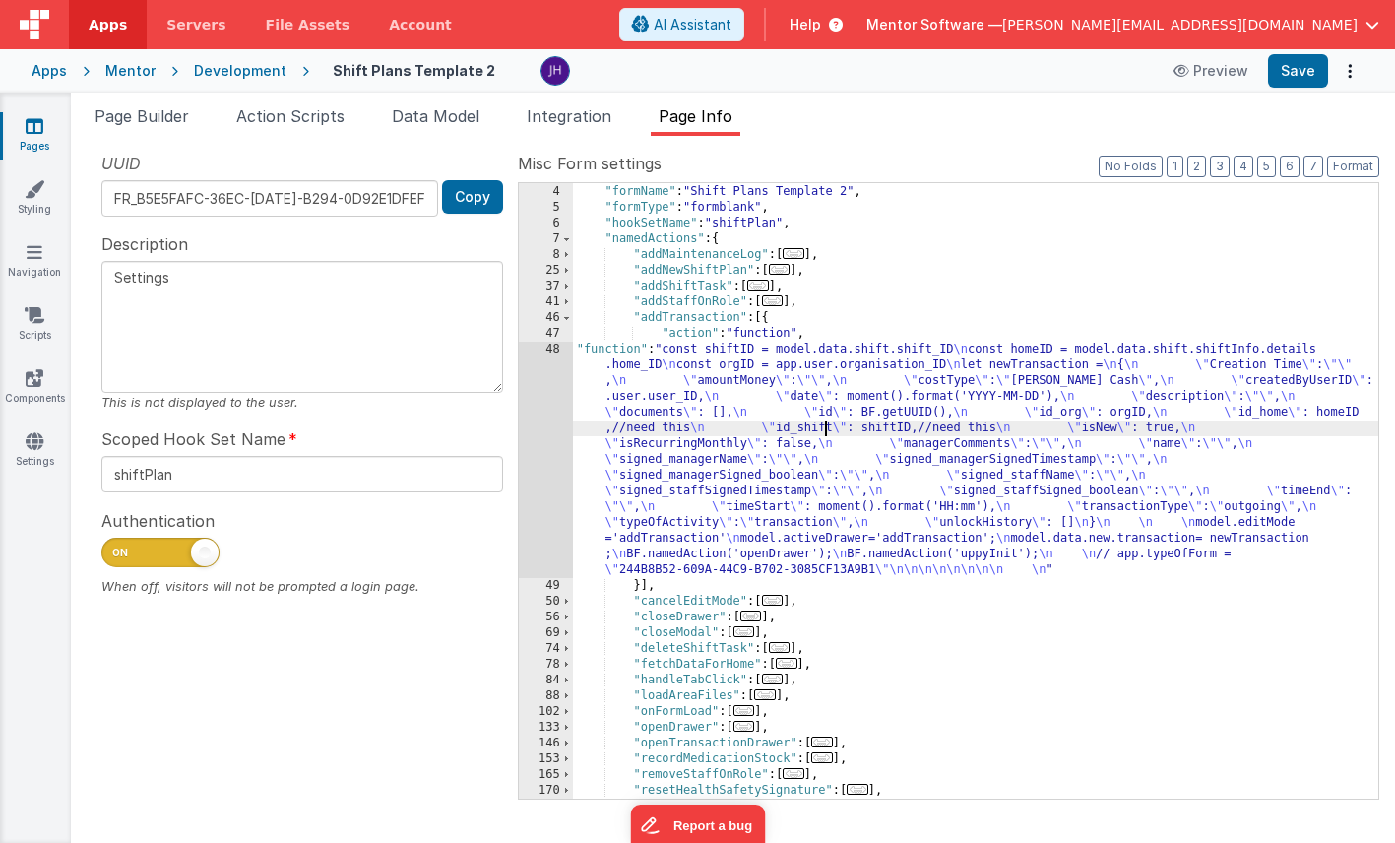
click at [826, 435] on div ""description" : "Settings" , "formName" : "Shift Plans Template 2" , "formType"…" at bounding box center [975, 491] width 805 height 647
click at [541, 439] on div "48" at bounding box center [546, 460] width 54 height 236
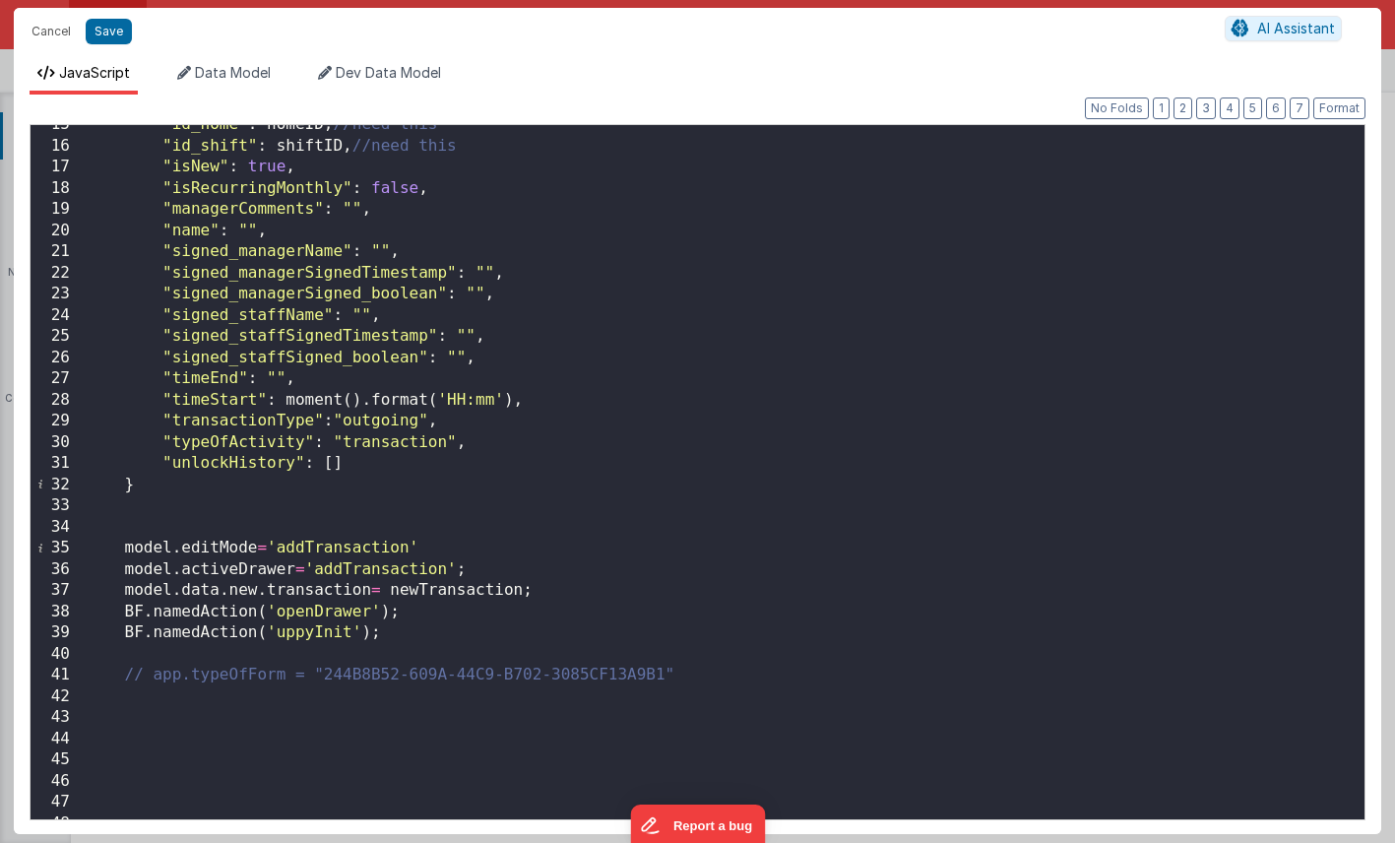
scroll to position [364, 0]
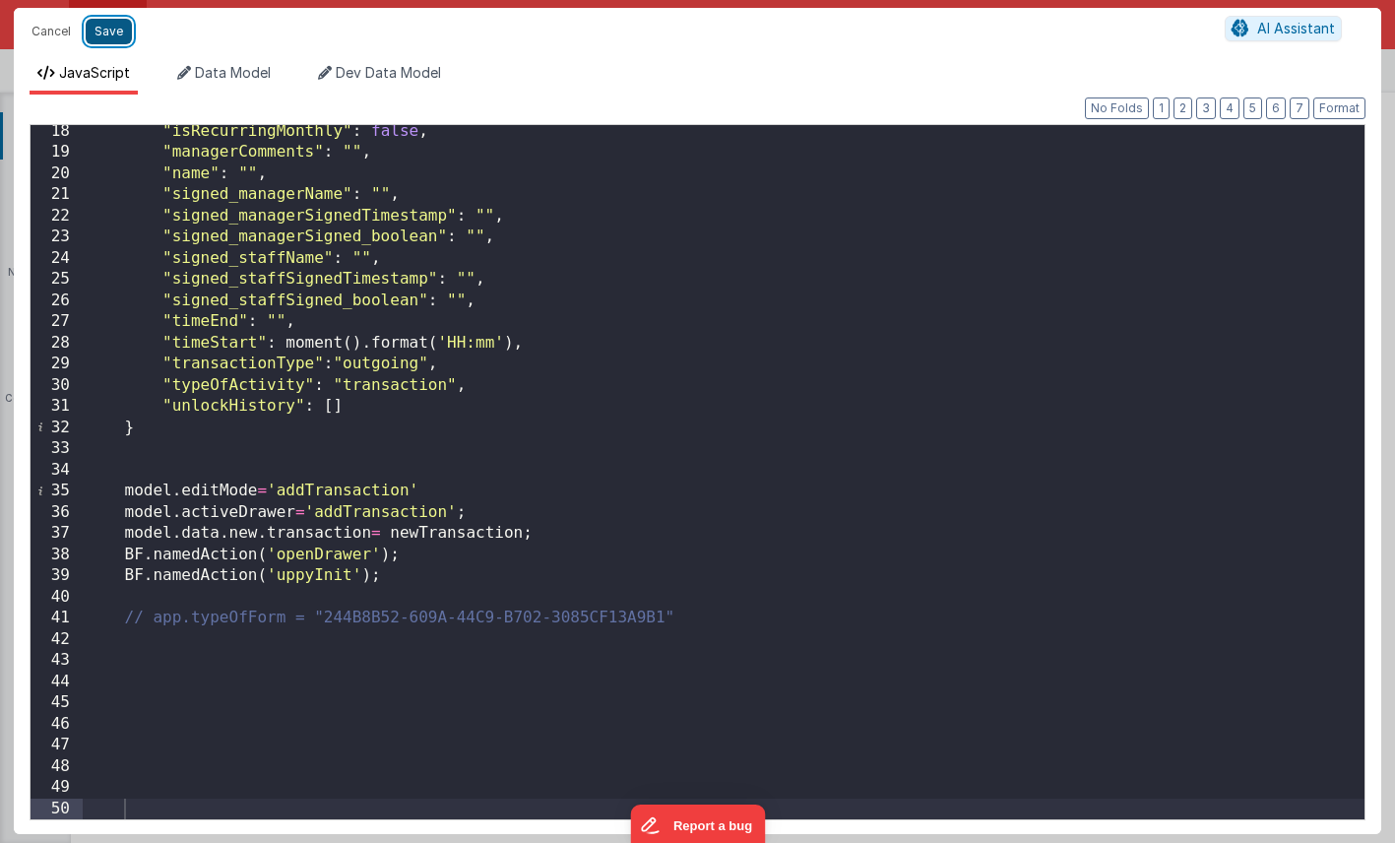
click at [112, 38] on button "Save" at bounding box center [109, 32] width 46 height 26
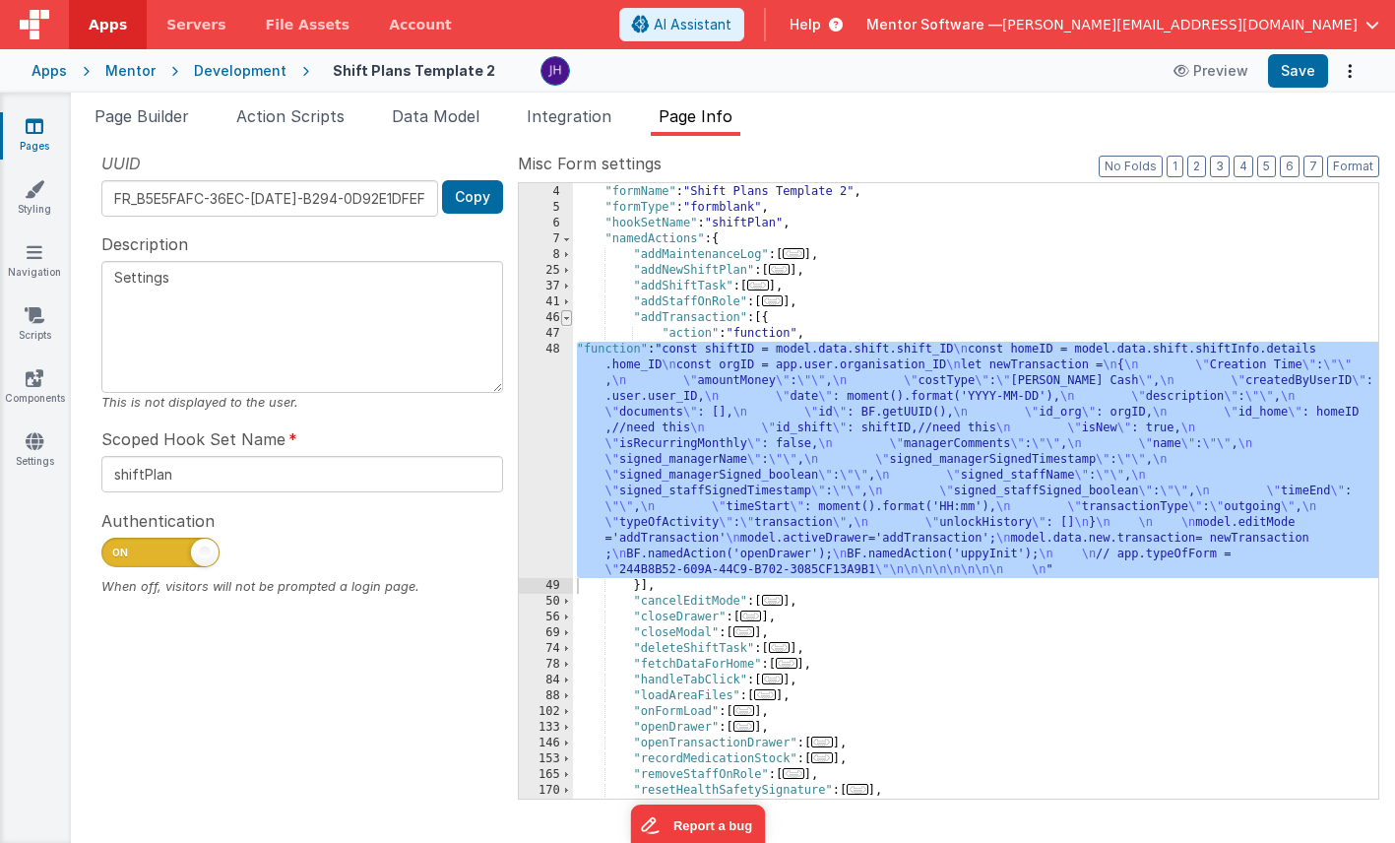
click at [566, 313] on span at bounding box center [566, 318] width 11 height 16
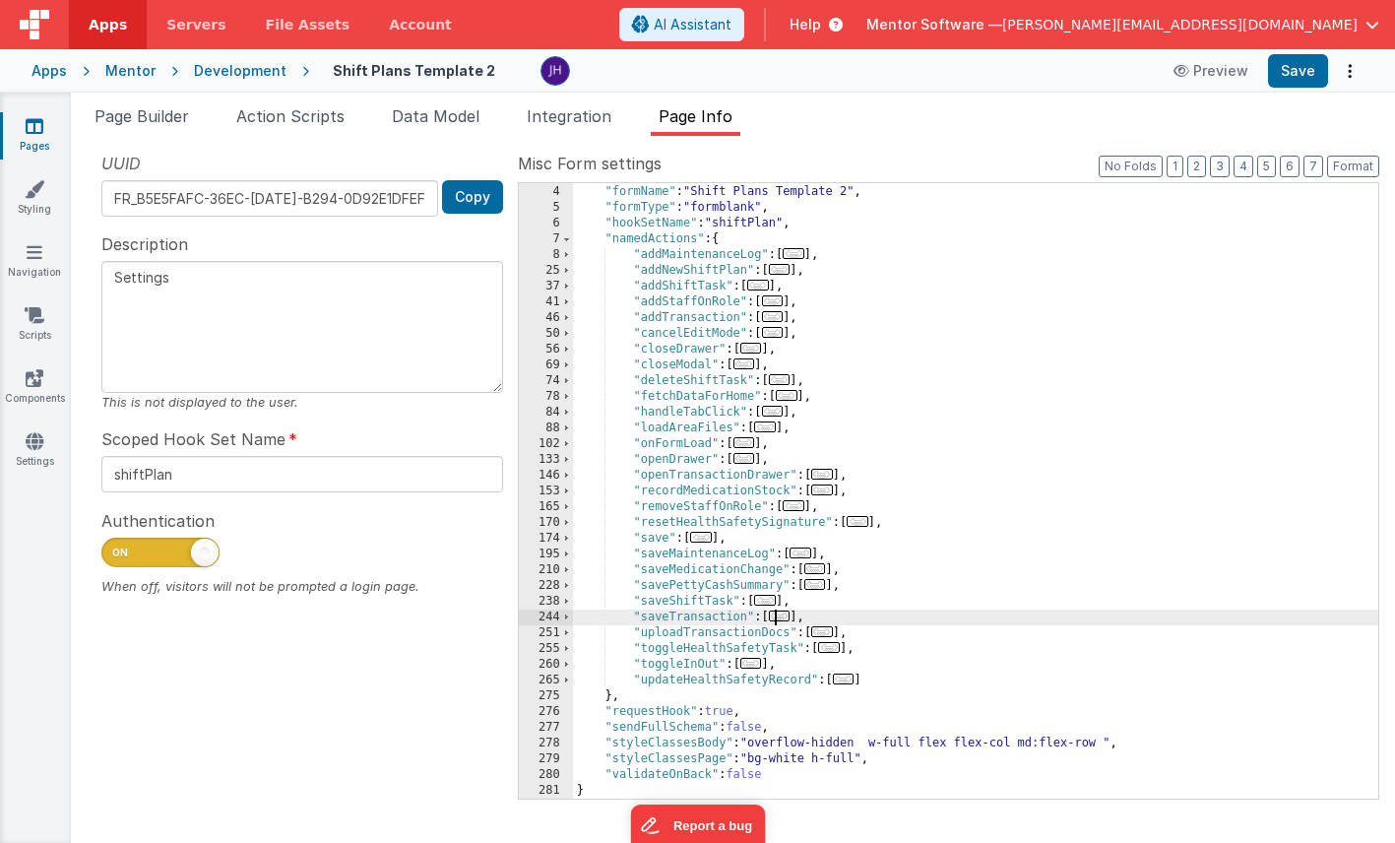
click at [786, 621] on span "..." at bounding box center [780, 615] width 22 height 11
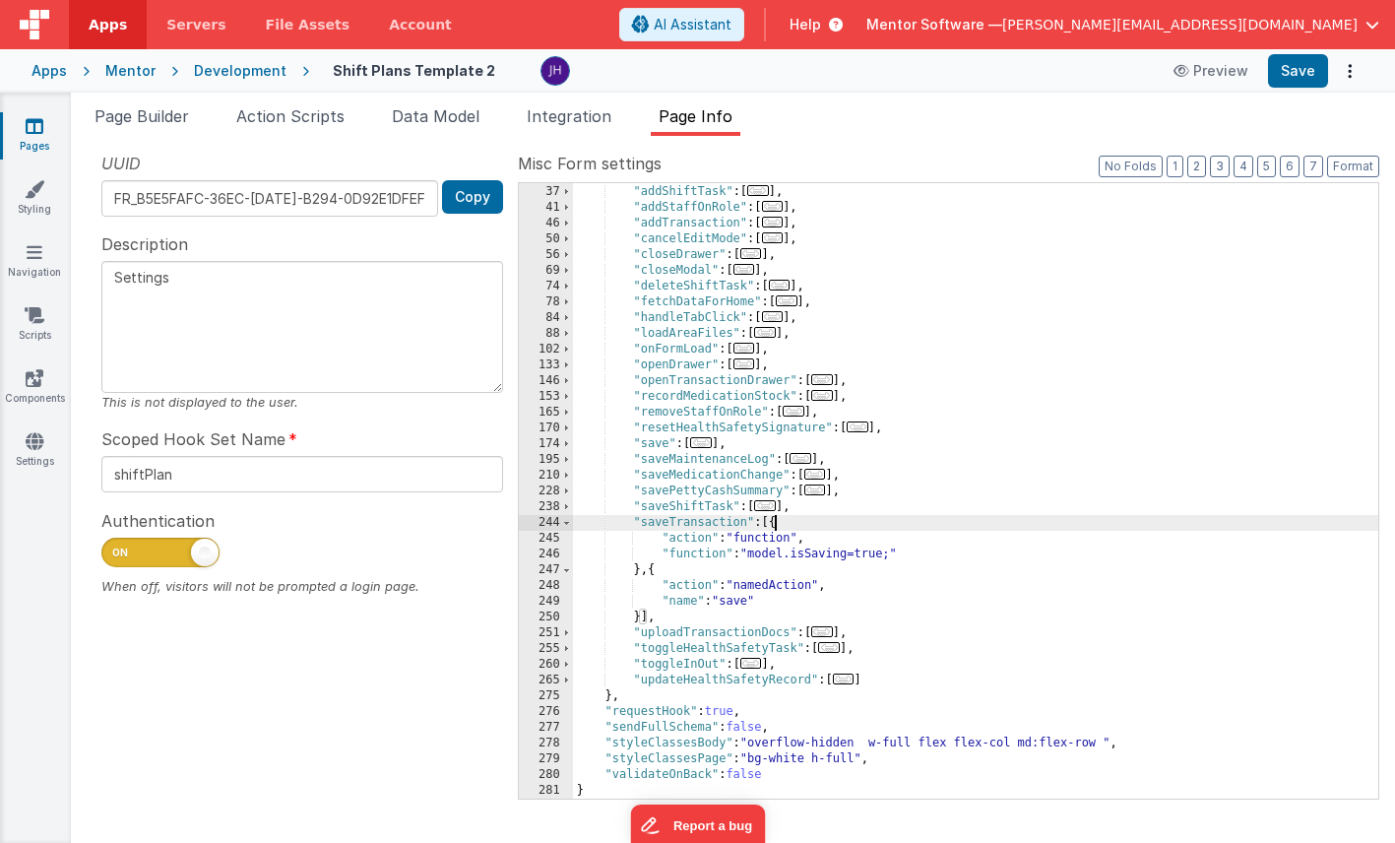
scroll to position [141, 0]
click at [804, 522] on div ""addNewShiftPlan" : [ ... ] , "addShiftTask" : [ ... ] , "addStaffOnRole" : [ .…" at bounding box center [975, 491] width 805 height 647
click at [953, 559] on div ""addNewShiftPlan" : [ ... ] , "addShiftTask" : [ ... ] , "addStaffOnRole" : [ .…" at bounding box center [975, 491] width 805 height 647
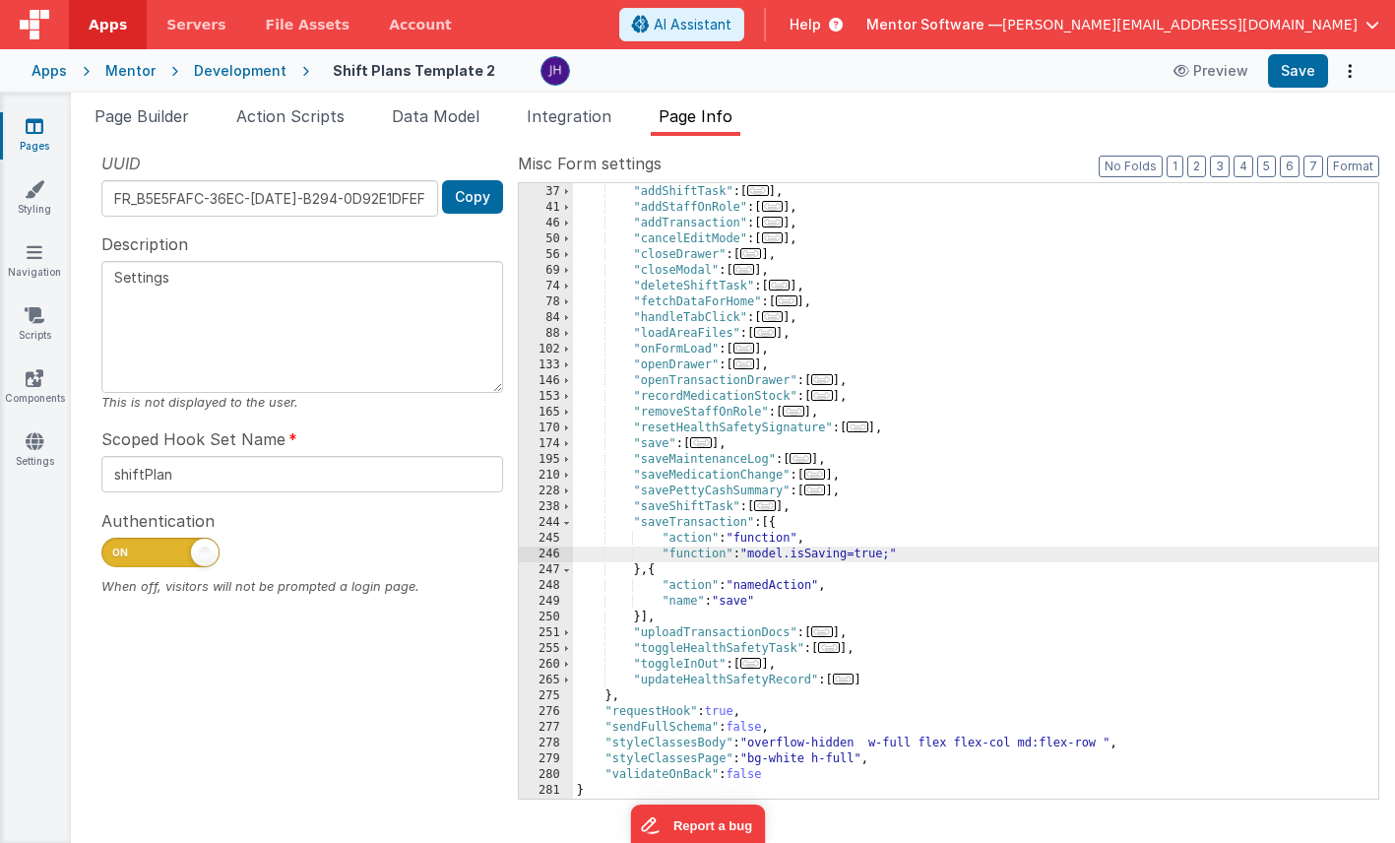
click at [858, 587] on div ""addNewShiftPlan" : [ ... ] , "addShiftTask" : [ ... ] , "addStaffOnRole" : [ .…" at bounding box center [975, 491] width 805 height 647
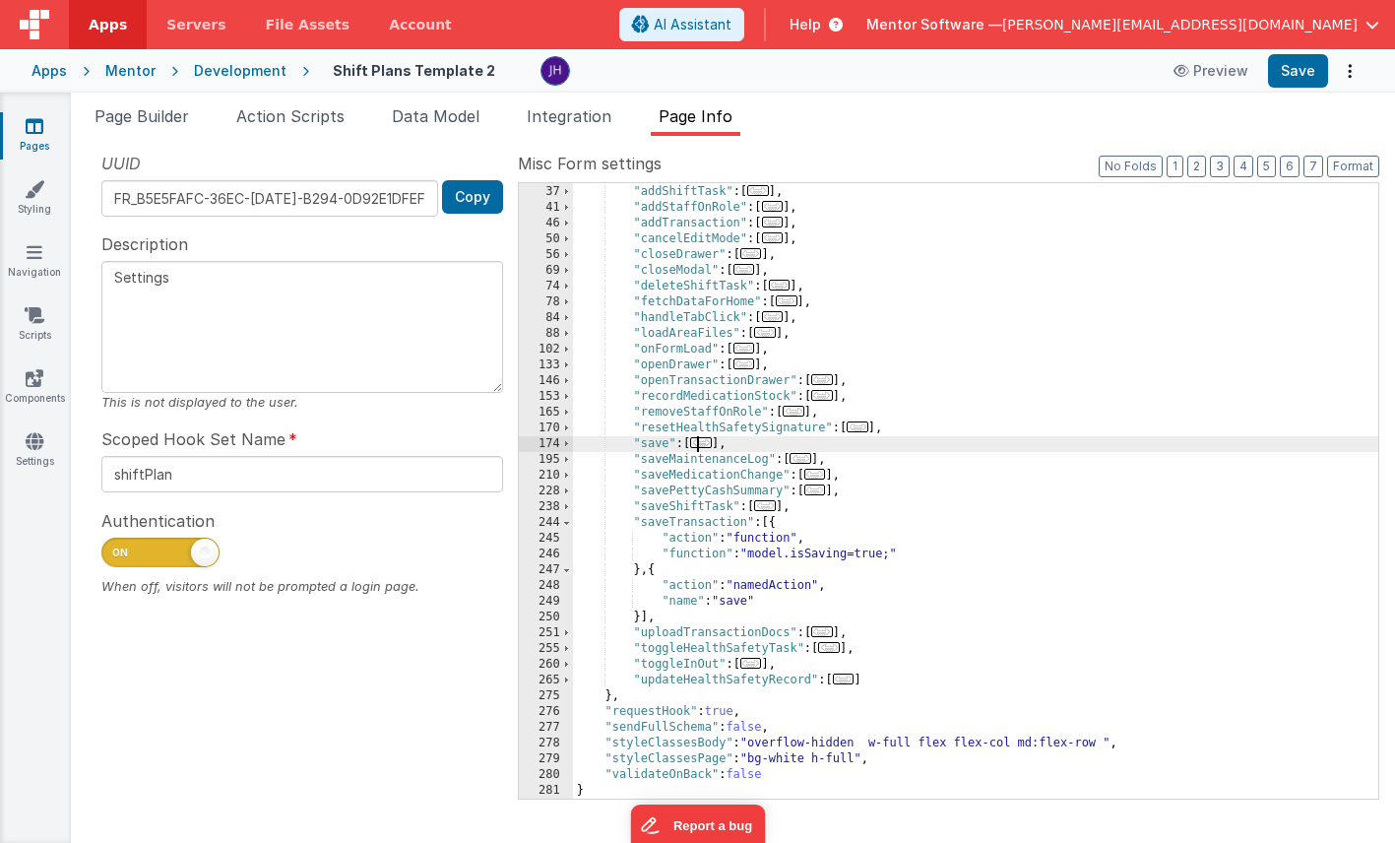
click at [707, 444] on span "..." at bounding box center [701, 442] width 22 height 11
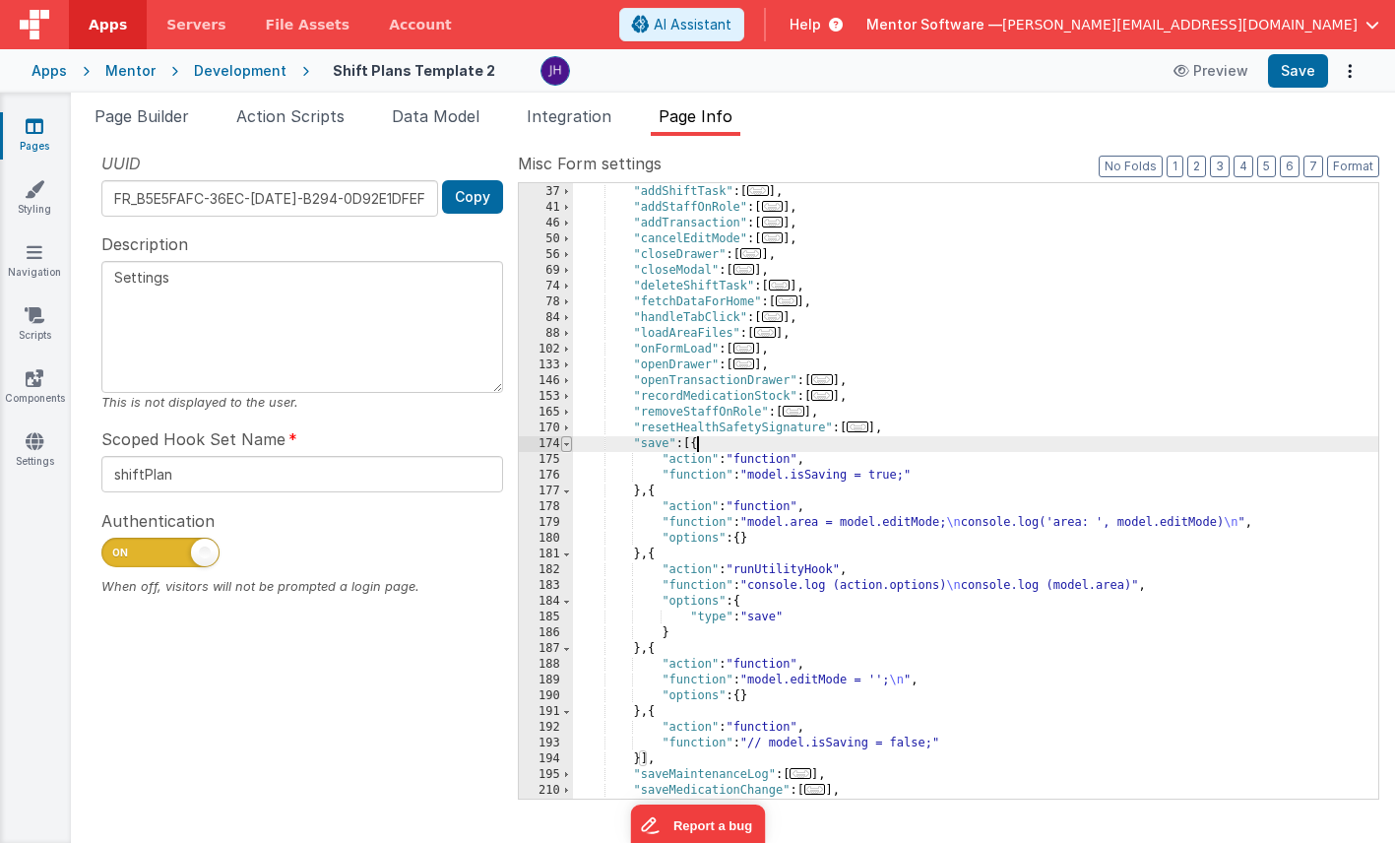
click at [566, 443] on span at bounding box center [566, 444] width 11 height 16
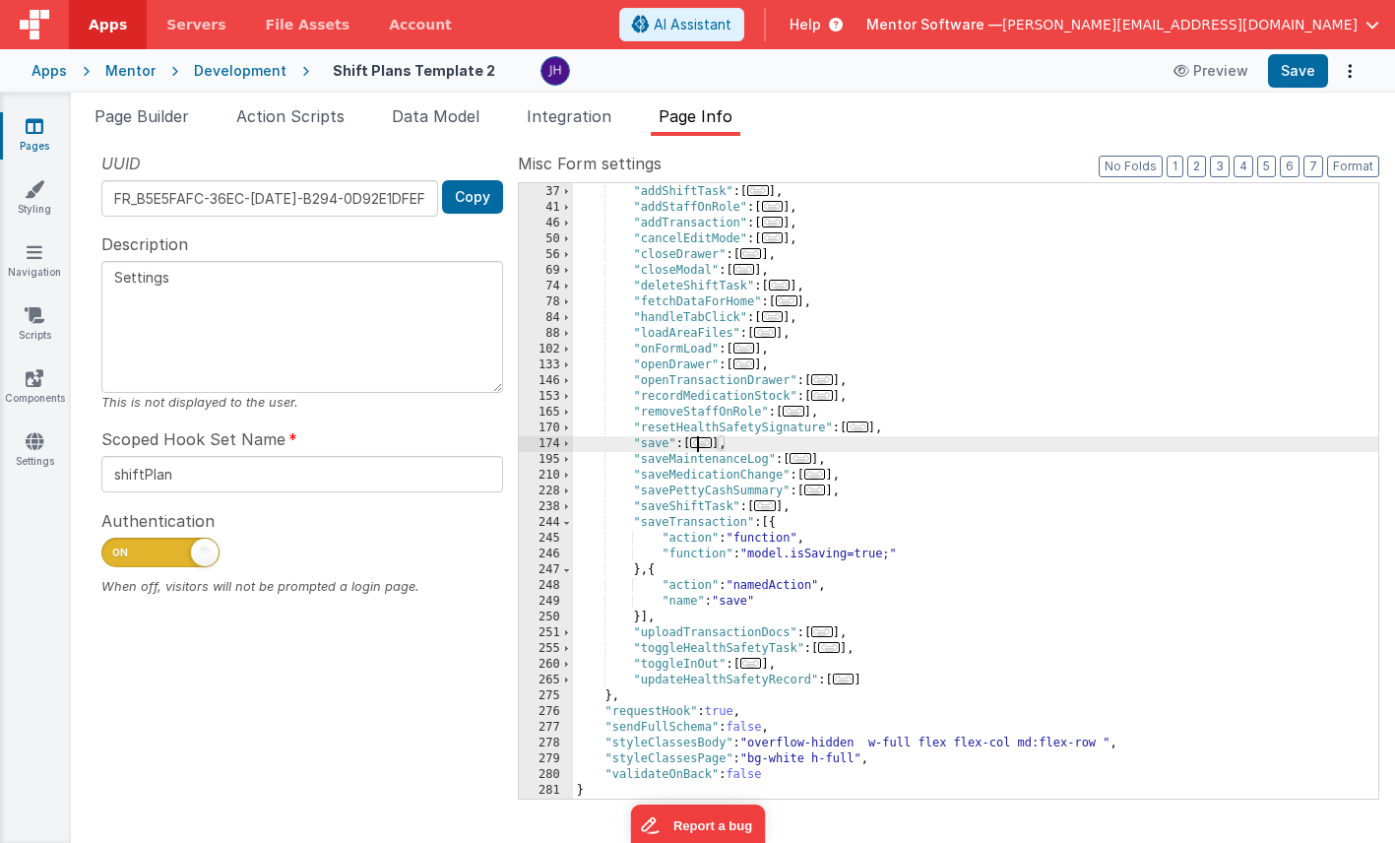
click at [706, 444] on span "..." at bounding box center [701, 442] width 22 height 11
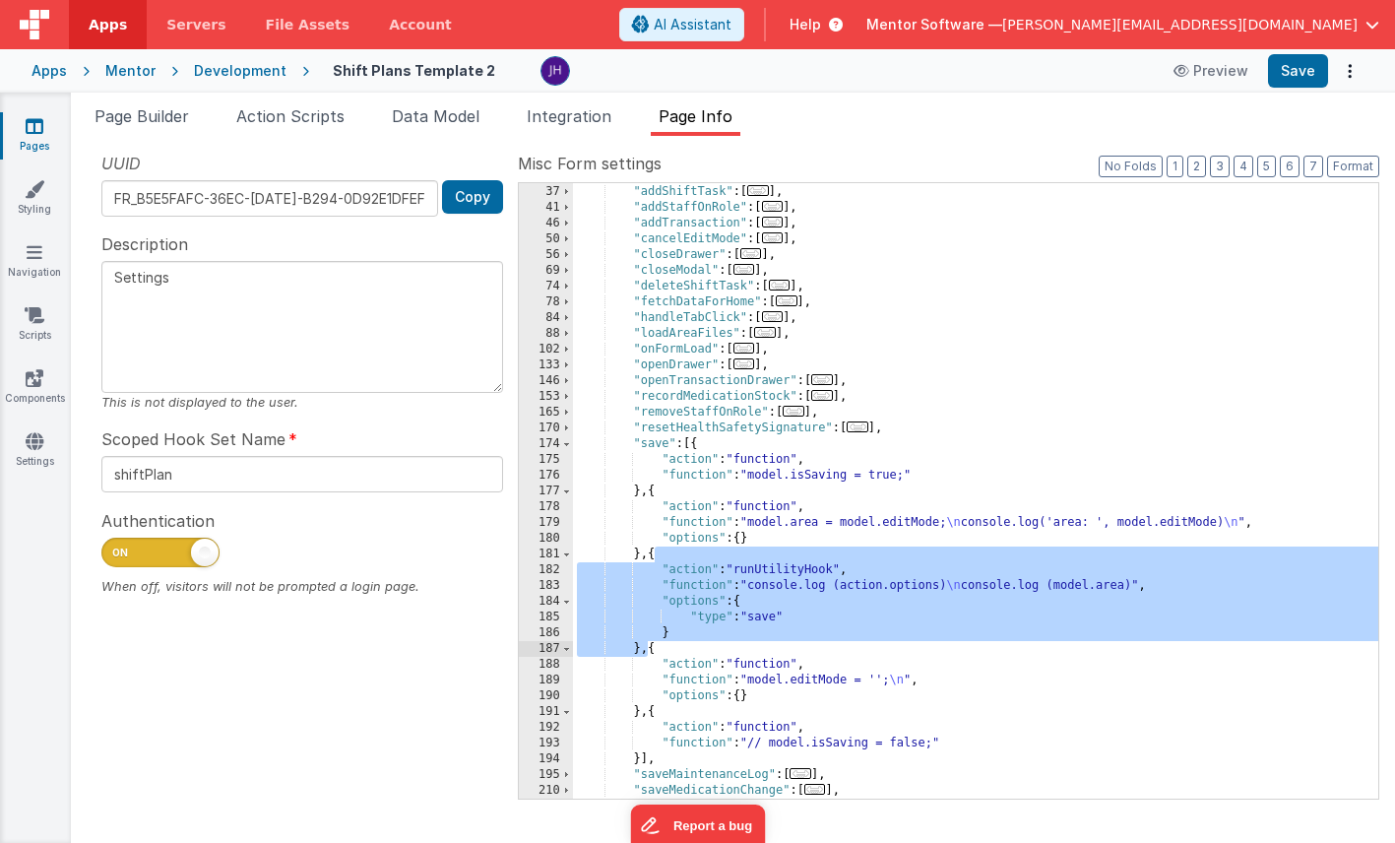
drag, startPoint x: 654, startPoint y: 555, endPoint x: 650, endPoint y: 647, distance: 91.6
click at [650, 647] on div ""addNewShiftPlan" : [ ... ] , "addShiftTask" : [ ... ] , "addStaffOnRole" : [ .…" at bounding box center [975, 491] width 805 height 647
click at [569, 447] on span at bounding box center [566, 444] width 11 height 16
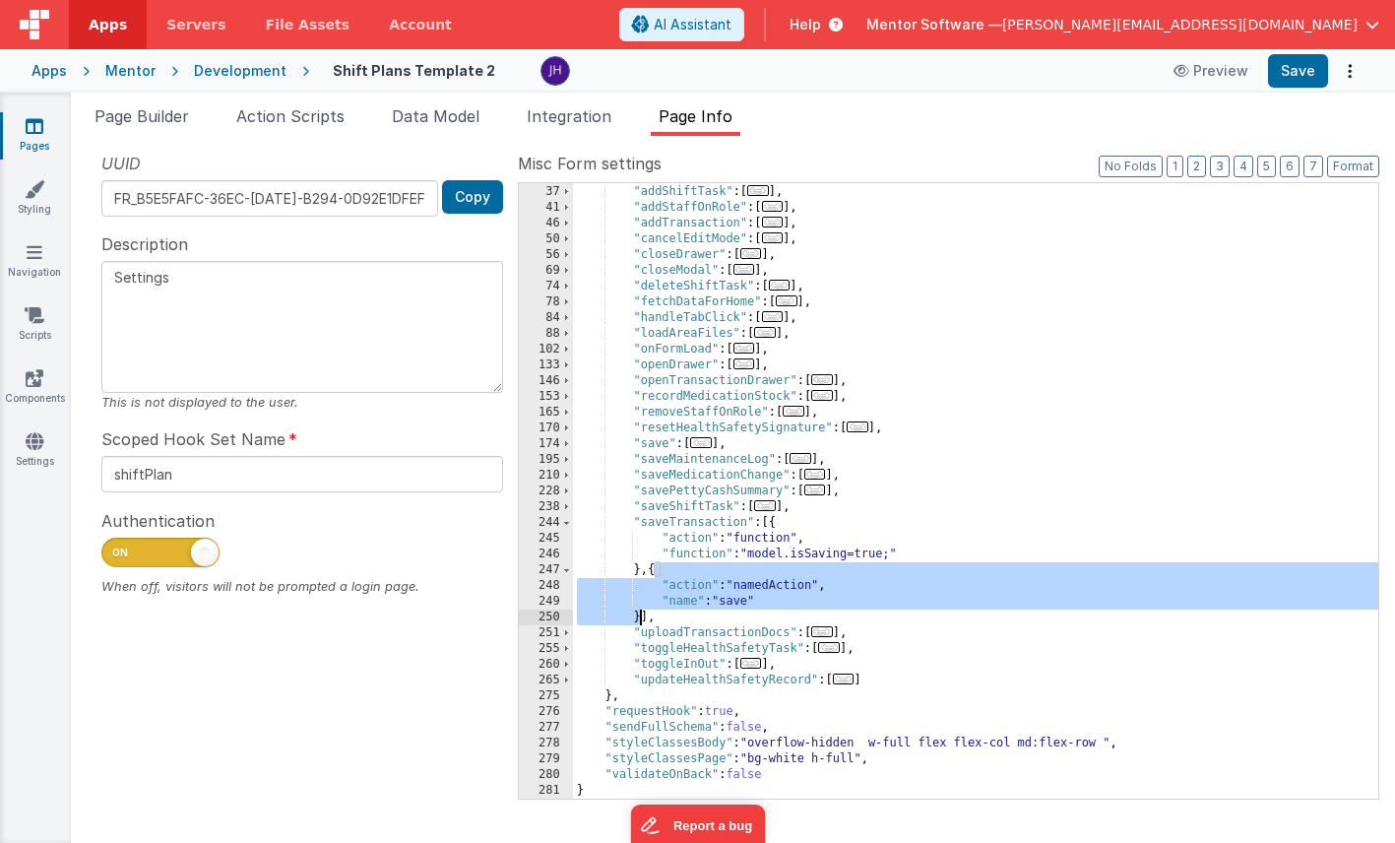
drag, startPoint x: 655, startPoint y: 572, endPoint x: 639, endPoint y: 614, distance: 45.2
click at [639, 614] on div ""addNewShiftPlan" : [ ... ] , "addShiftTask" : [ ... ] , "addStaffOnRole" : [ .…" at bounding box center [975, 491] width 805 height 647
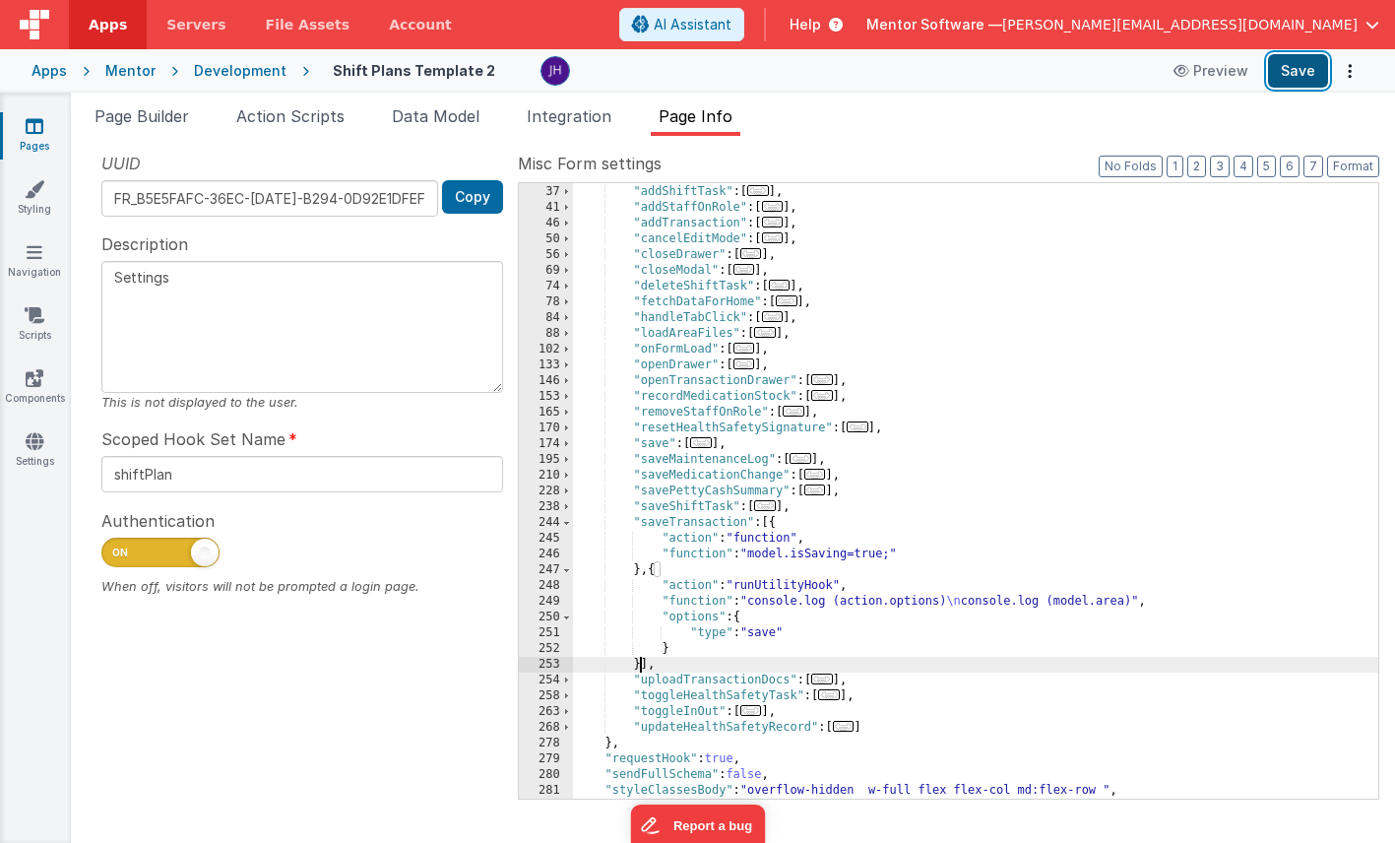
click at [1293, 70] on button "Save" at bounding box center [1298, 70] width 60 height 33
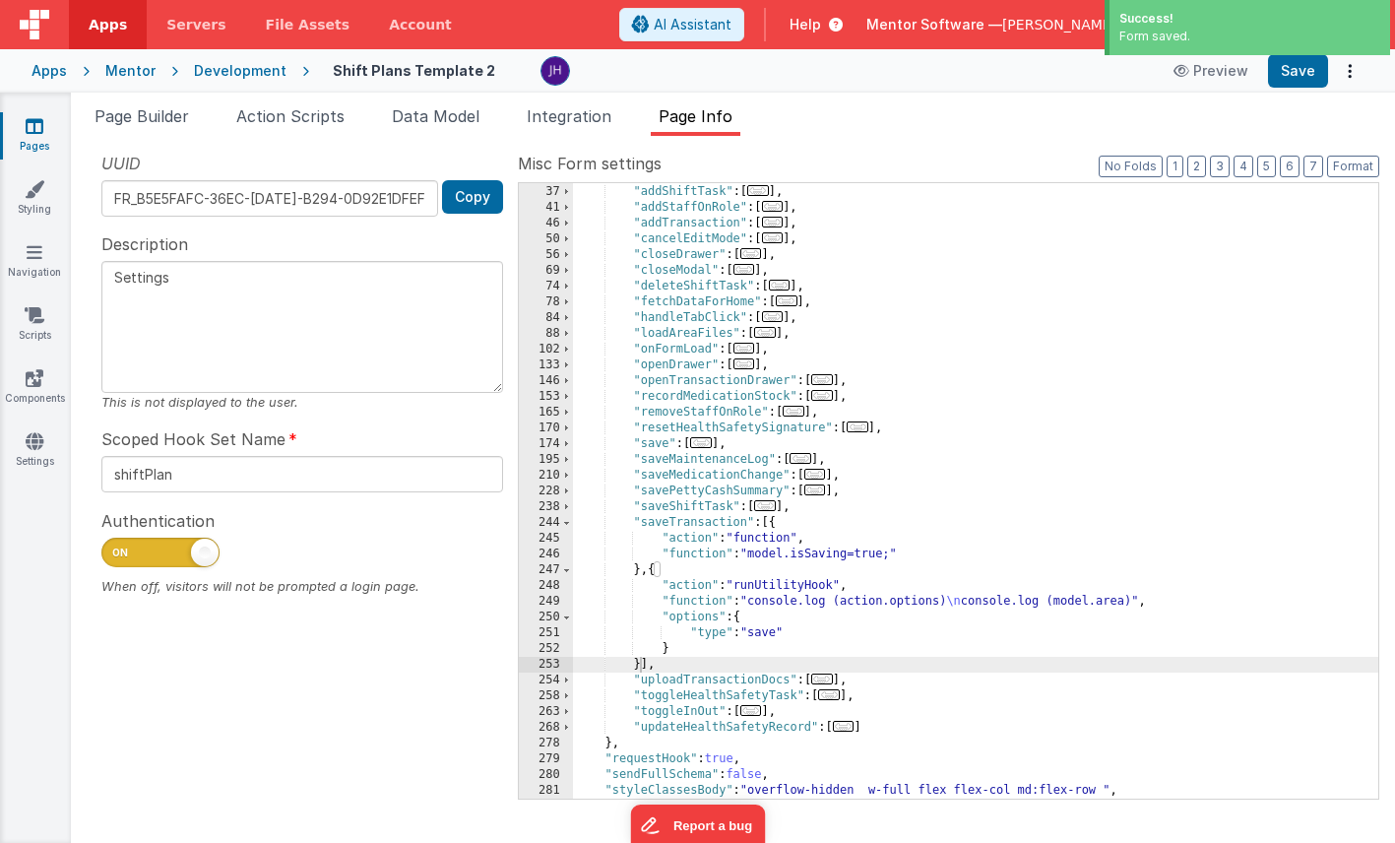
click at [903, 143] on div "Snippet Library Name Type Accordion Element Alert Action Action authLogin Actio…" at bounding box center [733, 489] width 1324 height 707
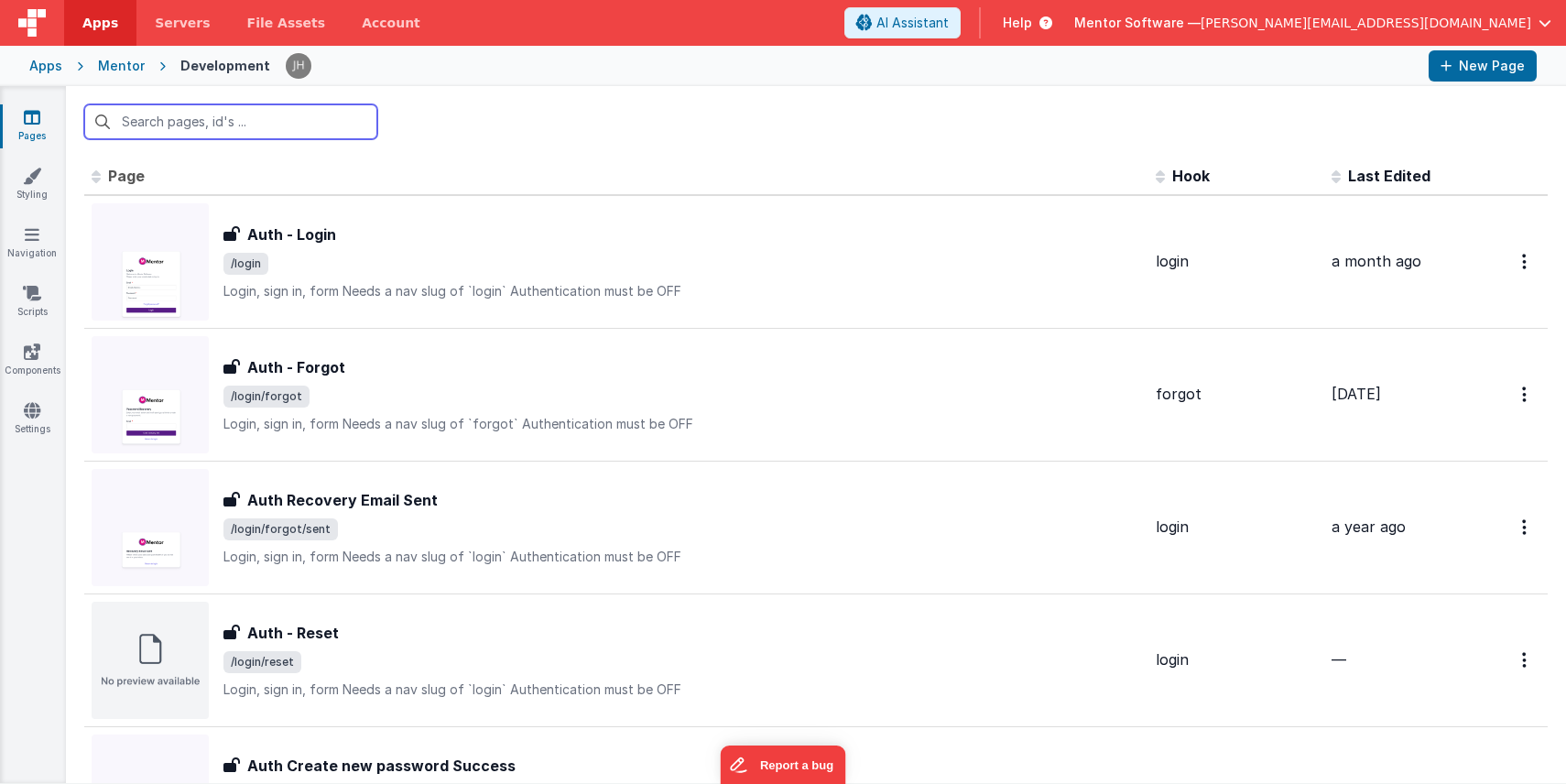
click at [171, 121] on input "text" at bounding box center [231, 121] width 293 height 34
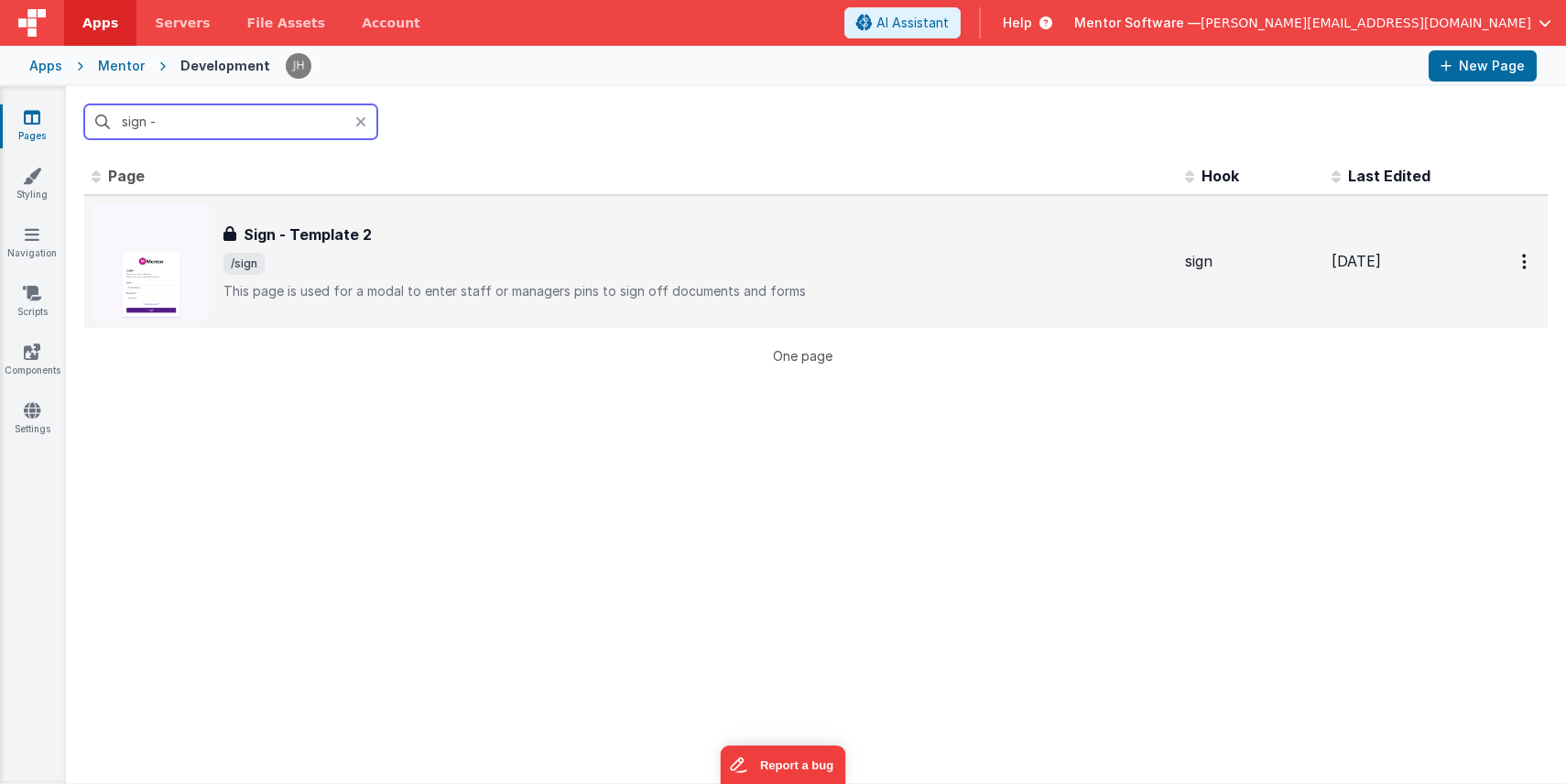
type input "sign -"
click at [283, 227] on h3 "Sign - Template 2" at bounding box center [308, 234] width 128 height 22
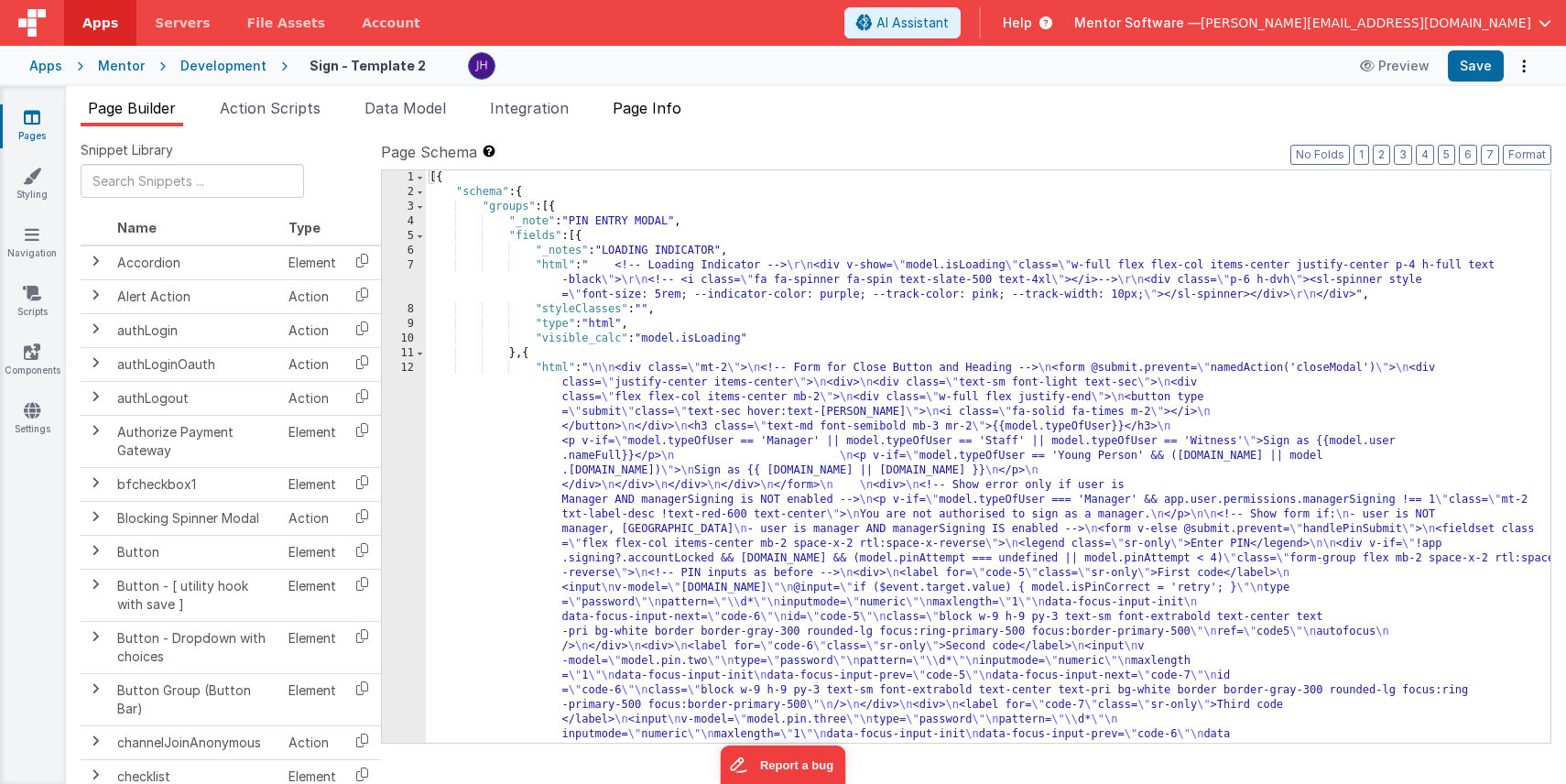
click at [676, 106] on span "Page Info" at bounding box center [647, 108] width 69 height 19
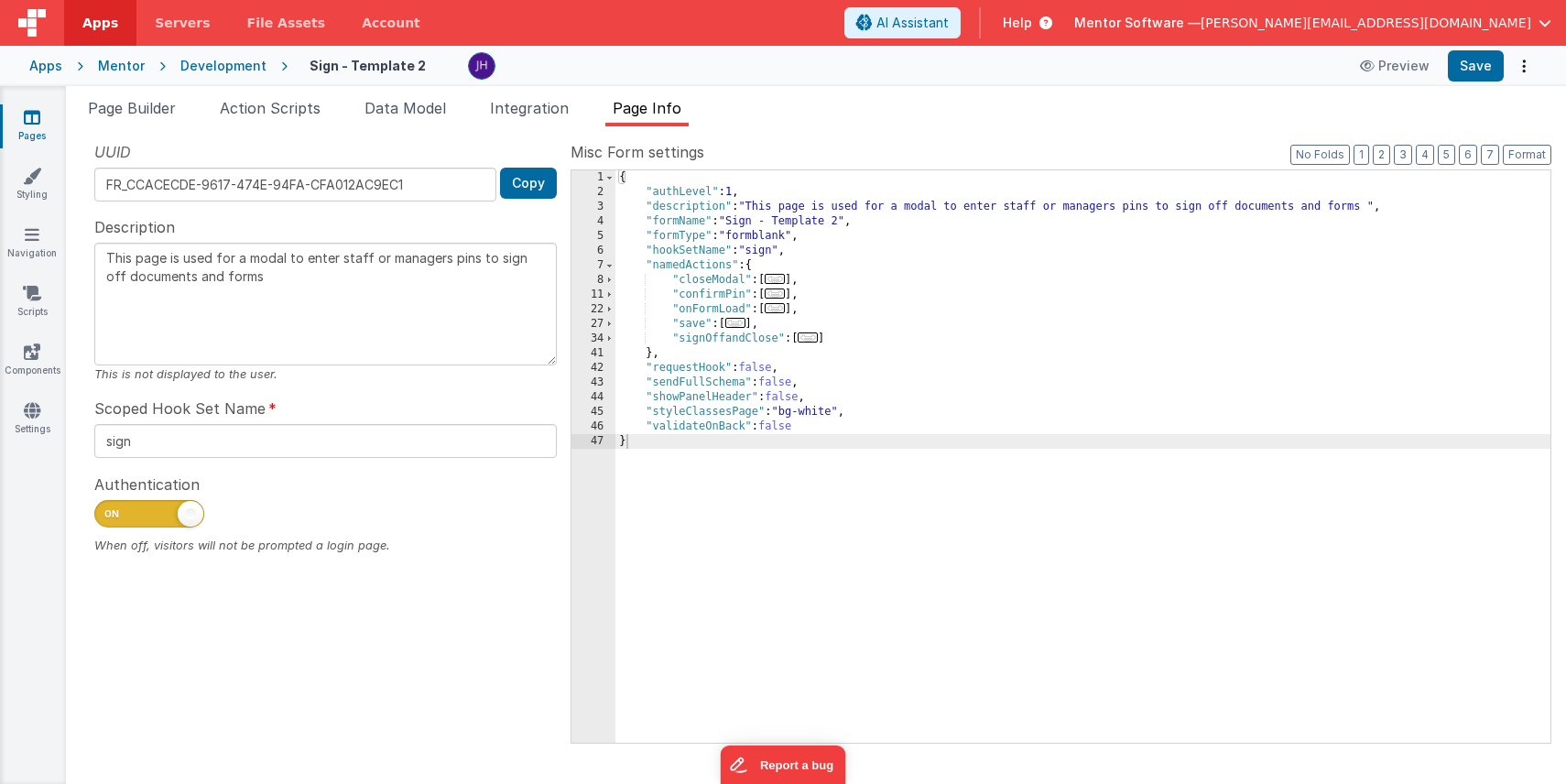
click at [814, 341] on span "..." at bounding box center [808, 337] width 20 height 10
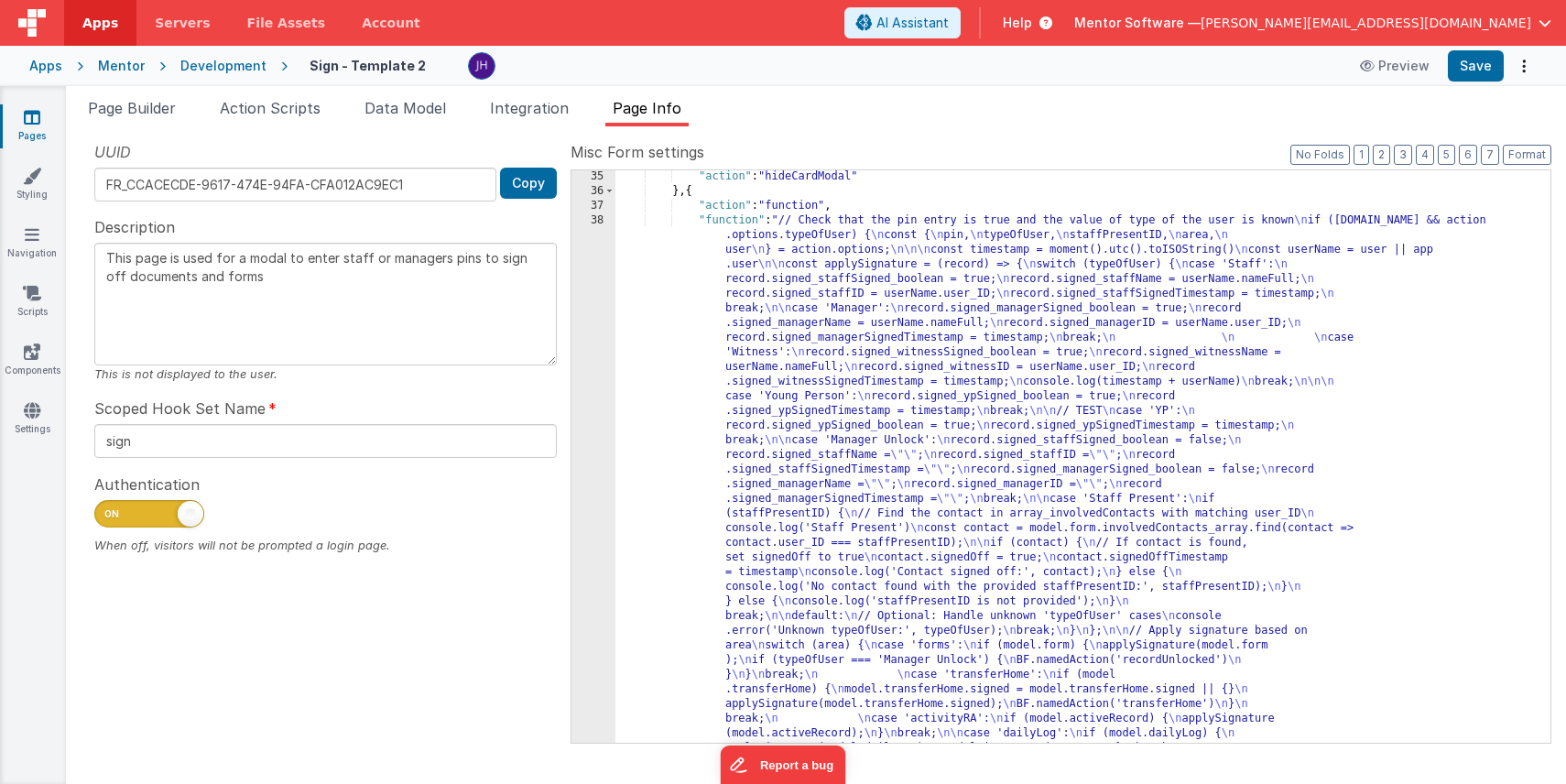
scroll to position [177, 0]
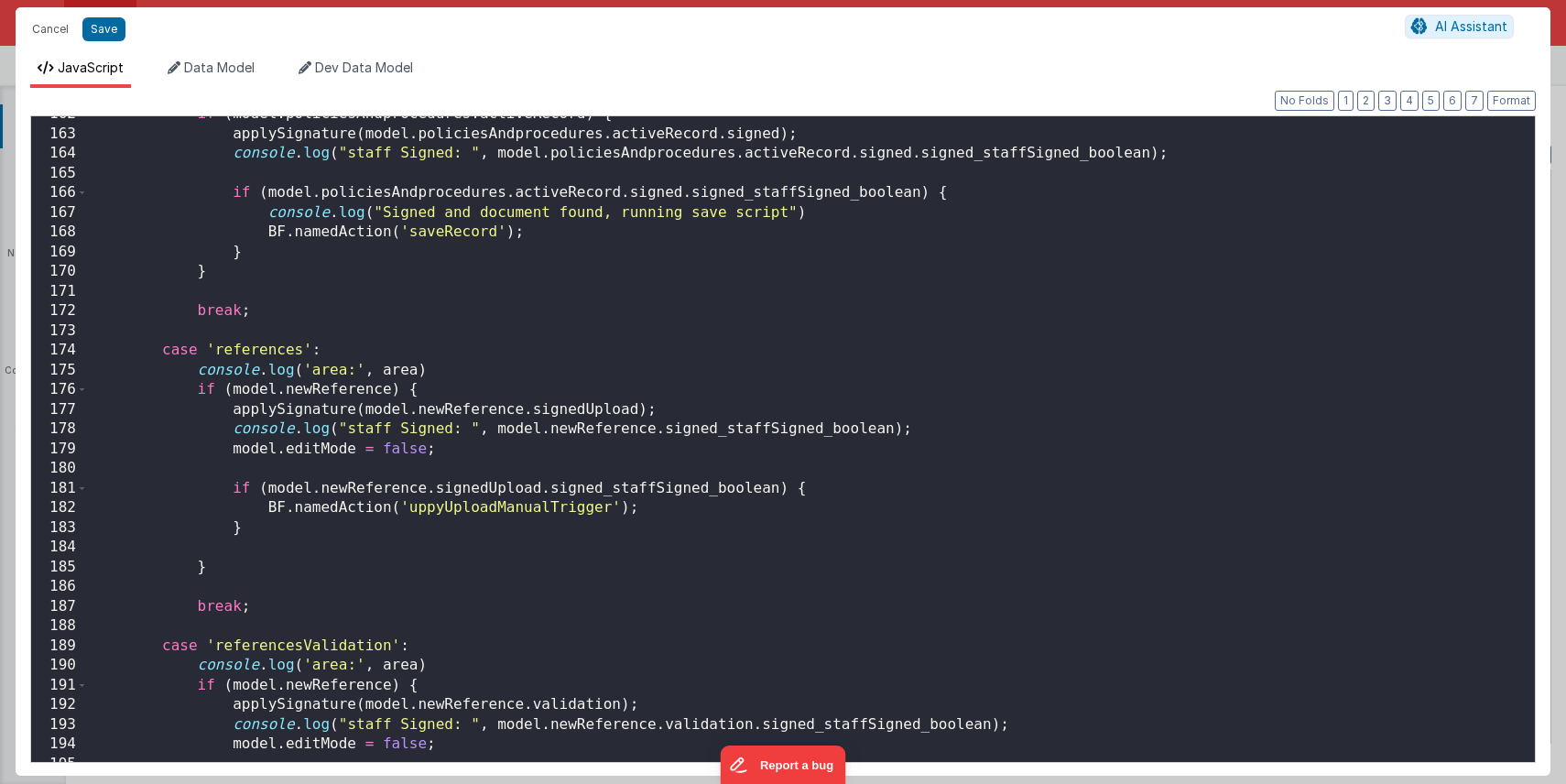
scroll to position [3185, 0]
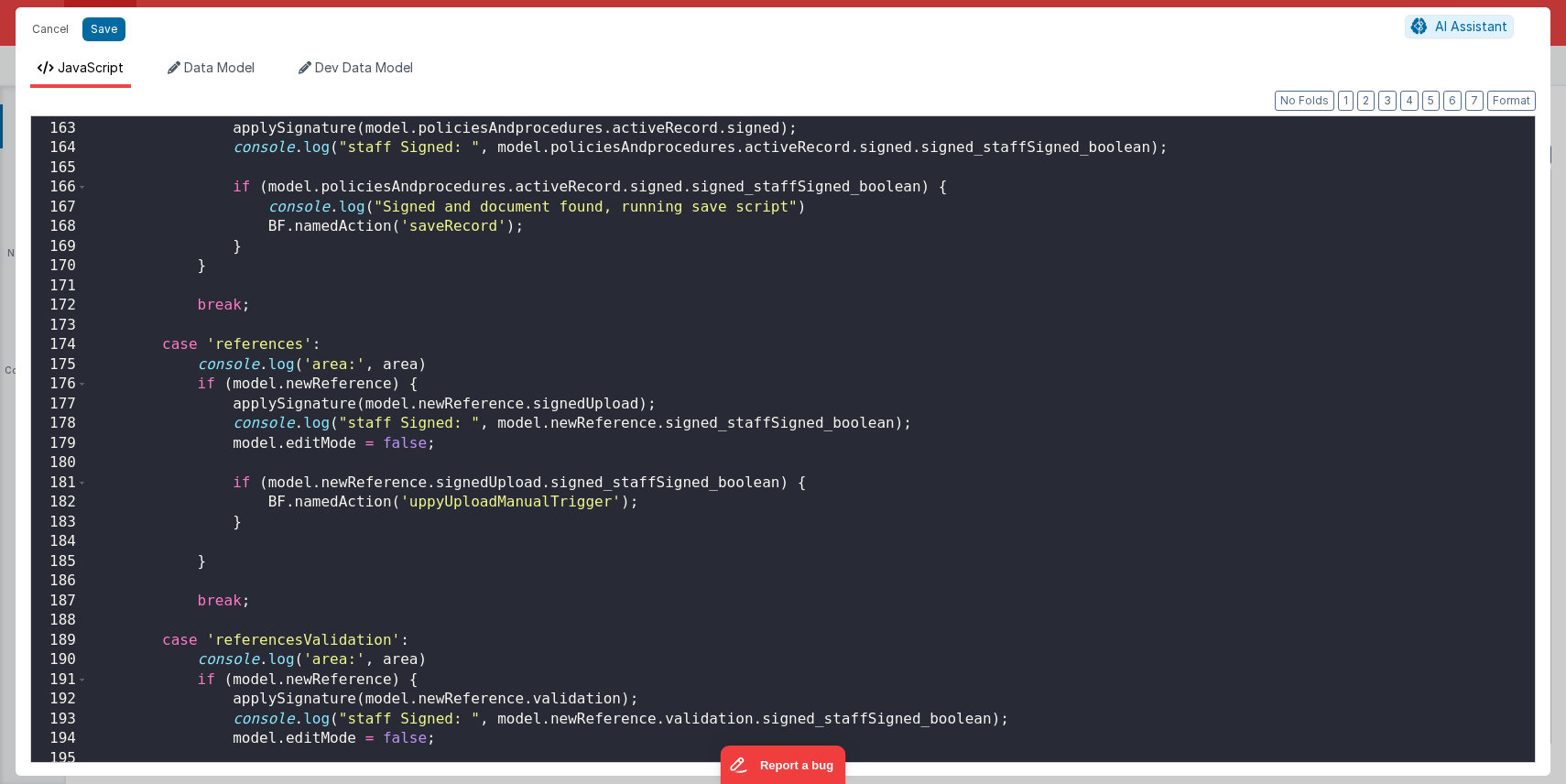
click at [582, 403] on div "if ( model . policiesAndprocedures . activeRecord ) { applySignature ( model . …" at bounding box center [810, 441] width 1447 height 684
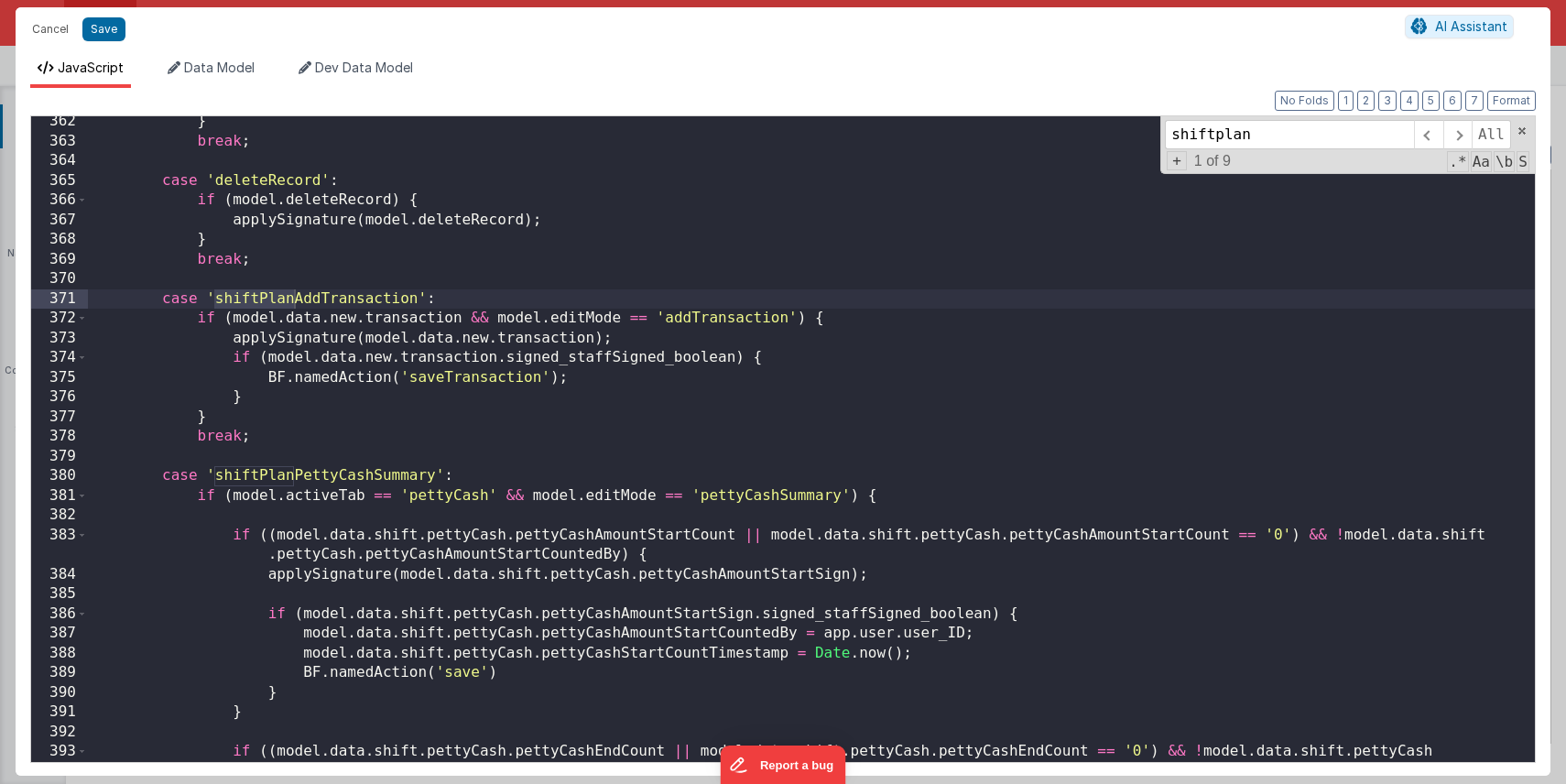
scroll to position [7109, 0]
type input "shiftplan"
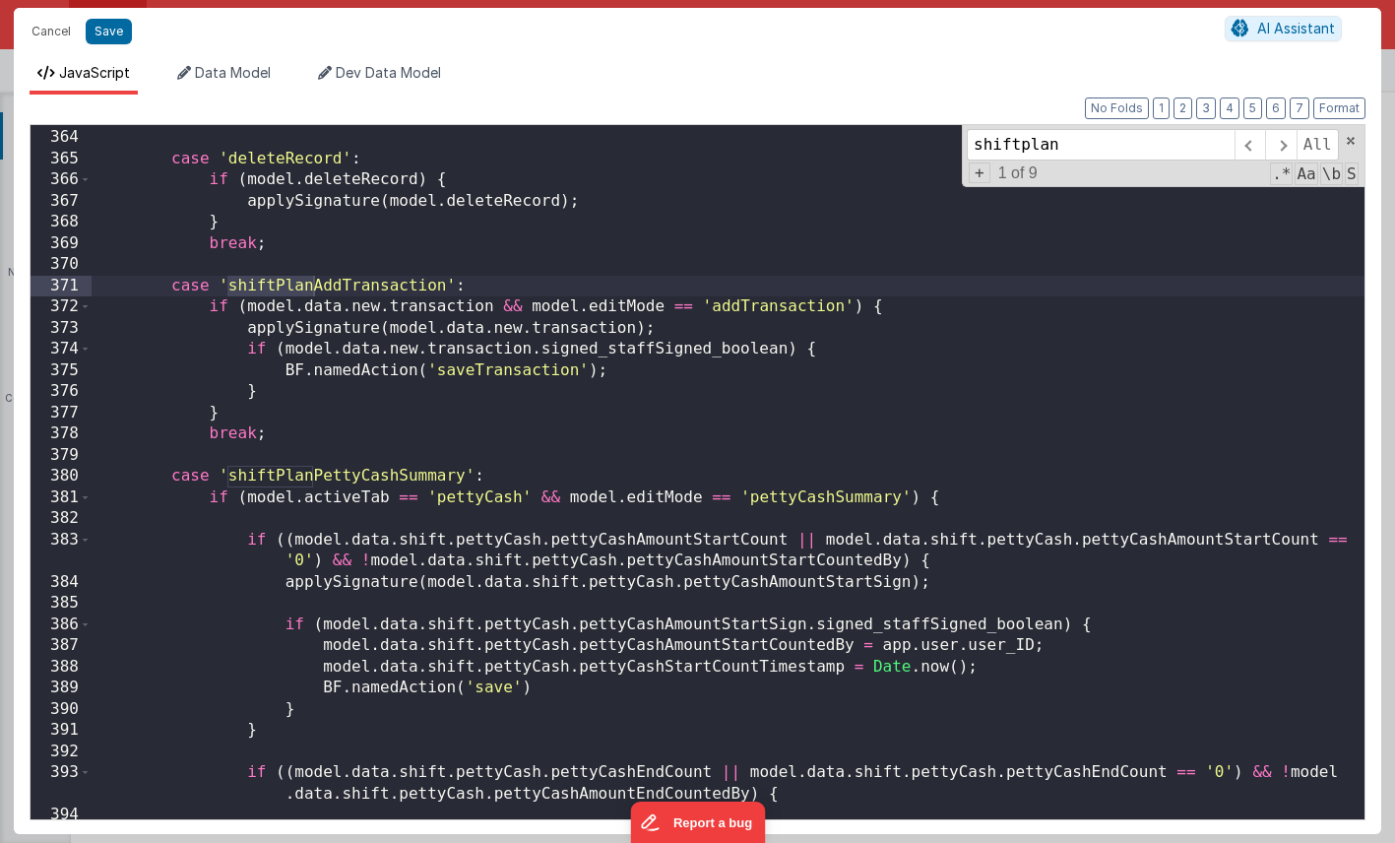
scroll to position [7723, 0]
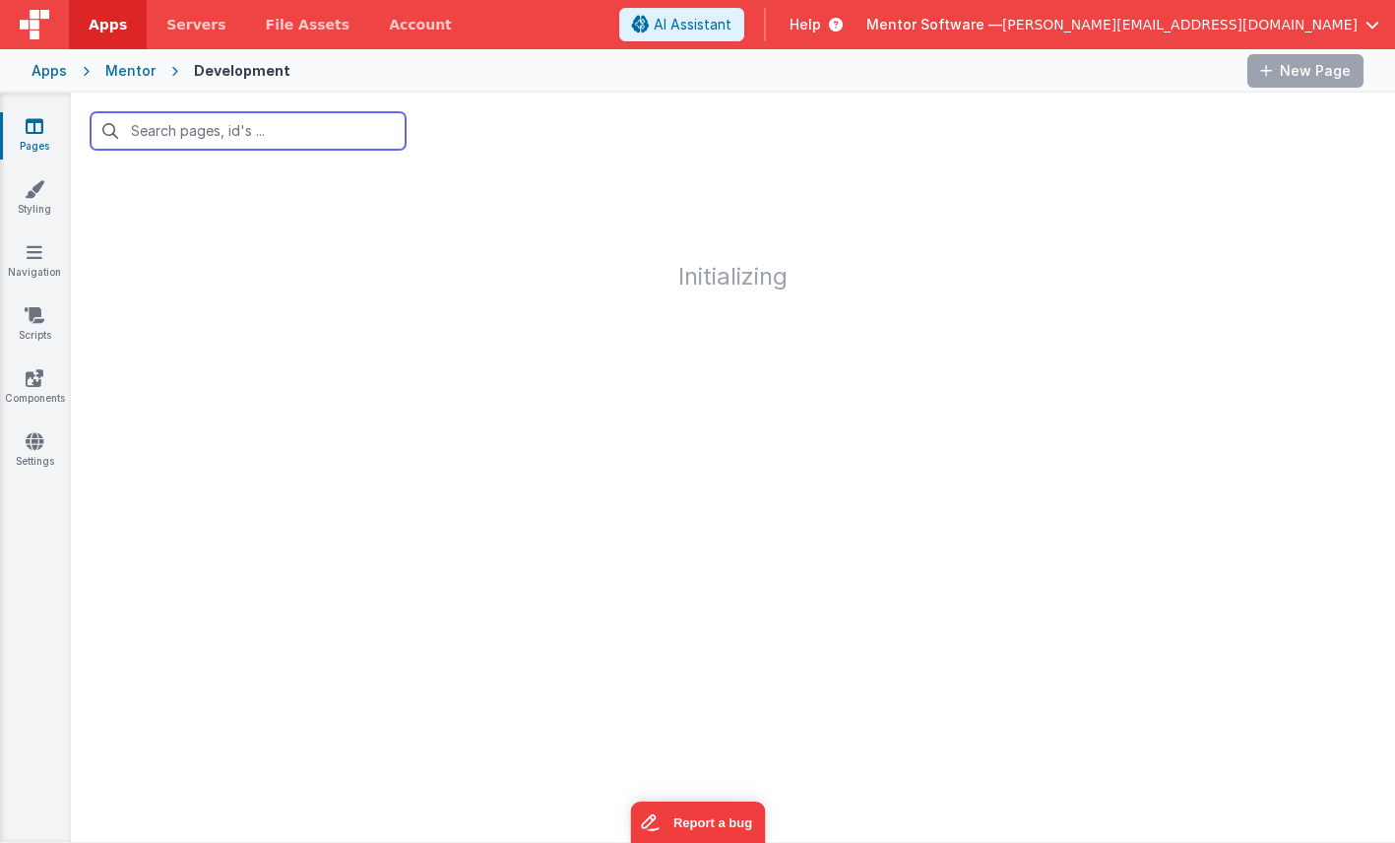
click at [264, 127] on input "text" at bounding box center [248, 130] width 315 height 37
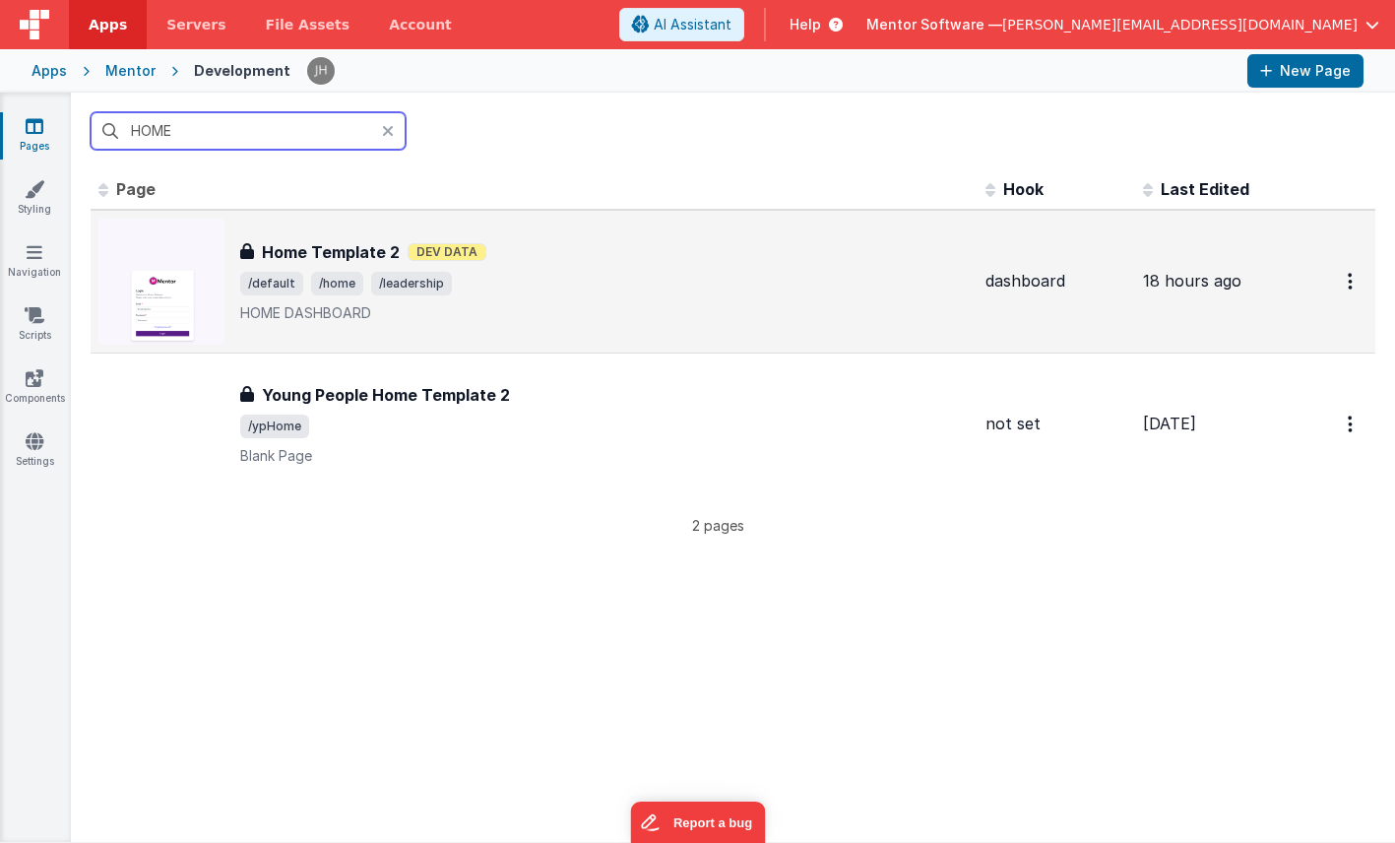
type input "HOME"
click at [477, 280] on span "/default /home /leadership" at bounding box center [604, 284] width 729 height 24
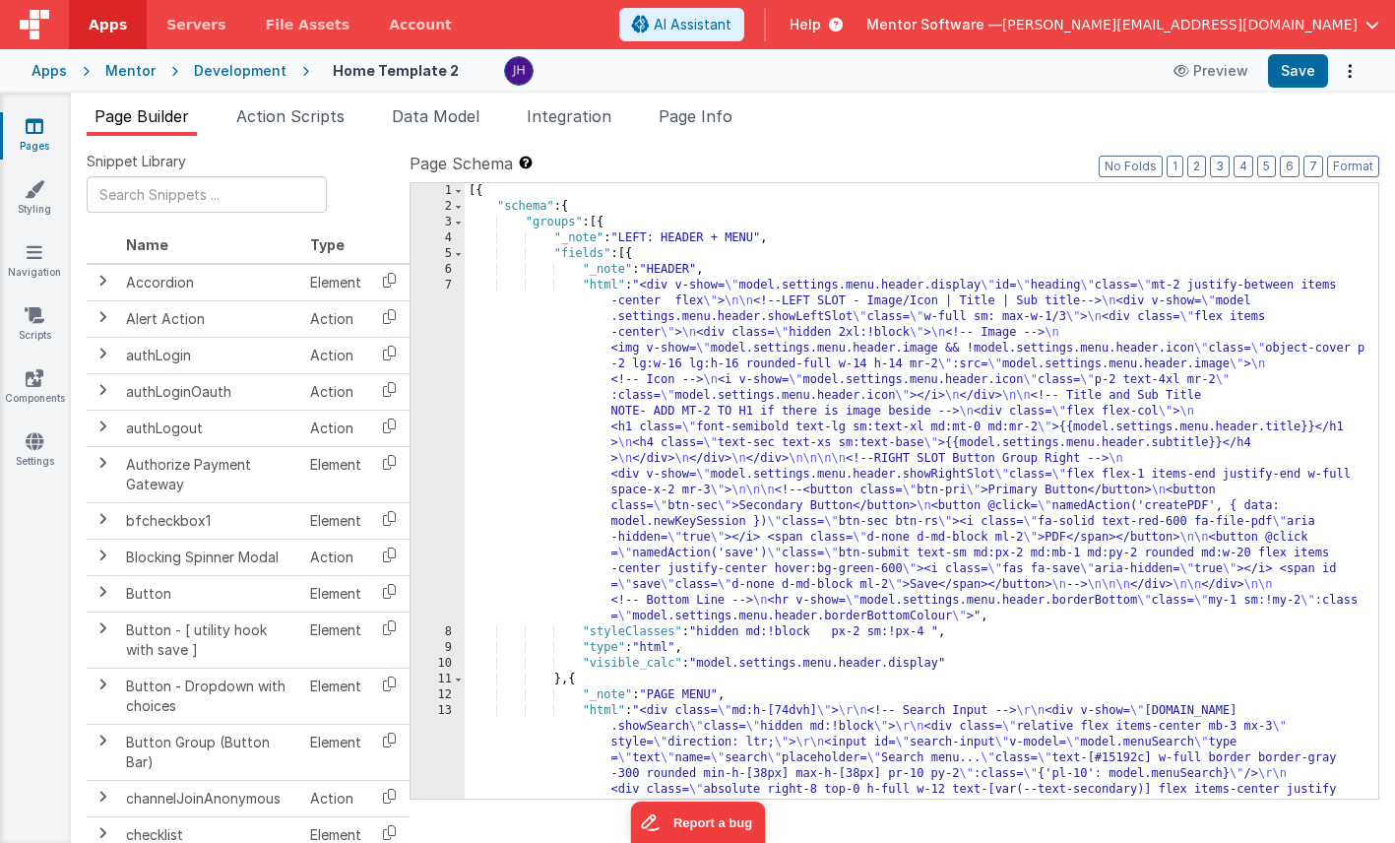
type textarea "HOME DASHBOARD"
click at [708, 118] on span "Page Info" at bounding box center [695, 116] width 74 height 20
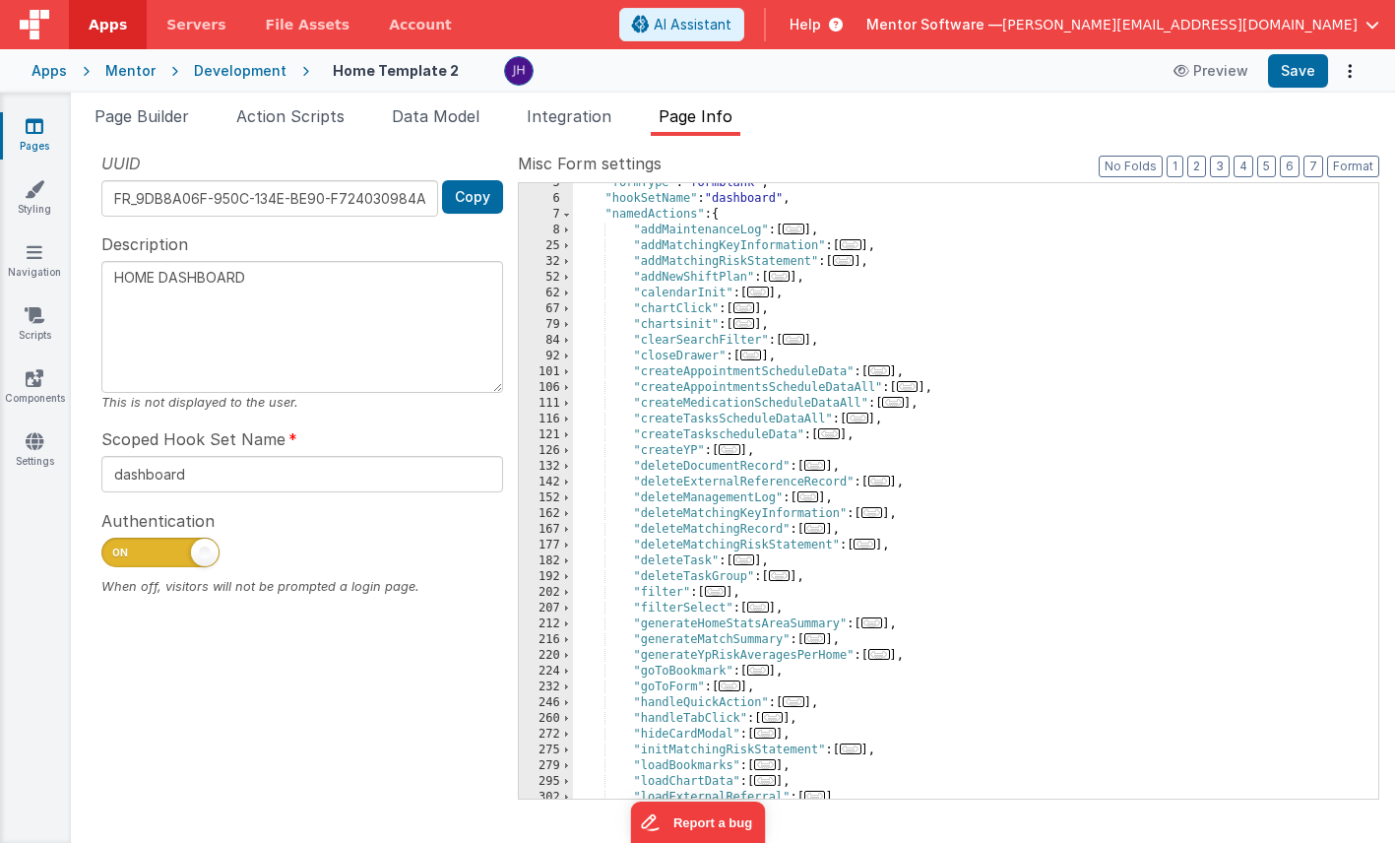
scroll to position [71, 0]
click at [853, 246] on span "..." at bounding box center [851, 244] width 22 height 11
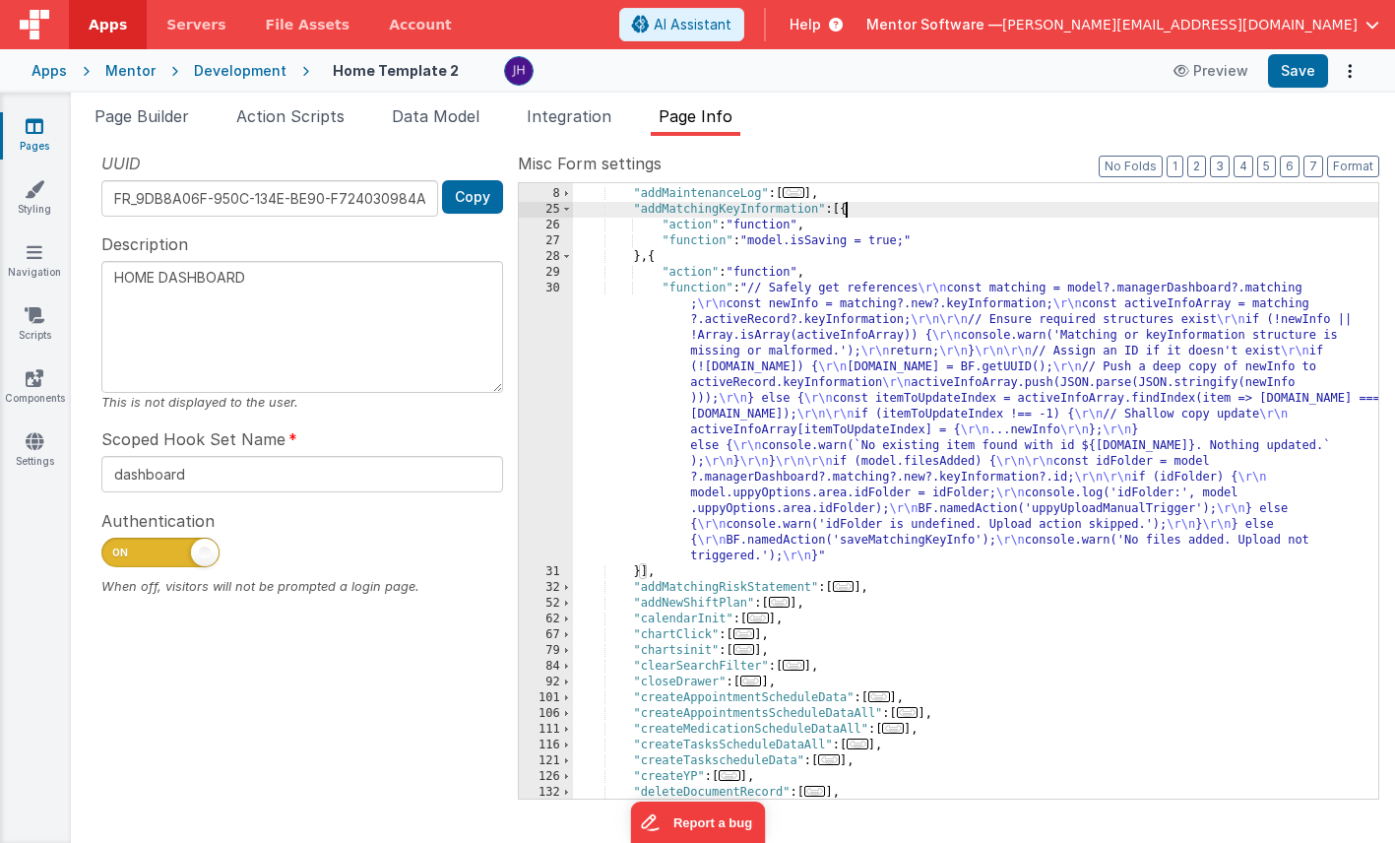
scroll to position [121, 0]
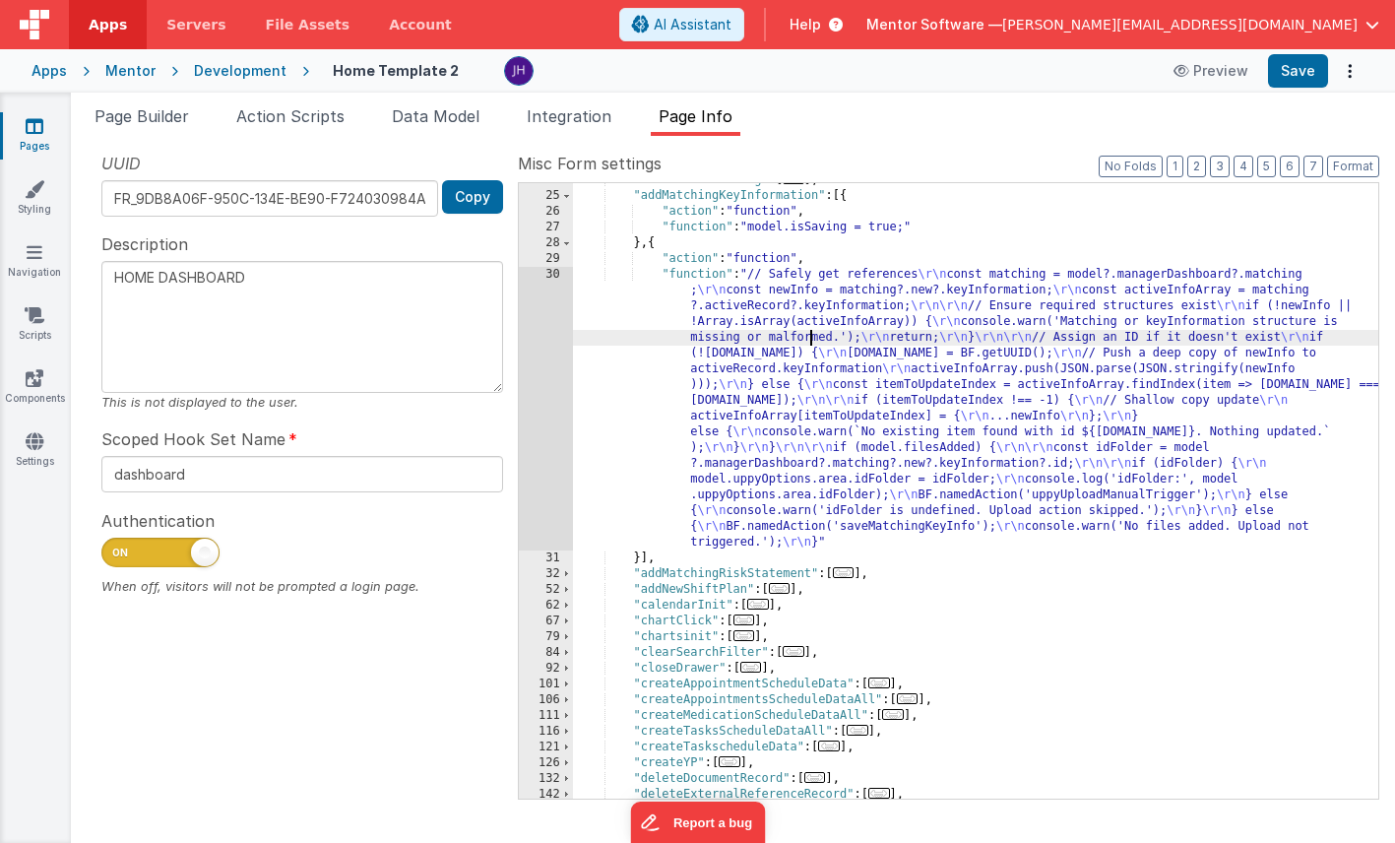
click at [811, 331] on div ""addMaintenanceLog" : [ ... ] , "addMatchingKeyInformation" : [{ "action" : "fu…" at bounding box center [975, 495] width 805 height 647
click at [546, 347] on div "30" at bounding box center [546, 408] width 54 height 283
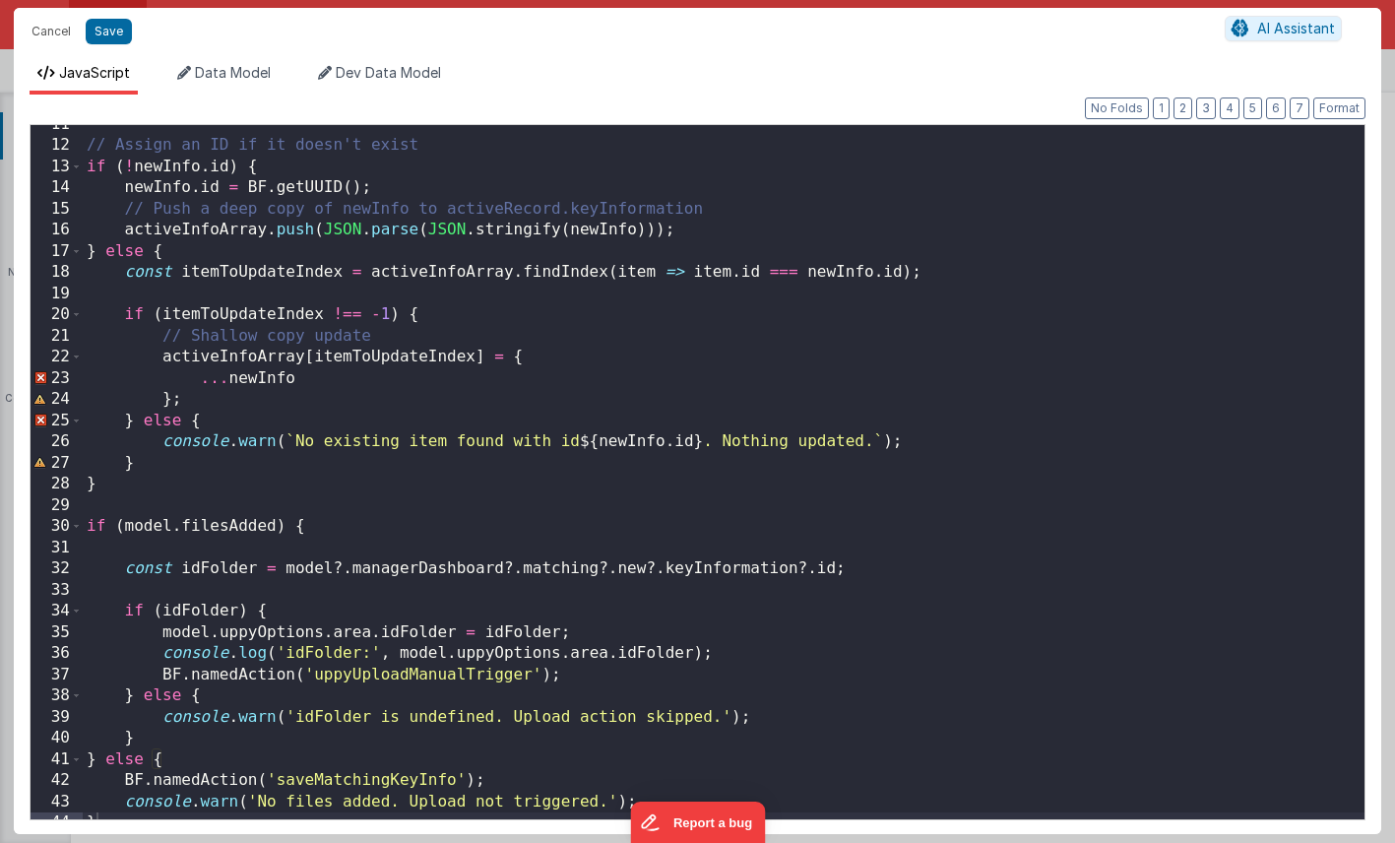
scroll to position [237, 0]
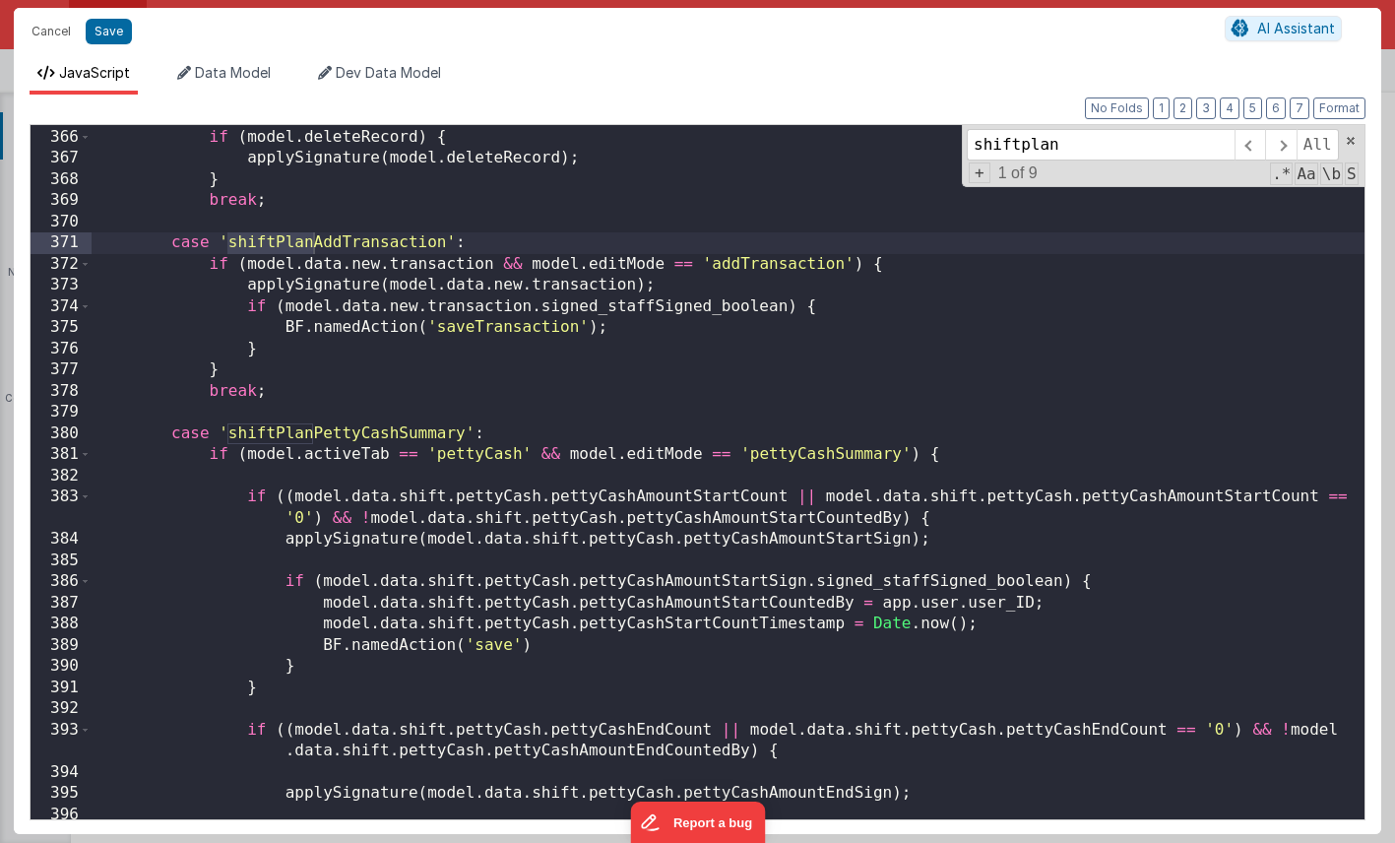
scroll to position [2487, 0]
click at [589, 220] on div "case 'deleteRecord' : if ( model . deleteRecord ) { applySignature ( model . de…" at bounding box center [728, 473] width 1273 height 736
click at [116, 35] on button "Save" at bounding box center [109, 32] width 46 height 26
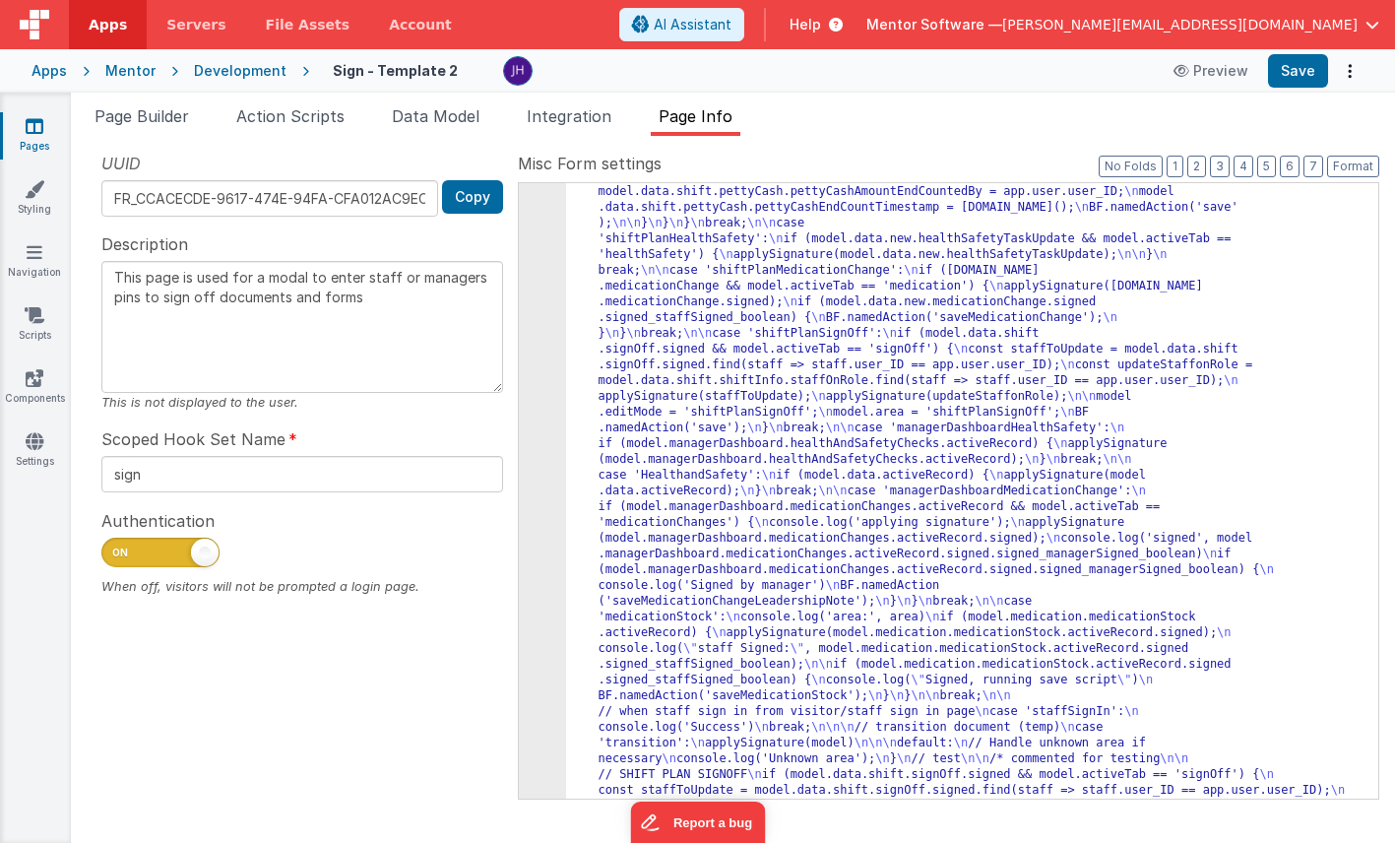
click at [702, 121] on span "Page Info" at bounding box center [695, 116] width 74 height 20
click at [1201, 163] on button "2" at bounding box center [1196, 167] width 19 height 22
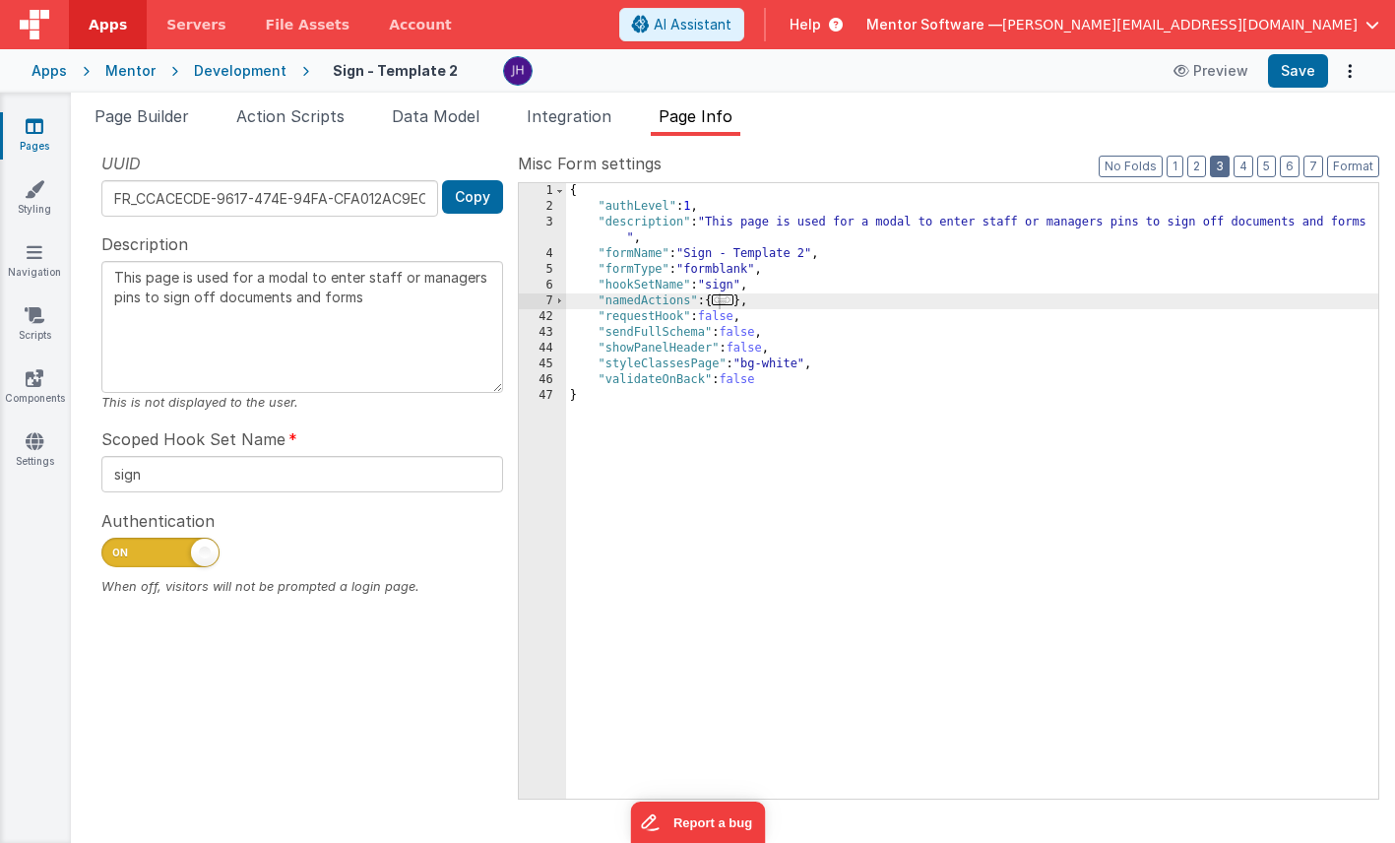
click at [1222, 162] on button "3" at bounding box center [1220, 167] width 20 height 22
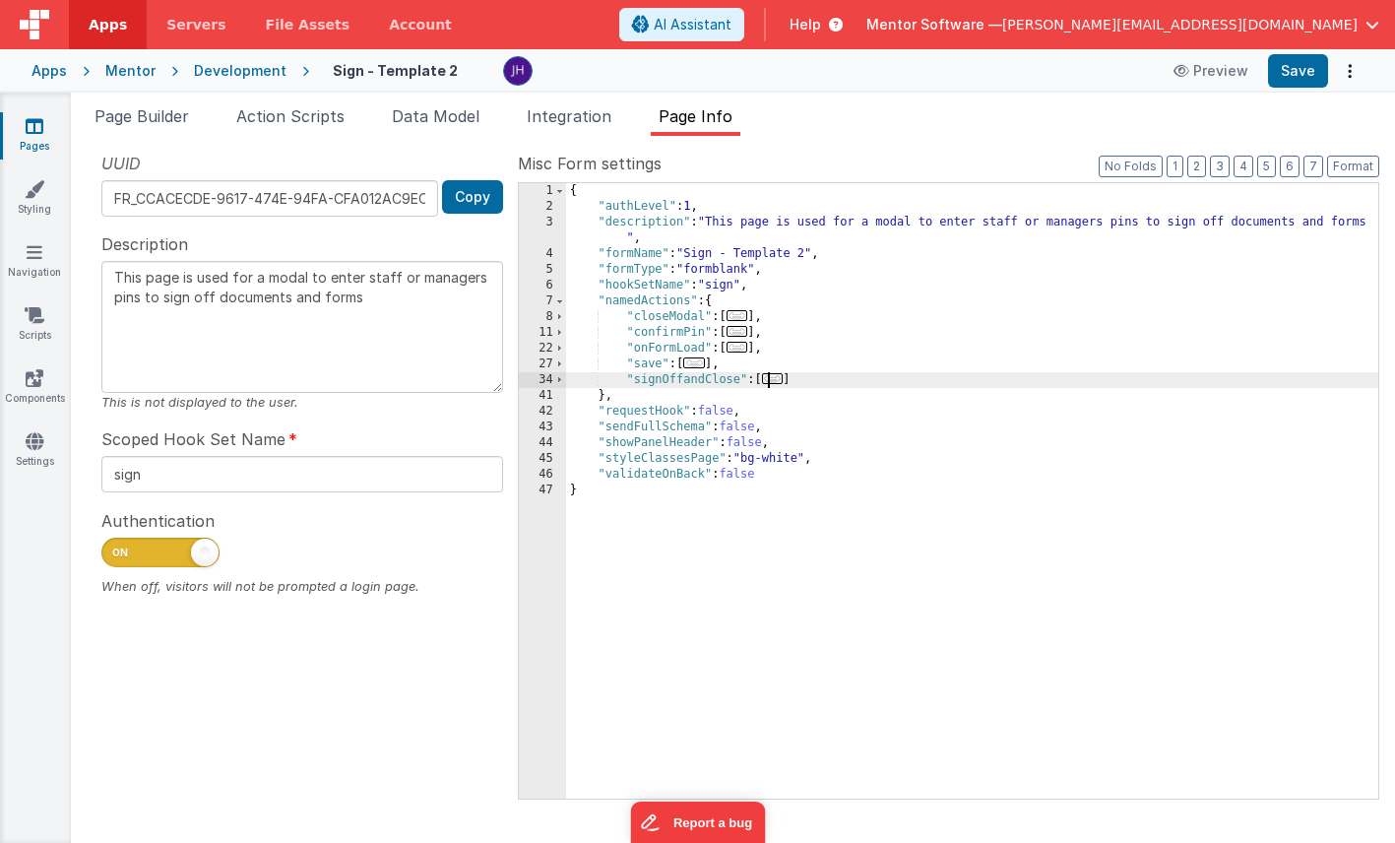
click at [779, 379] on span "..." at bounding box center [773, 378] width 22 height 11
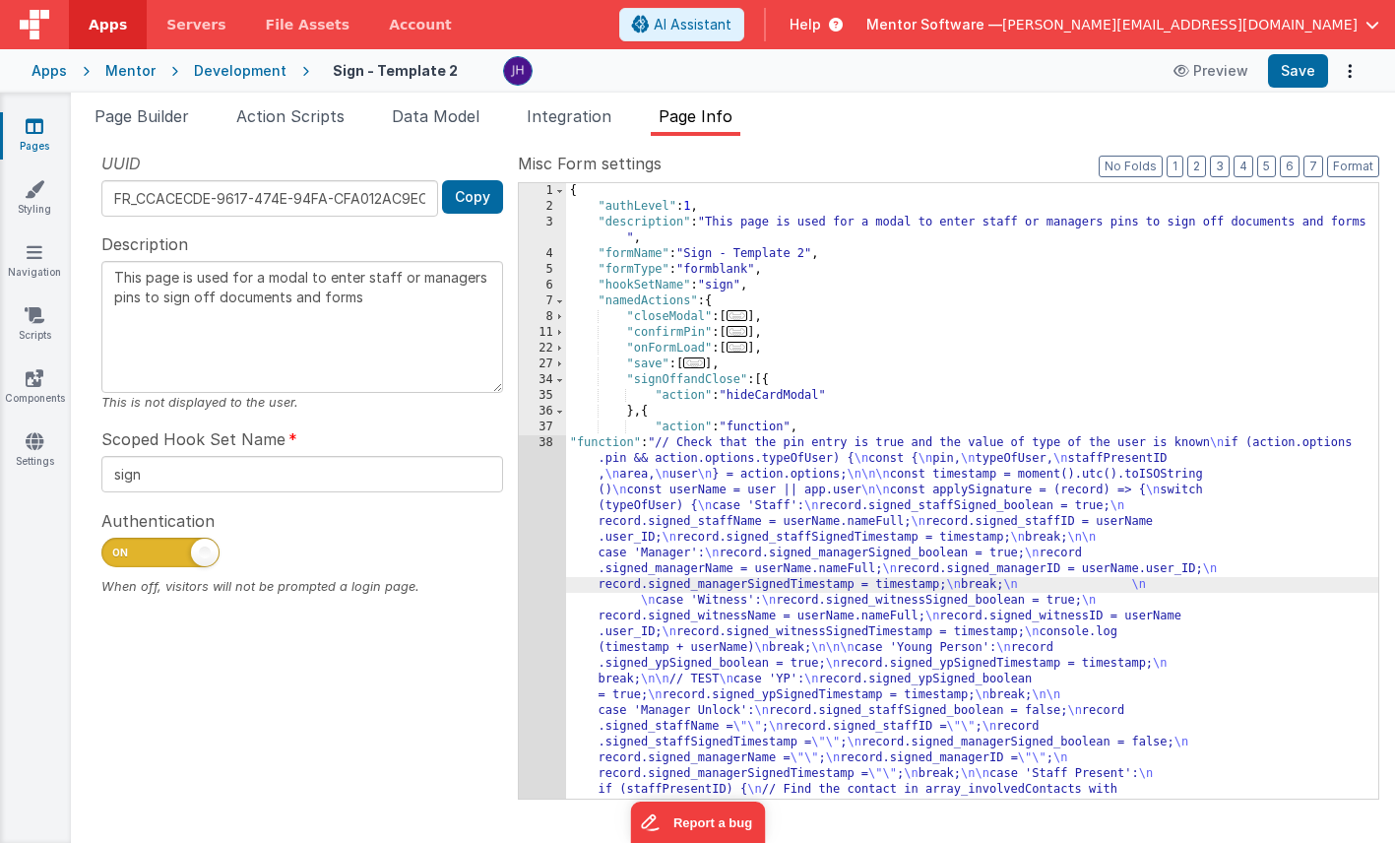
scroll to position [2865, 0]
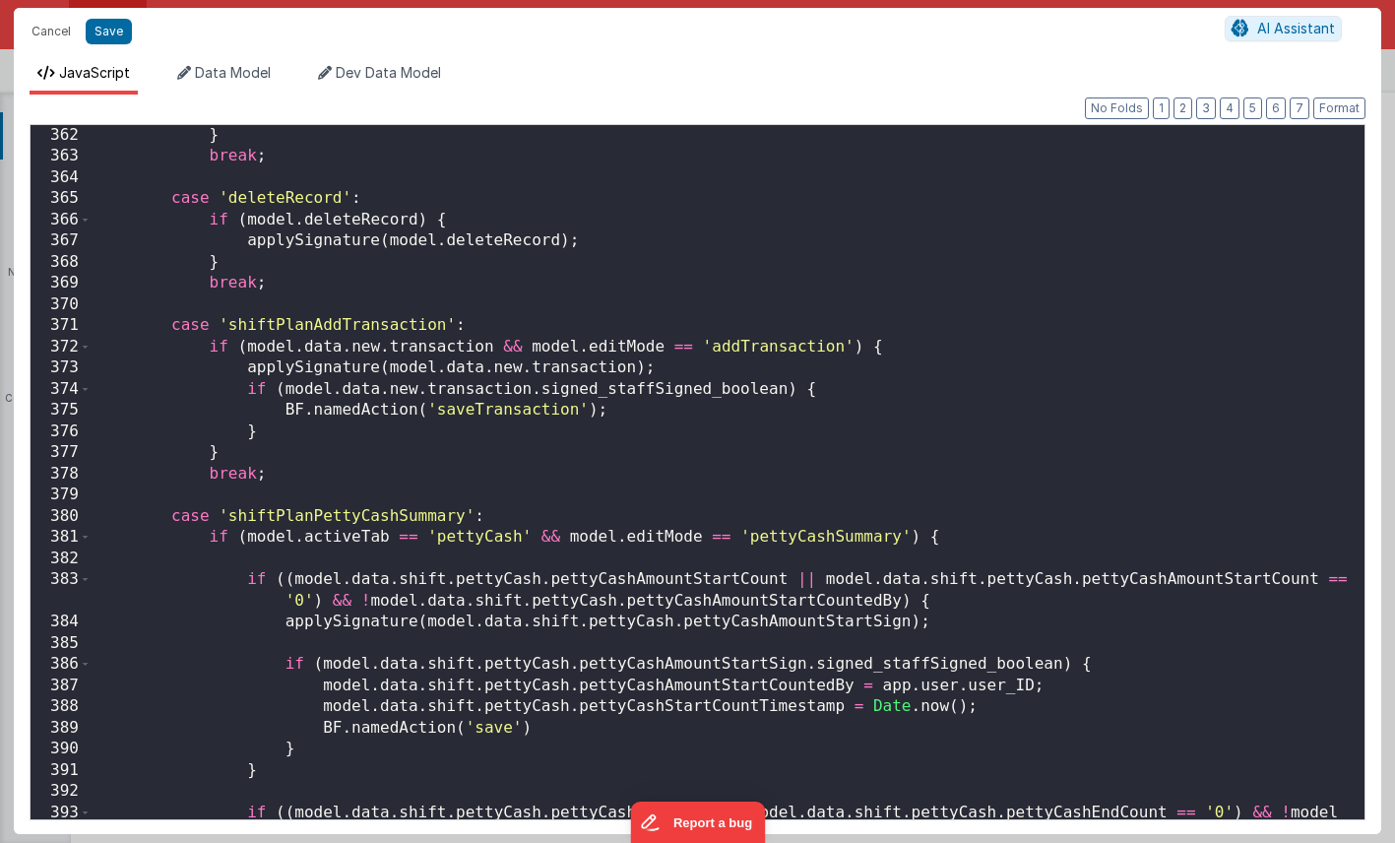
scroll to position [7640, 0]
click at [527, 415] on div "} break ; case 'deleteRecord' : if ( model . deleteRecord ) { applySignature ( …" at bounding box center [728, 504] width 1273 height 758
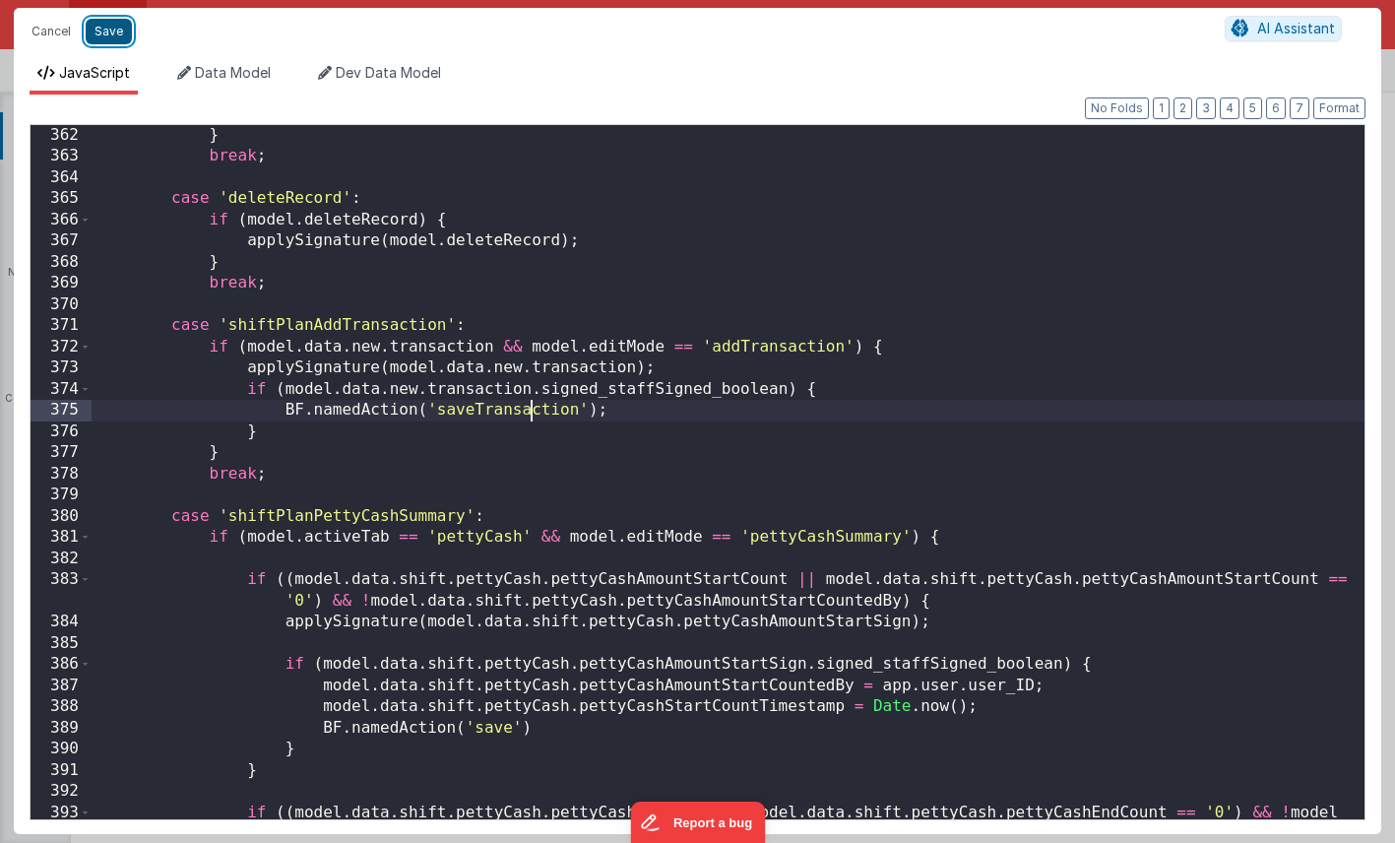
click at [102, 33] on button "Save" at bounding box center [109, 32] width 46 height 26
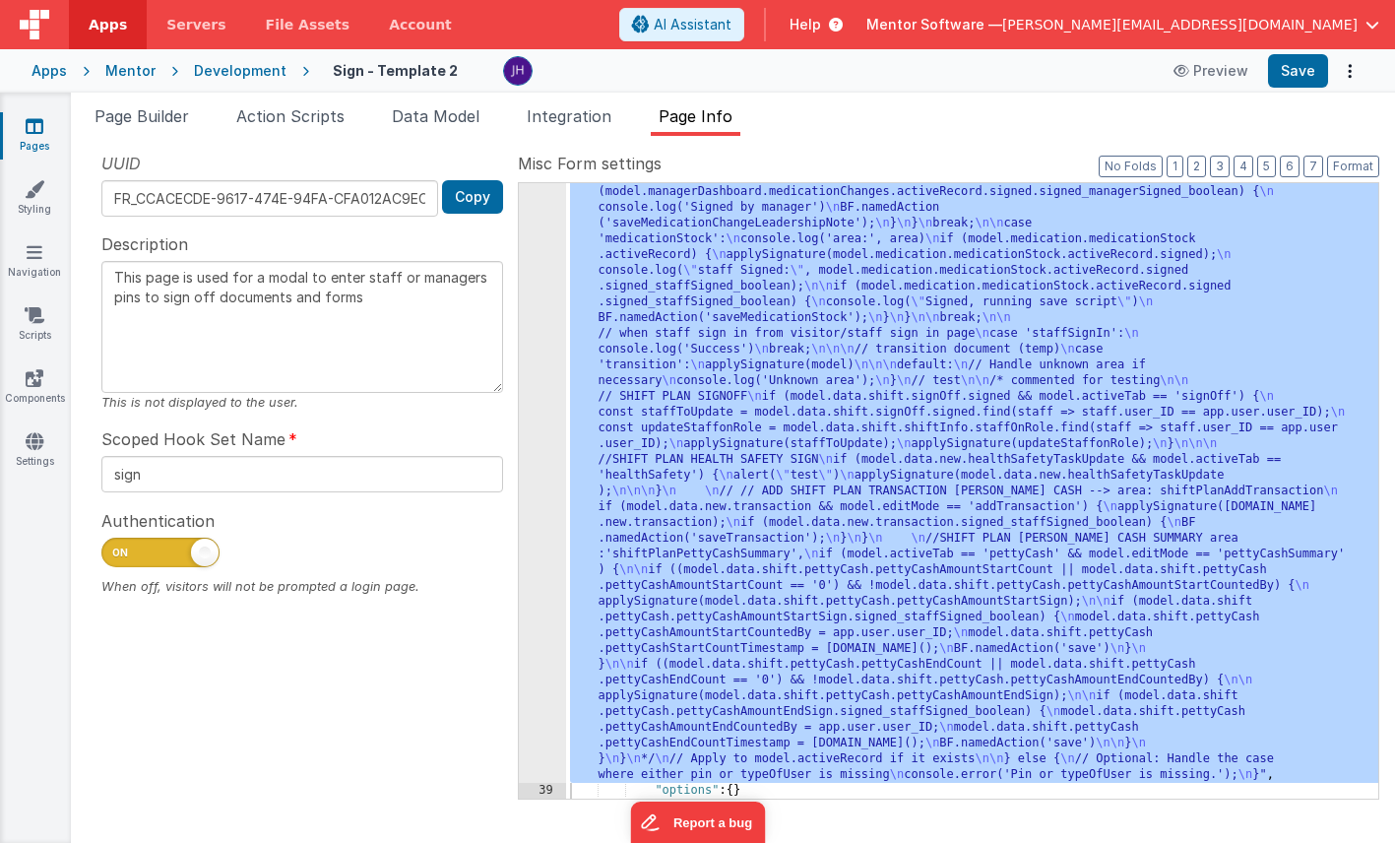
click at [698, 127] on li "Page Info" at bounding box center [696, 119] width 90 height 31
click at [1218, 163] on button "3" at bounding box center [1220, 167] width 20 height 22
